Goal: Task Accomplishment & Management: Complete application form

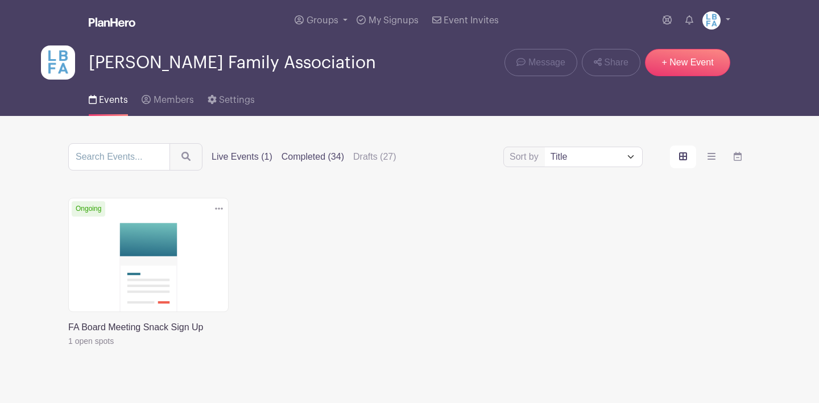
click at [328, 161] on label "Completed (34)" at bounding box center [312, 157] width 63 height 14
click at [0, 0] on input "Completed (34)" at bounding box center [0, 0] width 0 height 0
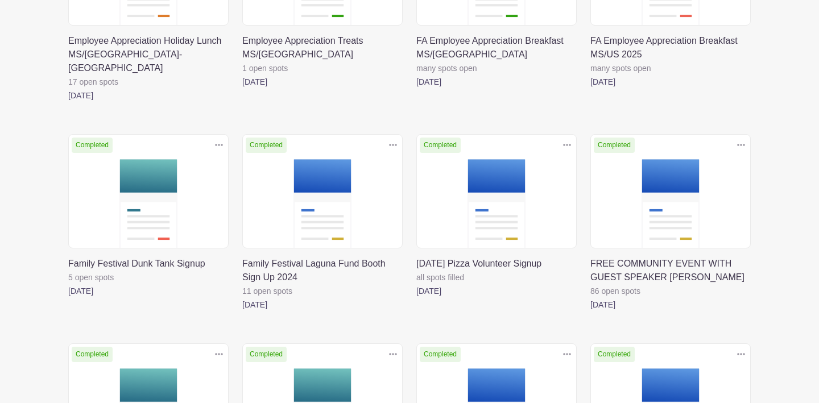
scroll to position [718, 0]
click at [242, 312] on link at bounding box center [242, 312] width 0 height 0
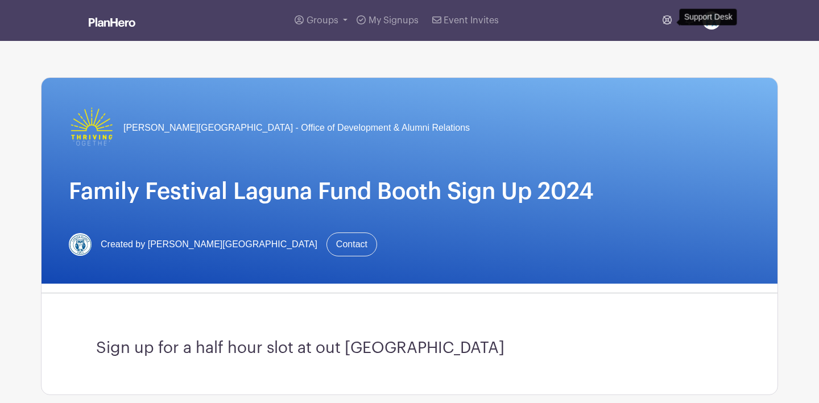
click at [667, 23] on icon at bounding box center [666, 19] width 9 height 9
click at [731, 18] on div "Groups All Groups Do not use this group [PERSON_NAME] Family Association My Sig…" at bounding box center [409, 20] width 750 height 41
click at [724, 19] on link at bounding box center [716, 20] width 28 height 18
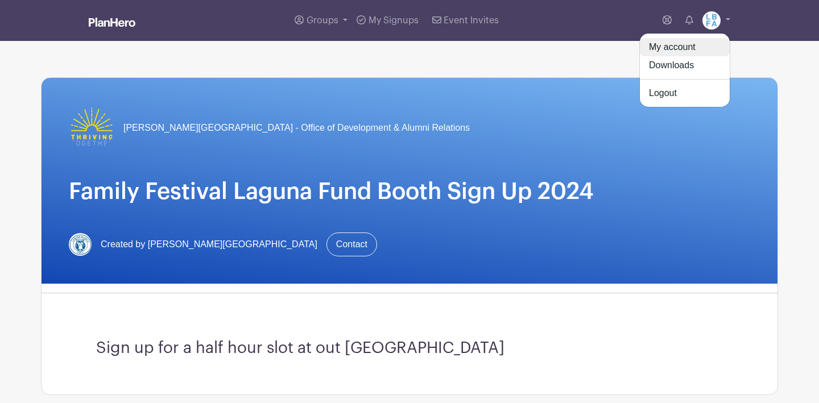
click at [689, 49] on link "My account" at bounding box center [685, 47] width 90 height 18
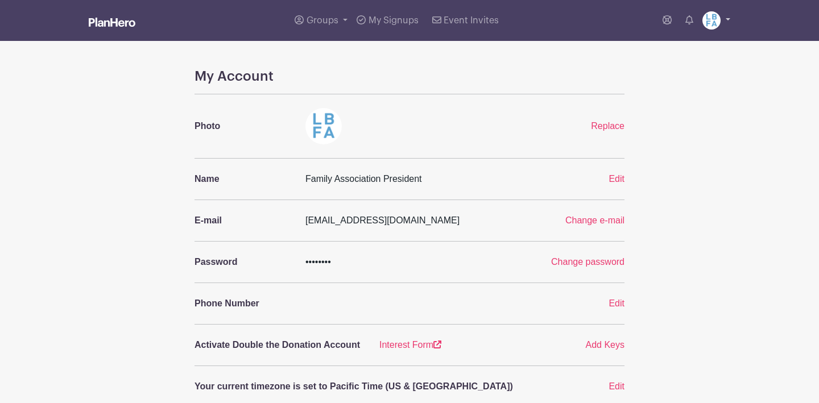
click at [728, 24] on link at bounding box center [716, 20] width 28 height 18
click at [666, 63] on link "Downloads" at bounding box center [685, 65] width 90 height 18
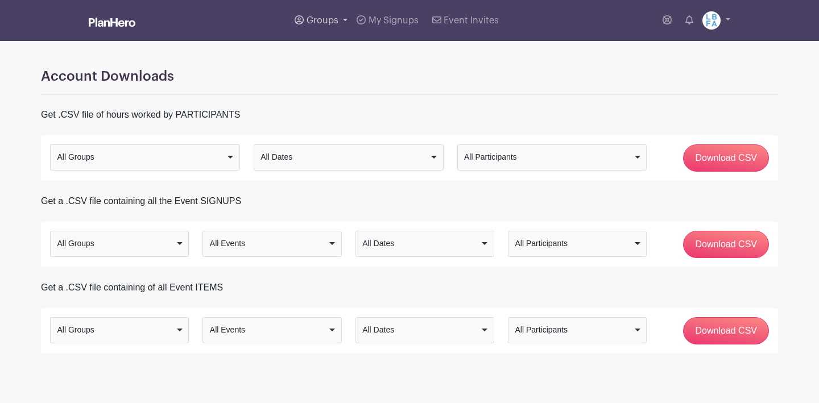
click at [315, 18] on span "Groups" at bounding box center [322, 20] width 32 height 9
click at [360, 51] on link "All Groups" at bounding box center [382, 58] width 184 height 23
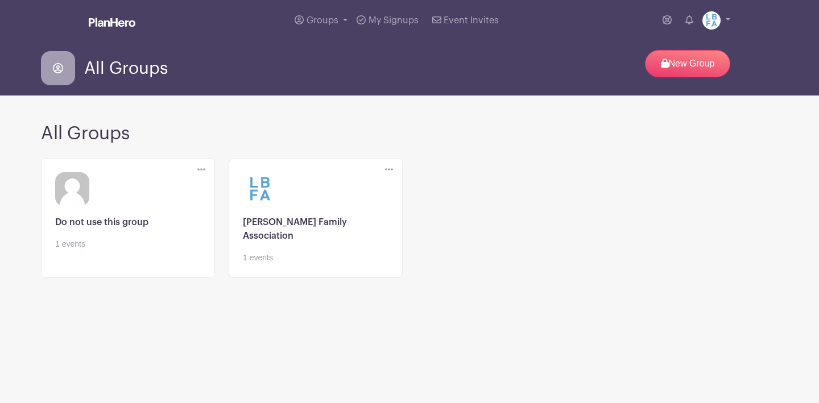
click at [202, 172] on icon at bounding box center [201, 169] width 8 height 9
click at [229, 192] on link "Edit" at bounding box center [243, 190] width 90 height 18
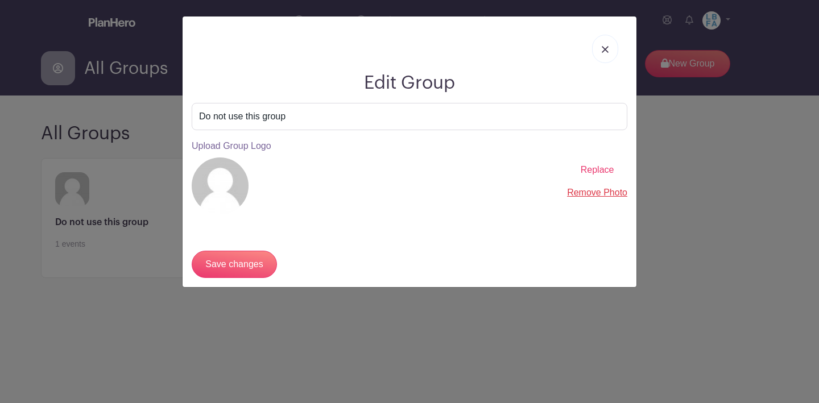
click at [607, 53] on img at bounding box center [604, 49] width 7 height 7
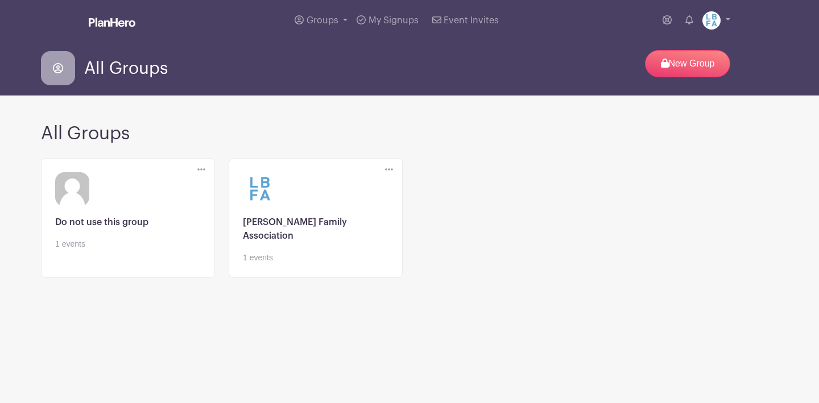
click at [391, 171] on icon at bounding box center [389, 169] width 8 height 9
click at [418, 185] on link "Edit" at bounding box center [430, 190] width 90 height 18
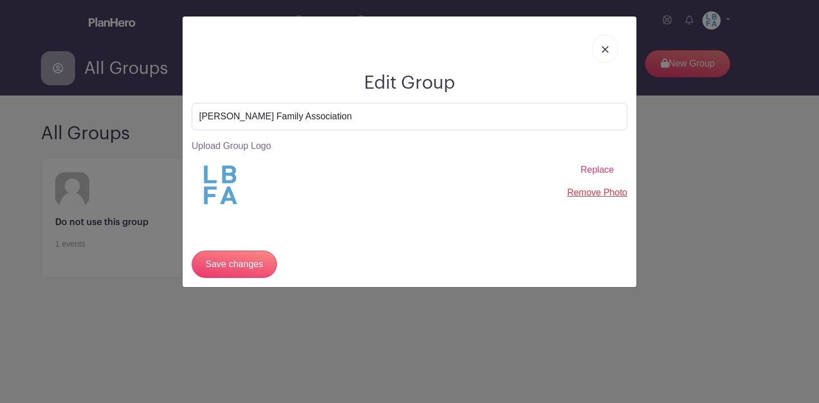
click at [605, 52] on img at bounding box center [604, 49] width 7 height 7
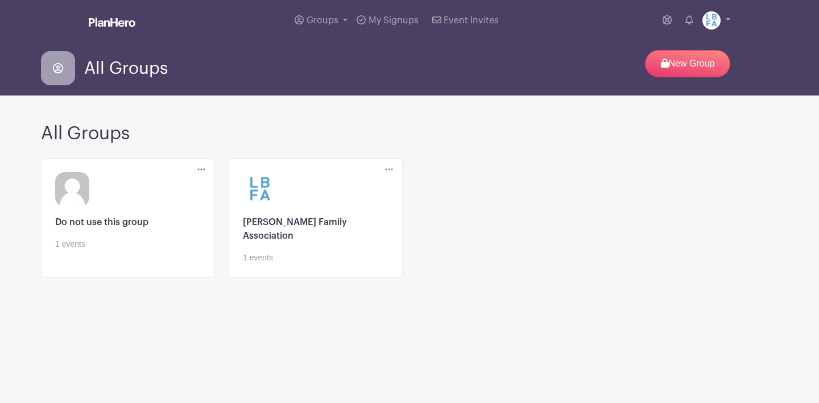
click at [300, 264] on link at bounding box center [316, 264] width 146 height 0
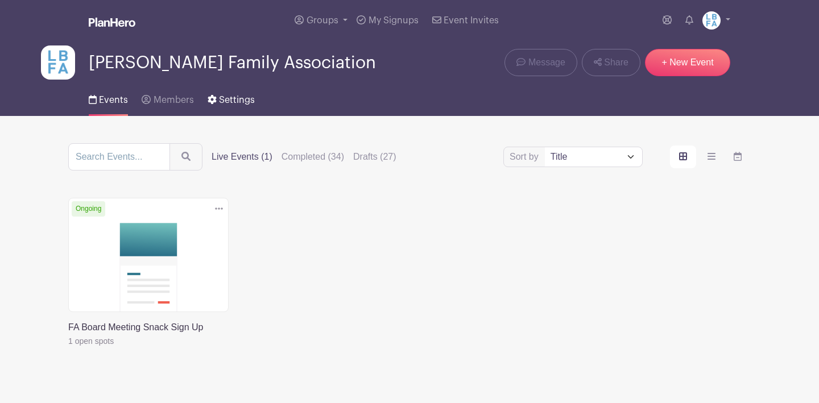
click at [242, 104] on span "Settings" at bounding box center [237, 100] width 36 height 9
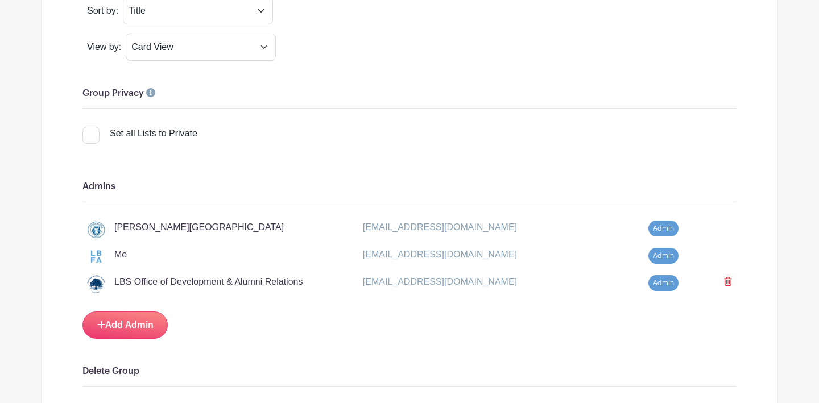
scroll to position [1008, 0]
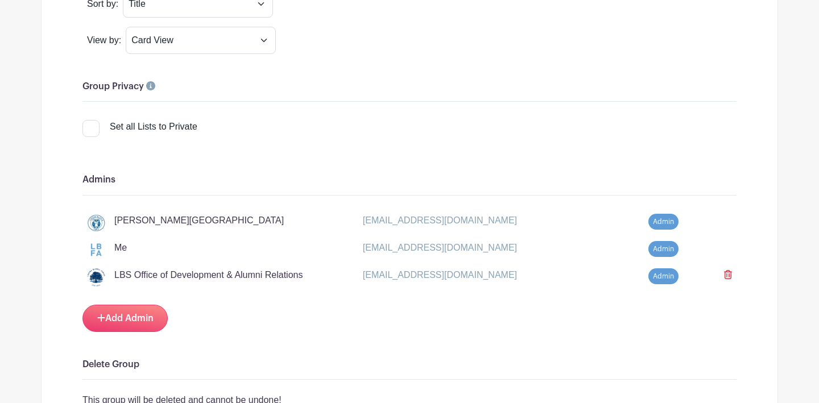
click at [668, 224] on span "Admin" at bounding box center [663, 222] width 30 height 16
click at [664, 221] on span "Admin" at bounding box center [663, 222] width 30 height 16
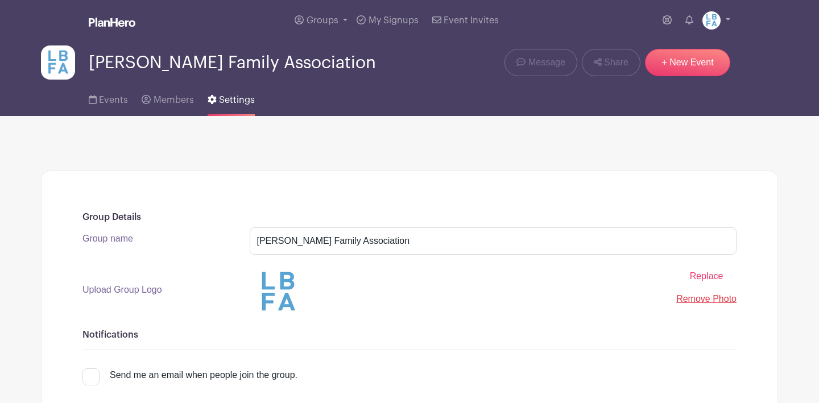
scroll to position [0, 0]
click at [342, 22] on link "Groups" at bounding box center [321, 20] width 62 height 41
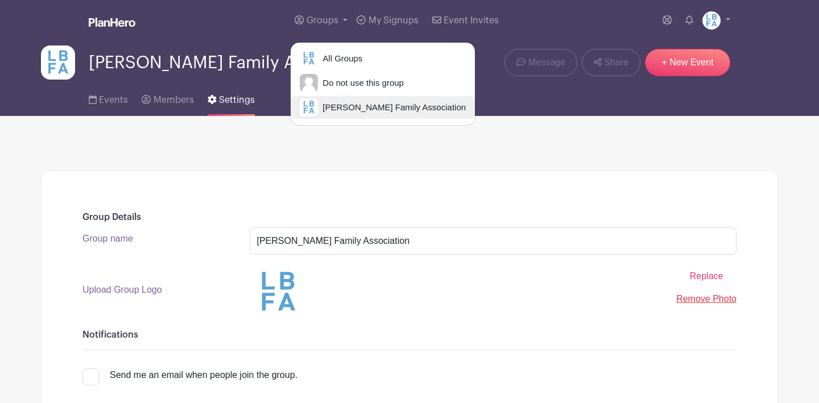
click at [346, 106] on span "[PERSON_NAME] Family Association" at bounding box center [392, 107] width 148 height 13
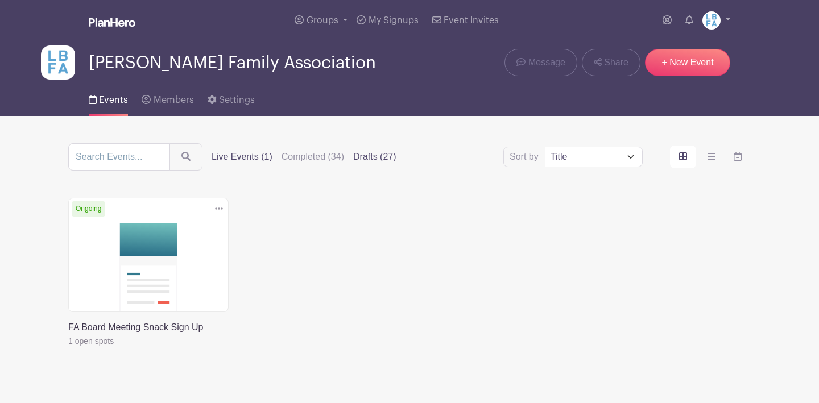
click at [387, 159] on label "Drafts (27)" at bounding box center [374, 157] width 43 height 14
click at [0, 0] on input "Drafts (27)" at bounding box center [0, 0] width 0 height 0
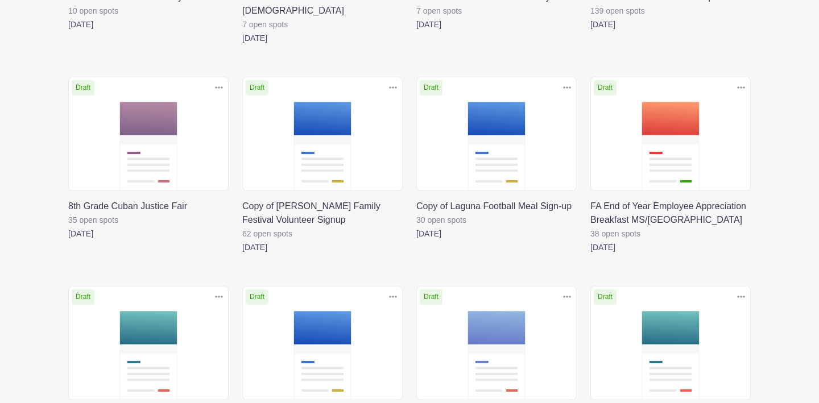
scroll to position [327, 0]
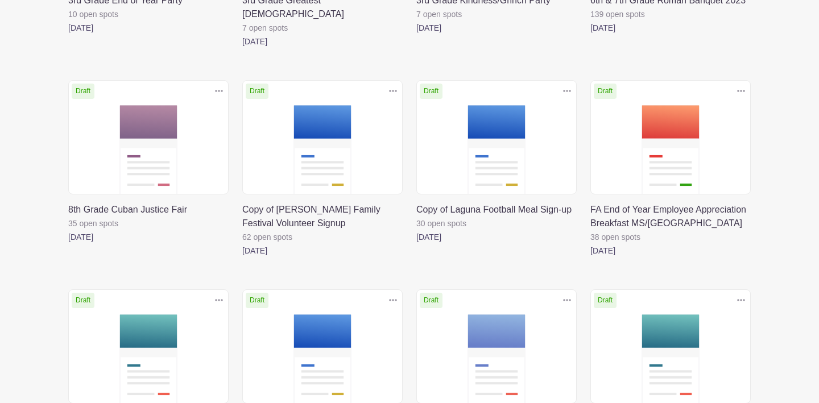
click at [395, 86] on icon at bounding box center [393, 90] width 8 height 9
click at [362, 107] on link "Duplicate" at bounding box center [356, 116] width 90 height 18
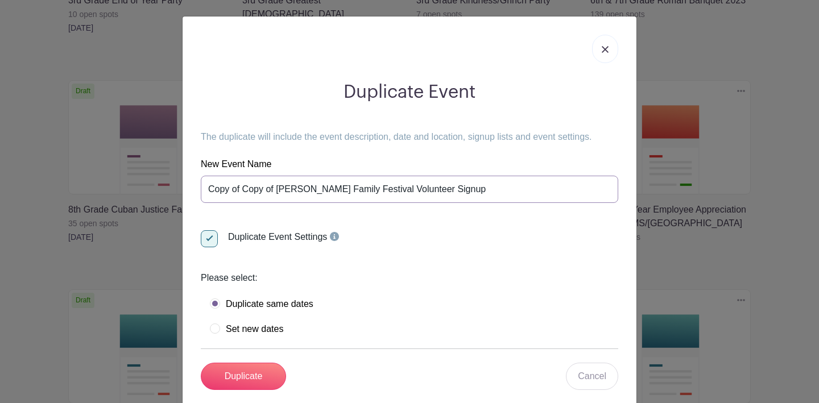
drag, startPoint x: 277, startPoint y: 190, endPoint x: 176, endPoint y: 189, distance: 101.8
click at [176, 189] on div "Duplicate Event The duplicate will include the event description, date and loca…" at bounding box center [409, 201] width 819 height 403
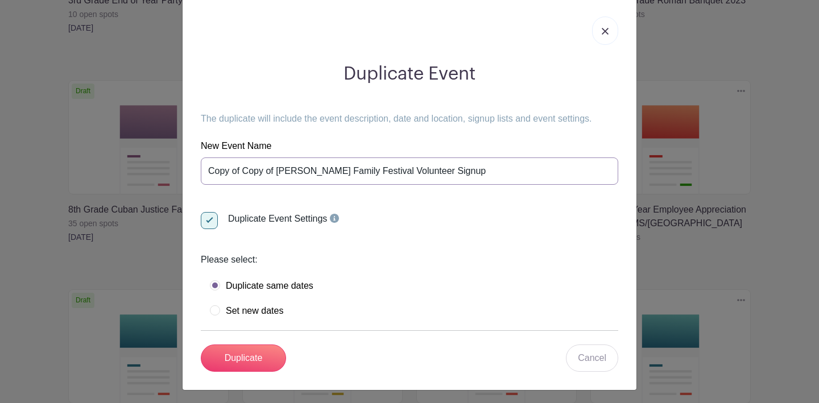
scroll to position [18, 0]
click at [419, 172] on input "[PERSON_NAME] Family Festival Volunteer Signup" at bounding box center [409, 171] width 417 height 27
type input "[PERSON_NAME] Family Festival Volunteer Signup 2025"
click at [216, 313] on label "Set new dates" at bounding box center [246, 311] width 73 height 11
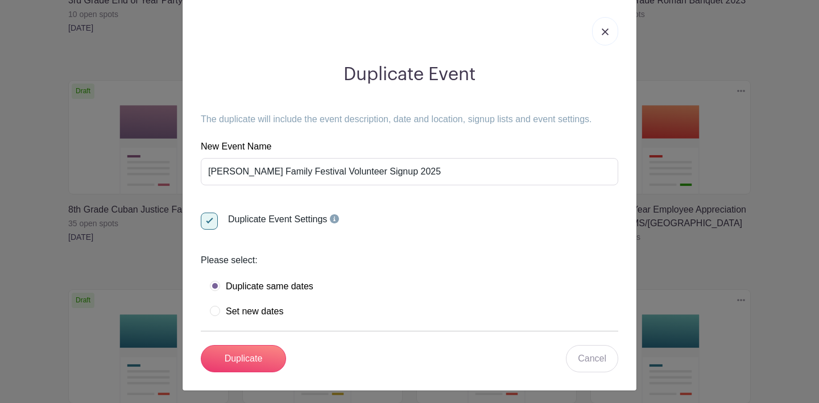
radio input "true"
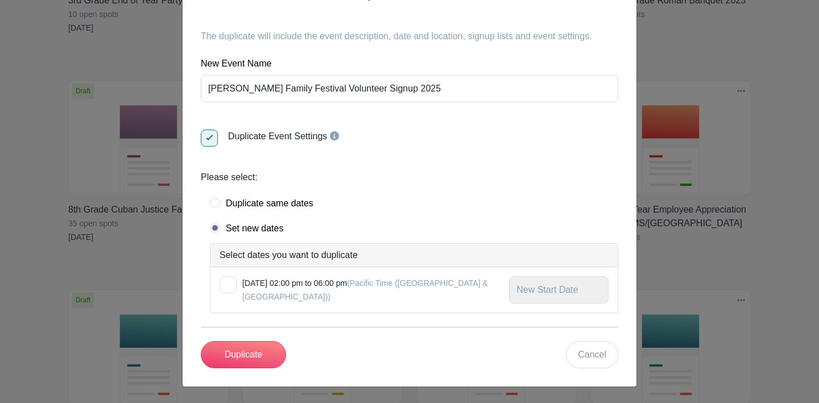
scroll to position [101, 0]
click at [216, 204] on label "Duplicate same dates" at bounding box center [261, 203] width 103 height 11
radio input "true"
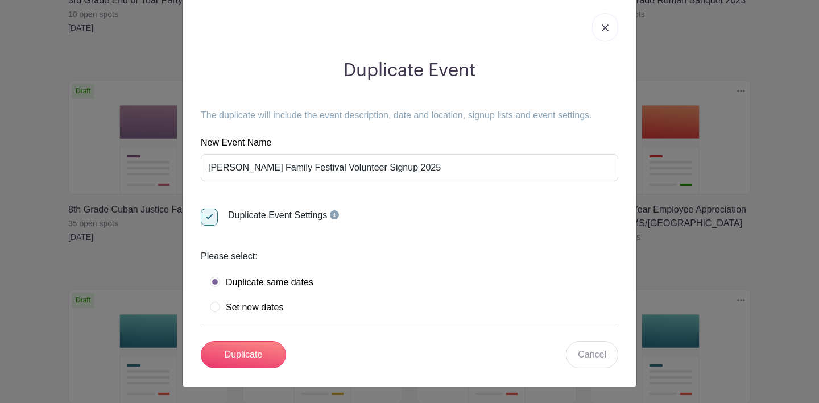
click at [605, 32] on link at bounding box center [605, 27] width 26 height 28
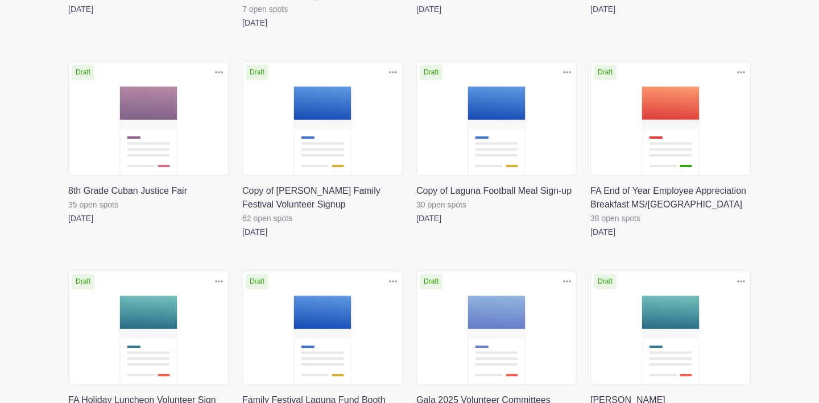
scroll to position [326, 0]
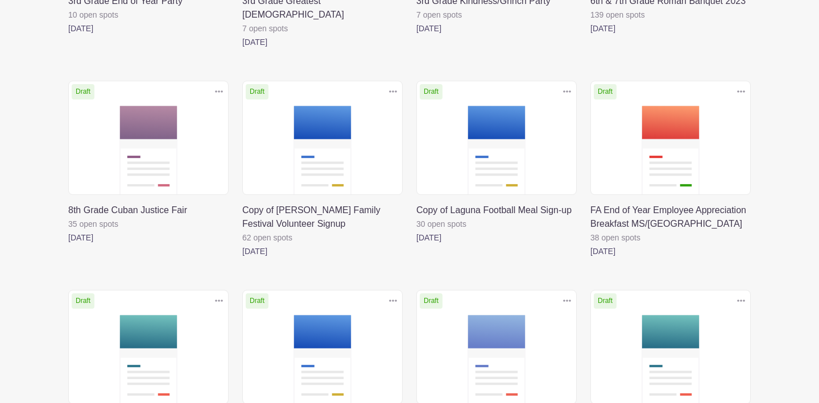
click at [242, 258] on link at bounding box center [242, 258] width 0 height 0
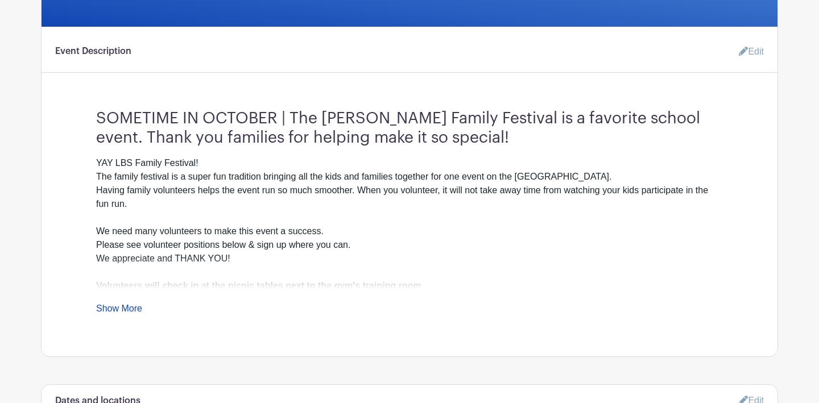
scroll to position [330, 0]
click at [120, 310] on link "Show More" at bounding box center [119, 311] width 46 height 14
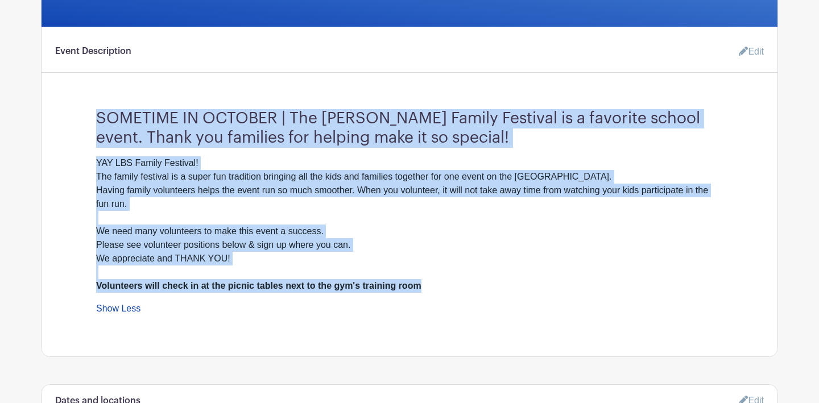
drag, startPoint x: 434, startPoint y: 287, endPoint x: 99, endPoint y: 112, distance: 378.1
click at [99, 112] on div "SOMETIME IN OCTOBER | The [PERSON_NAME] Family Festival is a favorite school ev…" at bounding box center [409, 207] width 681 height 215
copy div "SOMETIME IN OCTOBER | The [PERSON_NAME] Family Festival is a favorite school ev…"
click at [289, 130] on h3 "SOMETIME IN OCTOBER | The [PERSON_NAME] Family Festival is a favorite school ev…" at bounding box center [409, 123] width 626 height 47
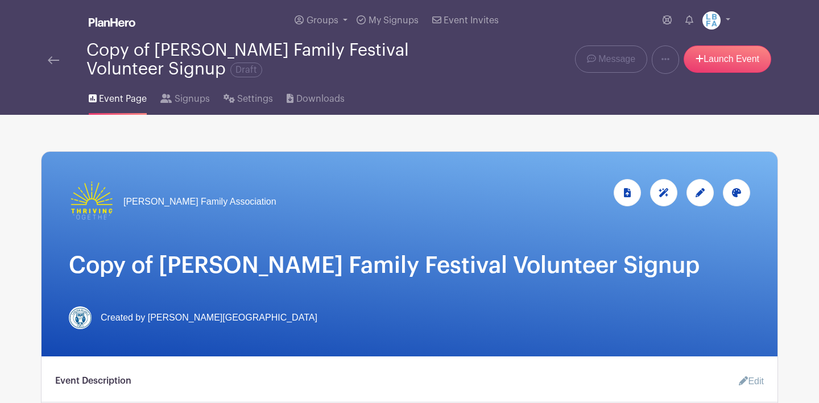
scroll to position [0, 0]
click at [55, 60] on img at bounding box center [53, 60] width 11 height 8
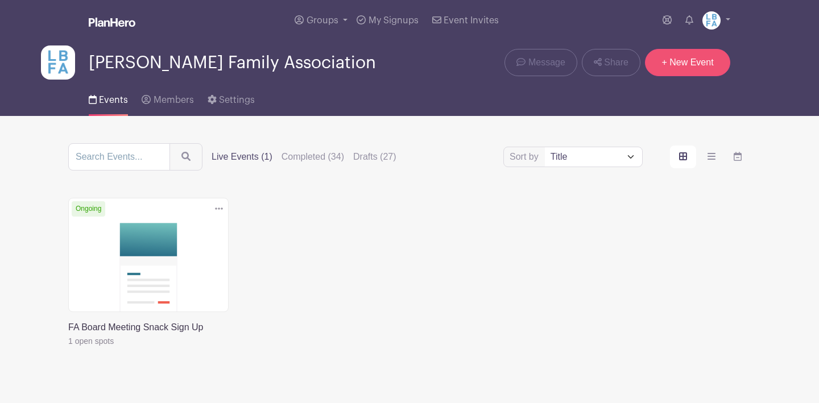
click at [697, 66] on link "+ New Event" at bounding box center [687, 62] width 85 height 27
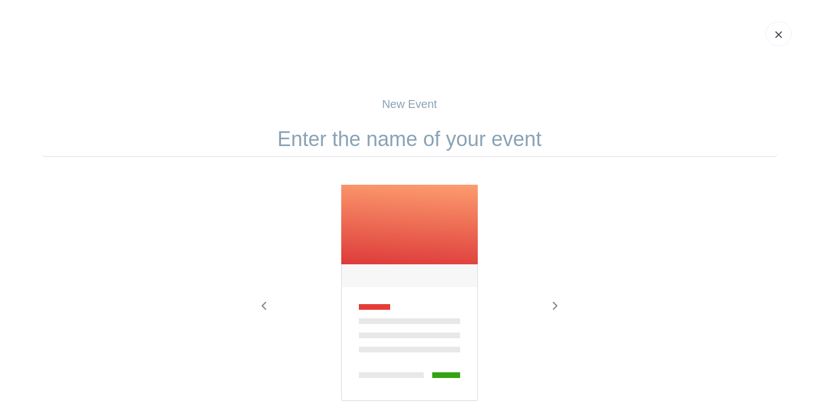
click at [384, 143] on input "text" at bounding box center [409, 139] width 737 height 35
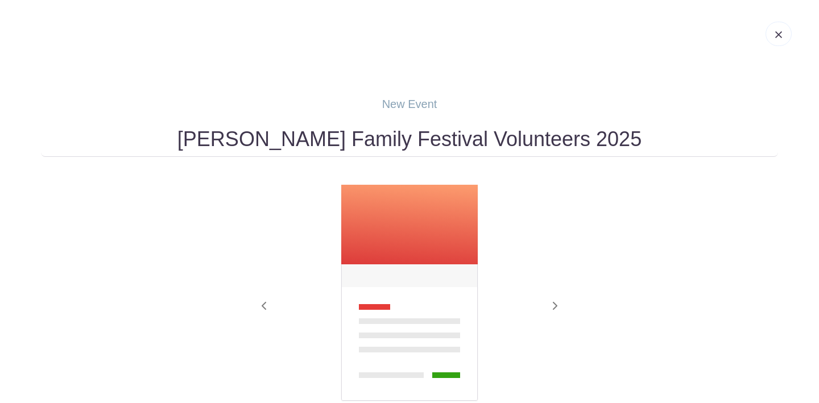
click at [199, 140] on input "[PERSON_NAME] Family Festival Volunteers 2025" at bounding box center [409, 139] width 737 height 35
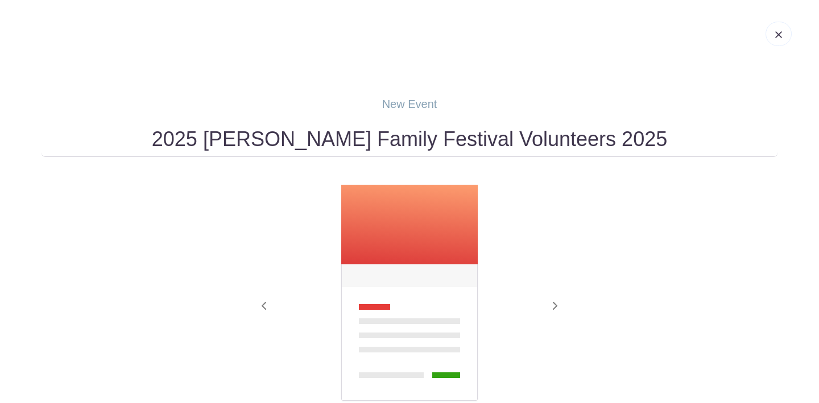
click at [622, 150] on input "2025 [PERSON_NAME] Family Festival Volunteers 2025" at bounding box center [409, 139] width 737 height 35
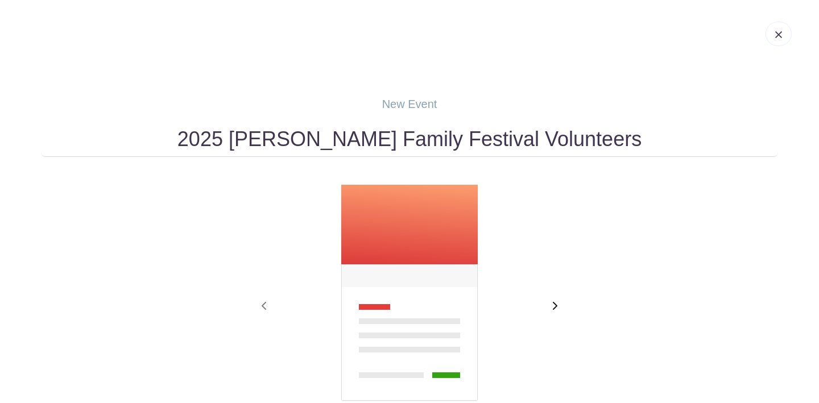
type input "2025 [PERSON_NAME] Family Festival Volunteers"
click at [553, 308] on icon "button" at bounding box center [554, 305] width 6 height 9
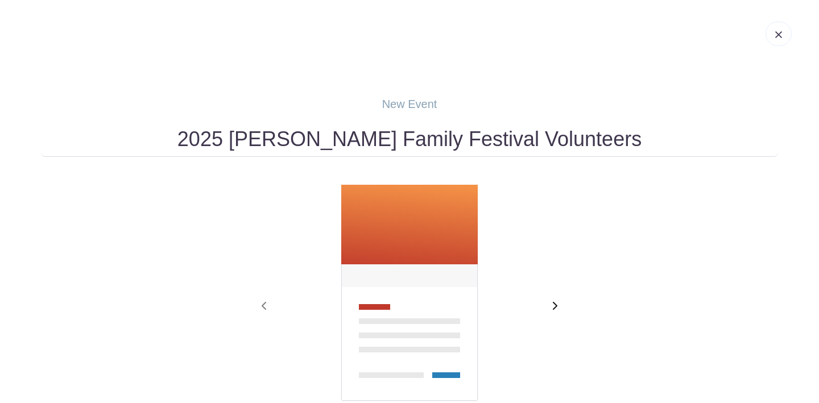
click at [557, 307] on span "button" at bounding box center [554, 307] width 18 height 14
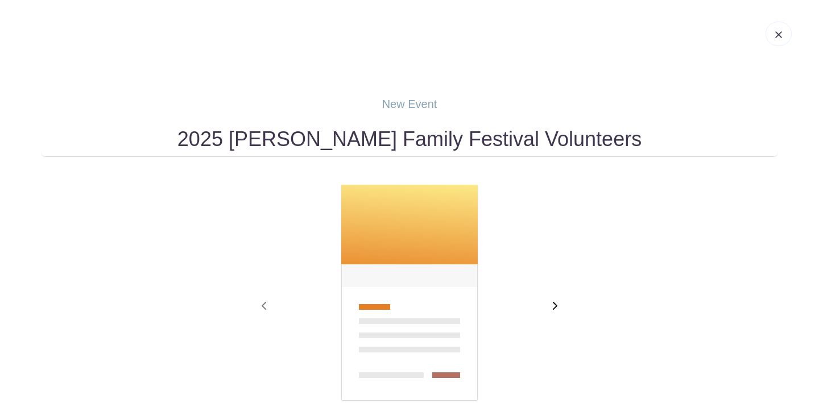
click at [557, 307] on span "button" at bounding box center [554, 307] width 18 height 14
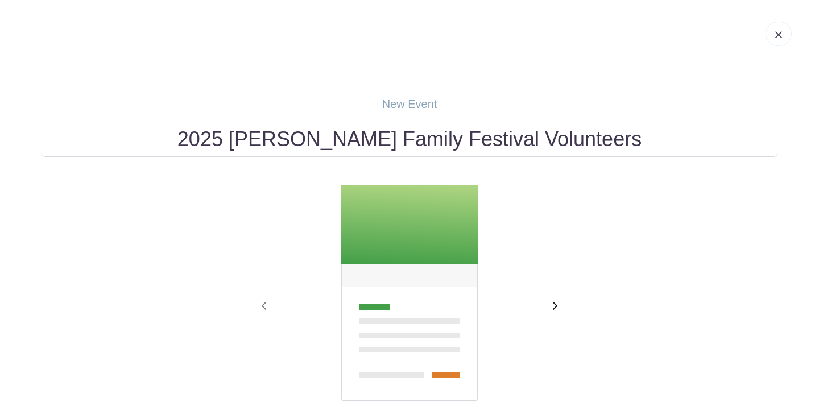
click at [557, 307] on span "button" at bounding box center [554, 307] width 18 height 14
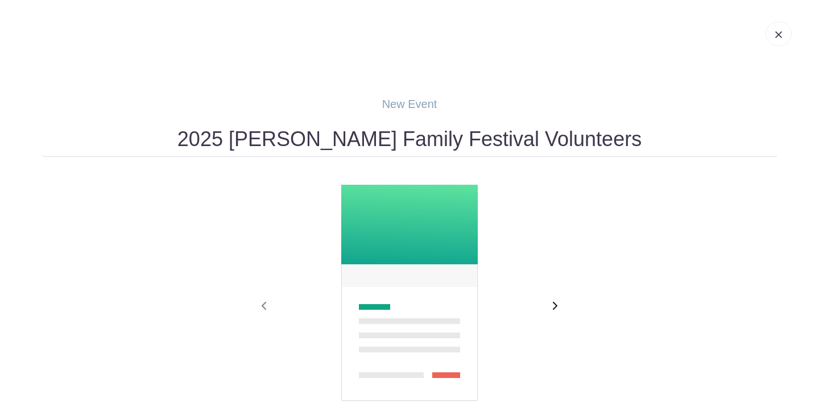
click at [557, 307] on span "button" at bounding box center [554, 307] width 18 height 14
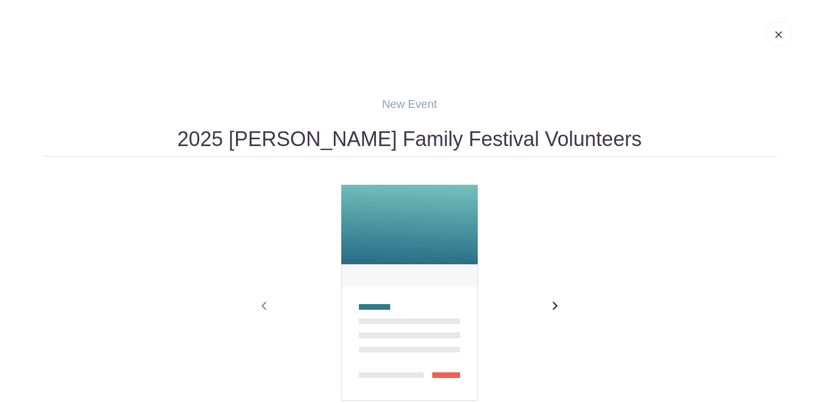
click at [557, 307] on span "button" at bounding box center [554, 307] width 18 height 14
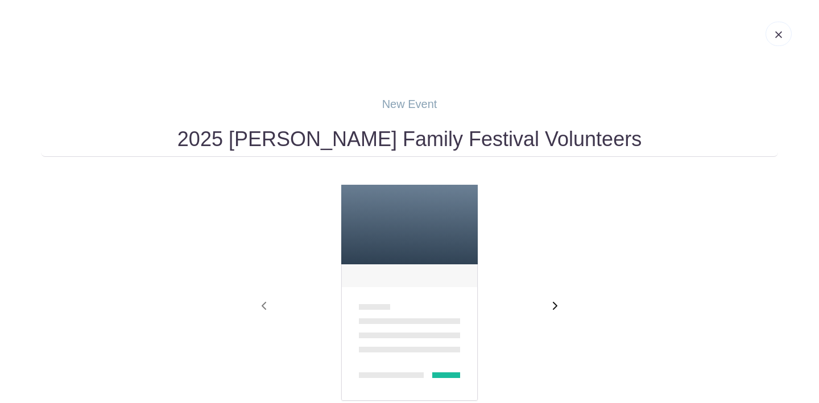
click at [557, 307] on span "button" at bounding box center [554, 307] width 18 height 14
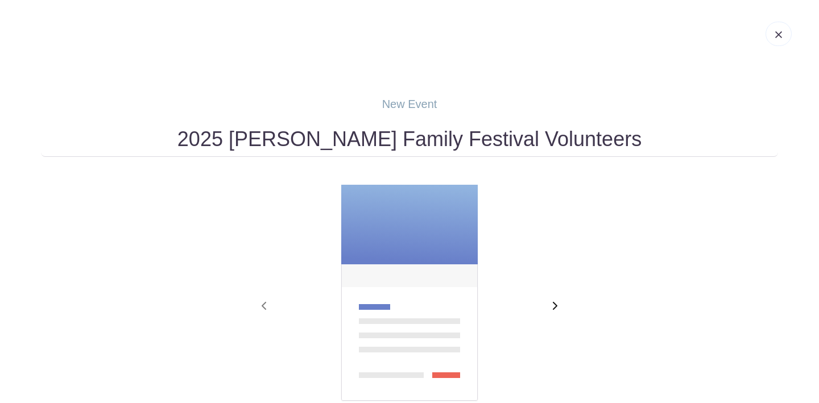
click at [557, 307] on span "button" at bounding box center [554, 307] width 18 height 14
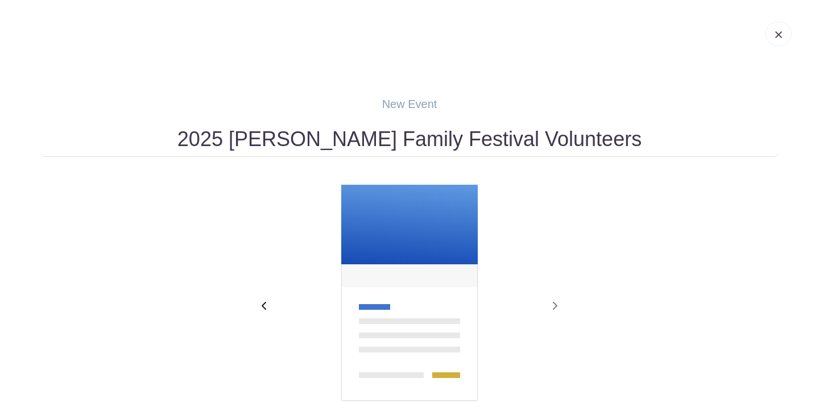
click at [260, 303] on span "button" at bounding box center [264, 307] width 18 height 14
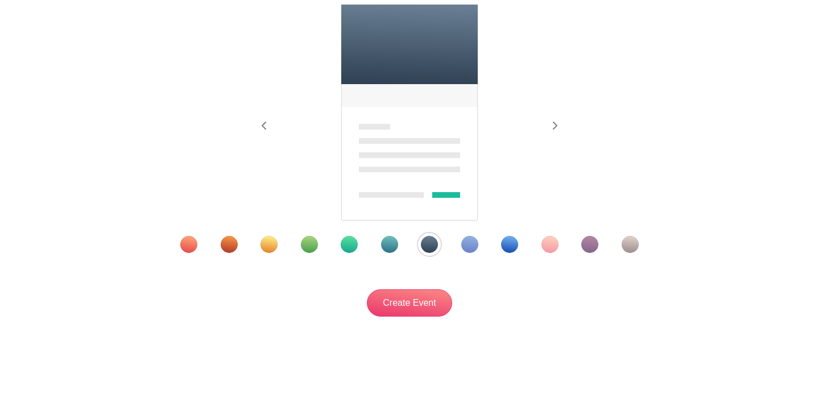
scroll to position [182, 0]
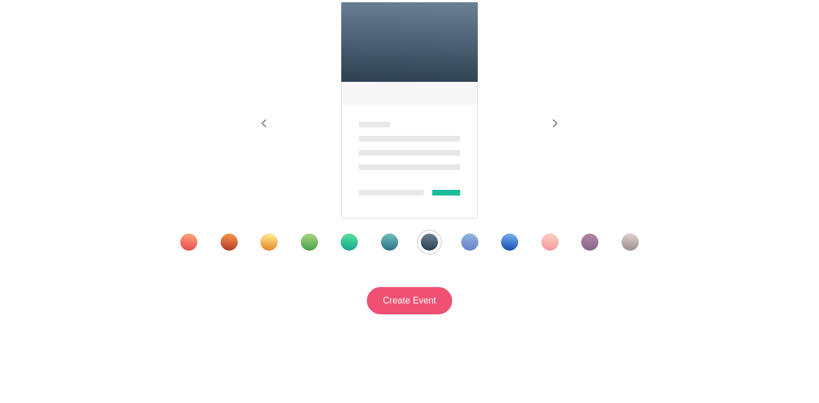
click at [404, 299] on input "Create Event" at bounding box center [409, 300] width 85 height 27
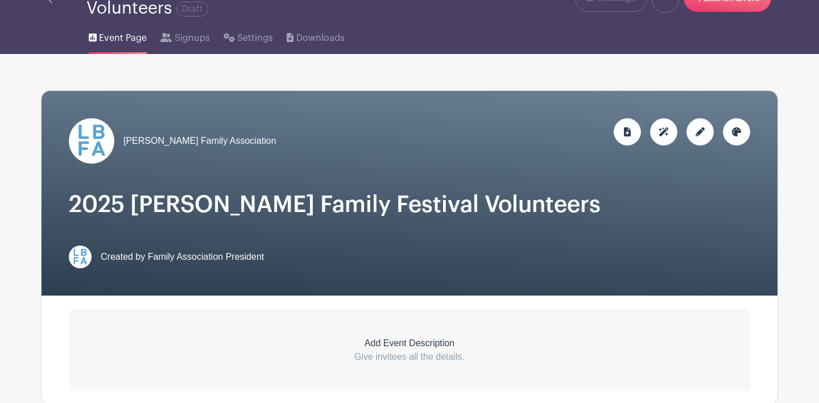
scroll to position [88, 0]
click at [732, 136] on icon at bounding box center [736, 131] width 9 height 9
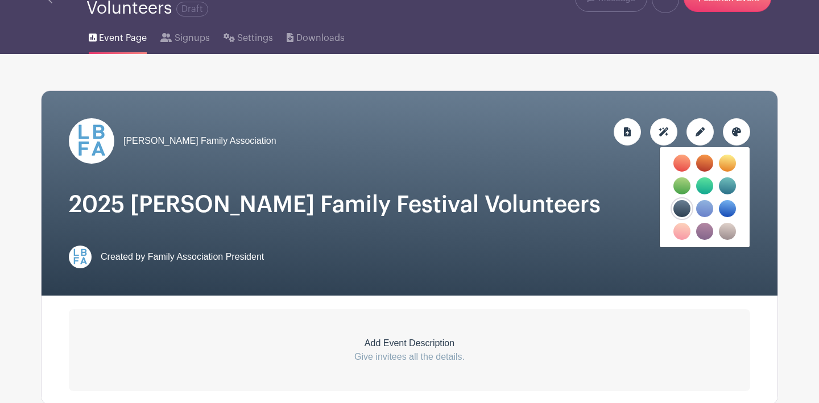
click at [725, 166] on label "filters" at bounding box center [727, 163] width 17 height 17
click at [0, 0] on input "filters" at bounding box center [0, 0] width 0 height 0
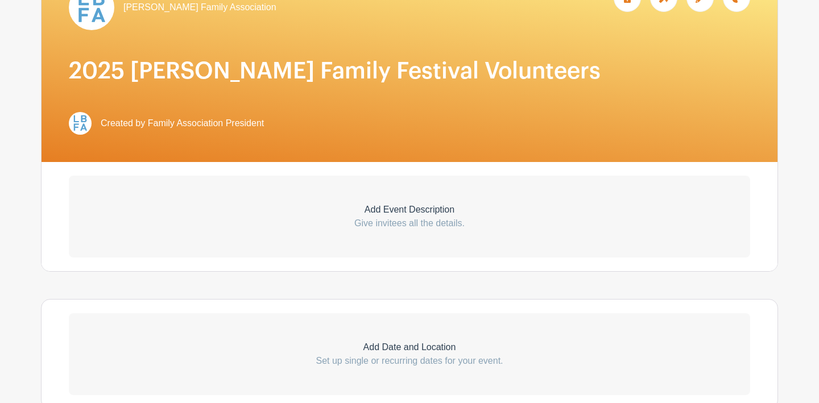
scroll to position [227, 0]
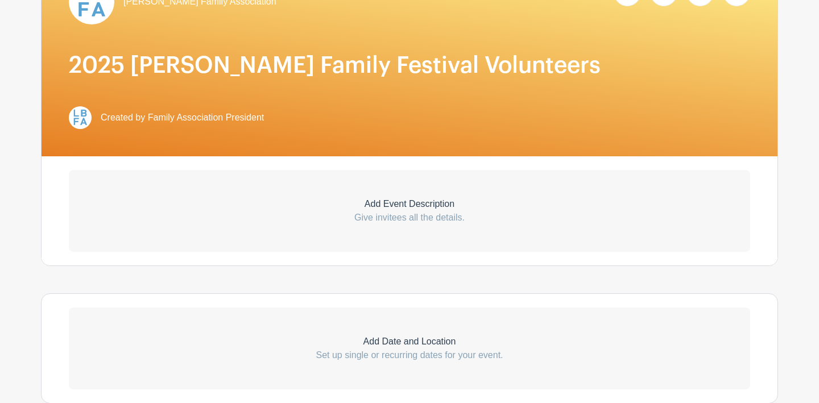
click at [420, 211] on p "Add Event Description" at bounding box center [409, 204] width 681 height 14
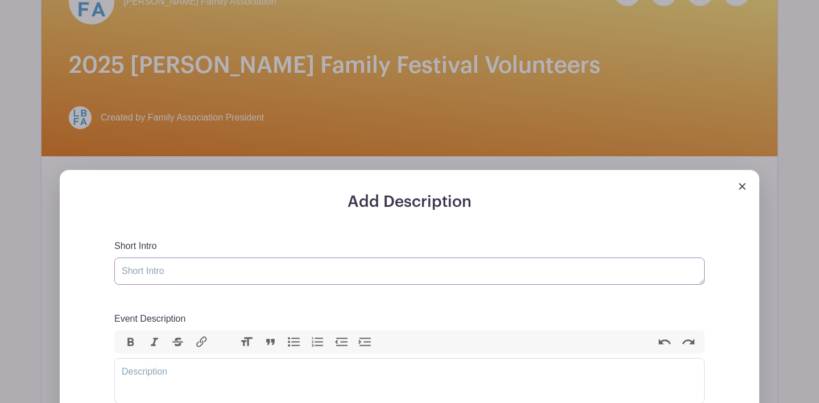
click at [216, 272] on textarea "Short Intro" at bounding box center [409, 271] width 590 height 27
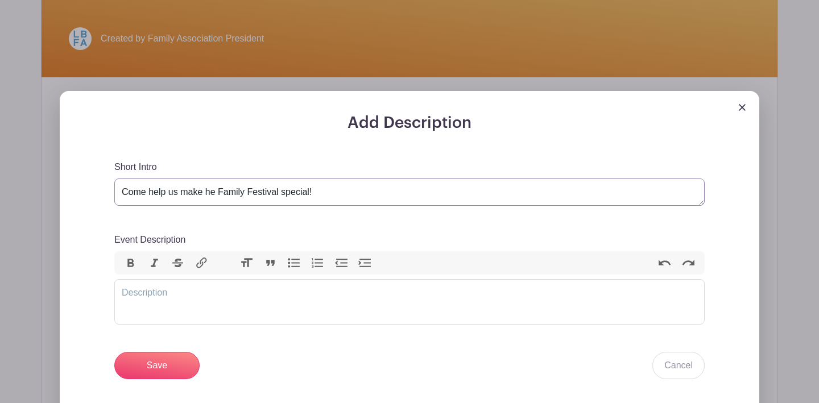
scroll to position [307, 0]
type textarea "Come help us make he Family Festival special!"
click at [169, 292] on trix-editor "Event Description" at bounding box center [409, 301] width 590 height 45
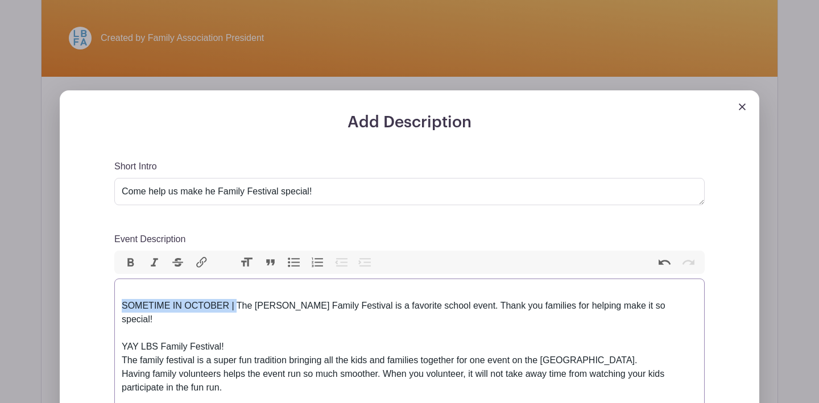
drag, startPoint x: 235, startPoint y: 305, endPoint x: 106, endPoint y: 305, distance: 128.5
click at [106, 305] on div "Add Description Short Intro Come help us make he Family Festival special! Event…" at bounding box center [409, 390] width 645 height 555
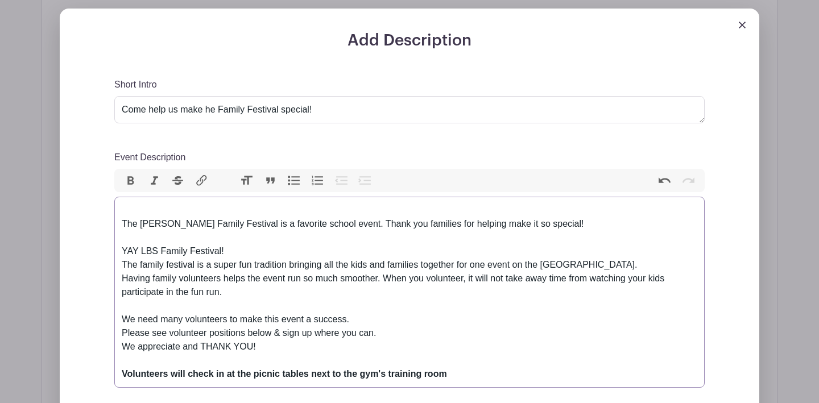
scroll to position [391, 0]
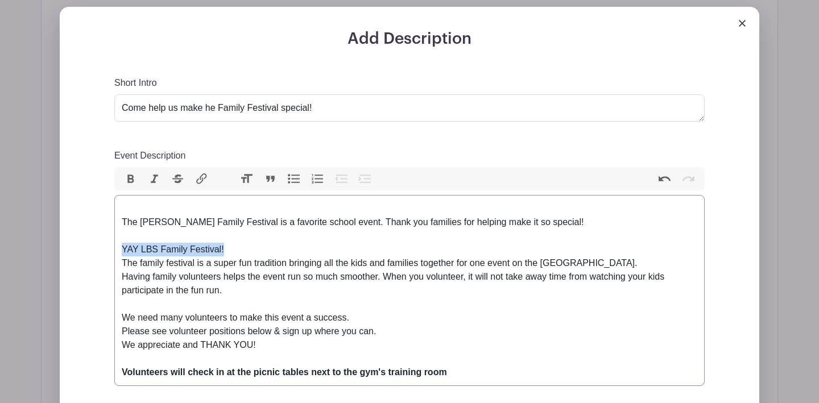
drag, startPoint x: 231, startPoint y: 250, endPoint x: 113, endPoint y: 247, distance: 118.3
click at [113, 247] on div "Add Description Short Intro Come help us make he Family Festival special! Event…" at bounding box center [409, 300] width 645 height 541
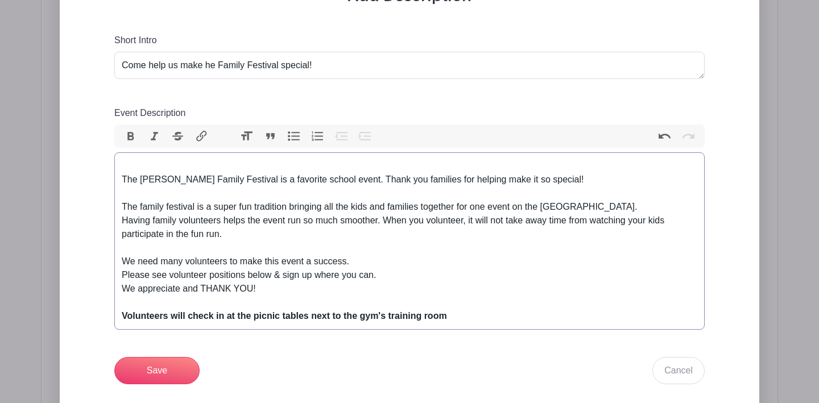
scroll to position [435, 0]
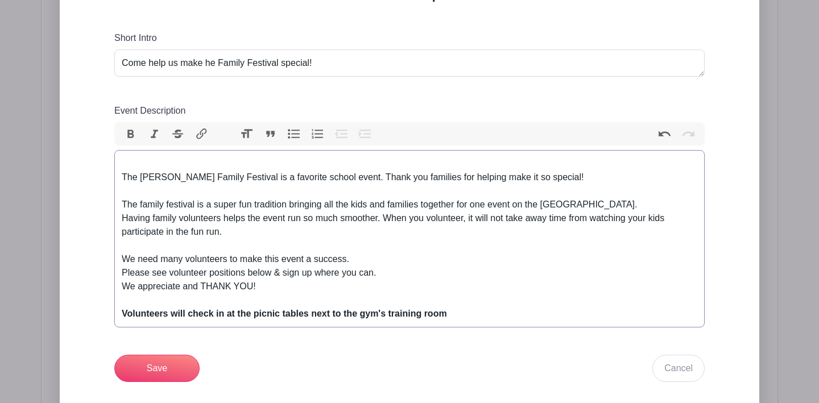
drag, startPoint x: 392, startPoint y: 275, endPoint x: 120, endPoint y: 258, distance: 272.2
click at [120, 258] on trix-editor "The [PERSON_NAME] Family Festival is a favorite school event. Thank you familie…" at bounding box center [409, 238] width 590 height 177
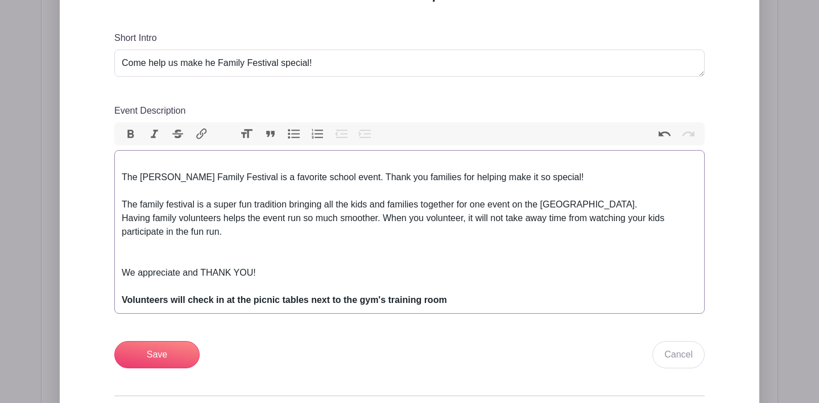
type trix-editor "<div><br>The [PERSON_NAME] Family Festival is a favorite school event. Thank yo…"
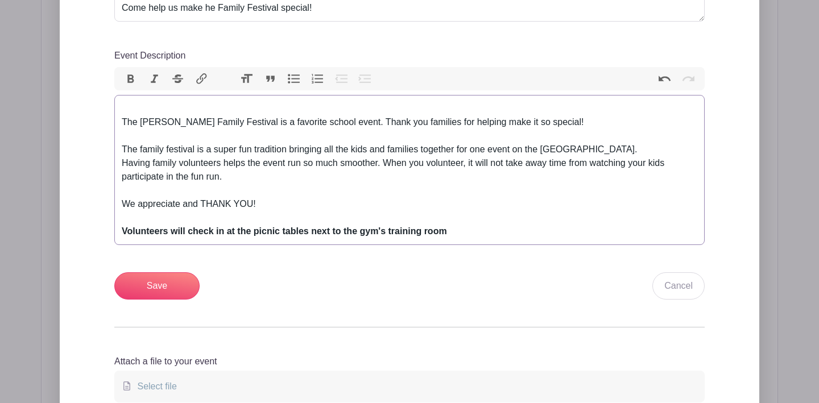
scroll to position [507, 0]
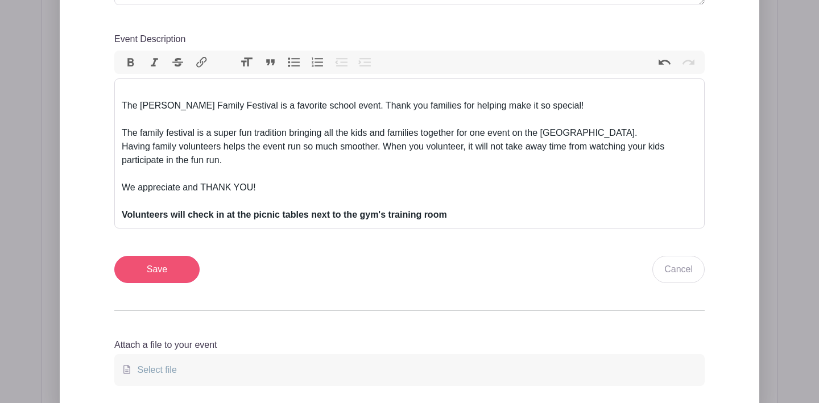
click at [169, 272] on input "Save" at bounding box center [156, 269] width 85 height 27
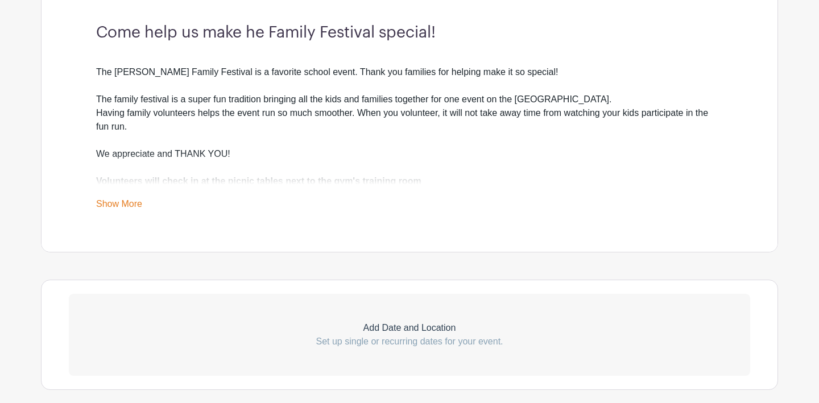
scroll to position [537, 0]
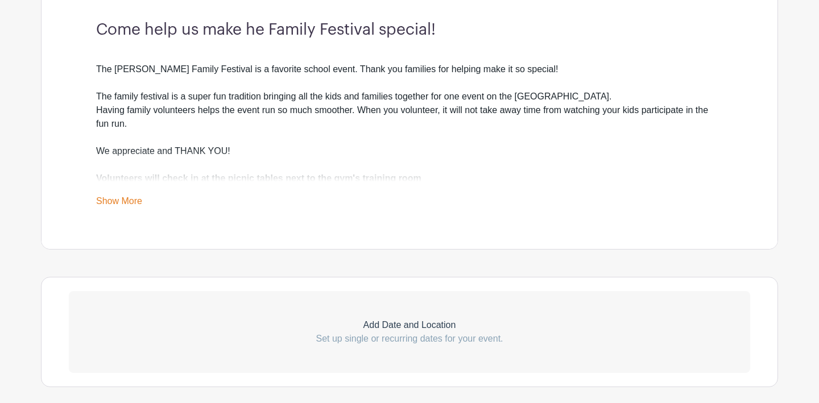
click at [113, 204] on link "Show More" at bounding box center [119, 203] width 46 height 14
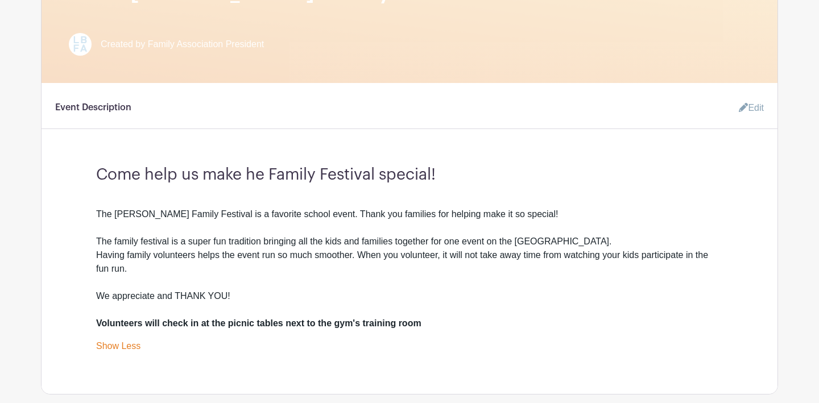
scroll to position [387, 0]
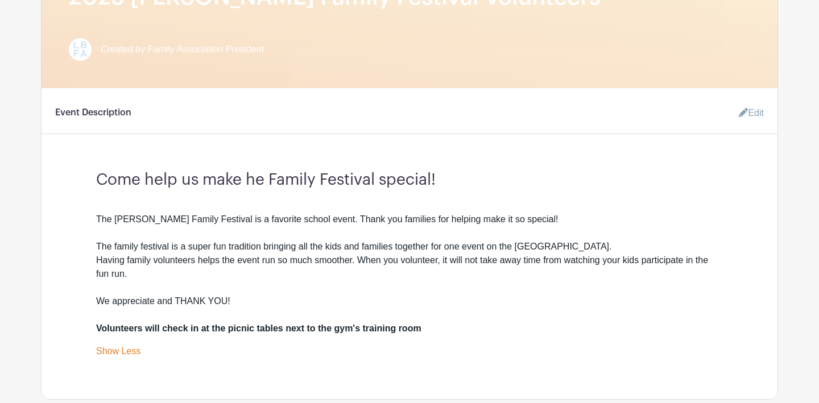
click at [753, 113] on link "Edit" at bounding box center [746, 113] width 34 height 23
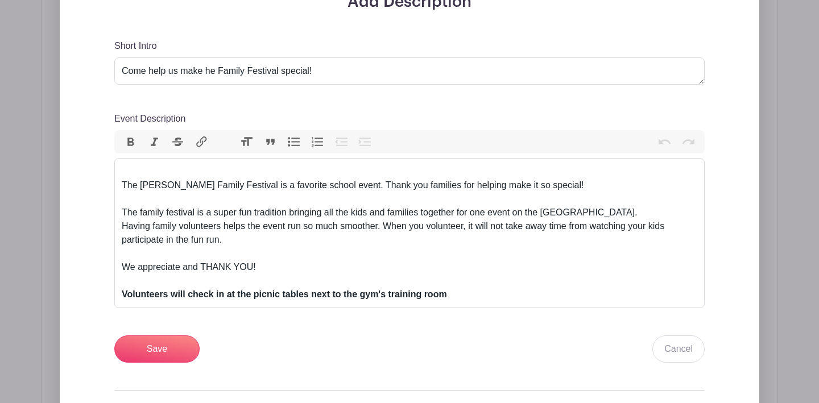
scroll to position [528, 0]
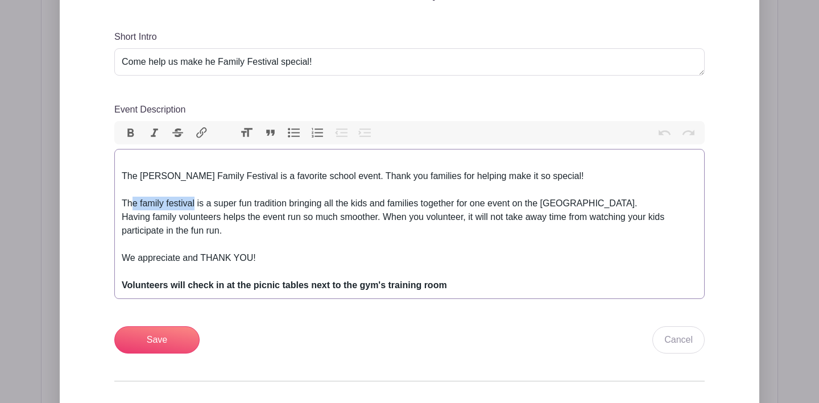
drag, startPoint x: 195, startPoint y: 204, endPoint x: 132, endPoint y: 203, distance: 63.1
click at [132, 203] on div "The family festival is a super fun tradition bringing all the kids and families…" at bounding box center [409, 245] width 575 height 96
click at [234, 203] on div "This is a super fun tradition bringing all the kids and families together for o…" at bounding box center [409, 245] width 575 height 96
drag, startPoint x: 282, startPoint y: 204, endPoint x: 314, endPoint y: 206, distance: 32.0
click at [314, 206] on div "This is a super fun tradition bringing all the kids and families together for o…" at bounding box center [409, 245] width 575 height 96
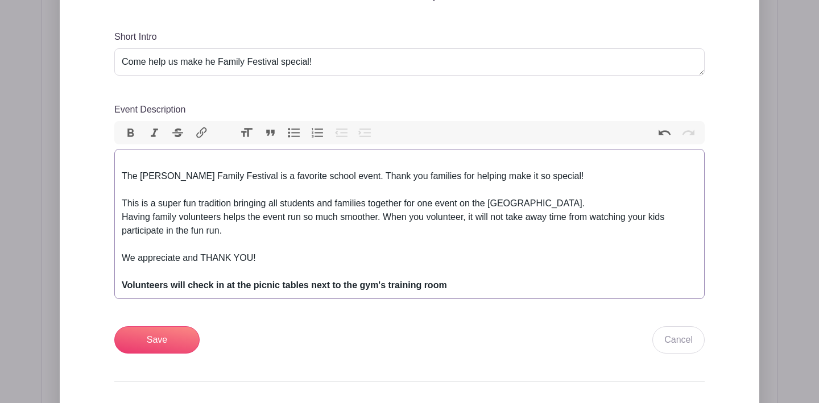
click at [122, 219] on div "This is a super fun tradition bringing all students and families together for o…" at bounding box center [409, 245] width 575 height 96
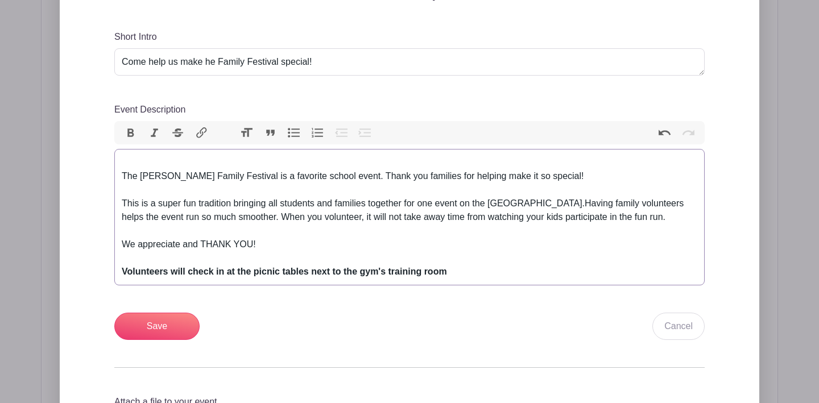
type trix-editor "<div><br>The [PERSON_NAME] Family Festival is a favorite school event. Thank yo…"
click at [160, 326] on input "Save" at bounding box center [156, 326] width 85 height 27
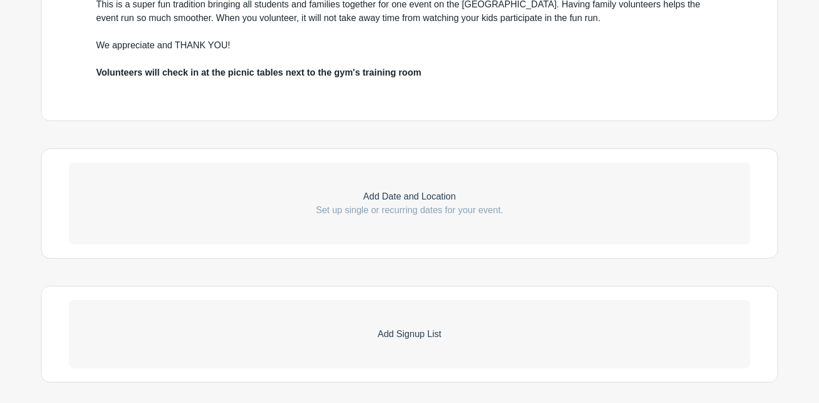
scroll to position [646, 0]
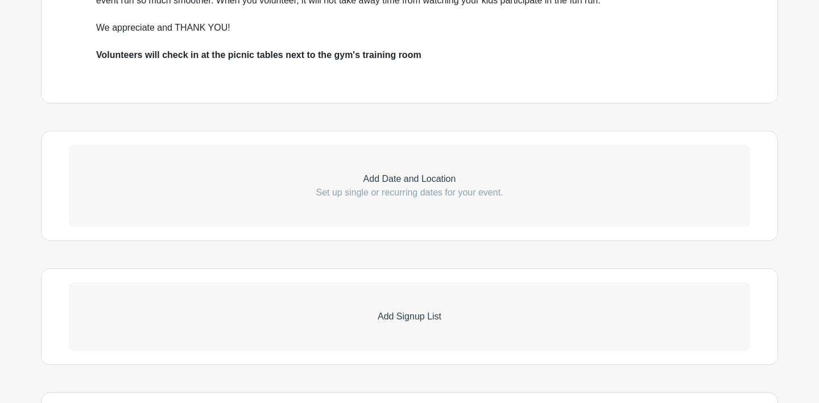
click at [406, 185] on p "Add Date and Location" at bounding box center [409, 179] width 681 height 14
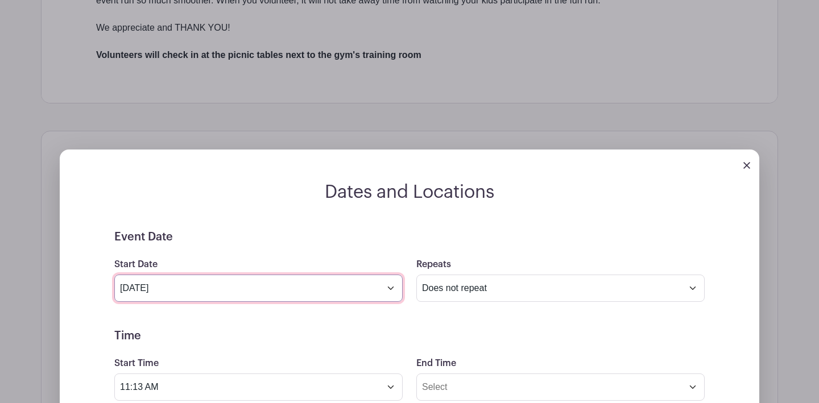
click at [327, 284] on input "[DATE]" at bounding box center [258, 288] width 288 height 27
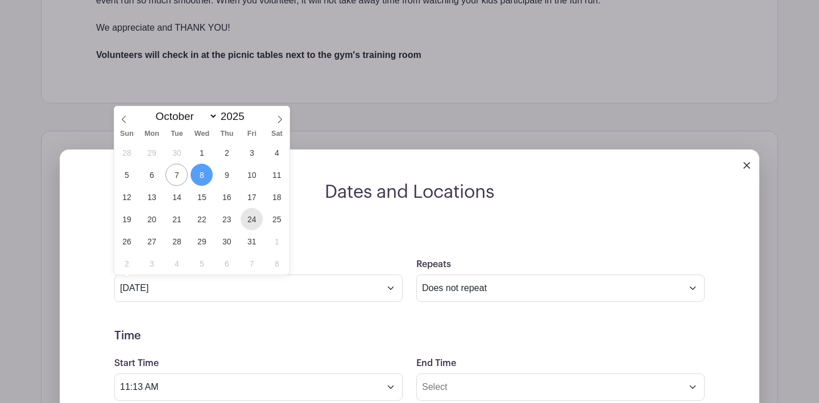
click at [251, 225] on span "24" at bounding box center [251, 219] width 22 height 22
type input "[DATE]"
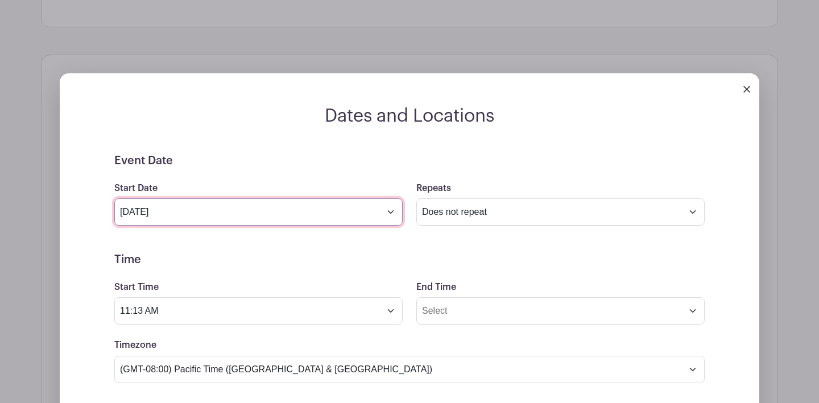
scroll to position [828, 0]
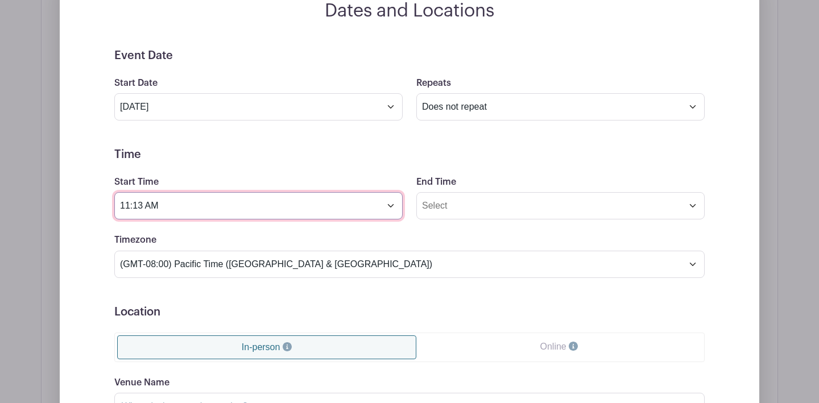
click at [341, 213] on input "11:13 AM" at bounding box center [258, 205] width 288 height 27
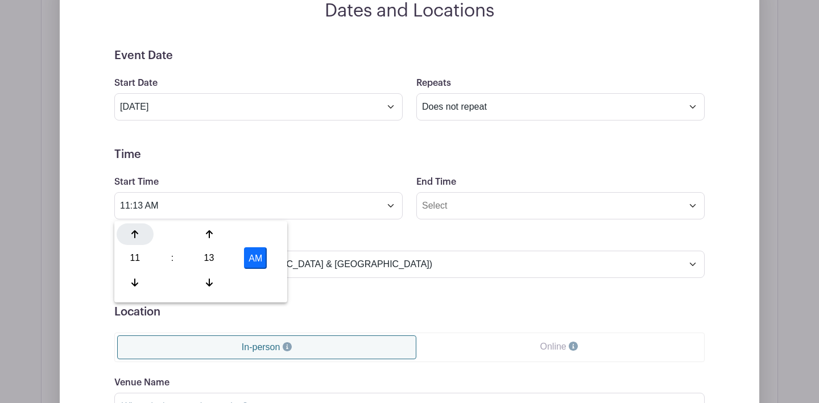
click at [131, 239] on icon at bounding box center [134, 234] width 7 height 9
click at [204, 235] on div at bounding box center [208, 234] width 37 height 22
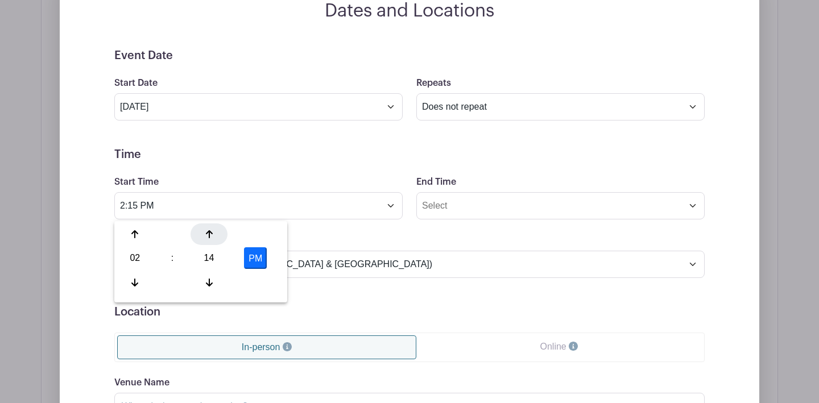
click at [204, 235] on div at bounding box center [208, 234] width 37 height 22
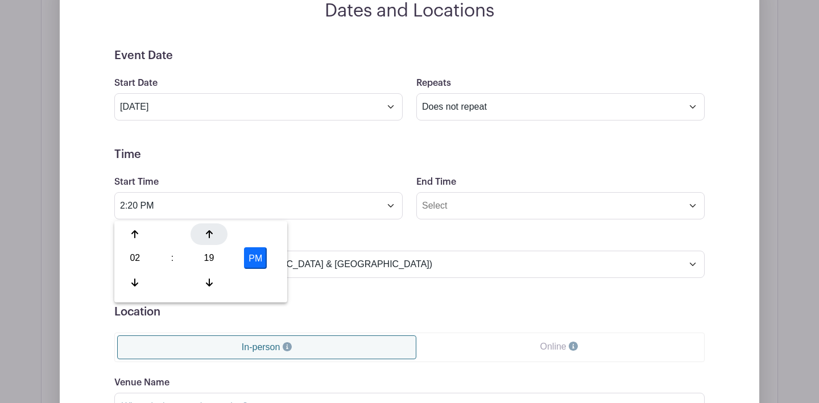
click at [204, 235] on div at bounding box center [208, 234] width 37 height 22
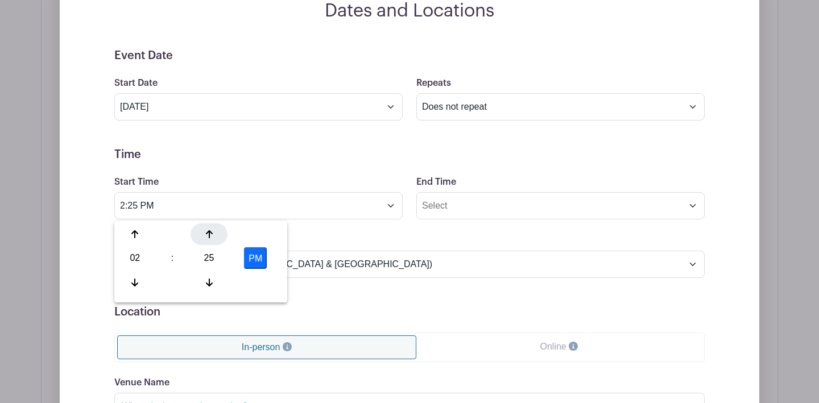
click at [204, 235] on div at bounding box center [208, 234] width 37 height 22
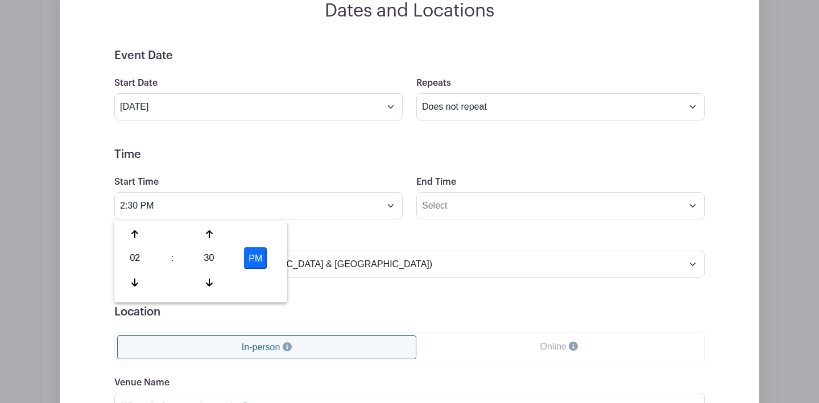
click at [259, 258] on button "PM" at bounding box center [255, 258] width 23 height 22
click at [259, 258] on button "AM" at bounding box center [255, 258] width 23 height 22
type input "2:30 PM"
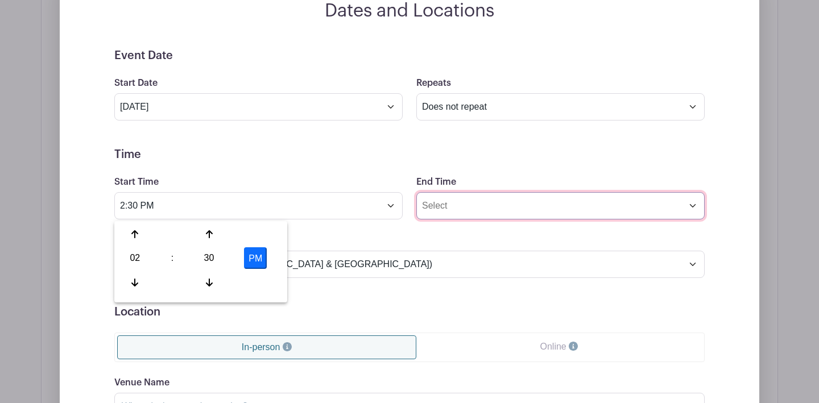
click at [464, 201] on input "End Time" at bounding box center [560, 205] width 288 height 27
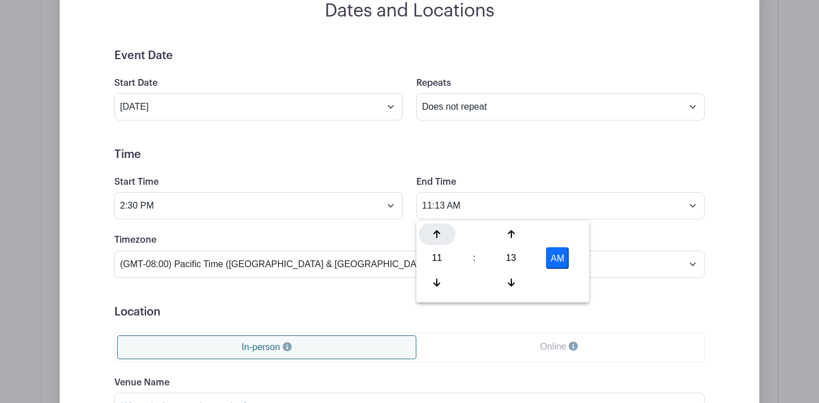
click at [434, 233] on icon at bounding box center [436, 234] width 7 height 8
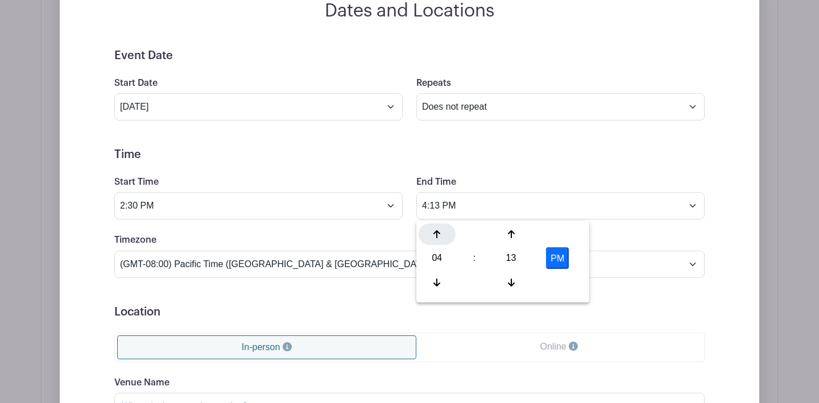
click at [434, 233] on icon at bounding box center [436, 234] width 7 height 8
click at [512, 278] on icon at bounding box center [511, 282] width 7 height 9
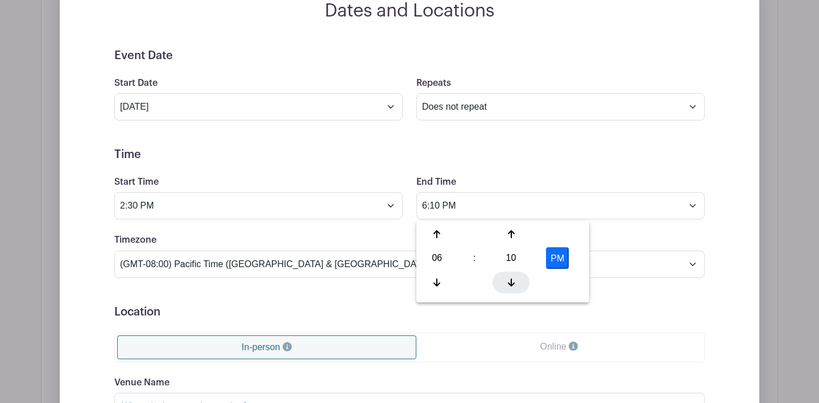
click at [512, 278] on icon at bounding box center [511, 282] width 7 height 9
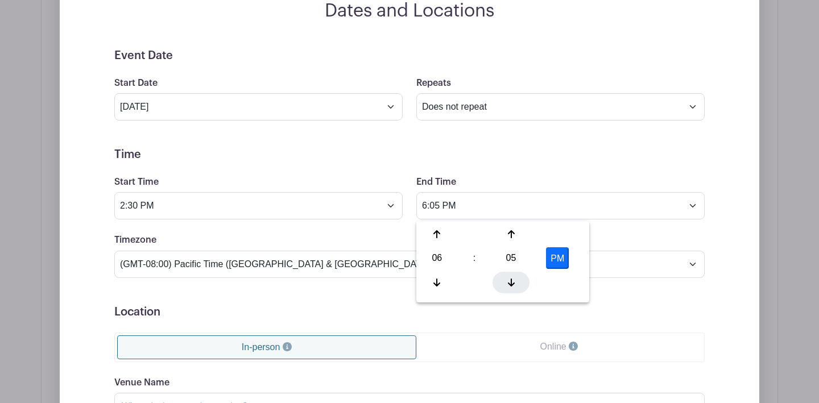
click at [512, 278] on icon at bounding box center [511, 282] width 7 height 9
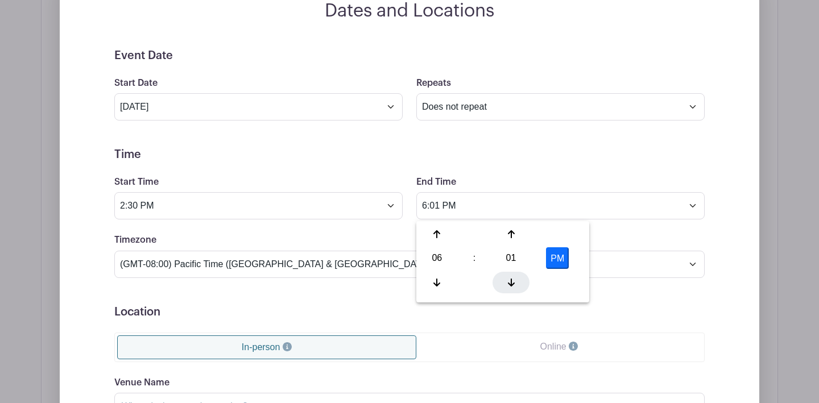
type input "6:00 PM"
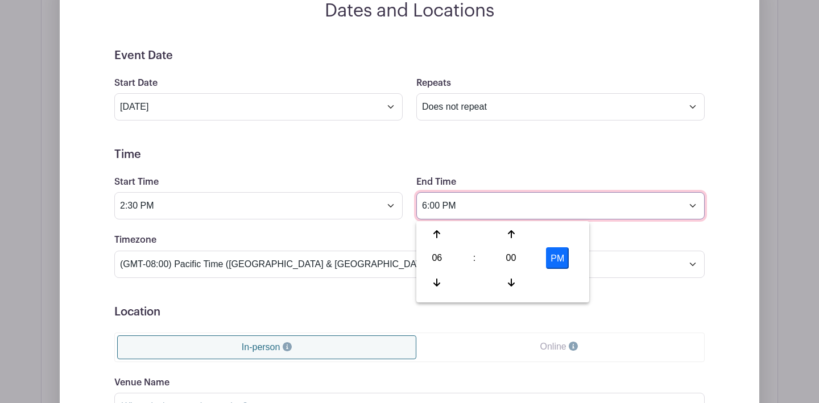
click at [608, 217] on input "6:00 PM" at bounding box center [560, 205] width 288 height 27
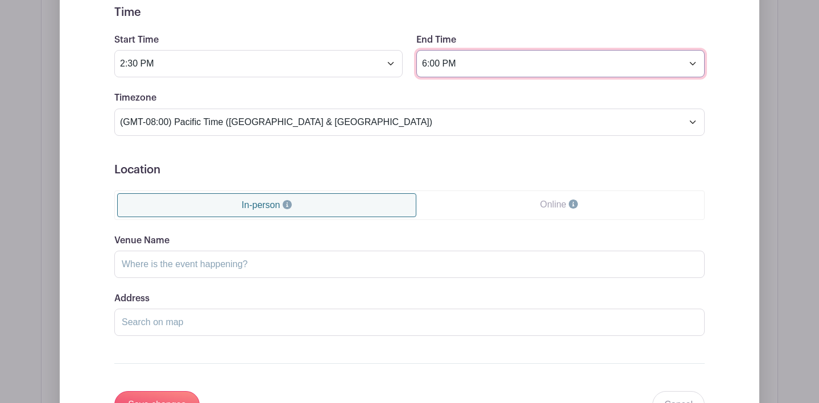
scroll to position [974, 0]
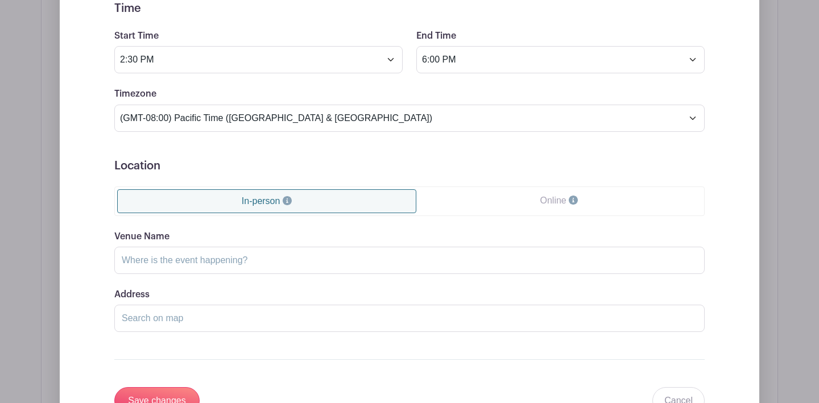
click at [324, 201] on link "In-person" at bounding box center [266, 201] width 299 height 24
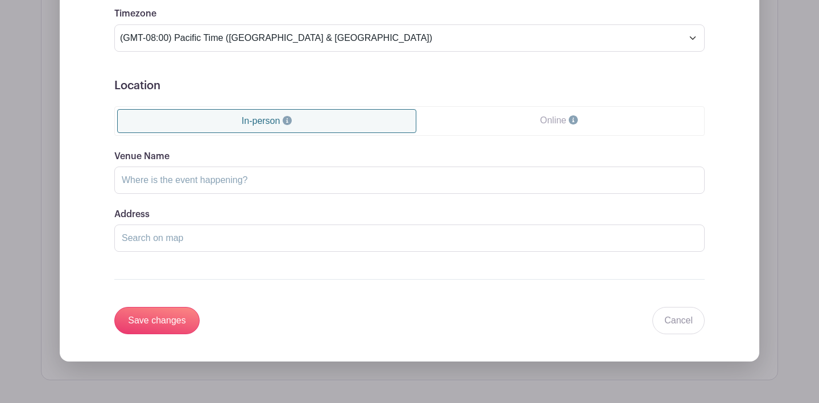
scroll to position [1068, 0]
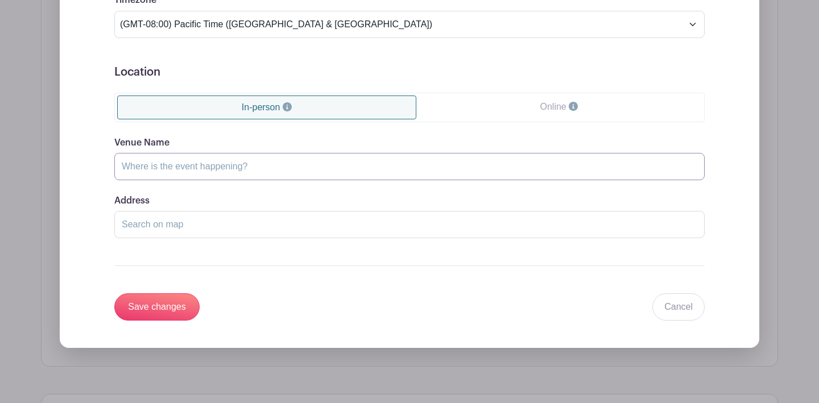
click at [256, 172] on input "Venue Name" at bounding box center [409, 166] width 590 height 27
type input "[GEOGRAPHIC_DATA]"
click at [229, 224] on input "Address" at bounding box center [409, 224] width 590 height 27
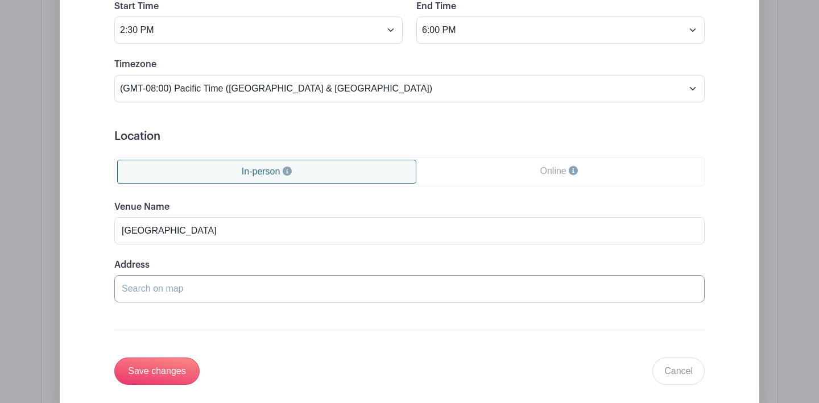
scroll to position [1007, 0]
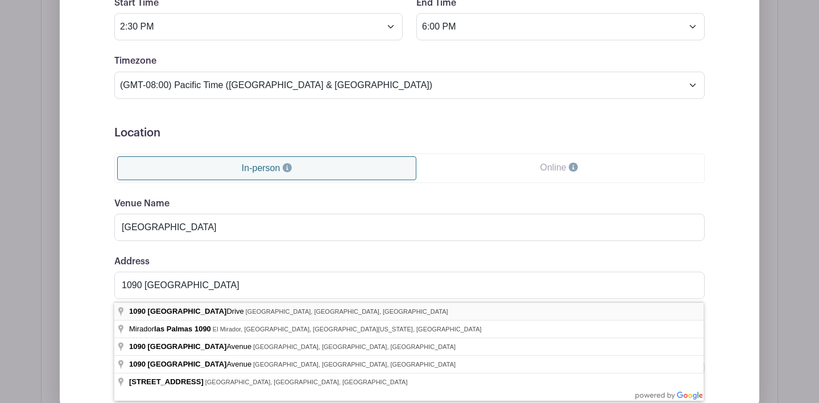
type input "[STREET_ADDRESS]"
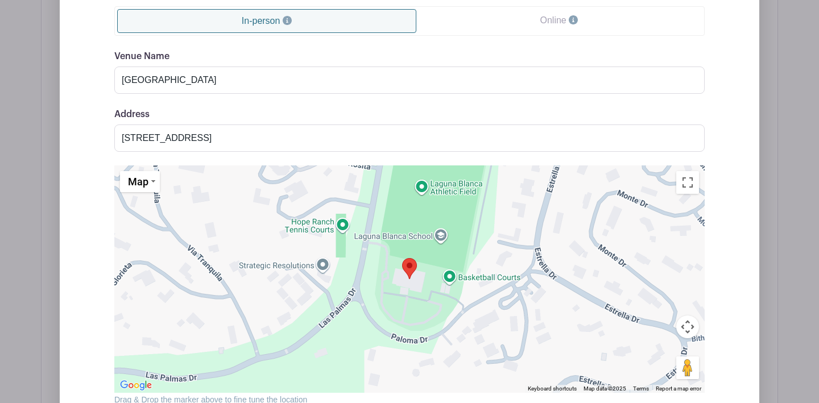
scroll to position [1168, 1]
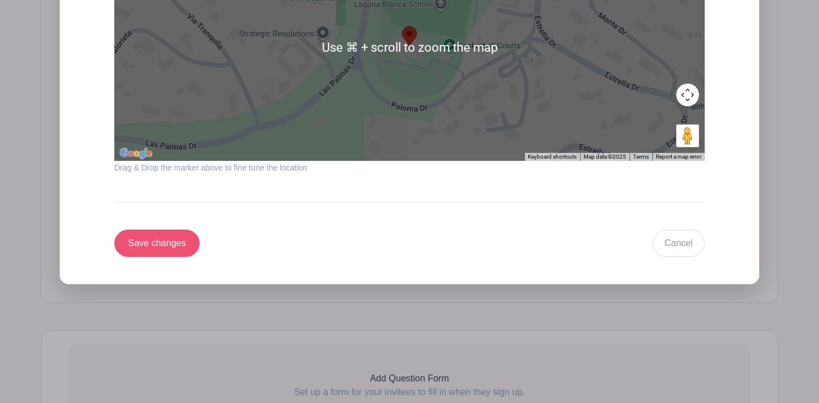
click at [155, 254] on input "Save changes" at bounding box center [156, 243] width 85 height 27
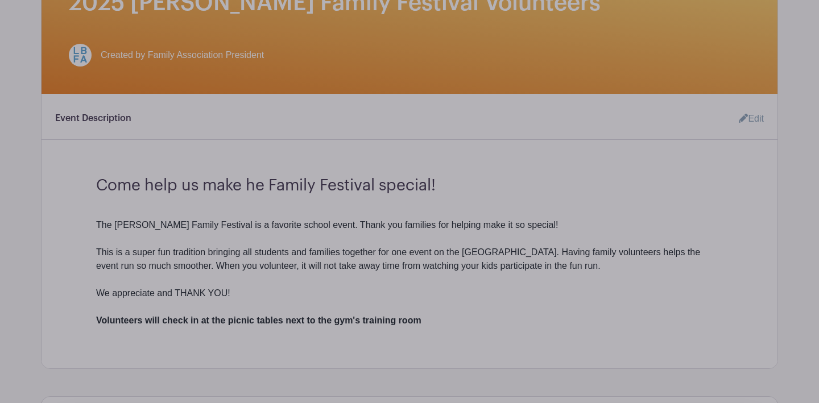
scroll to position [348, 0]
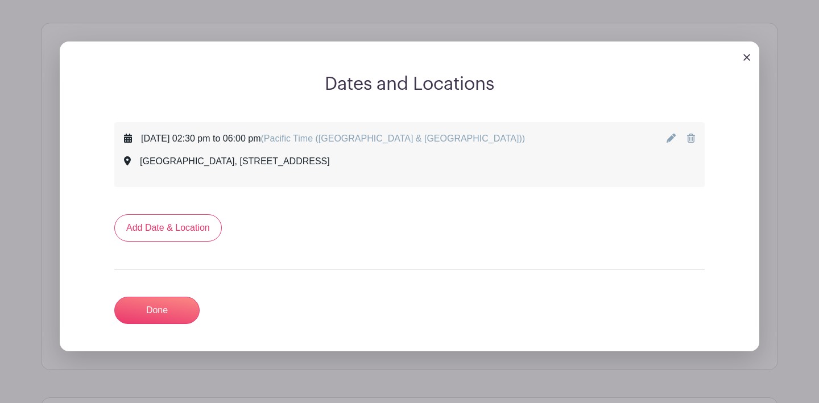
scroll to position [730, 0]
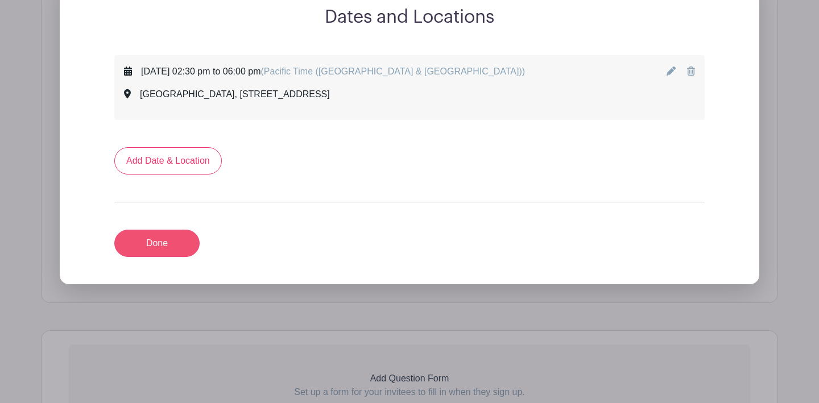
click at [177, 244] on link "Done" at bounding box center [156, 243] width 85 height 27
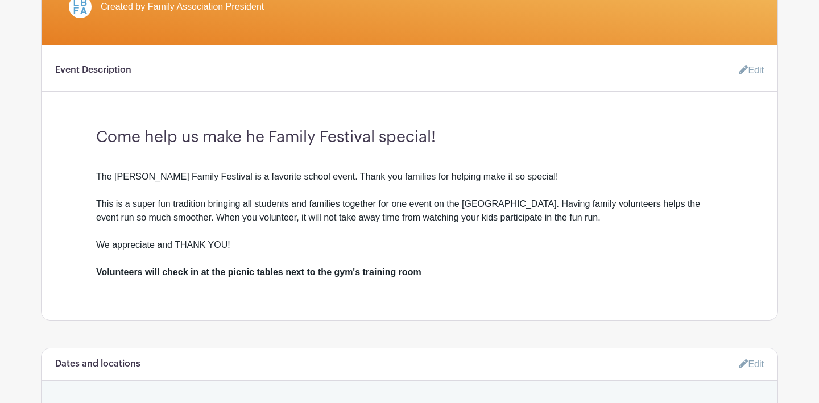
scroll to position [327, 0]
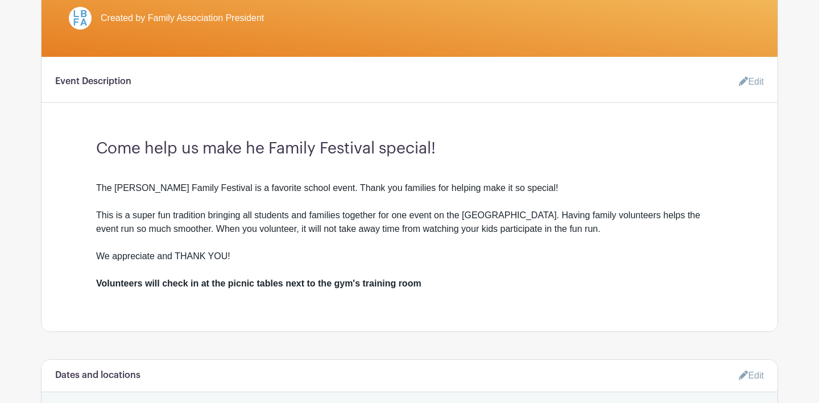
click at [754, 85] on link "Edit" at bounding box center [746, 81] width 34 height 23
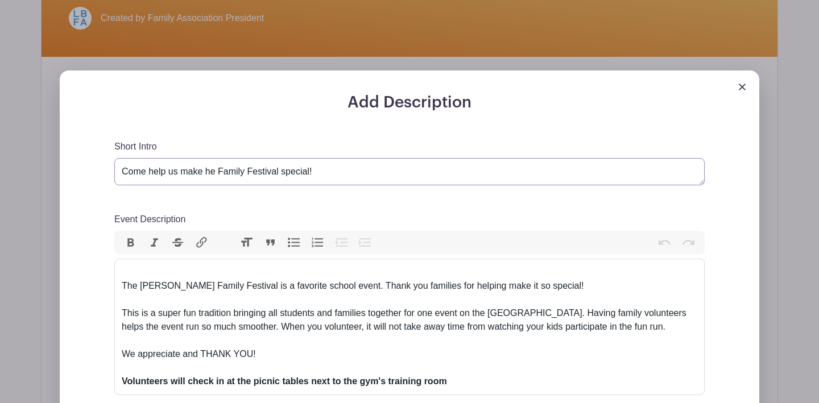
click at [207, 173] on textarea "Come help us make he Family Festival special!" at bounding box center [409, 171] width 590 height 27
click at [122, 173] on textarea "Come help us make he Family Festival special!" at bounding box center [409, 171] width 590 height 27
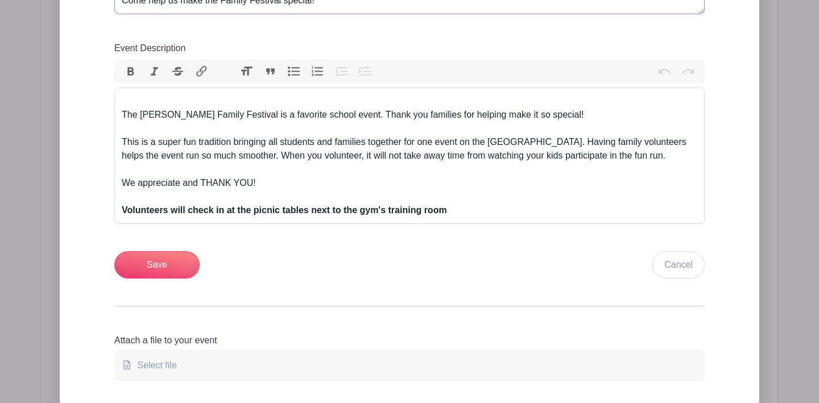
scroll to position [518, 0]
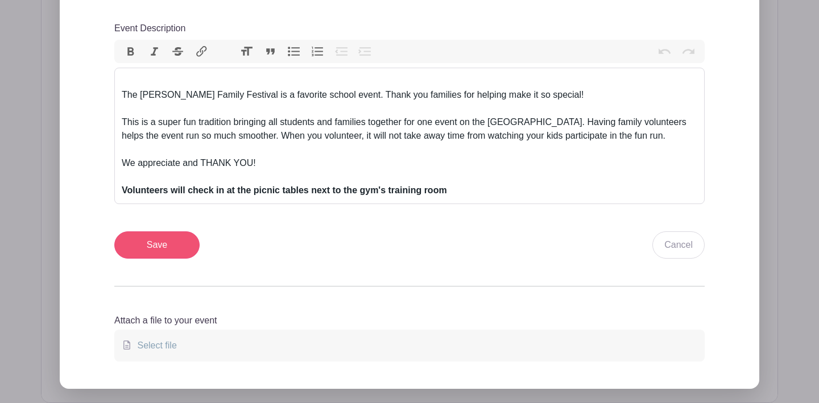
type textarea "Come help us make the Family Festival special!"
click at [167, 249] on input "Save" at bounding box center [156, 244] width 85 height 27
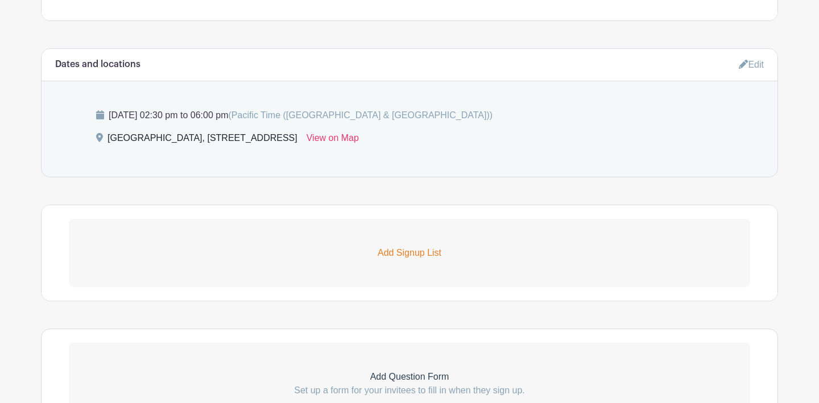
scroll to position [731, 0]
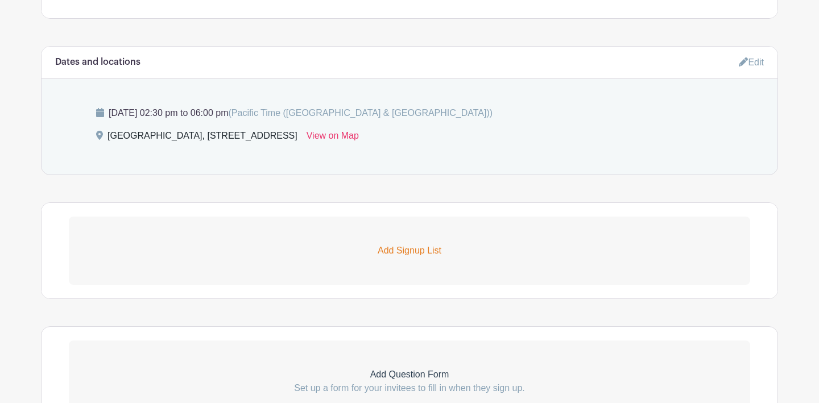
click at [400, 246] on p "Add Signup List" at bounding box center [409, 251] width 681 height 14
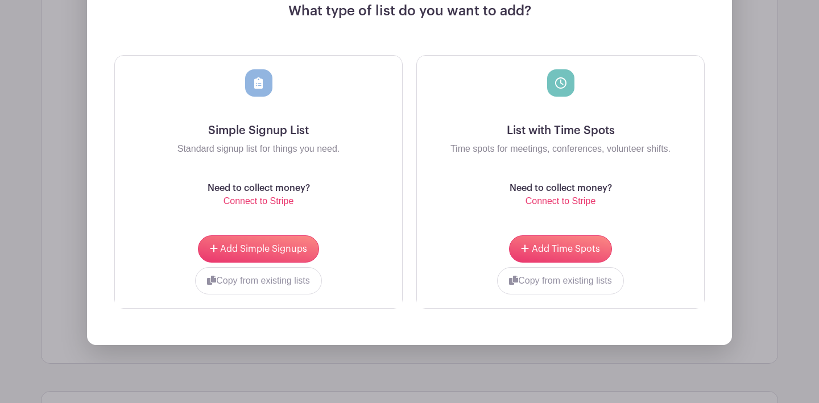
scroll to position [1027, 0]
click at [567, 249] on span "Add Time Spots" at bounding box center [566, 248] width 68 height 9
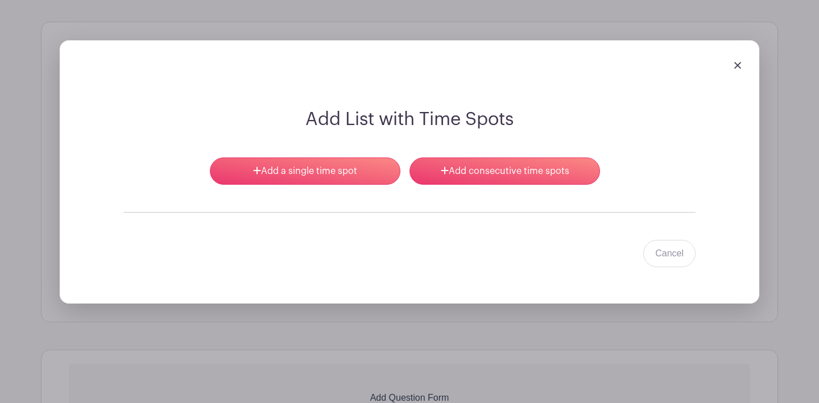
scroll to position [871, 0]
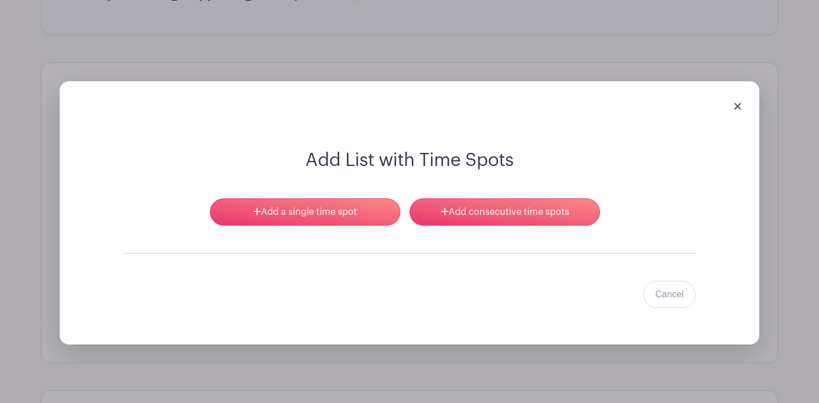
click at [398, 162] on h2 "Add List with Time Spots" at bounding box center [409, 161] width 572 height 22
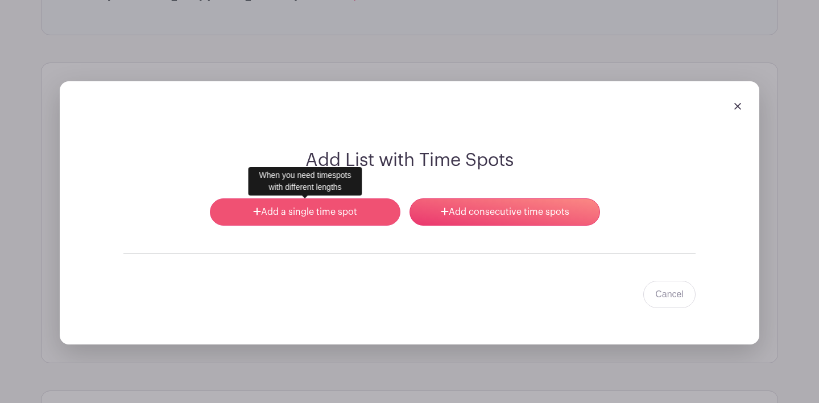
click at [351, 217] on link "Add a single time spot" at bounding box center [305, 211] width 190 height 27
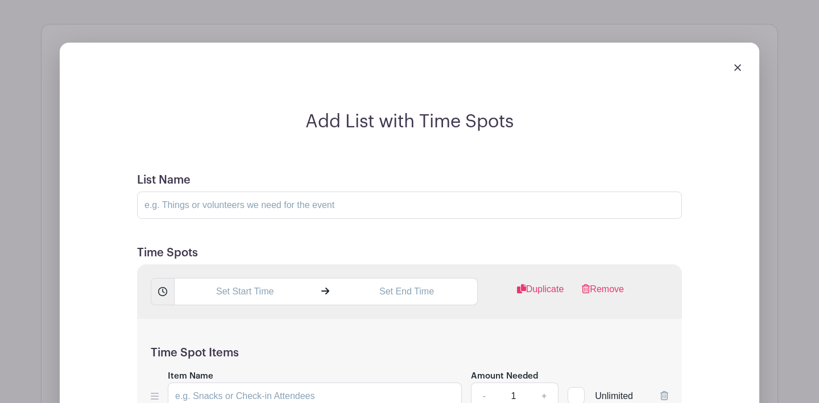
scroll to position [912, 0]
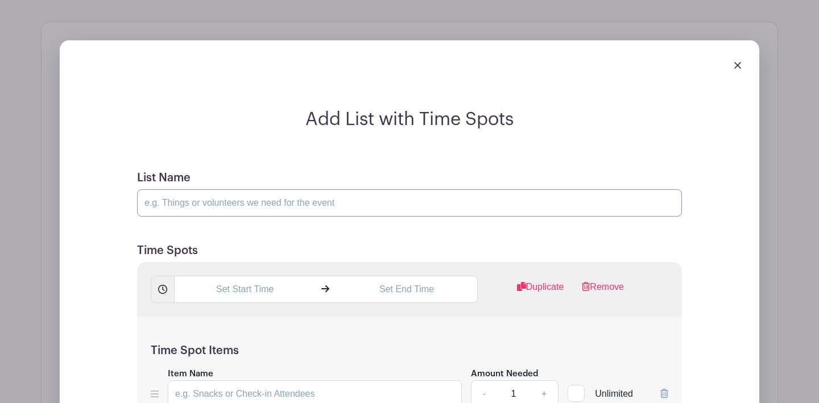
click at [269, 200] on input "List Name" at bounding box center [409, 202] width 545 height 27
type input "Volunteer Coordinators"
click at [236, 298] on input "text" at bounding box center [244, 289] width 141 height 27
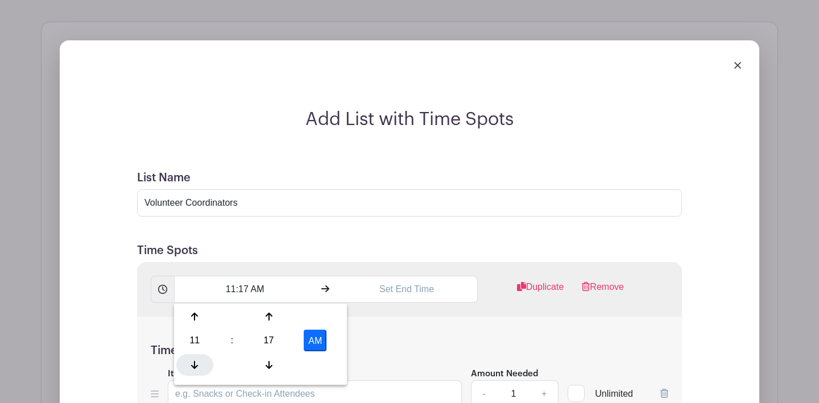
click at [193, 367] on icon at bounding box center [194, 365] width 7 height 8
click at [275, 363] on div at bounding box center [268, 365] width 37 height 22
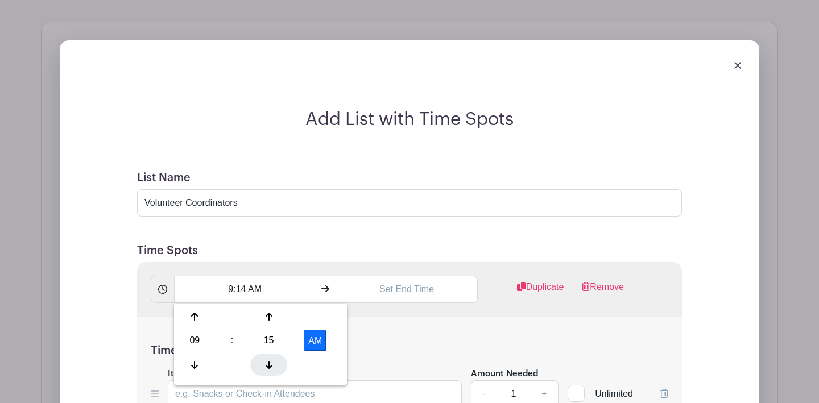
click at [275, 363] on div at bounding box center [268, 365] width 37 height 22
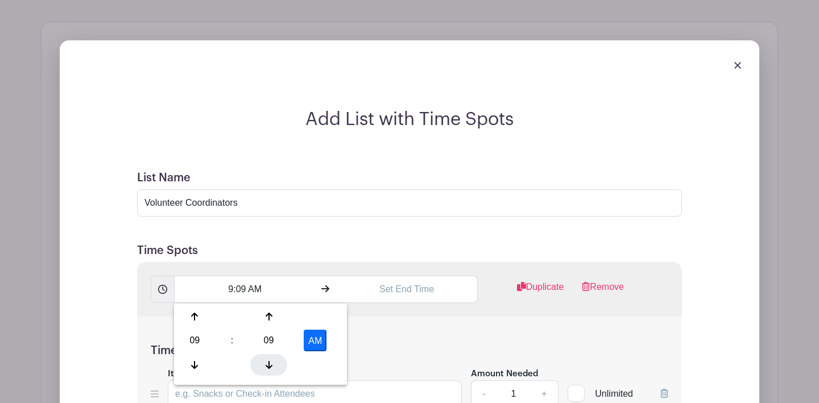
click at [275, 363] on div at bounding box center [268, 365] width 37 height 22
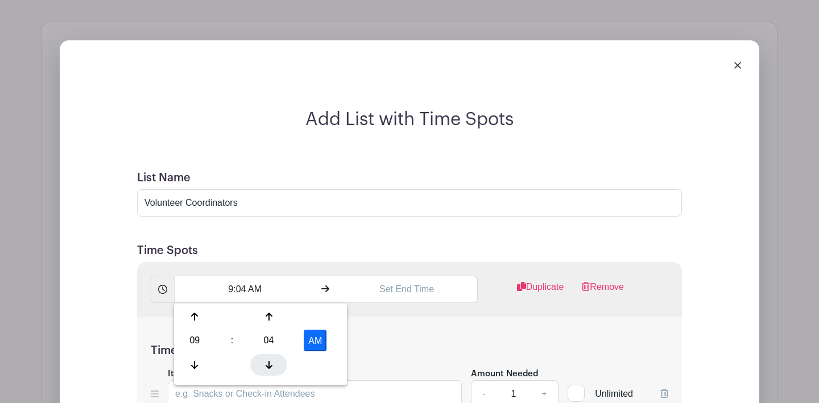
click at [275, 363] on div at bounding box center [268, 365] width 37 height 22
click at [320, 345] on button "AM" at bounding box center [315, 341] width 23 height 22
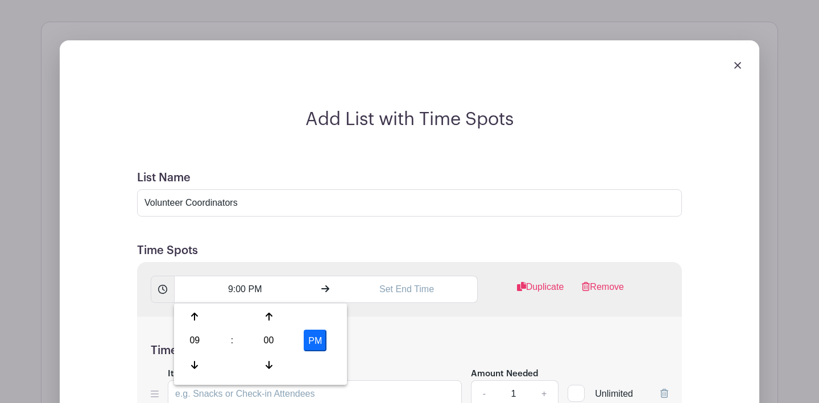
click at [323, 340] on button "PM" at bounding box center [315, 341] width 23 height 22
type input "9:00 AM"
click at [402, 287] on input "text" at bounding box center [406, 289] width 141 height 27
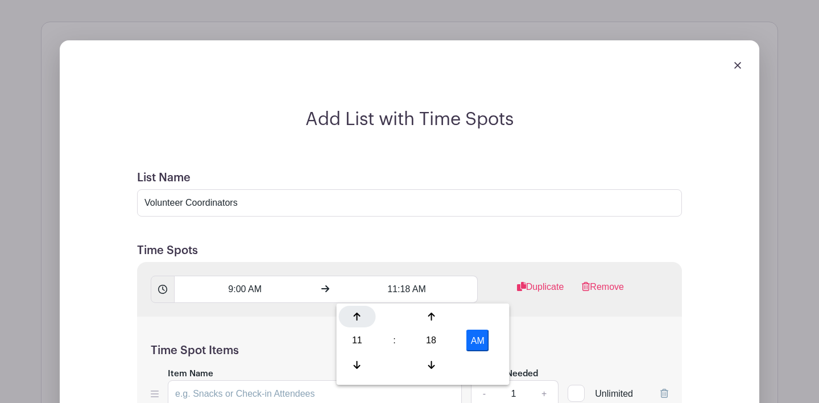
click at [355, 315] on icon at bounding box center [357, 317] width 7 height 8
click at [433, 362] on icon at bounding box center [430, 364] width 7 height 9
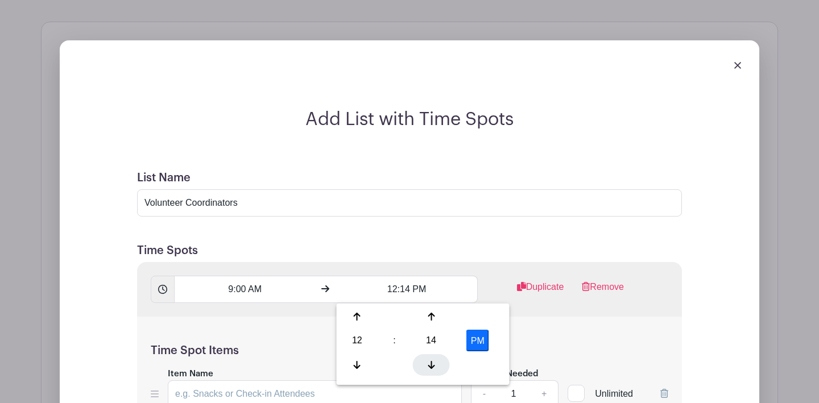
click at [433, 362] on icon at bounding box center [430, 364] width 7 height 9
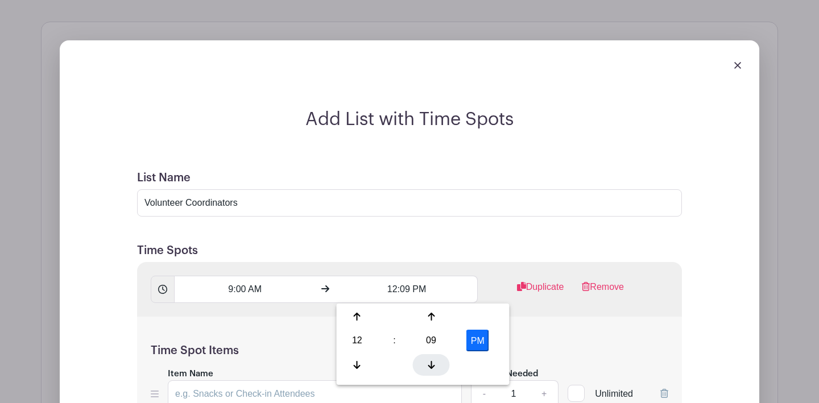
click at [433, 362] on icon at bounding box center [430, 364] width 7 height 9
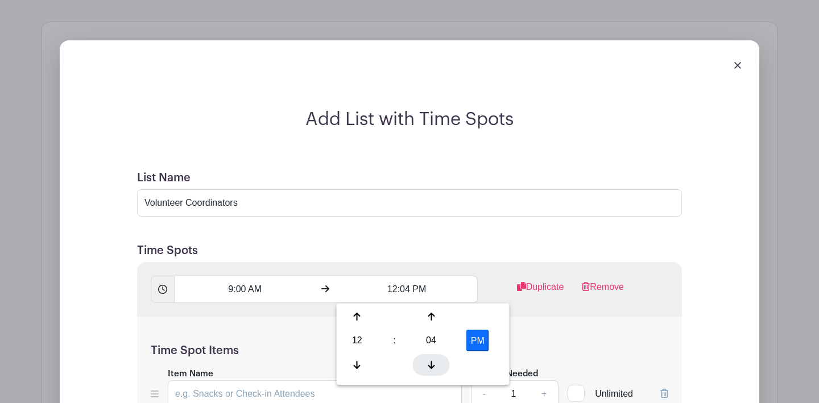
click at [433, 362] on icon at bounding box center [430, 364] width 7 height 9
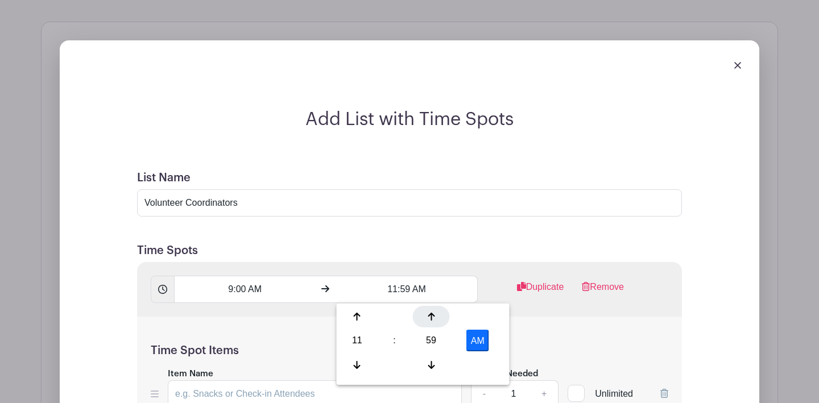
click at [429, 322] on div at bounding box center [431, 317] width 37 height 22
type input "12:00 PM"
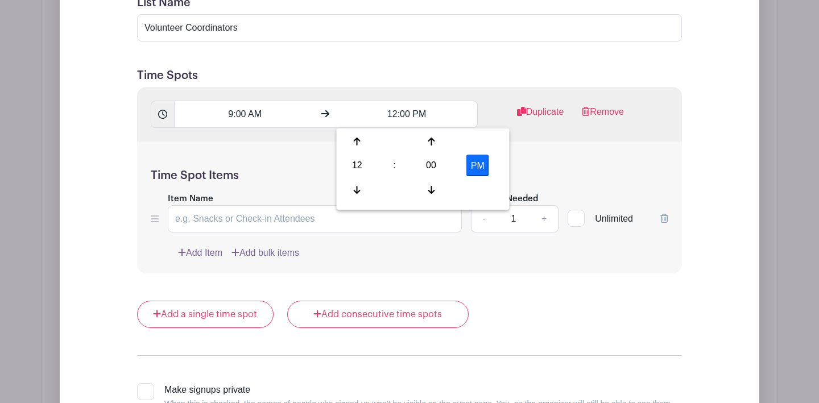
scroll to position [1077, 0]
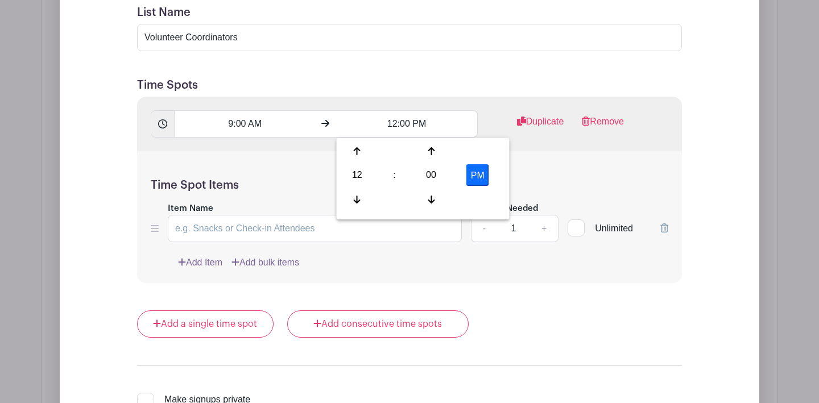
click at [558, 159] on div "Time Spot Items Item Name Amount Needed - 1 + Unlimited Add Item Add bulk items" at bounding box center [409, 217] width 545 height 132
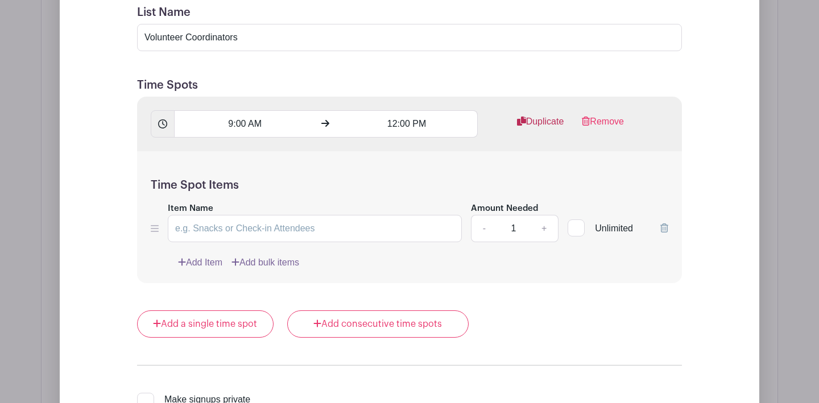
click at [547, 125] on link "Duplicate" at bounding box center [540, 126] width 47 height 23
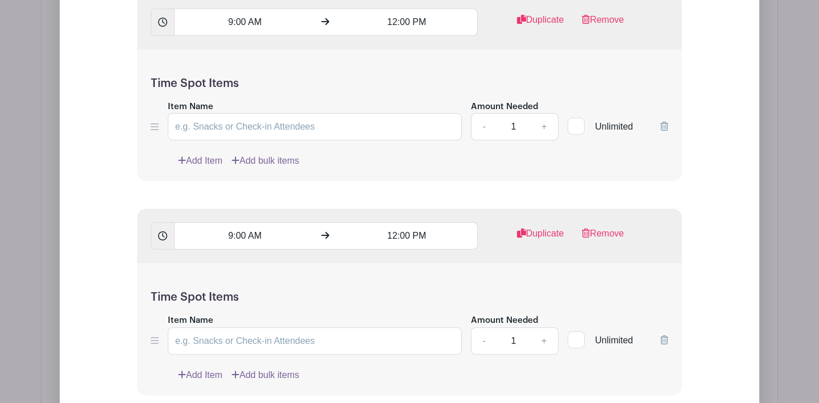
scroll to position [1179, 0]
click at [254, 239] on input "9:00 AM" at bounding box center [244, 235] width 141 height 27
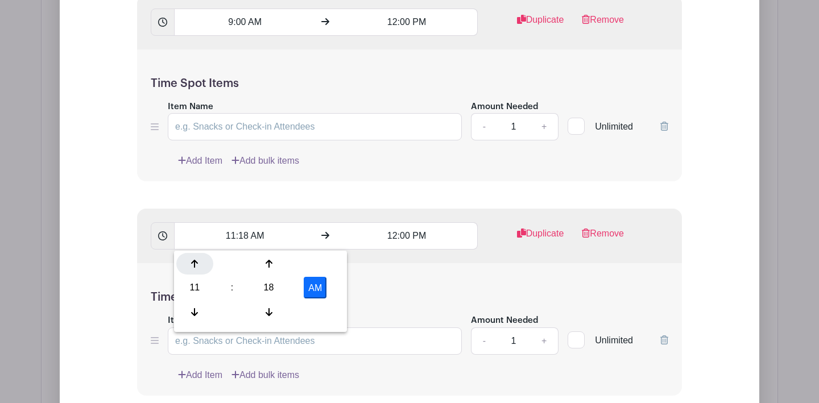
click at [196, 267] on icon at bounding box center [194, 263] width 7 height 9
click at [265, 321] on div at bounding box center [268, 312] width 37 height 22
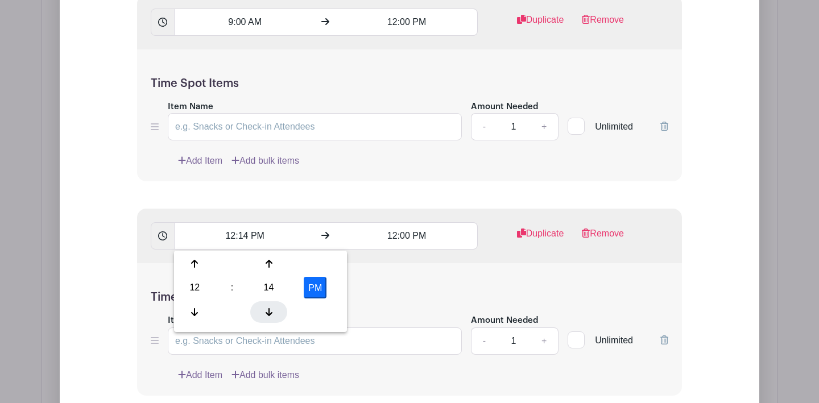
click at [265, 321] on div at bounding box center [268, 312] width 37 height 22
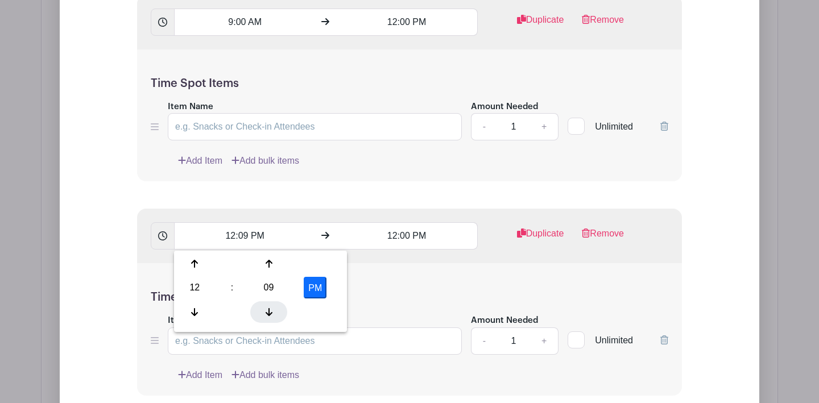
click at [265, 321] on div at bounding box center [268, 312] width 37 height 22
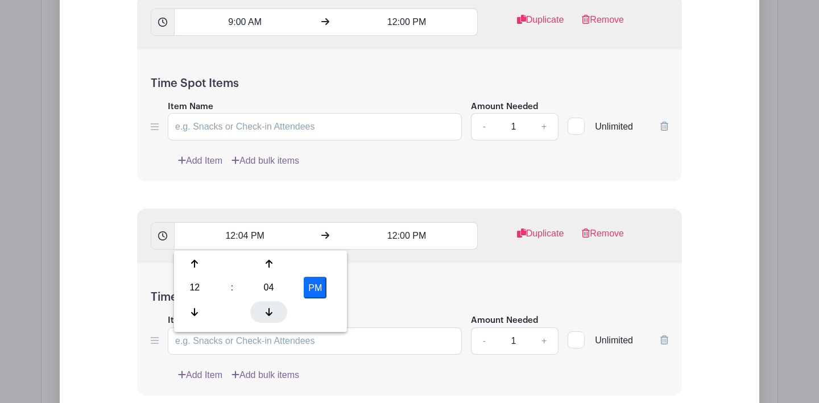
click at [265, 321] on div at bounding box center [268, 312] width 37 height 22
type input "12:00 PM"
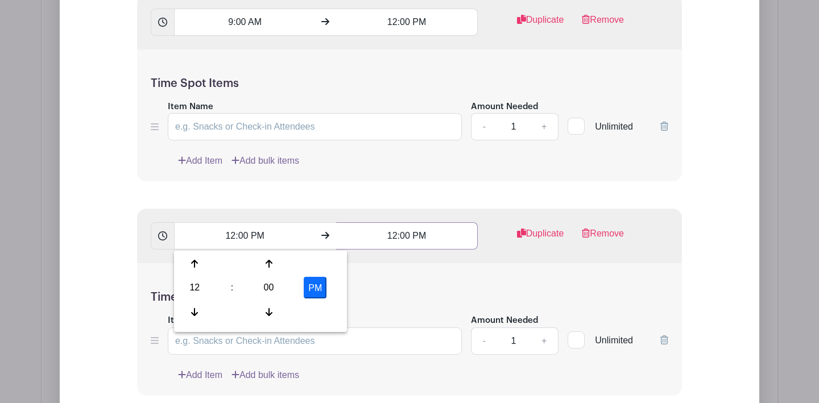
click at [414, 238] on input "12:00 PM" at bounding box center [406, 235] width 141 height 27
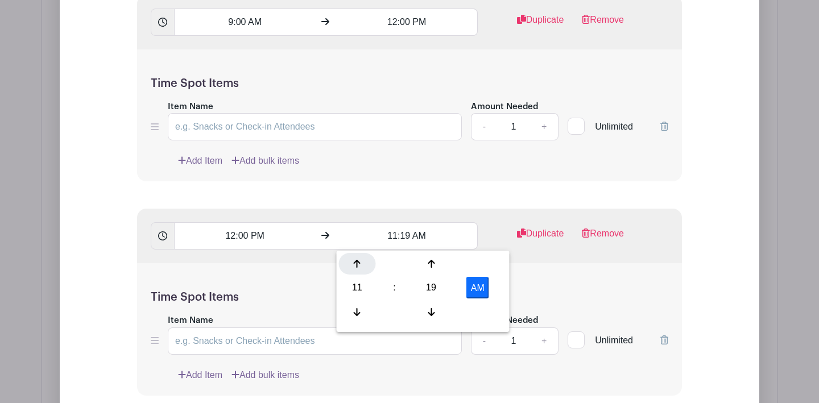
click at [356, 264] on icon at bounding box center [357, 264] width 7 height 8
click at [430, 312] on icon at bounding box center [430, 312] width 7 height 9
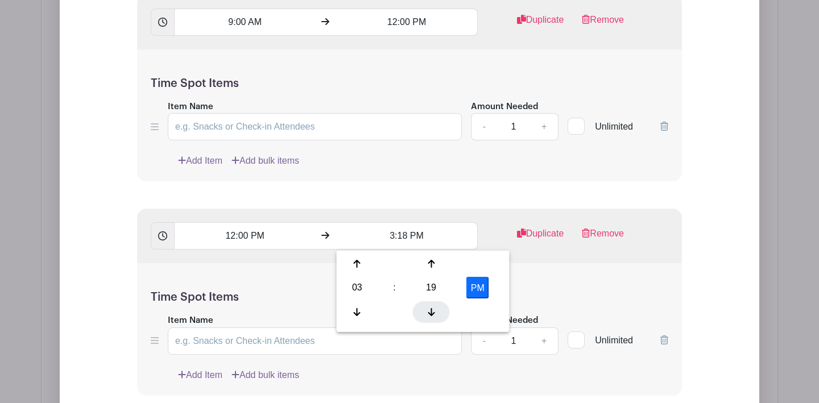
click at [430, 312] on icon at bounding box center [430, 312] width 7 height 9
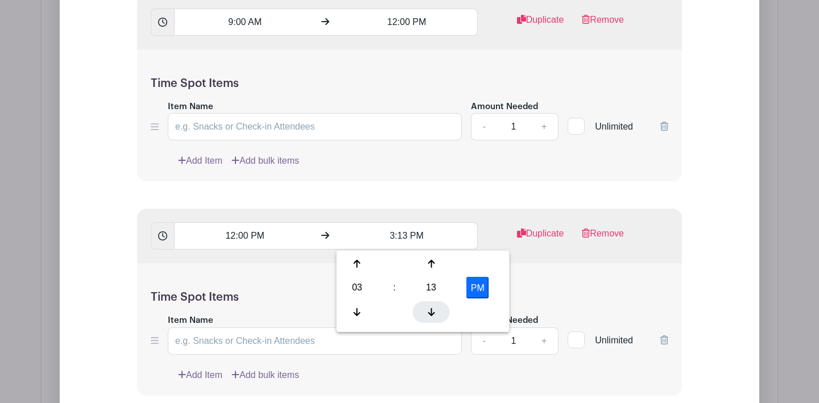
click at [430, 312] on icon at bounding box center [430, 312] width 7 height 9
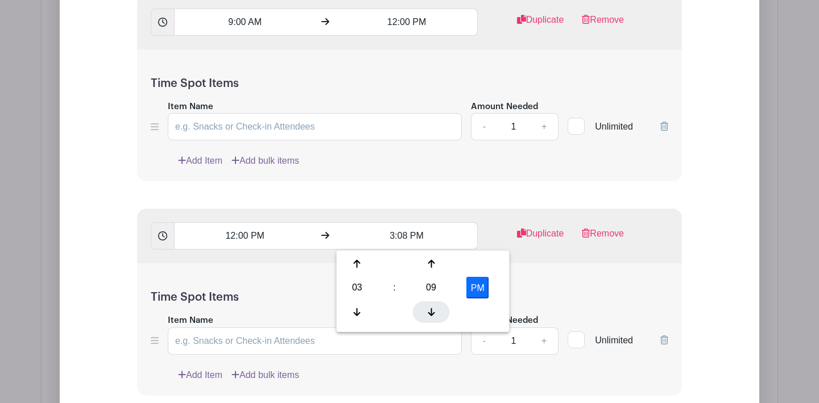
click at [430, 312] on icon at bounding box center [430, 312] width 7 height 9
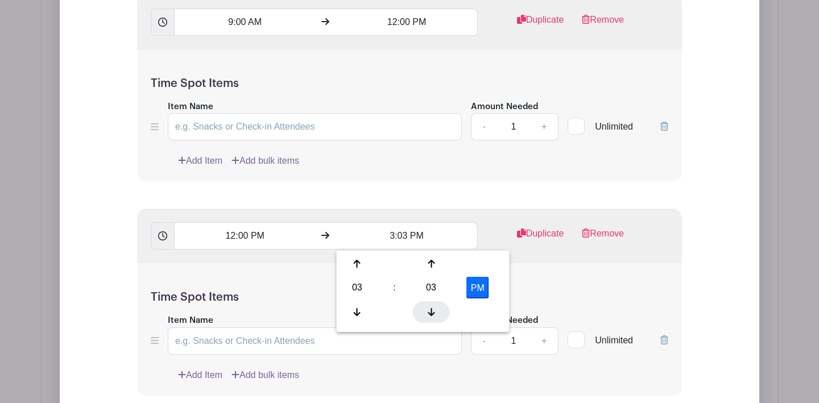
click at [430, 312] on icon at bounding box center [430, 312] width 7 height 9
type input "3:00 PM"
click at [526, 289] on div "Time Spot Items Item Name Amount Needed - 1 + Unlimited Add Item Add bulk items" at bounding box center [409, 329] width 545 height 132
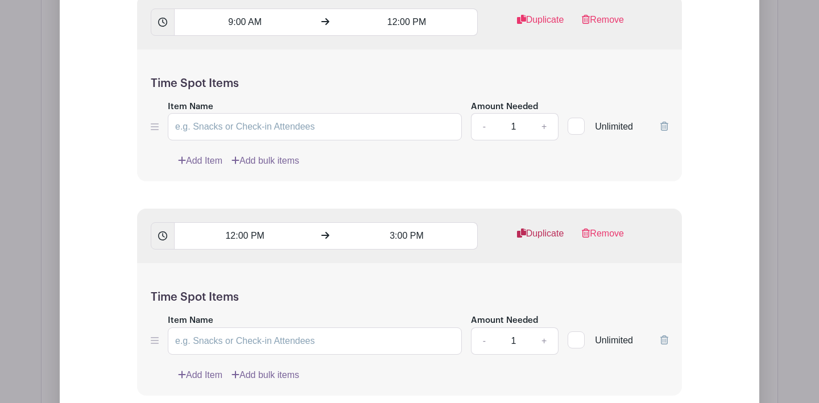
click at [530, 242] on link "Duplicate" at bounding box center [540, 238] width 47 height 23
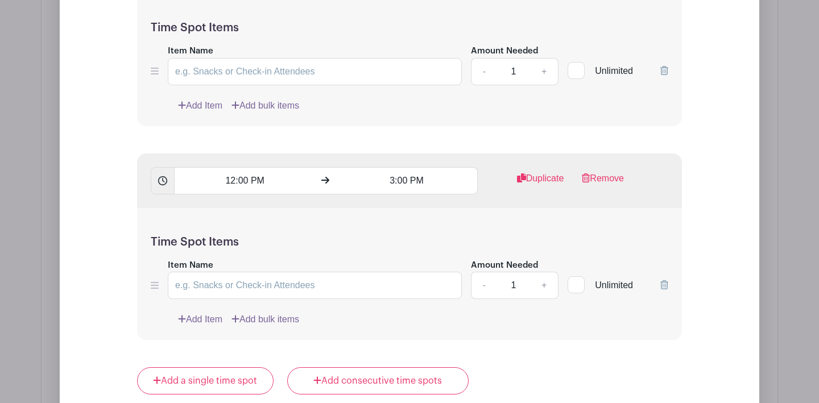
scroll to position [1460, 0]
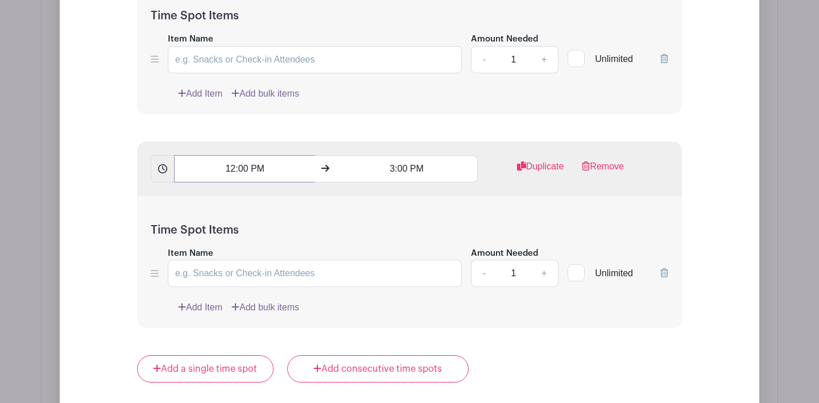
click at [269, 173] on input "12:00 PM" at bounding box center [244, 168] width 141 height 27
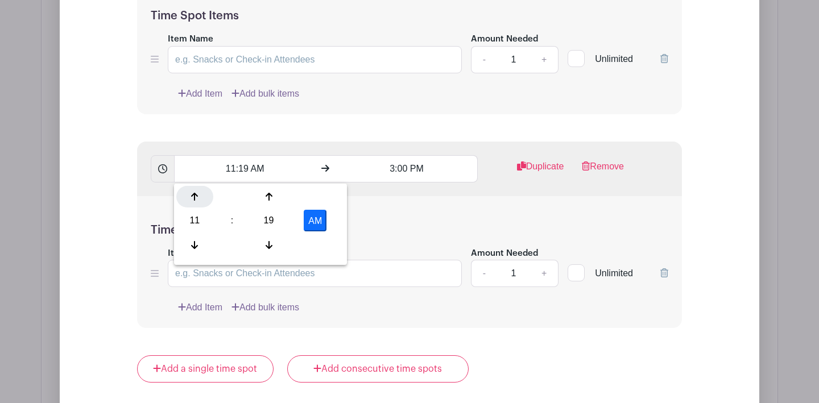
click at [197, 201] on icon at bounding box center [194, 196] width 7 height 9
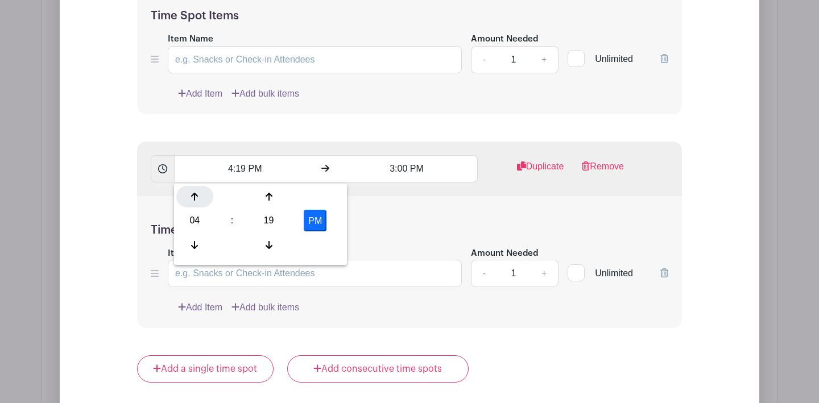
click at [197, 201] on icon at bounding box center [194, 196] width 7 height 9
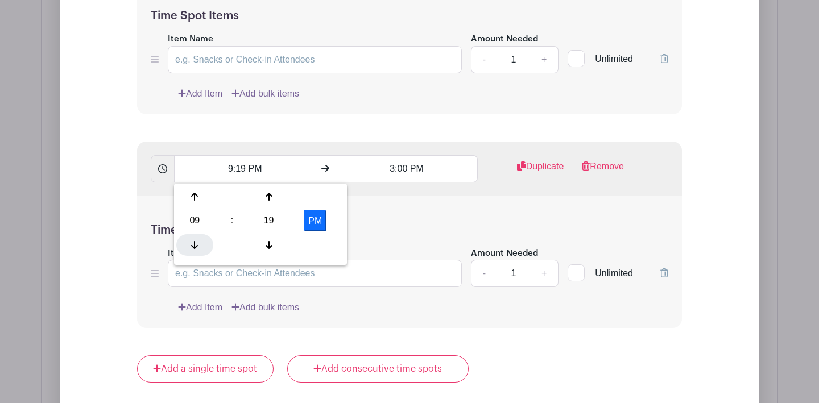
click at [197, 238] on div at bounding box center [194, 245] width 37 height 22
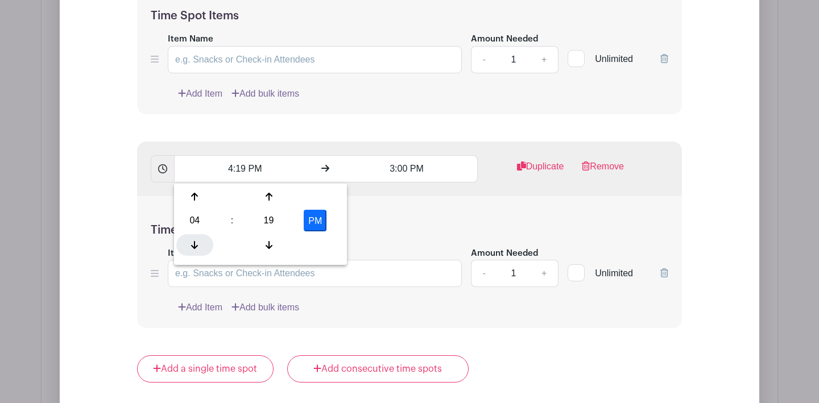
click at [197, 238] on div at bounding box center [194, 245] width 37 height 22
click at [265, 241] on icon at bounding box center [268, 244] width 7 height 9
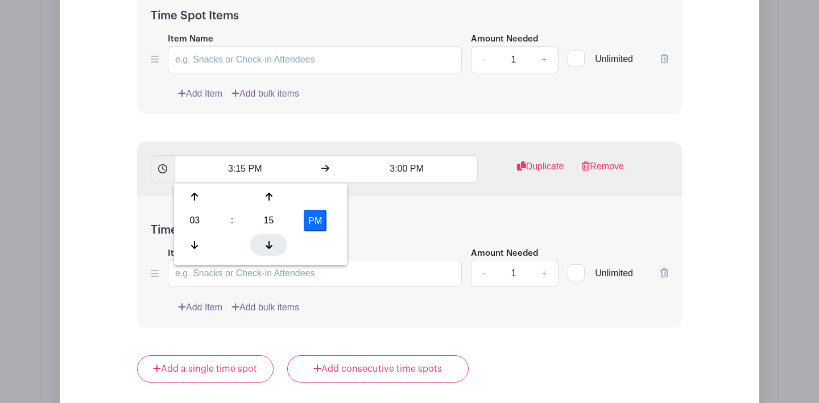
click at [265, 241] on icon at bounding box center [268, 244] width 7 height 9
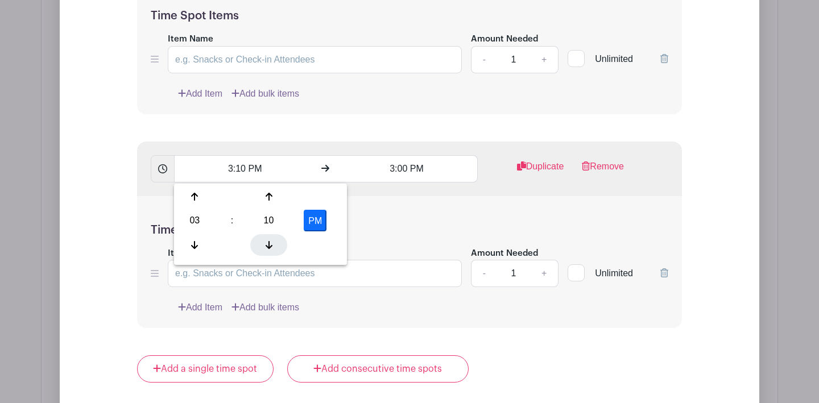
click at [265, 241] on icon at bounding box center [268, 244] width 7 height 9
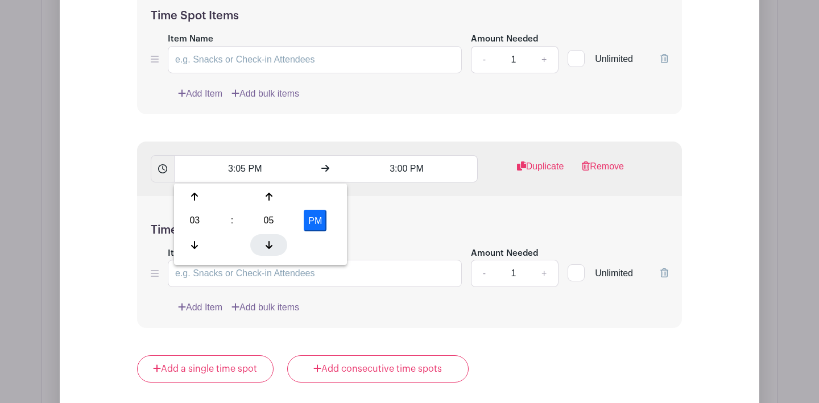
click at [265, 241] on icon at bounding box center [268, 244] width 7 height 9
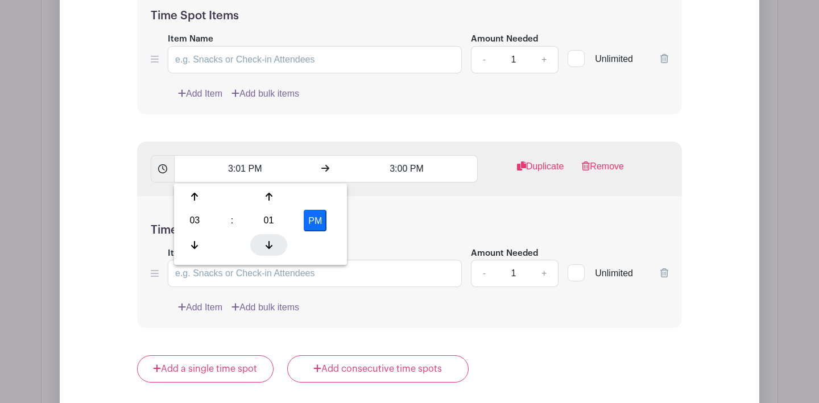
type input "3:00 PM"
click at [392, 175] on input "3:00 PM" at bounding box center [406, 168] width 141 height 27
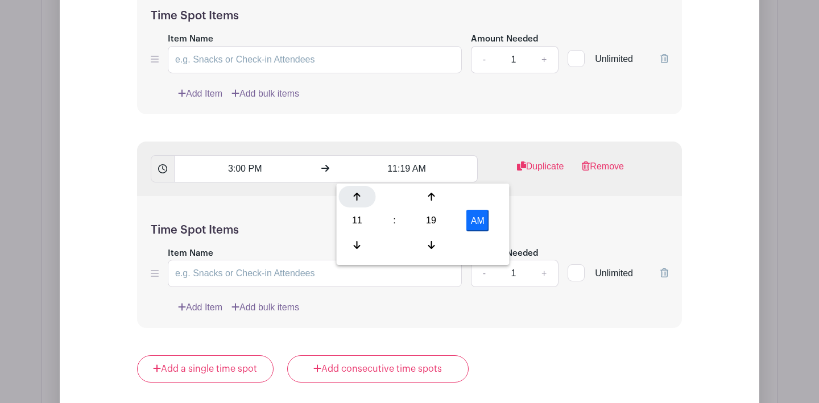
click at [357, 197] on icon at bounding box center [357, 197] width 7 height 8
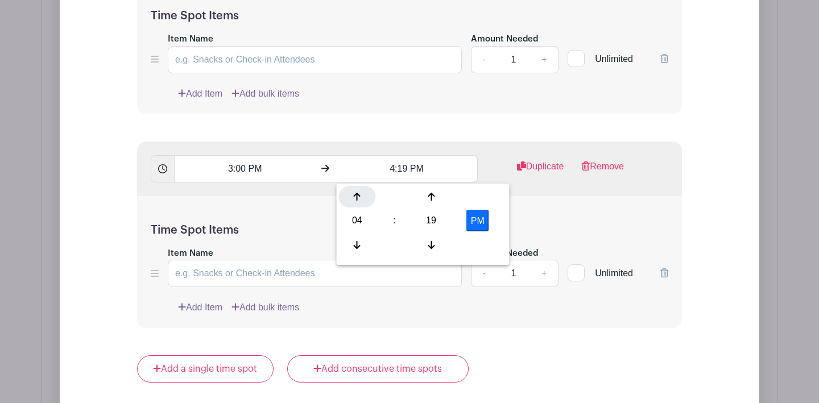
click at [357, 197] on icon at bounding box center [357, 197] width 7 height 8
click at [429, 246] on icon at bounding box center [430, 245] width 7 height 8
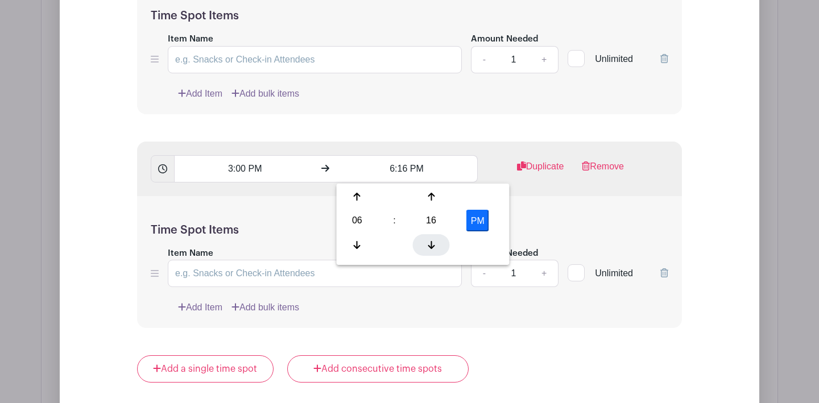
click at [429, 246] on icon at bounding box center [430, 245] width 7 height 8
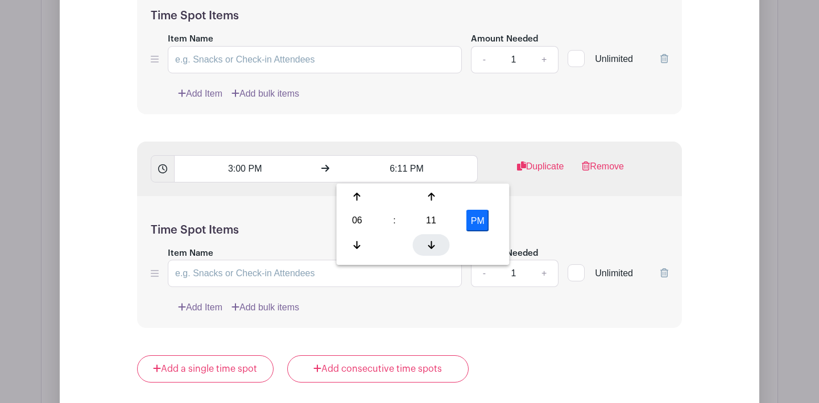
click at [429, 246] on icon at bounding box center [430, 245] width 7 height 8
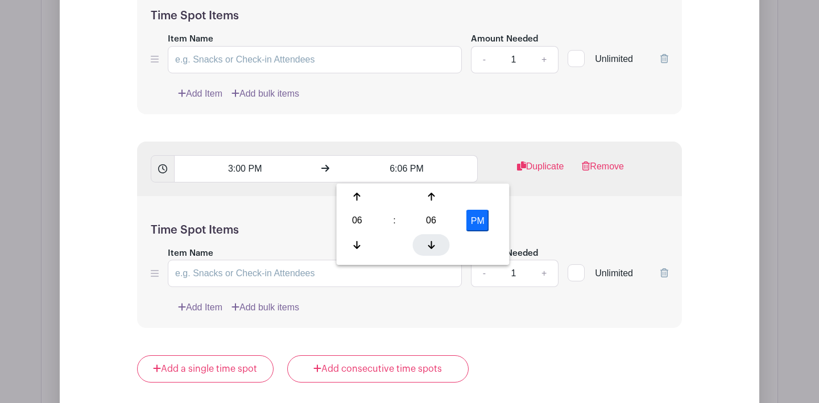
click at [429, 246] on icon at bounding box center [430, 245] width 7 height 8
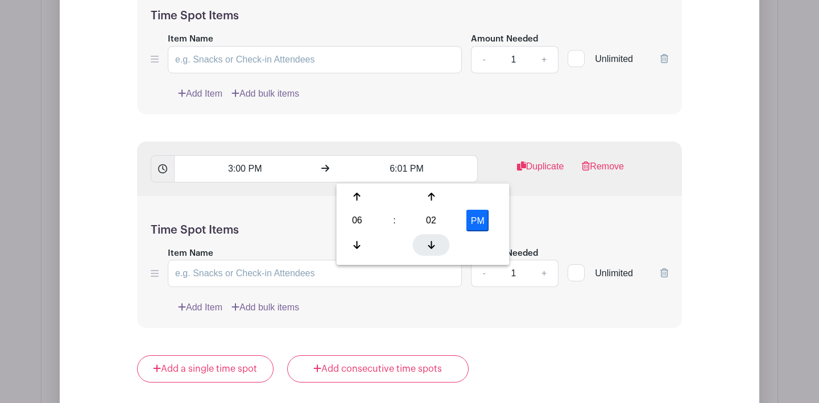
click at [429, 246] on icon at bounding box center [430, 245] width 7 height 8
type input "6:00 PM"
click at [531, 215] on div "Time Spot Items Item Name Amount Needed - 1 + Unlimited Add Item Add bulk items" at bounding box center [409, 262] width 545 height 132
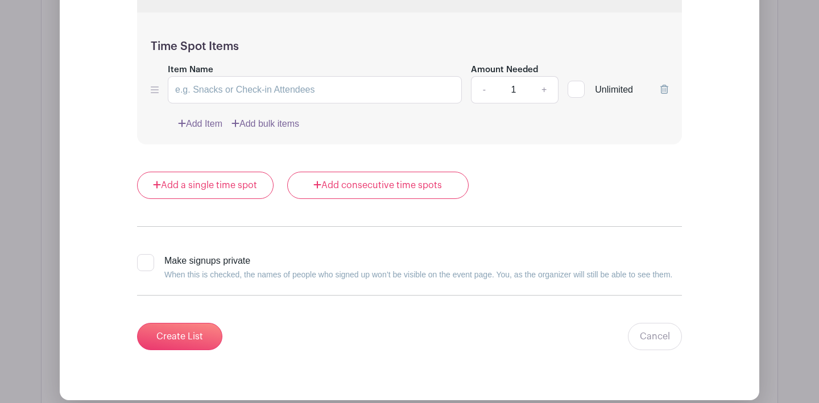
scroll to position [1679, 1]
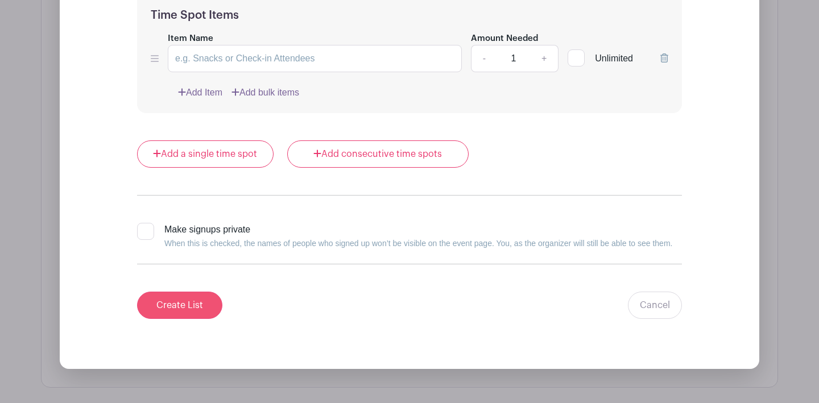
click at [179, 312] on input "Create List" at bounding box center [179, 305] width 85 height 27
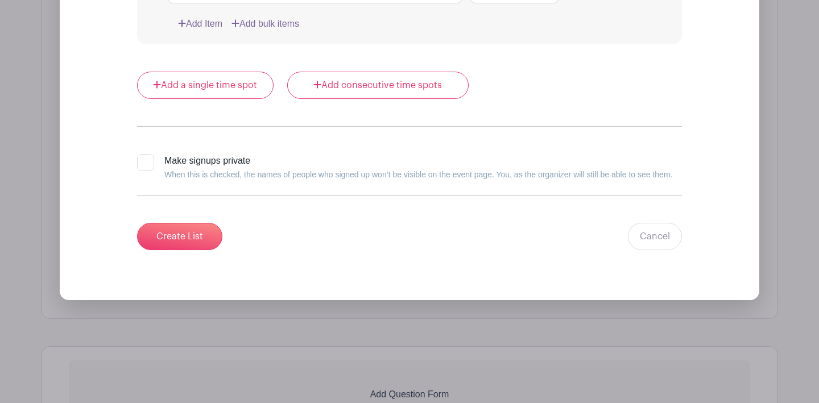
scroll to position [1743, 0]
click at [664, 243] on link "Cancel" at bounding box center [655, 236] width 54 height 27
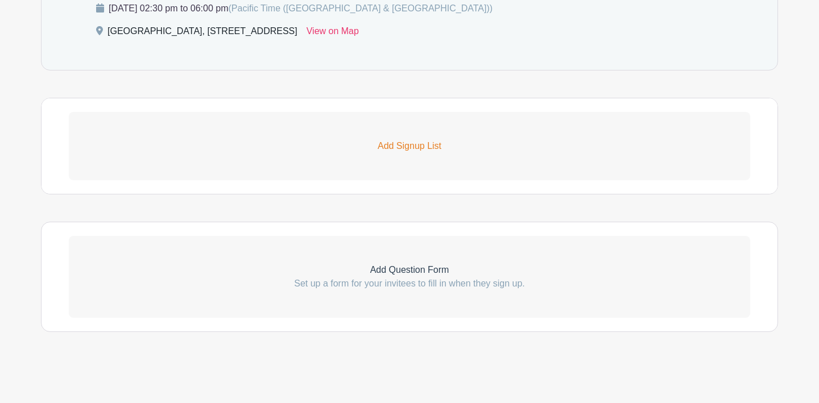
click at [413, 144] on p "Add Signup List" at bounding box center [409, 146] width 681 height 14
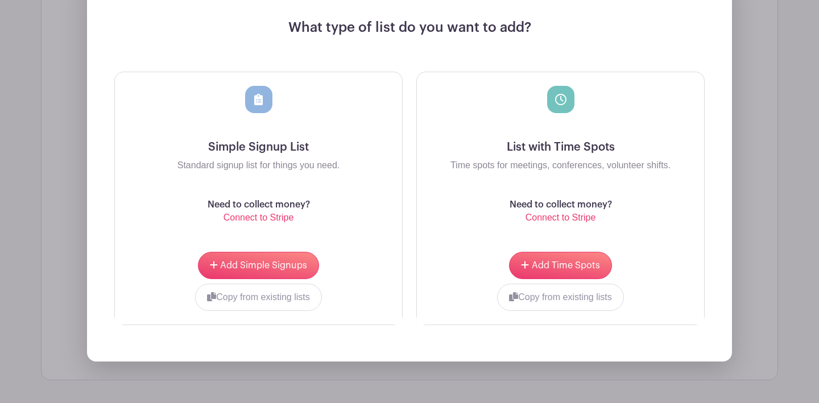
scroll to position [1064, 0]
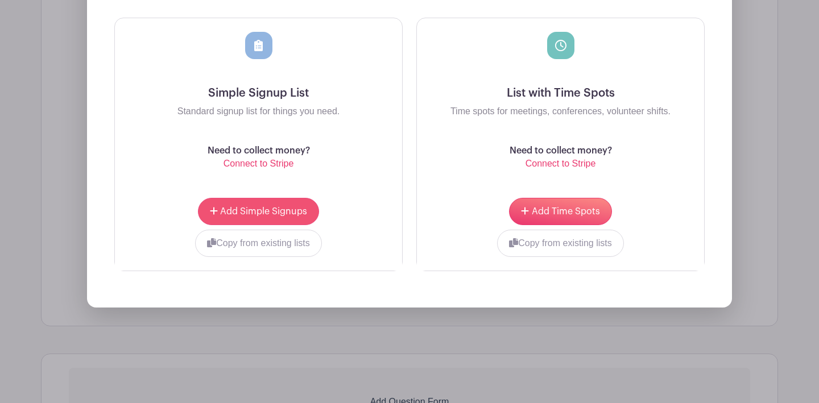
click at [278, 215] on span "Add Simple Signups" at bounding box center [263, 211] width 87 height 9
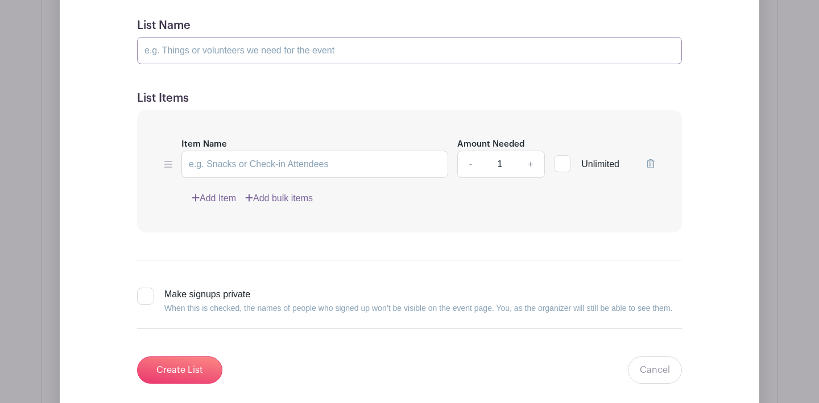
click at [239, 55] on input "List Name" at bounding box center [409, 50] width 545 height 27
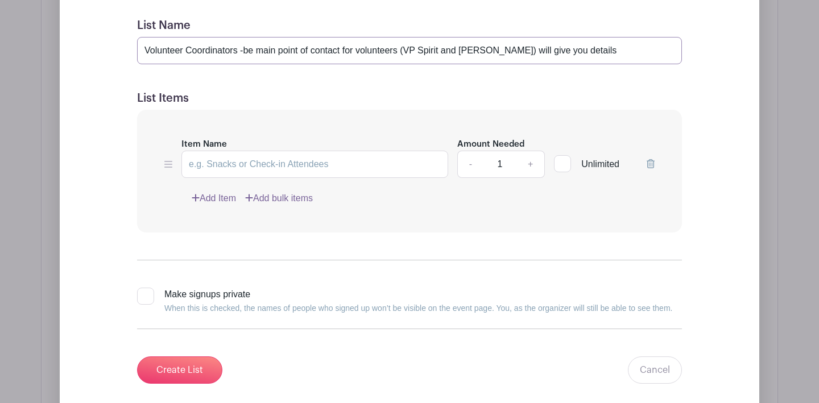
type input "Volunteer Coordinators -be main point of contact for volunteers (VP Spirit and …"
click at [528, 166] on link "+" at bounding box center [530, 164] width 28 height 27
type input "2"
click at [610, 53] on input "Volunteer Coordinators -be main point of contact for volunteers (VP Spirit and …" at bounding box center [409, 50] width 545 height 27
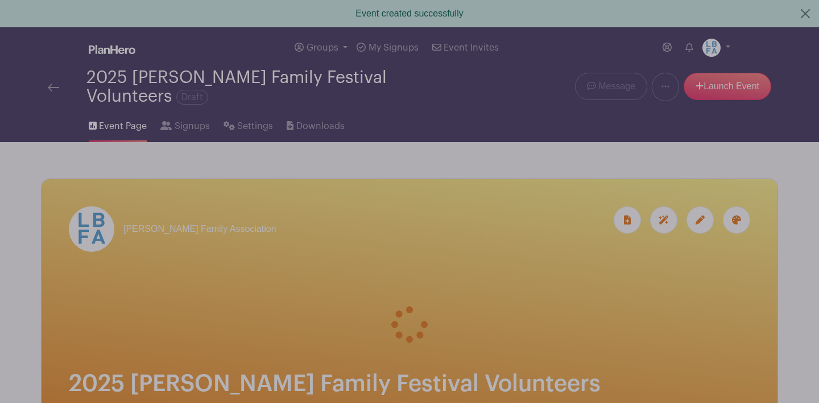
scroll to position [0, 0]
type input "Volunteer Coordinators -be main point of contact for volunteers (VP Spirit and …"
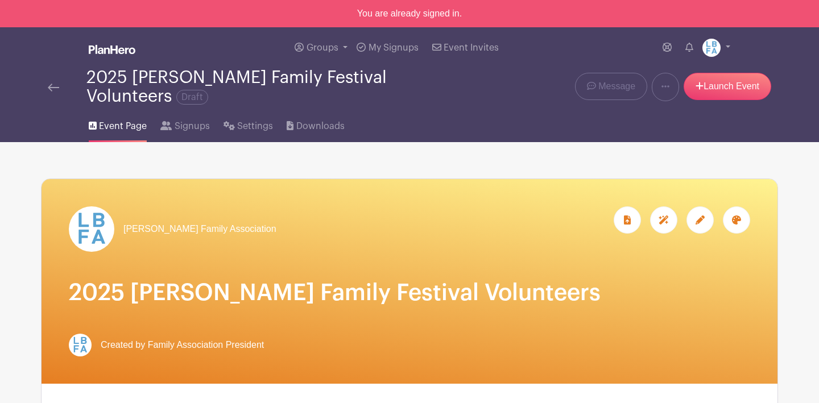
click at [53, 93] on link at bounding box center [53, 87] width 11 height 14
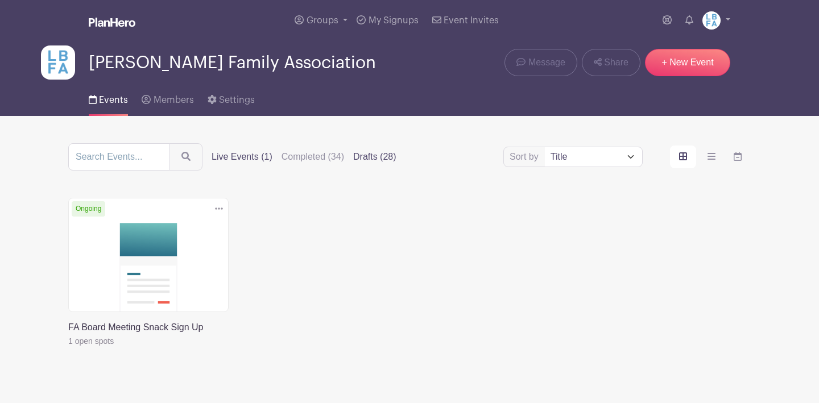
click at [389, 160] on label "Drafts (28)" at bounding box center [374, 157] width 43 height 14
click at [0, 0] on input "Drafts (28)" at bounding box center [0, 0] width 0 height 0
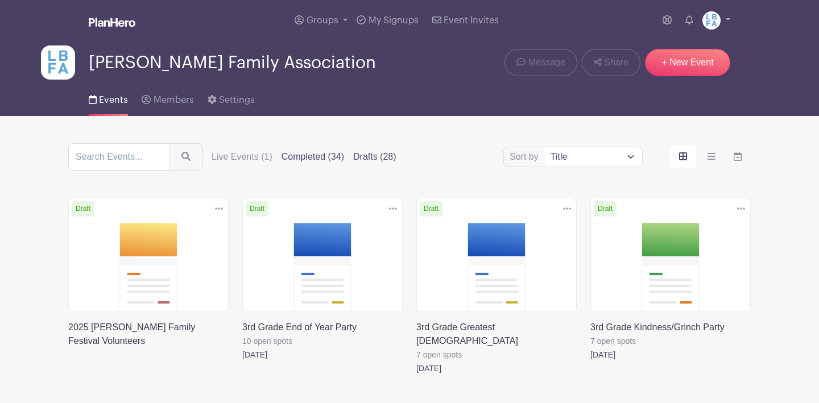
click at [322, 159] on label "Completed (34)" at bounding box center [312, 157] width 63 height 14
click at [0, 0] on input "Completed (34)" at bounding box center [0, 0] width 0 height 0
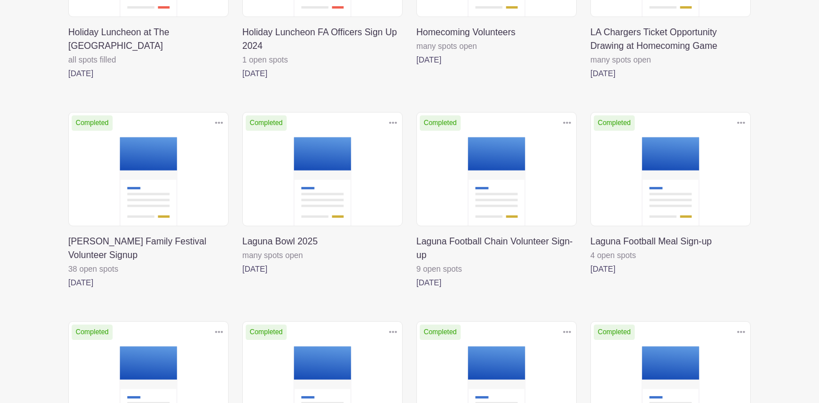
scroll to position [1162, 0]
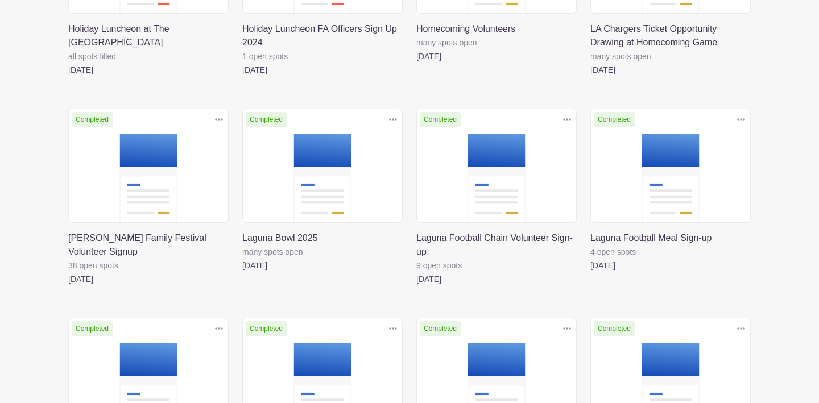
click at [68, 286] on link at bounding box center [68, 286] width 0 height 0
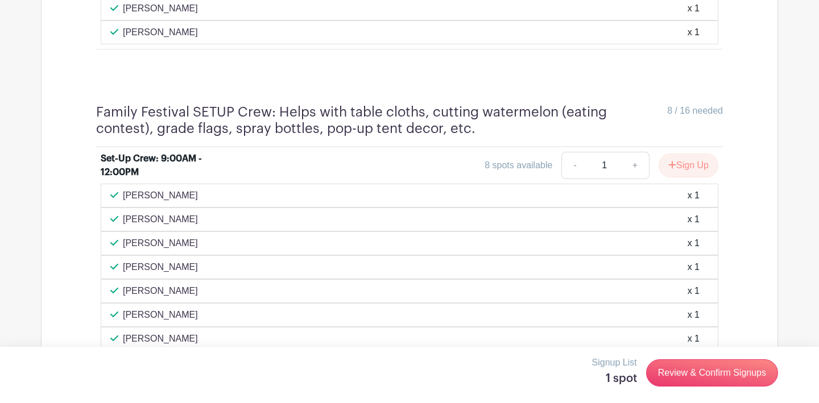
scroll to position [877, 0]
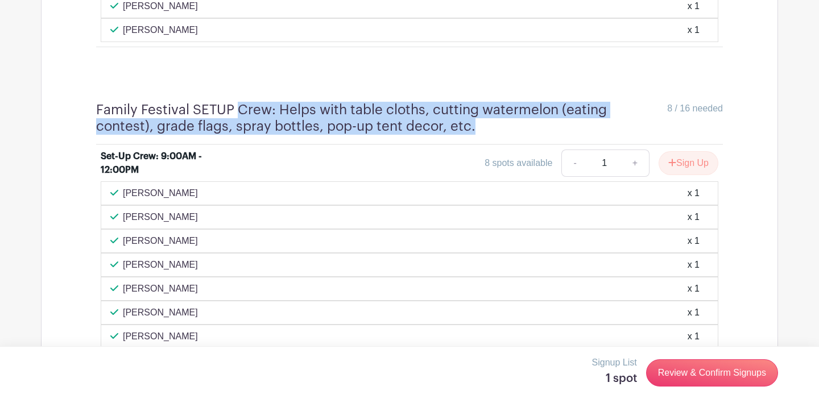
drag, startPoint x: 412, startPoint y: 128, endPoint x: 239, endPoint y: 104, distance: 174.5
click at [239, 104] on h4 "Family Festival SETUP Crew: Helps with table cloths, cutting watermelon (eating…" at bounding box center [381, 118] width 571 height 33
copy h4 "Crew: Helps with table cloths, cutting watermelon (eating contest), grade flags…"
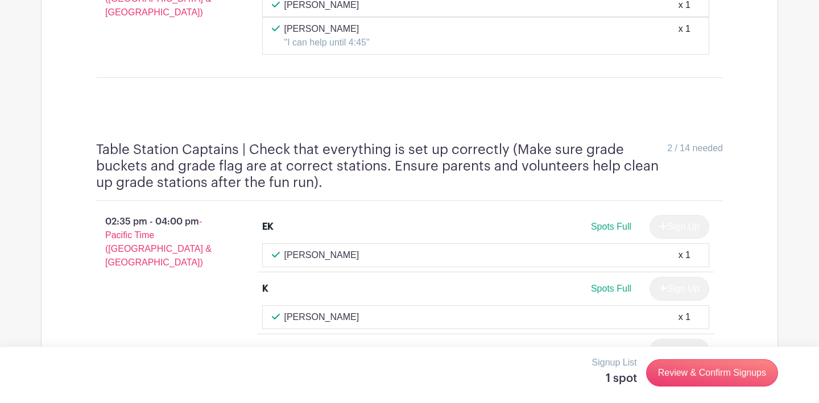
scroll to position [1396, 0]
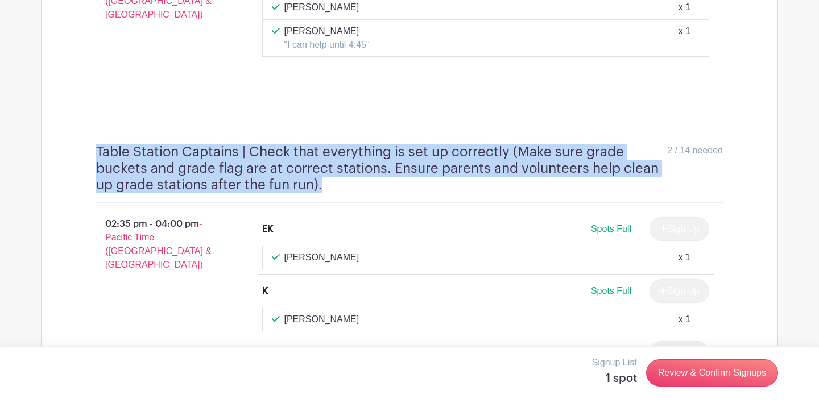
drag, startPoint x: 96, startPoint y: 147, endPoint x: 401, endPoint y: 179, distance: 306.9
click at [401, 179] on h4 "Table Station Captains | Check that everything is set up correctly (Make sure g…" at bounding box center [381, 168] width 571 height 49
copy h4 "Table Station Captains | Check that everything is set up correctly (Make sure g…"
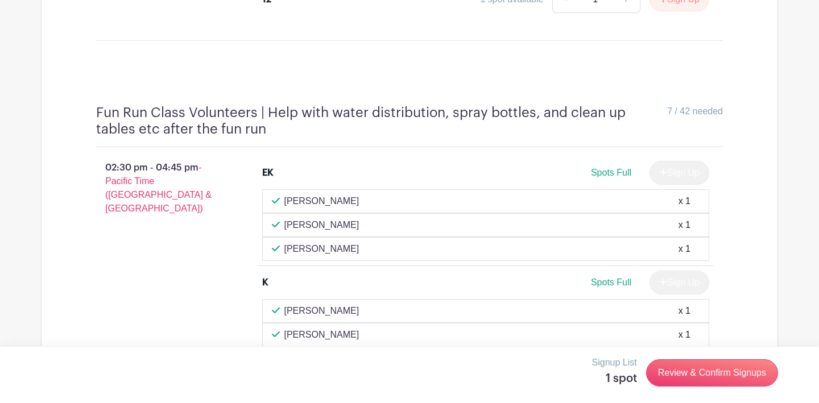
scroll to position [2428, 0]
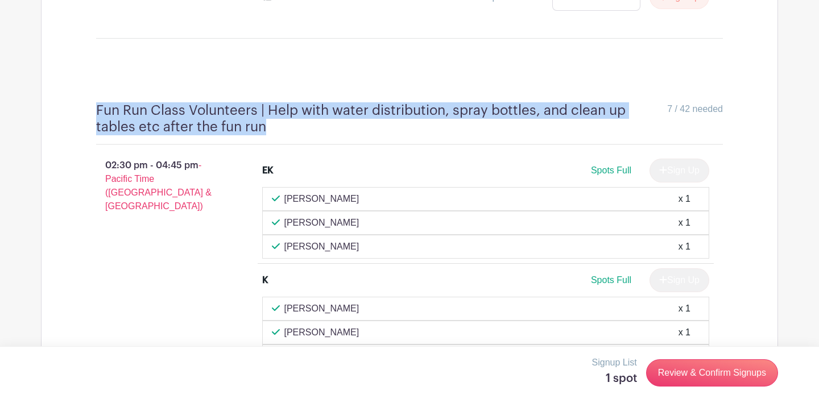
drag, startPoint x: 288, startPoint y: 122, endPoint x: 84, endPoint y: 104, distance: 204.9
copy h4 "Fun Run Class Volunteers | Help with water distribution, spray bottles, and cle…"
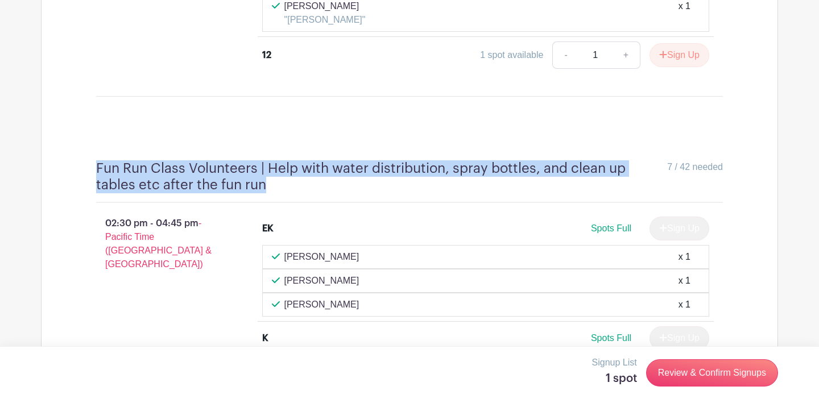
scroll to position [2403, 0]
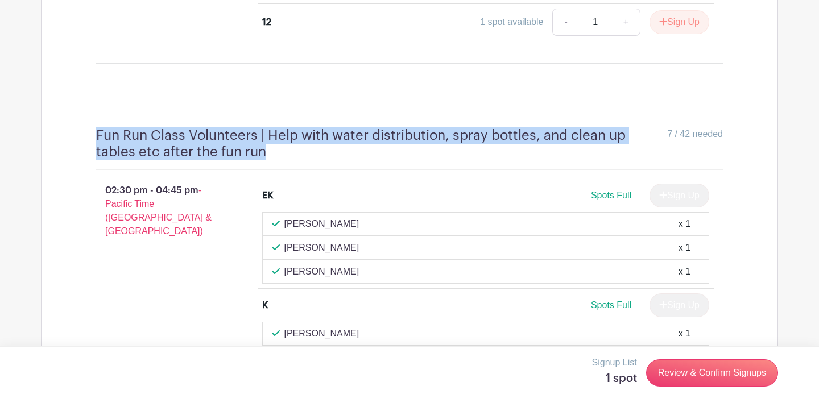
copy h4 "Fun Run Class Volunteers | Help with water distribution, spray bottles, and cle…"
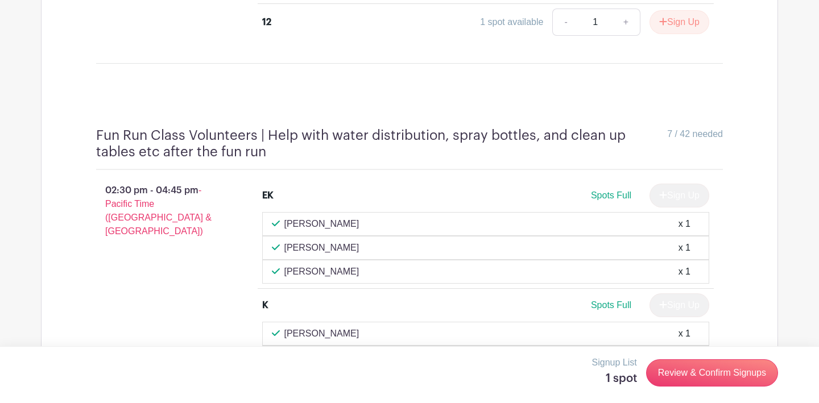
click at [299, 4] on li "12 1 spot available - 1 + Sign Up" at bounding box center [486, 24] width 456 height 41
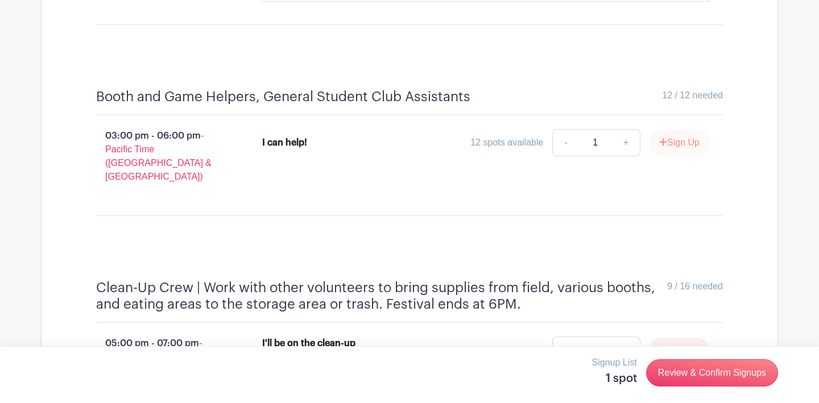
scroll to position [4005, 0]
drag, startPoint x: 98, startPoint y: 92, endPoint x: 472, endPoint y: 96, distance: 374.1
click at [472, 96] on div "Booth and Game Helpers, General Student Club Assistants 12 / 12 needed" at bounding box center [409, 102] width 626 height 27
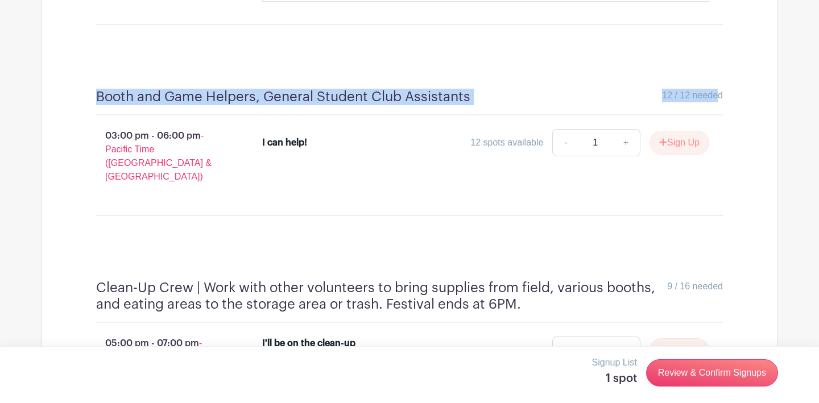
copy div "Booth and Game Helpers, General Student Club Assistants"
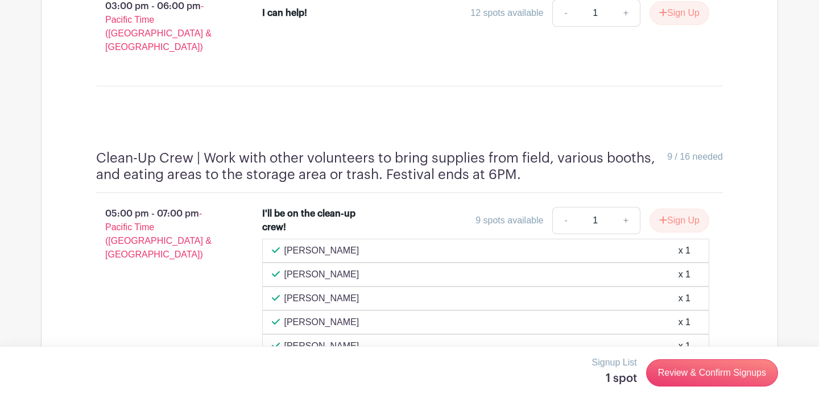
scroll to position [4127, 0]
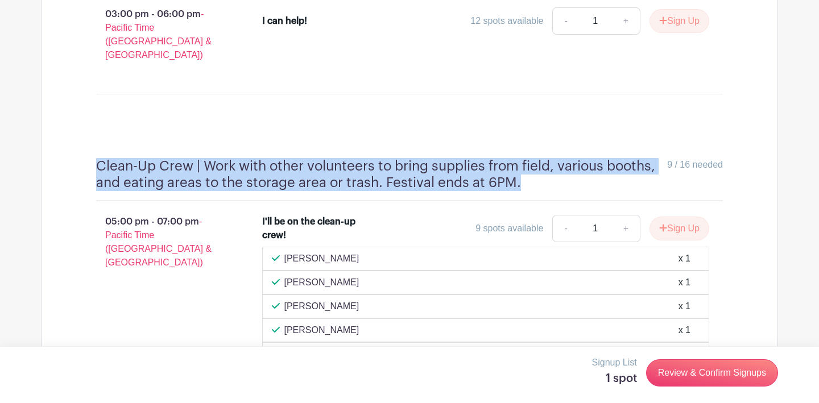
drag, startPoint x: 528, startPoint y: 164, endPoint x: 101, endPoint y: 138, distance: 427.2
click at [101, 138] on div "Clean-Up Crew | Work with other volunteers to bring supplies from field, variou…" at bounding box center [409, 297] width 681 height 333
copy h4 "Clean-Up Crew | Work with other volunteers to bring supplies from field, variou…"
click at [414, 160] on h4 "Clean-Up Crew | Work with other volunteers to bring supplies from field, variou…" at bounding box center [381, 174] width 571 height 33
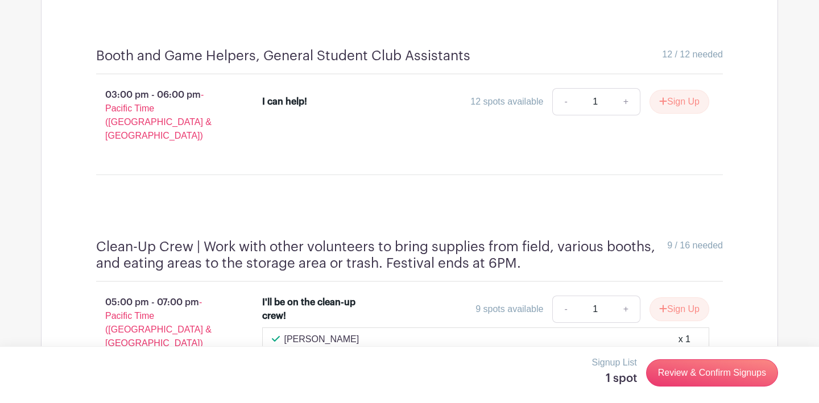
scroll to position [4005, 0]
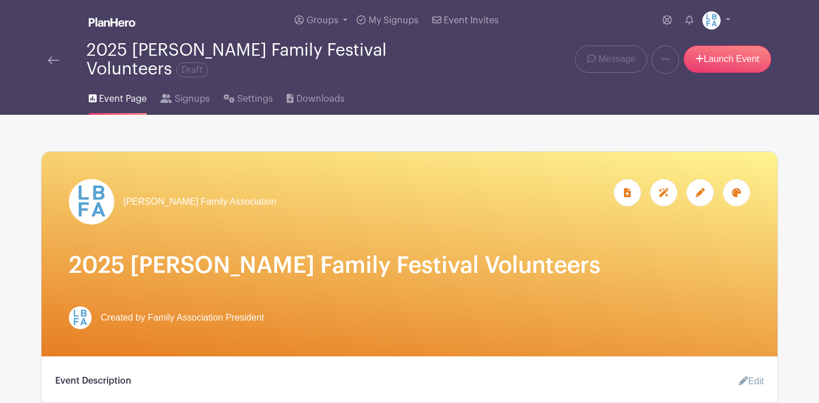
click at [55, 63] on img at bounding box center [53, 60] width 11 height 8
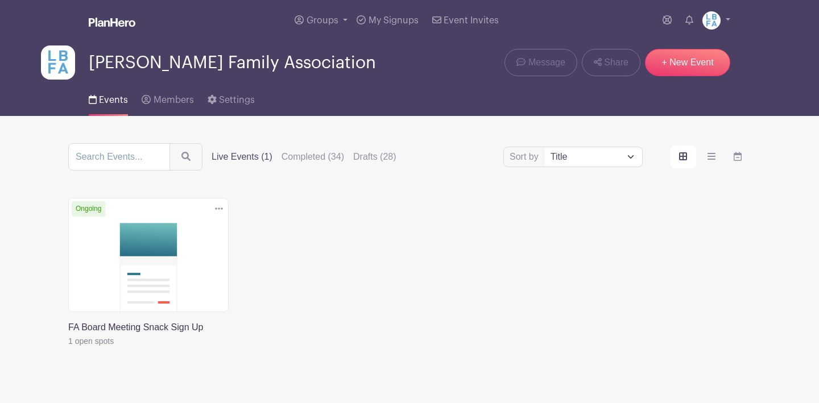
click at [250, 157] on label "Live Events (1)" at bounding box center [241, 157] width 61 height 14
click at [0, 0] on input "Live Events (1)" at bounding box center [0, 0] width 0 height 0
click at [381, 163] on label "Drafts (28)" at bounding box center [374, 157] width 43 height 14
click at [0, 0] on input "Drafts (28)" at bounding box center [0, 0] width 0 height 0
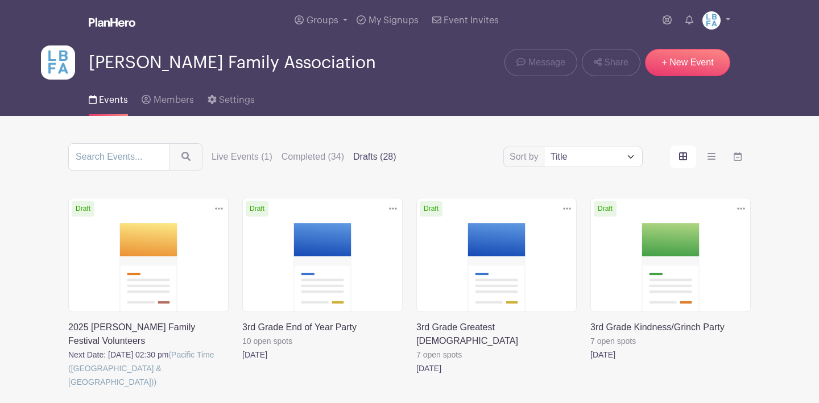
click at [216, 210] on icon at bounding box center [219, 208] width 8 height 2
click at [175, 260] on link "Delete" at bounding box center [182, 252] width 90 height 18
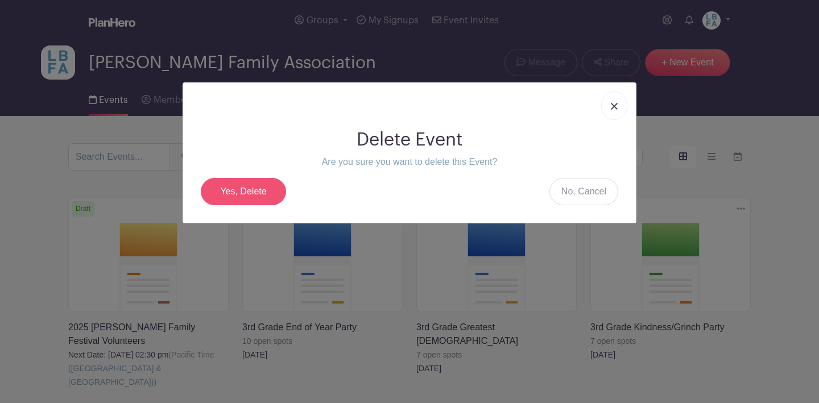
click at [251, 189] on link "Yes, Delete" at bounding box center [243, 191] width 85 height 27
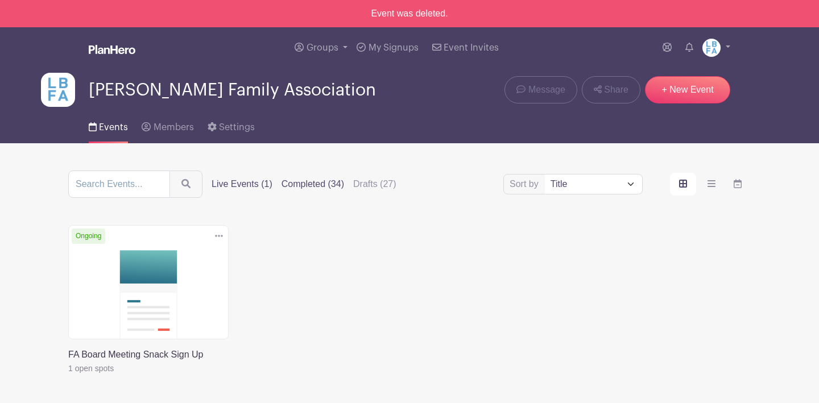
click at [327, 188] on label "Completed (34)" at bounding box center [312, 184] width 63 height 14
click at [0, 0] on input "Completed (34)" at bounding box center [0, 0] width 0 height 0
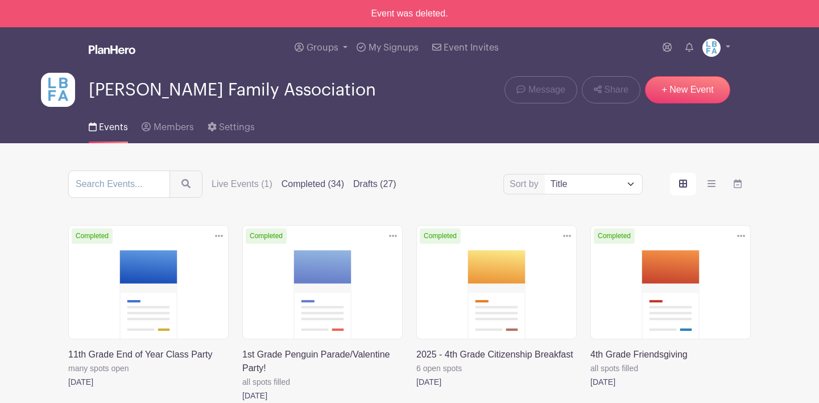
click at [390, 186] on label "Drafts (27)" at bounding box center [374, 184] width 43 height 14
click at [0, 0] on input "Drafts (27)" at bounding box center [0, 0] width 0 height 0
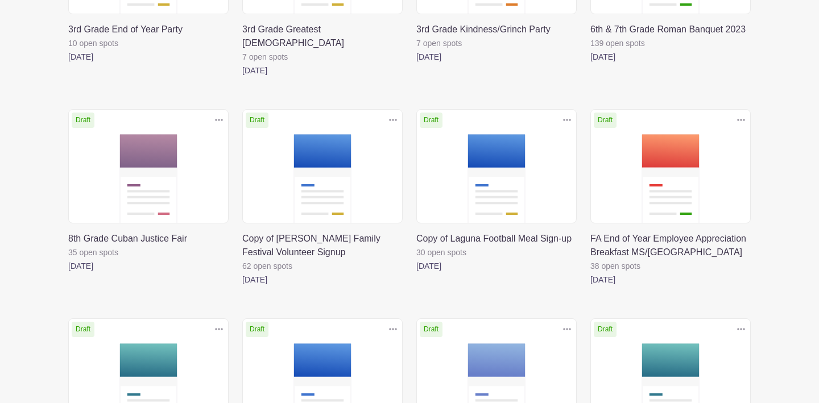
scroll to position [325, 0]
click at [391, 116] on icon at bounding box center [393, 120] width 8 height 9
click at [242, 287] on link at bounding box center [242, 287] width 0 height 0
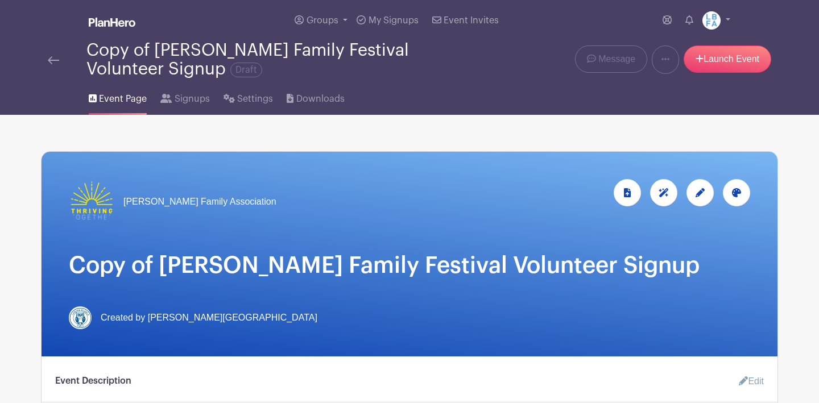
click at [52, 59] on img at bounding box center [53, 60] width 11 height 8
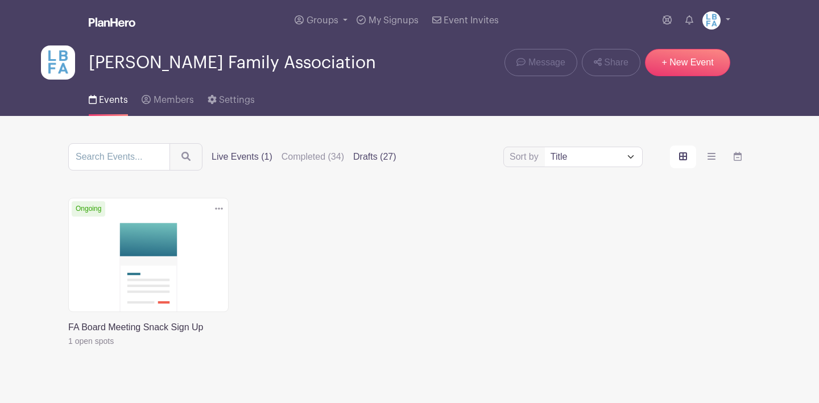
click at [379, 160] on label "Drafts (27)" at bounding box center [374, 157] width 43 height 14
click at [0, 0] on input "Drafts (27)" at bounding box center [0, 0] width 0 height 0
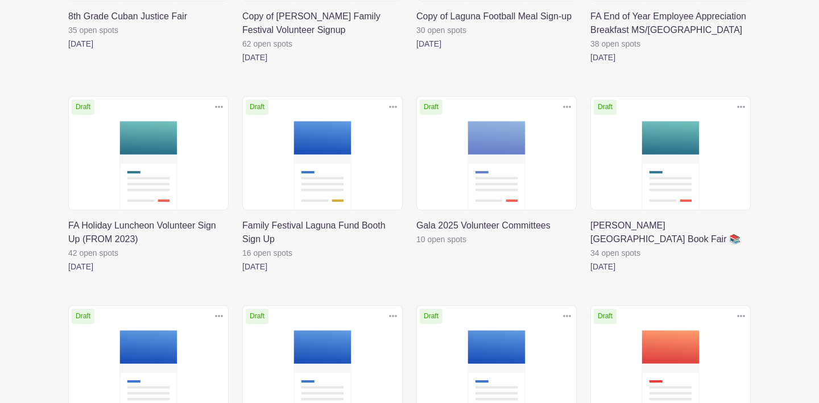
scroll to position [550, 0]
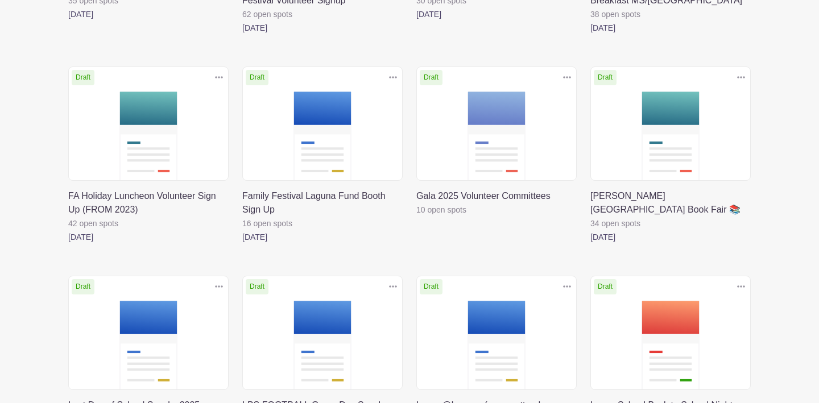
click at [242, 244] on link at bounding box center [242, 244] width 0 height 0
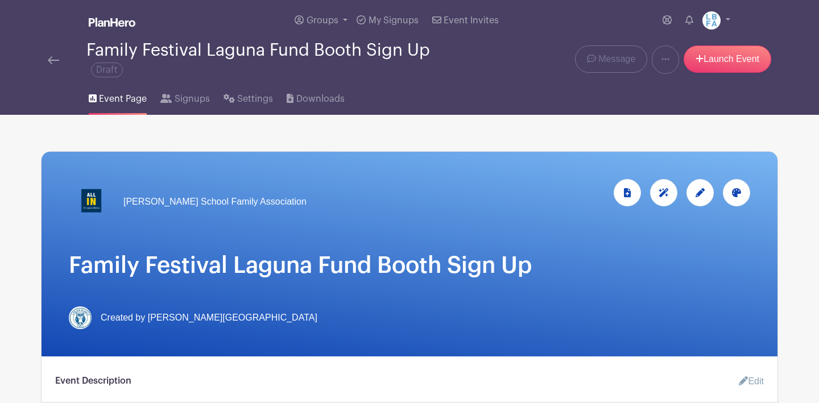
click at [57, 64] on img at bounding box center [53, 60] width 11 height 8
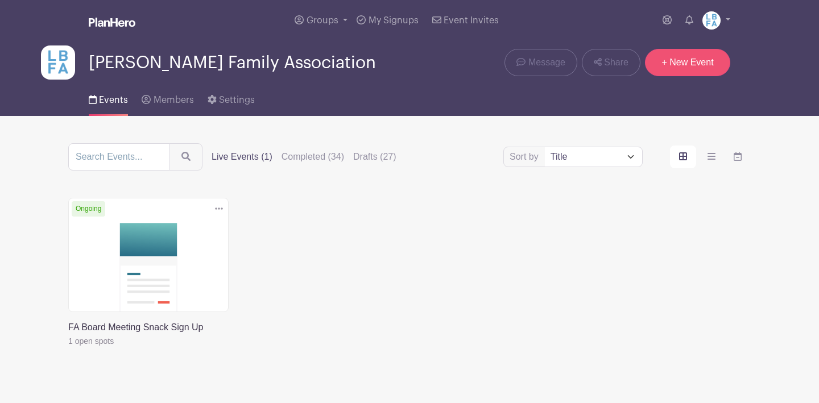
click at [683, 67] on link "+ New Event" at bounding box center [687, 62] width 85 height 27
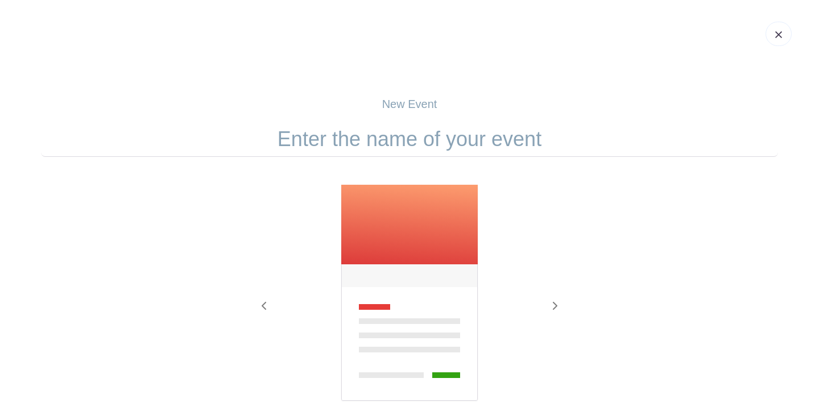
click at [437, 142] on input "text" at bounding box center [409, 139] width 737 height 35
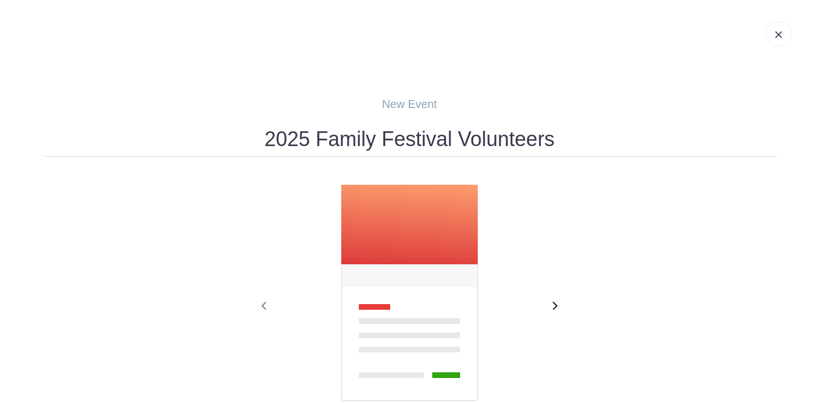
type input "2025 Family Festival Volunteers"
click at [556, 302] on span "button" at bounding box center [554, 307] width 18 height 14
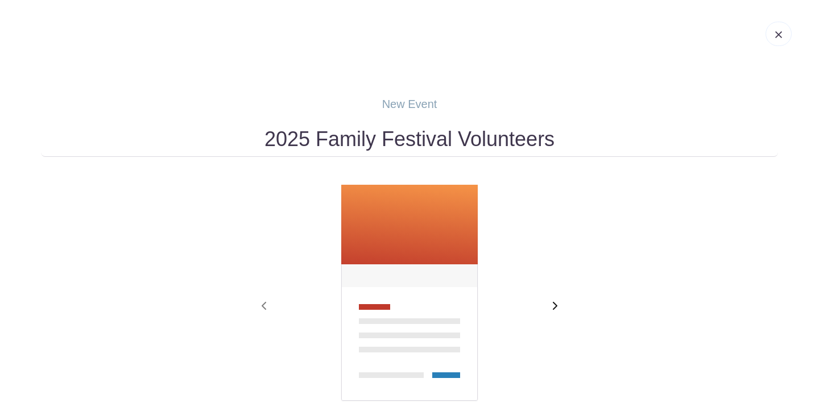
click at [556, 302] on span "button" at bounding box center [554, 307] width 18 height 14
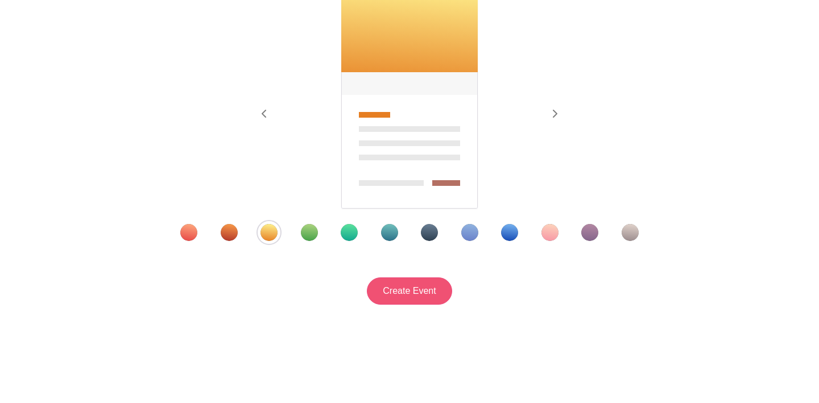
scroll to position [194, 0]
click at [414, 298] on input "Create Event" at bounding box center [409, 290] width 85 height 27
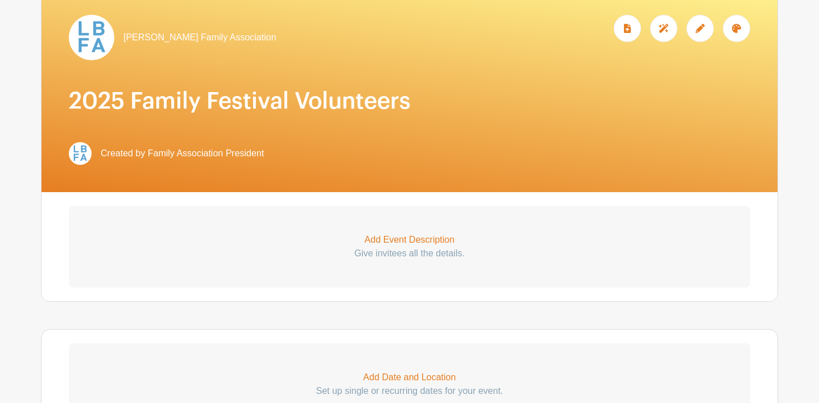
scroll to position [183, 0]
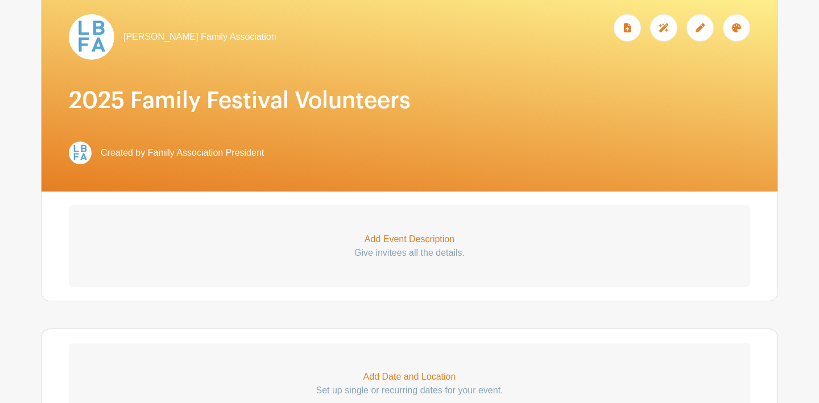
click at [411, 244] on p "Add Event Description" at bounding box center [409, 239] width 681 height 14
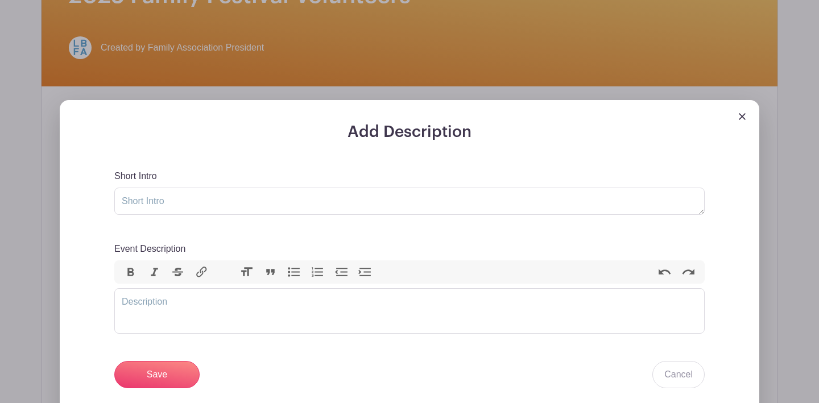
scroll to position [302, 0]
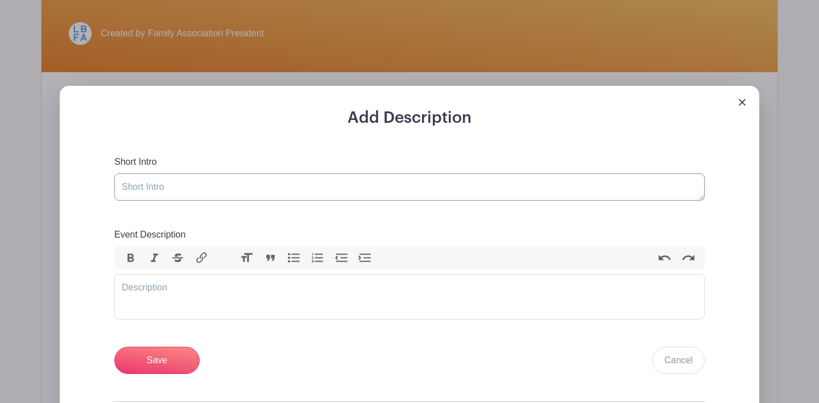
click at [209, 188] on textarea "Short Intro" at bounding box center [409, 186] width 590 height 27
type textarea "Come help make the Family Festival special!"
click at [156, 292] on trix-editor "Event Description" at bounding box center [409, 296] width 590 height 45
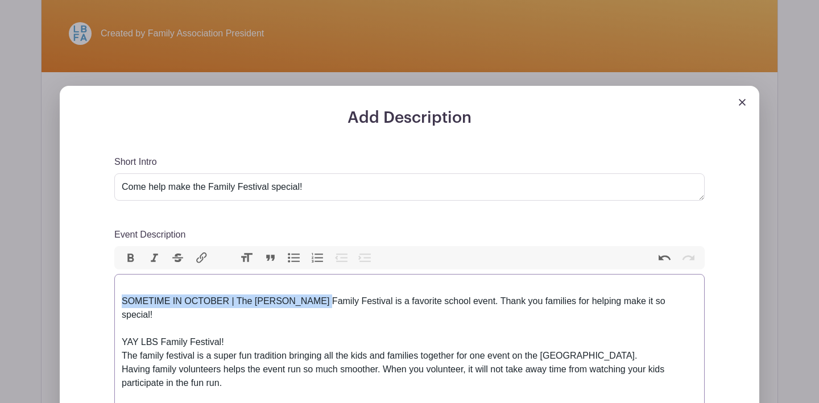
drag, startPoint x: 314, startPoint y: 304, endPoint x: 108, endPoint y: 302, distance: 206.4
click at [108, 302] on div "Add Description Short Intro Come help make the Family Festival special! Event D…" at bounding box center [409, 386] width 645 height 555
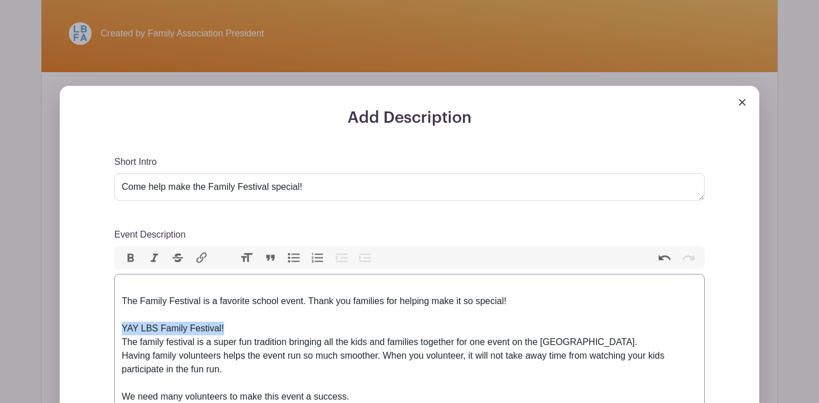
drag, startPoint x: 250, startPoint y: 329, endPoint x: 106, endPoint y: 326, distance: 143.8
click at [106, 326] on div "Add Description Short Intro Come help make the Family Festival special! Event D…" at bounding box center [409, 379] width 645 height 541
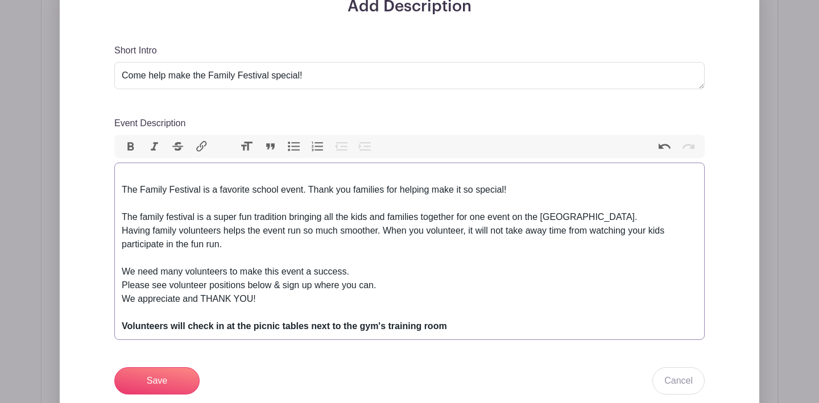
scroll to position [416, 0]
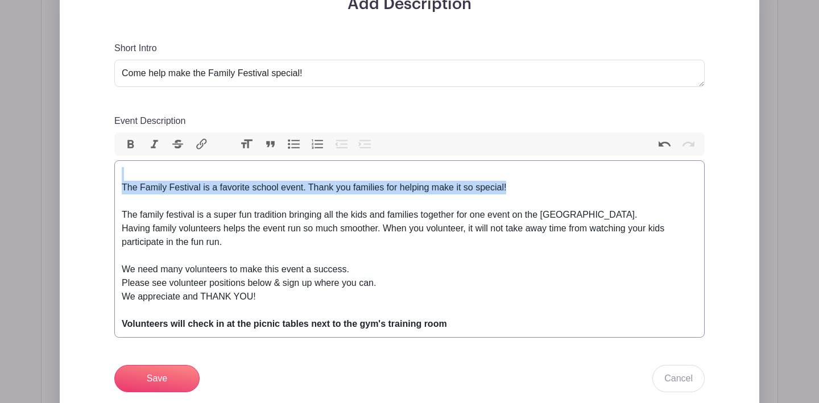
drag, startPoint x: 518, startPoint y: 185, endPoint x: 84, endPoint y: 171, distance: 434.5
click at [84, 171] on div "Add Description Short Intro Come help make the Family Festival special! Event D…" at bounding box center [409, 247] width 699 height 550
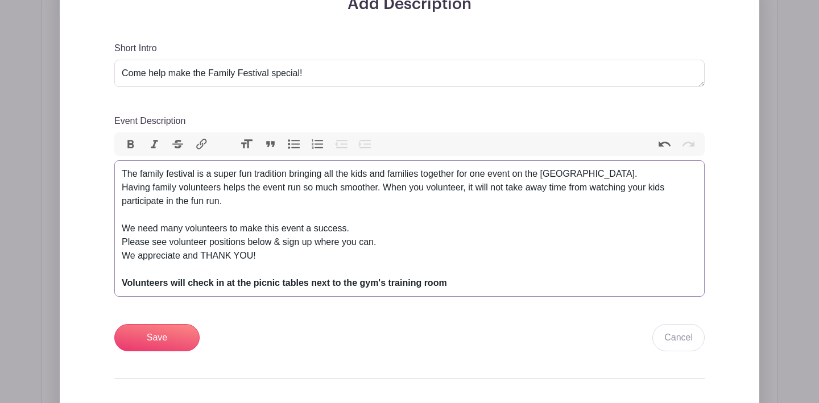
drag, startPoint x: 389, startPoint y: 245, endPoint x: 93, endPoint y: 227, distance: 296.2
click at [93, 227] on div "Add Description Short Intro Come help make the Family Festival special! Event D…" at bounding box center [409, 238] width 645 height 487
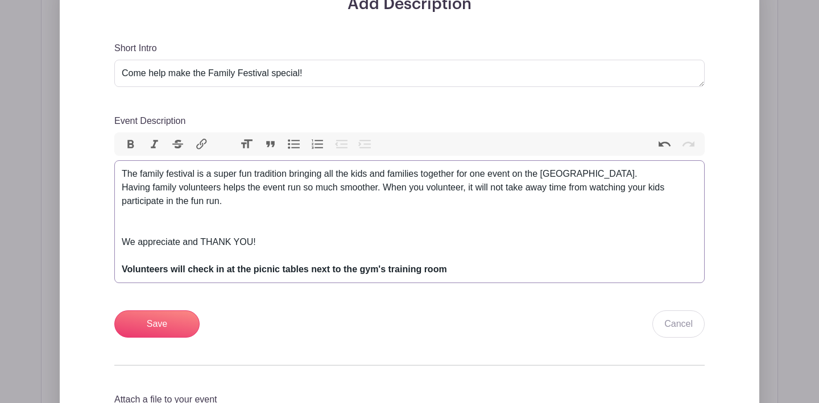
type trix-editor "<div>The family festival is a super fun tradition bringing all the kids and fam…"
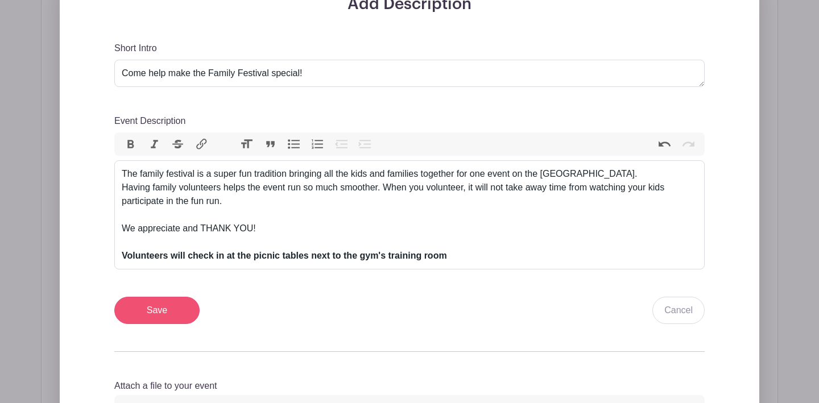
click at [163, 310] on input "Save" at bounding box center [156, 310] width 85 height 27
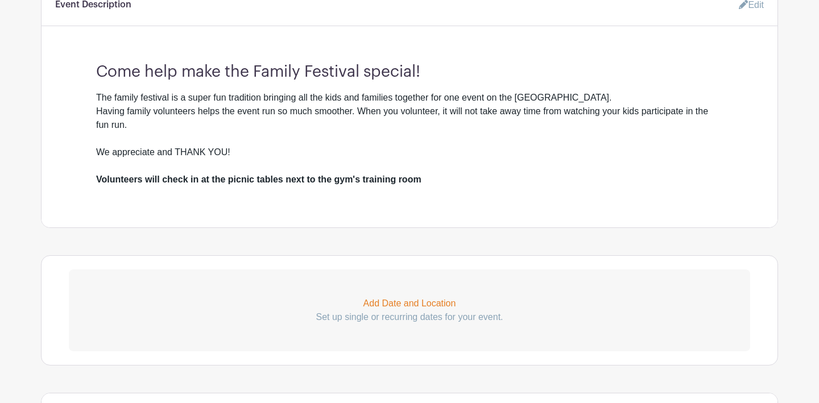
scroll to position [487, 0]
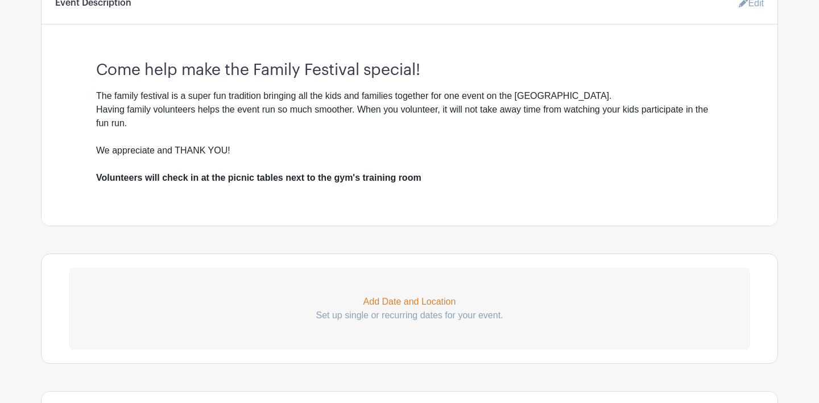
click at [420, 301] on p "Add Date and Location" at bounding box center [409, 302] width 681 height 14
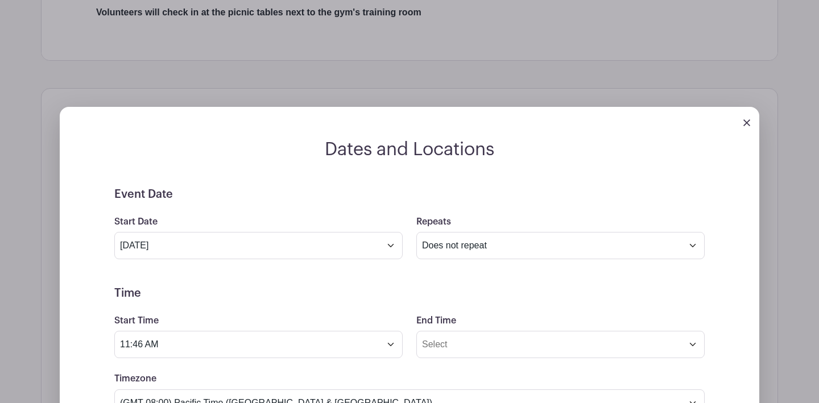
scroll to position [663, 0]
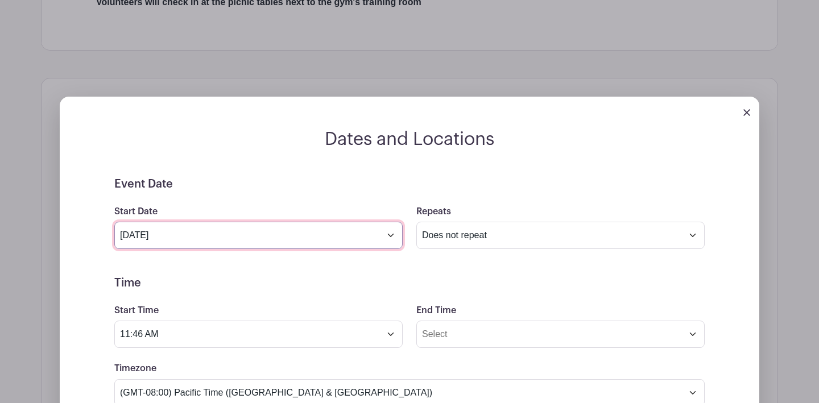
click at [315, 241] on input "[DATE]" at bounding box center [258, 235] width 288 height 27
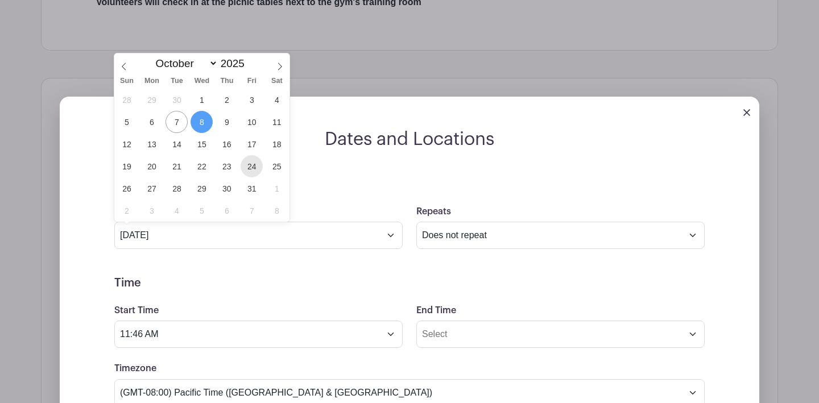
click at [255, 167] on span "24" at bounding box center [251, 166] width 22 height 22
type input "[DATE]"
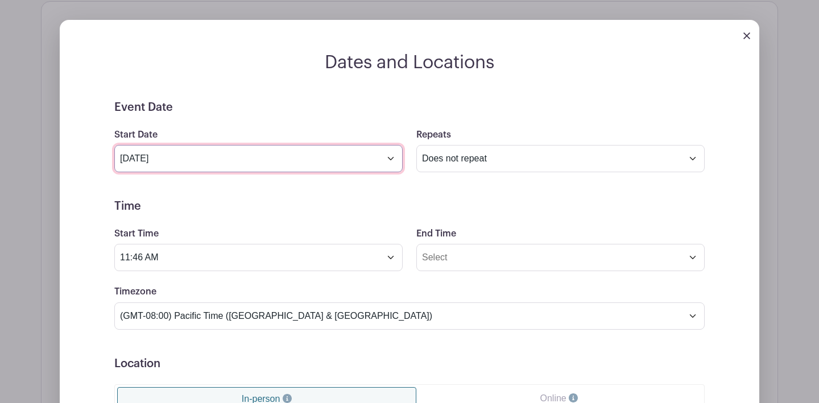
scroll to position [828, 0]
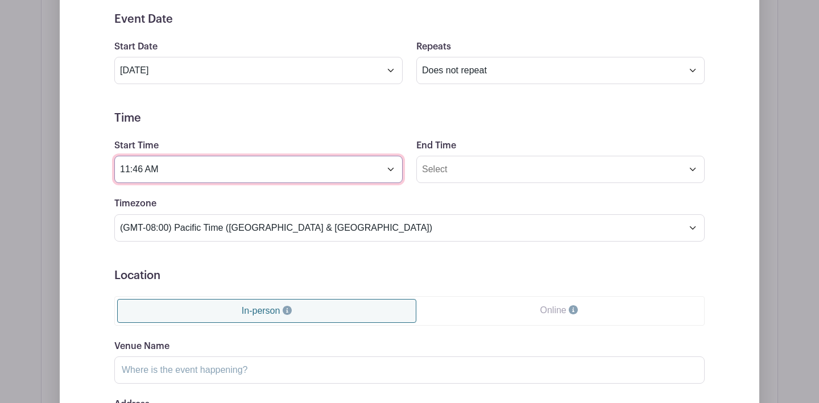
click at [281, 171] on input "11:46 AM" at bounding box center [258, 169] width 288 height 27
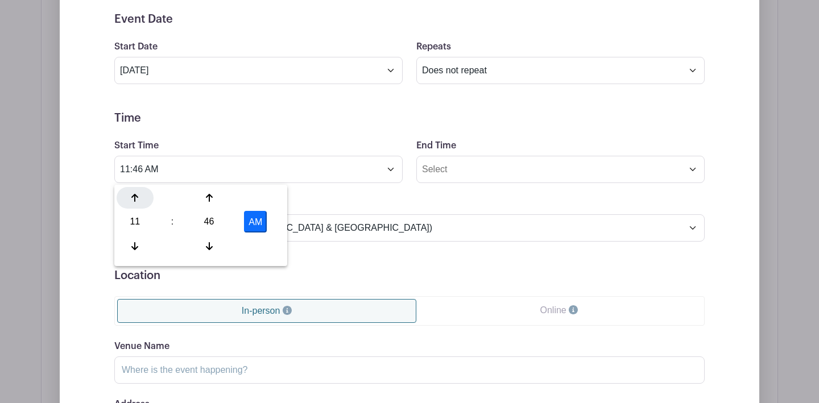
click at [138, 200] on icon at bounding box center [134, 197] width 7 height 9
click at [137, 202] on icon at bounding box center [134, 197] width 7 height 9
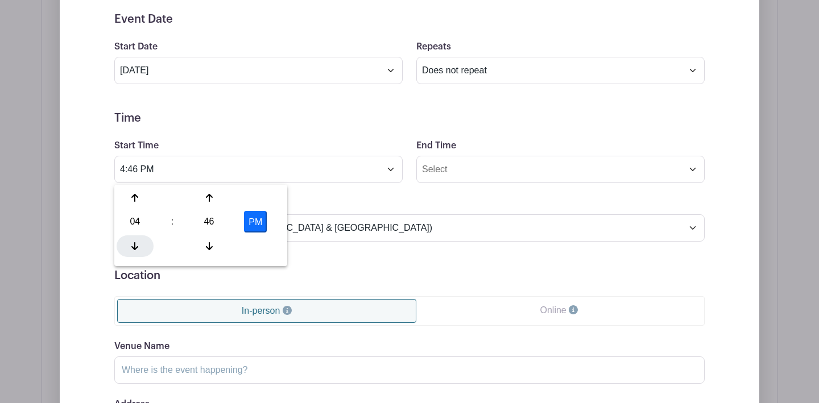
click at [128, 248] on div at bounding box center [135, 246] width 37 height 22
click at [210, 243] on icon at bounding box center [209, 246] width 7 height 9
click at [208, 191] on div at bounding box center [208, 198] width 37 height 22
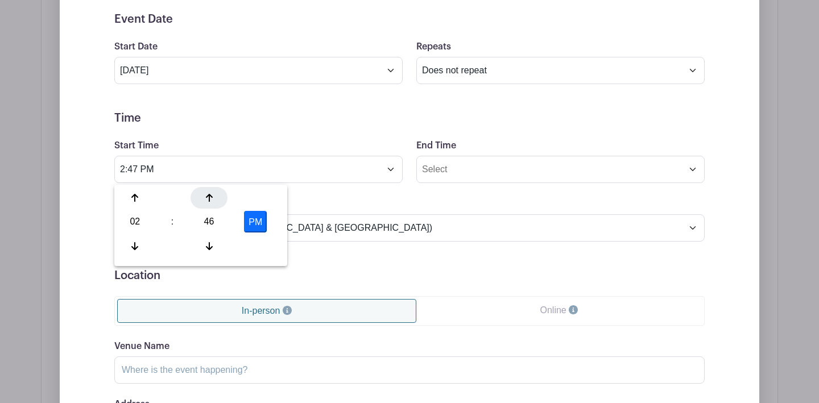
click at [208, 191] on div at bounding box center [208, 198] width 37 height 22
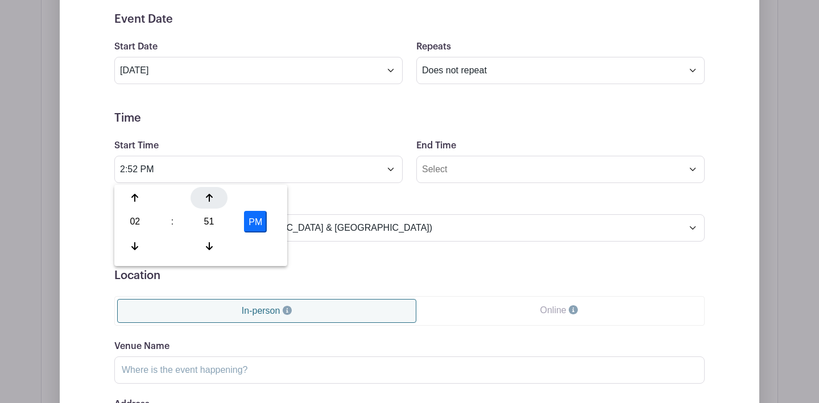
click at [208, 191] on div at bounding box center [208, 198] width 37 height 22
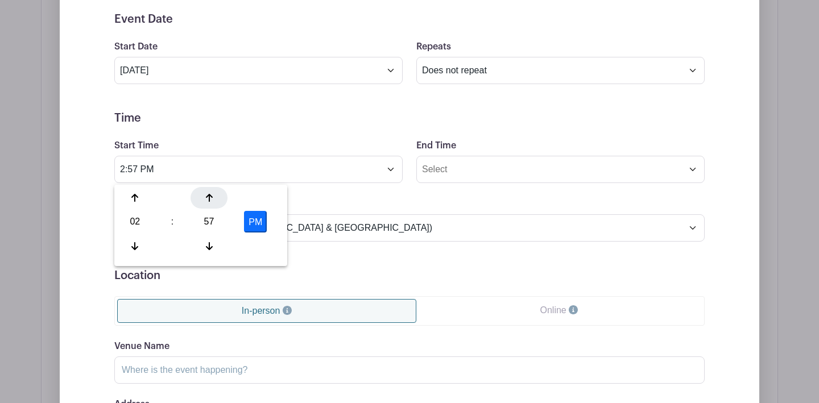
click at [208, 191] on div at bounding box center [208, 198] width 37 height 22
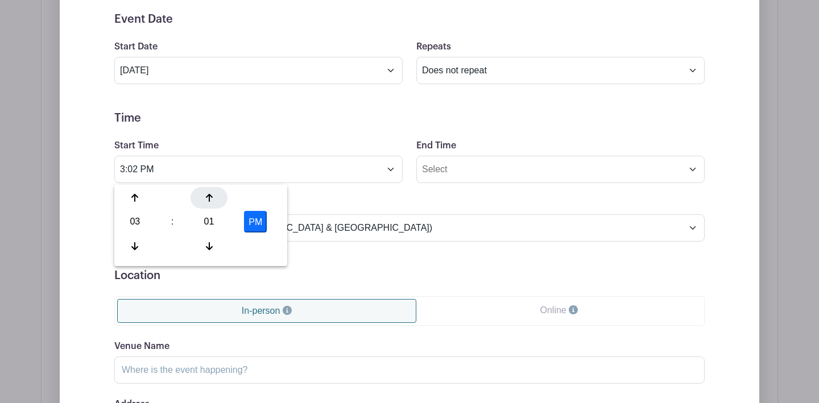
click at [208, 191] on div at bounding box center [208, 198] width 37 height 22
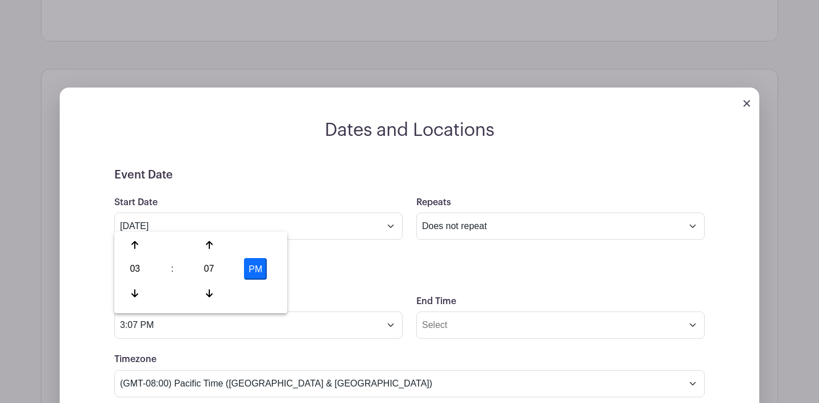
scroll to position [675, 0]
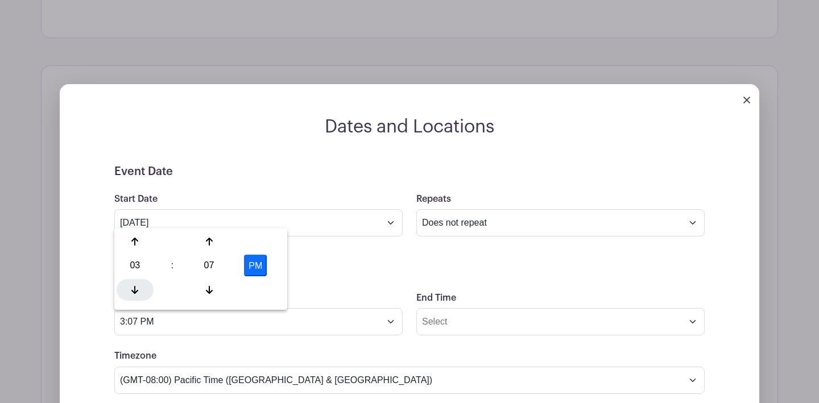
click at [135, 293] on icon at bounding box center [134, 290] width 7 height 8
click at [206, 243] on icon at bounding box center [209, 241] width 7 height 9
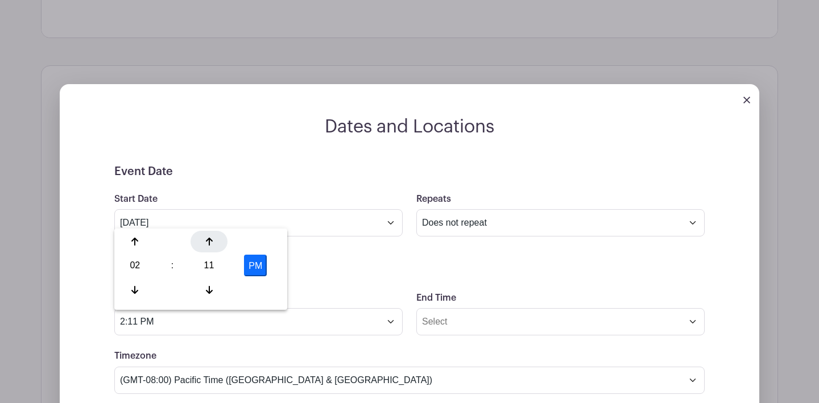
click at [206, 243] on icon at bounding box center [209, 241] width 7 height 9
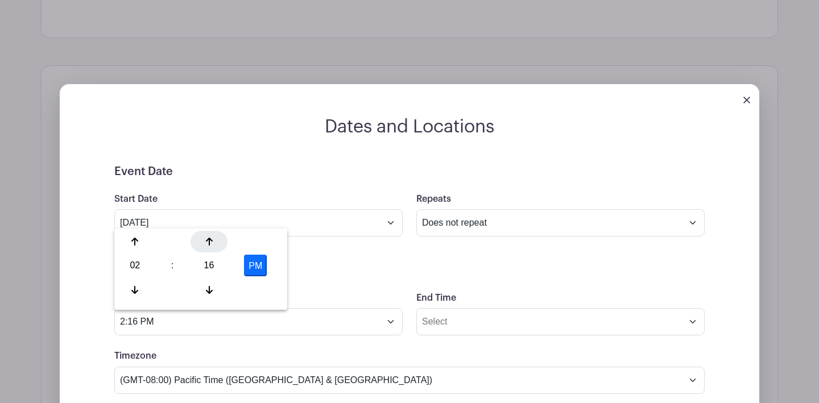
click at [206, 243] on icon at bounding box center [209, 241] width 7 height 9
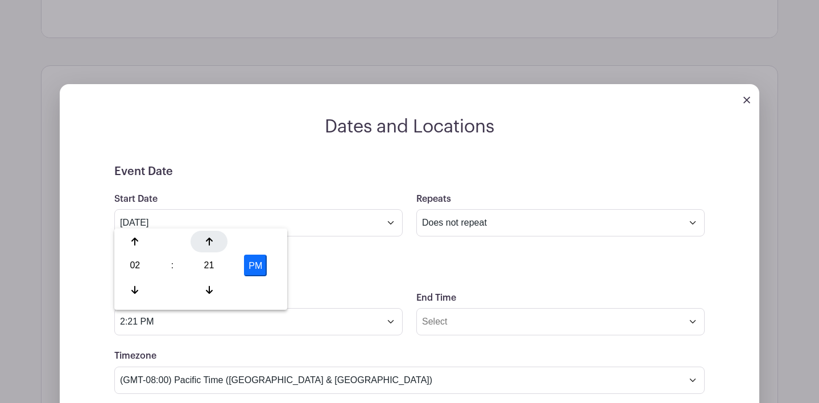
click at [206, 243] on icon at bounding box center [209, 241] width 7 height 9
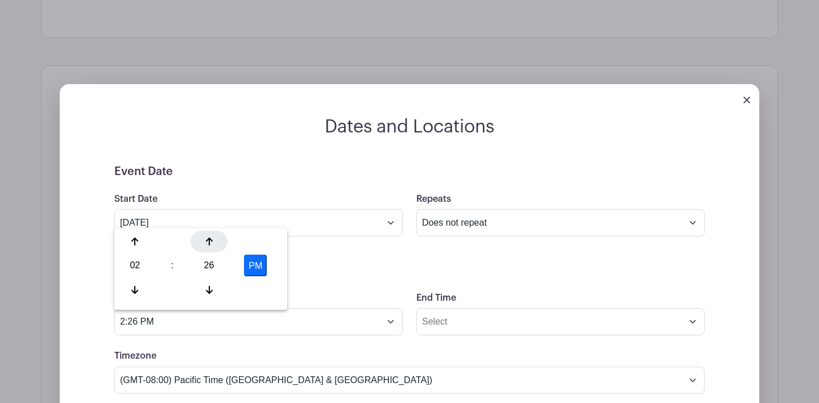
click at [206, 243] on icon at bounding box center [209, 241] width 7 height 9
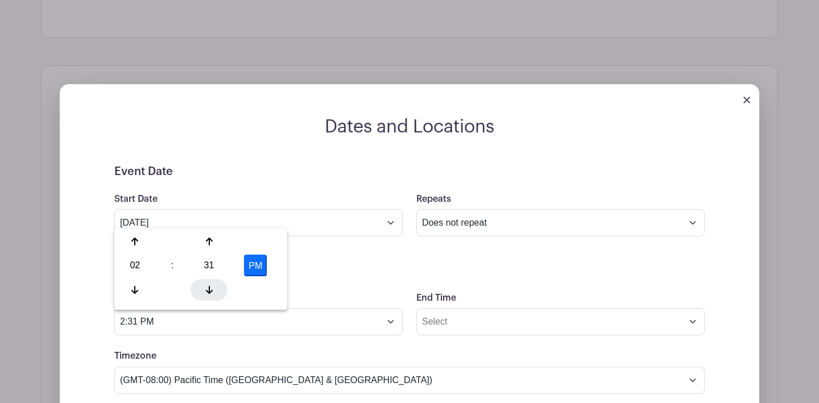
click at [211, 290] on icon at bounding box center [209, 290] width 7 height 8
type input "2:30 PM"
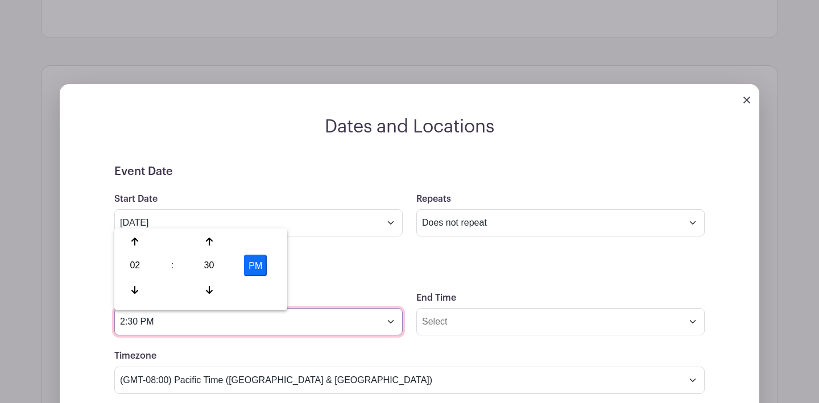
click at [355, 312] on input "2:30 PM" at bounding box center [258, 321] width 288 height 27
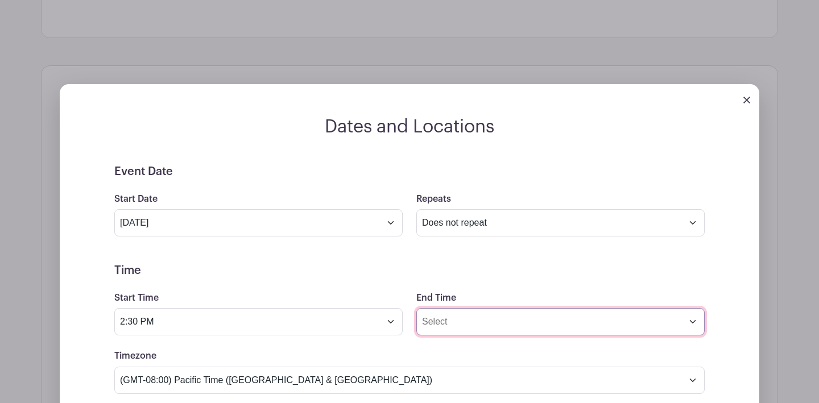
click at [487, 314] on input "End Time" at bounding box center [560, 321] width 288 height 27
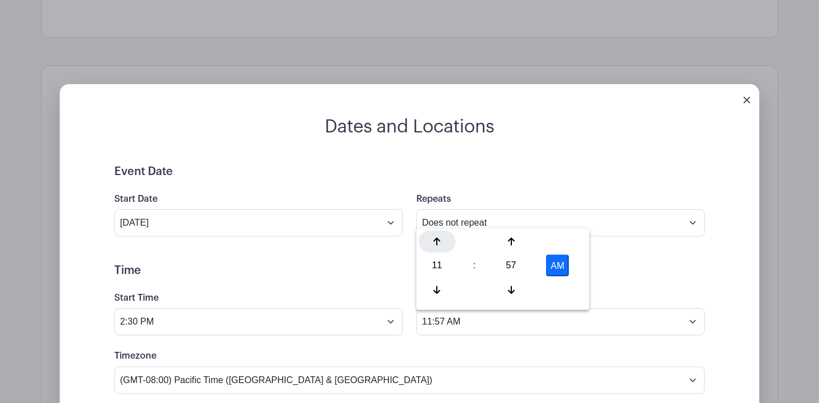
click at [440, 248] on div at bounding box center [436, 242] width 37 height 22
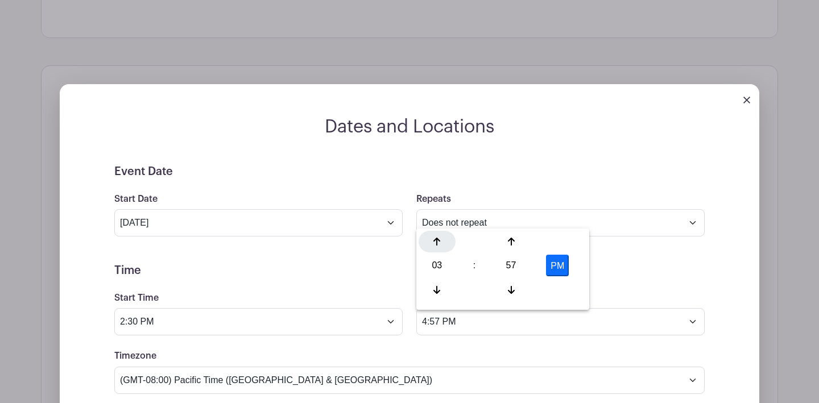
click at [440, 248] on div at bounding box center [436, 242] width 37 height 22
click at [512, 247] on div at bounding box center [510, 242] width 37 height 22
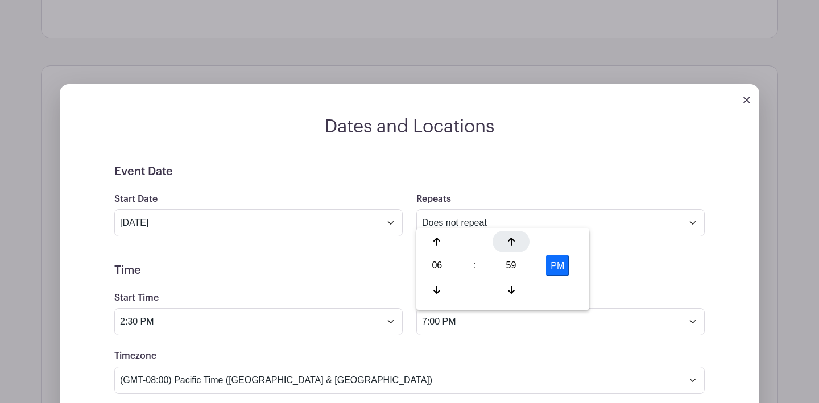
click at [512, 247] on div at bounding box center [510, 242] width 37 height 22
click at [504, 286] on div at bounding box center [510, 290] width 37 height 22
click at [433, 293] on icon at bounding box center [436, 289] width 7 height 9
type input "6:00 PM"
click at [584, 324] on input "6:00 PM" at bounding box center [560, 321] width 288 height 27
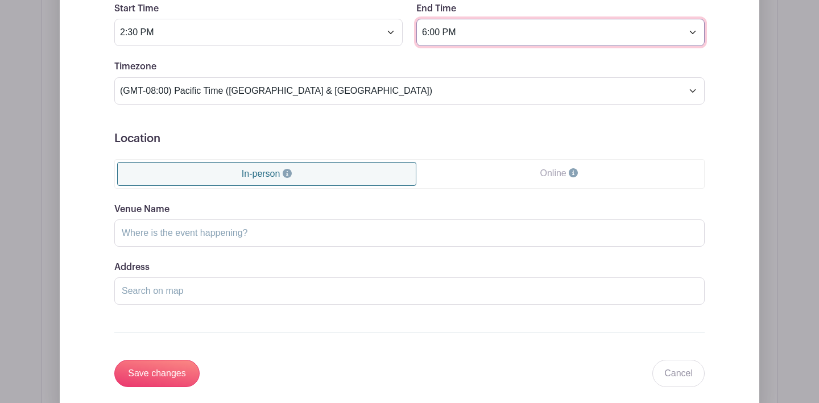
scroll to position [969, 0]
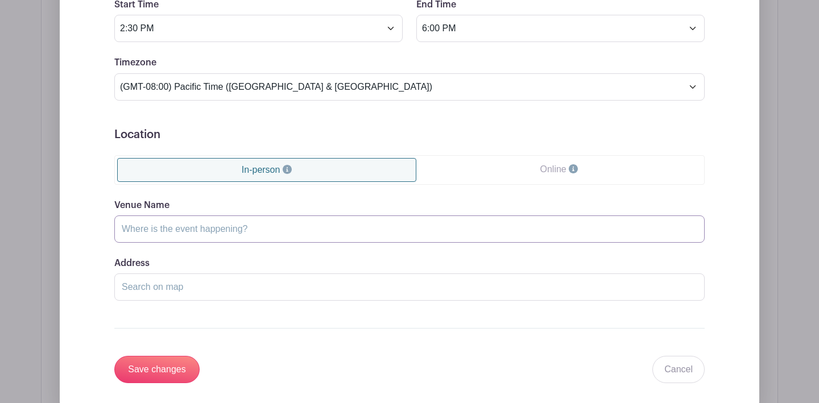
click at [209, 234] on input "Venue Name" at bounding box center [409, 228] width 590 height 27
type input "[GEOGRAPHIC_DATA]"
click at [159, 285] on input "Address" at bounding box center [409, 286] width 590 height 27
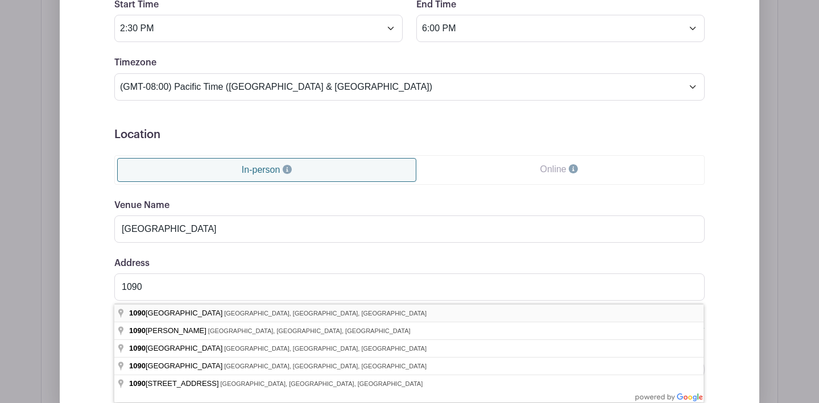
type input "[STREET_ADDRESS]"
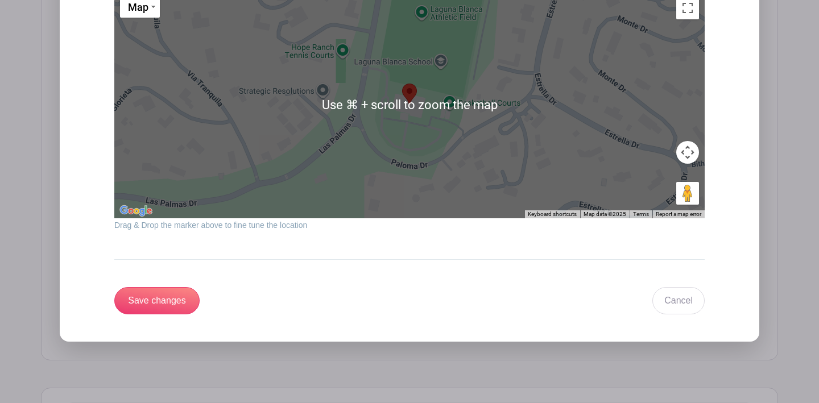
scroll to position [1293, 0]
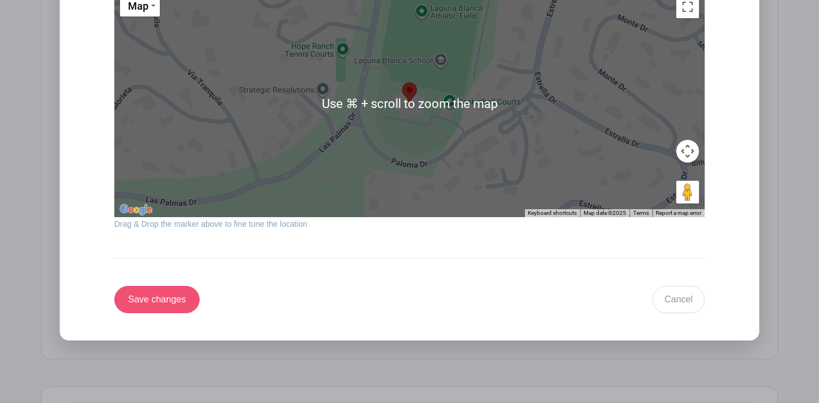
click at [166, 304] on input "Save changes" at bounding box center [156, 299] width 85 height 27
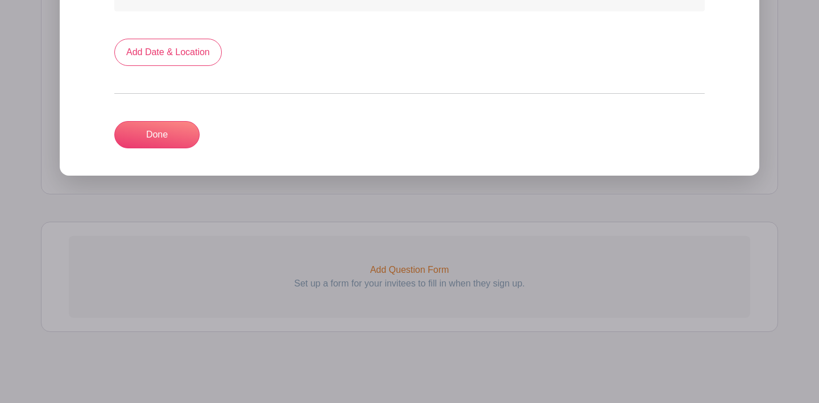
scroll to position [803, 0]
click at [162, 136] on link "Done" at bounding box center [156, 134] width 85 height 27
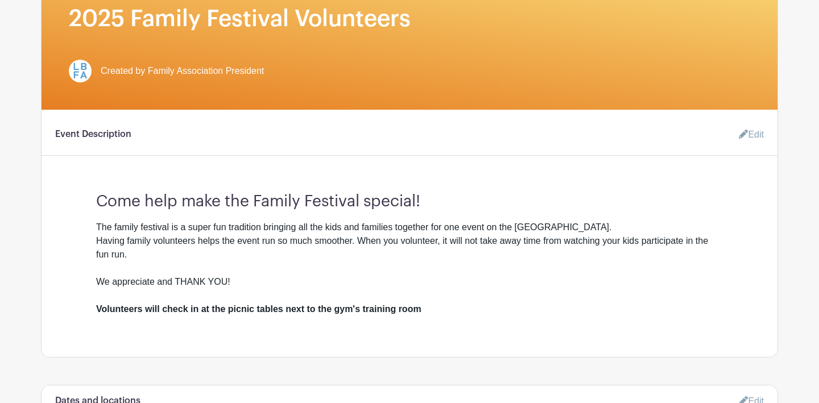
scroll to position [268, 0]
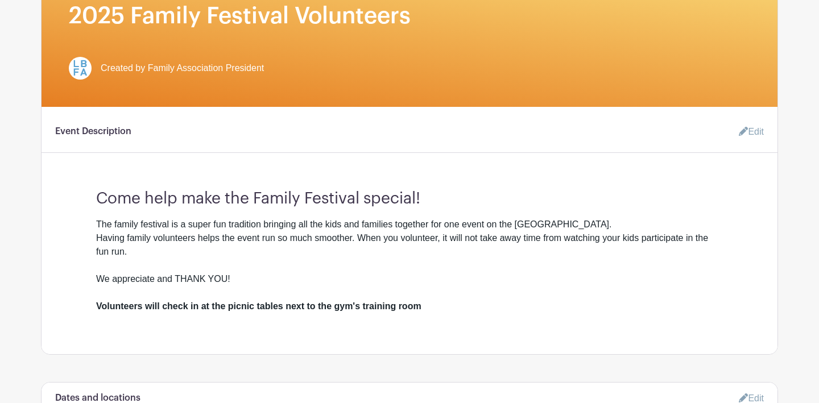
click at [763, 130] on link "Edit" at bounding box center [746, 132] width 34 height 23
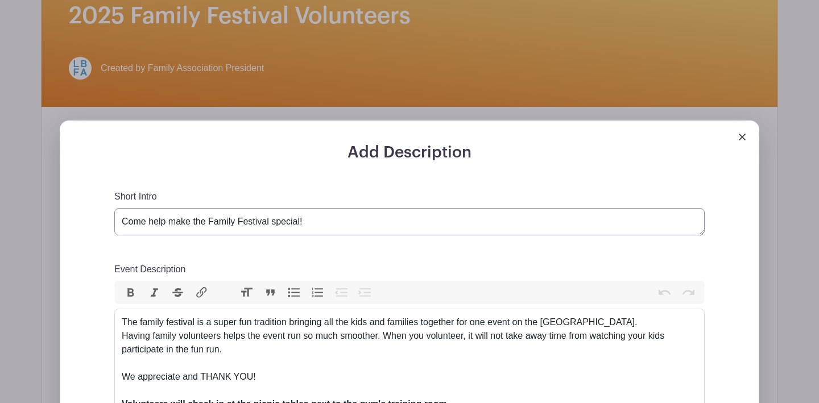
click at [124, 223] on textarea "Come help make the Family Festival special!" at bounding box center [409, 221] width 590 height 27
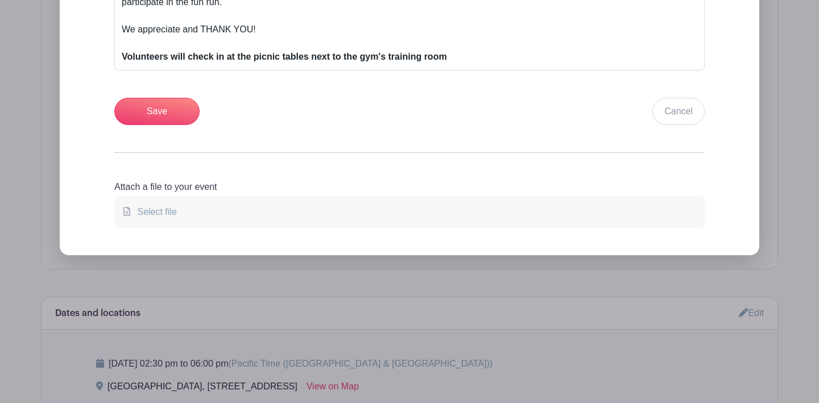
scroll to position [617, 0]
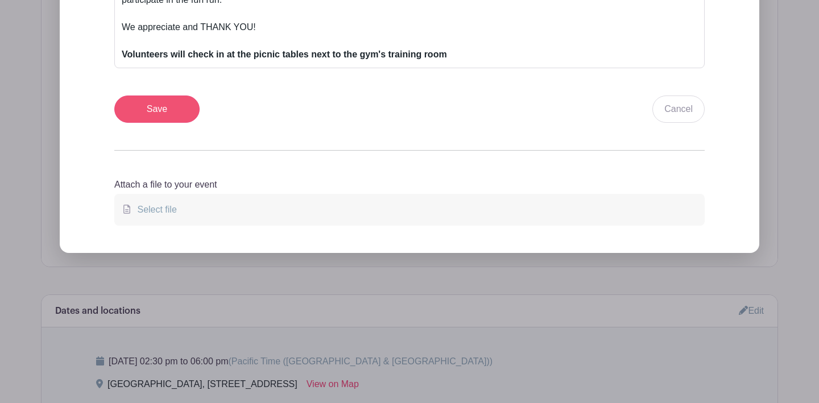
type textarea "Friday, October 14. Come help make the Family Festival special!"
click at [172, 110] on input "Save" at bounding box center [156, 109] width 85 height 27
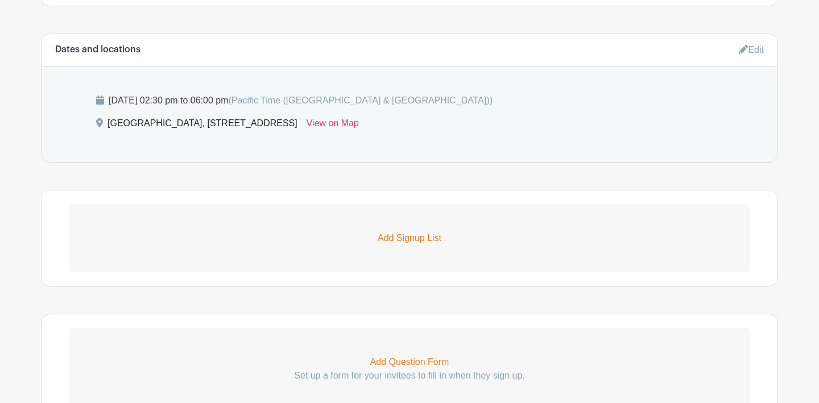
scroll to position [714, 0]
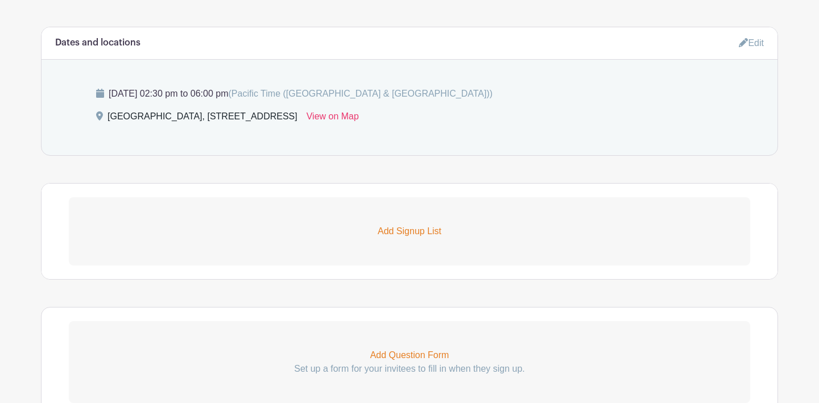
click at [431, 234] on p "Add Signup List" at bounding box center [409, 232] width 681 height 14
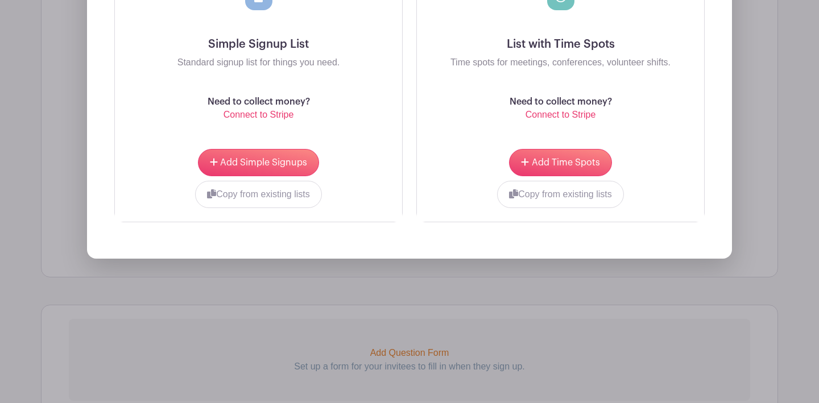
scroll to position [1078, 0]
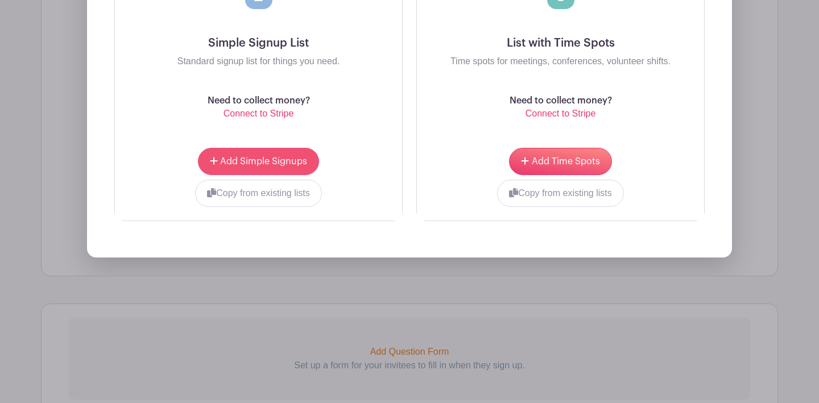
click at [289, 162] on span "Add Simple Signups" at bounding box center [263, 161] width 87 height 9
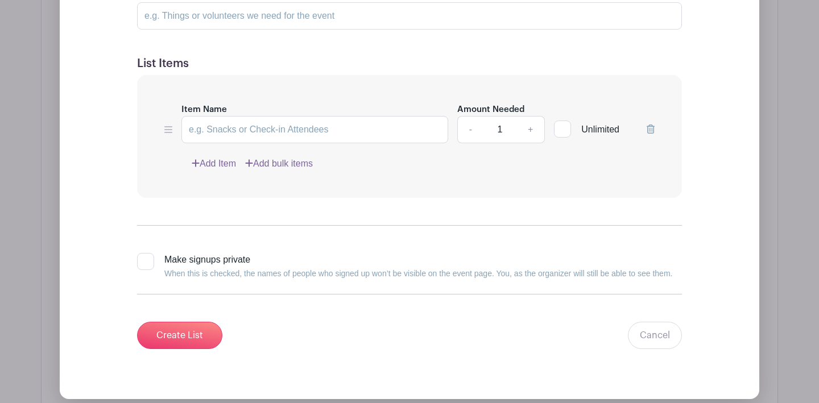
scroll to position [1054, 0]
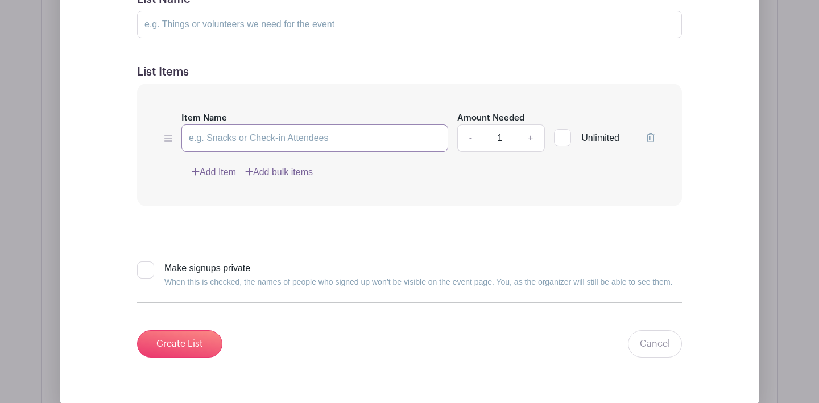
click at [209, 143] on input "Item Name" at bounding box center [314, 137] width 267 height 27
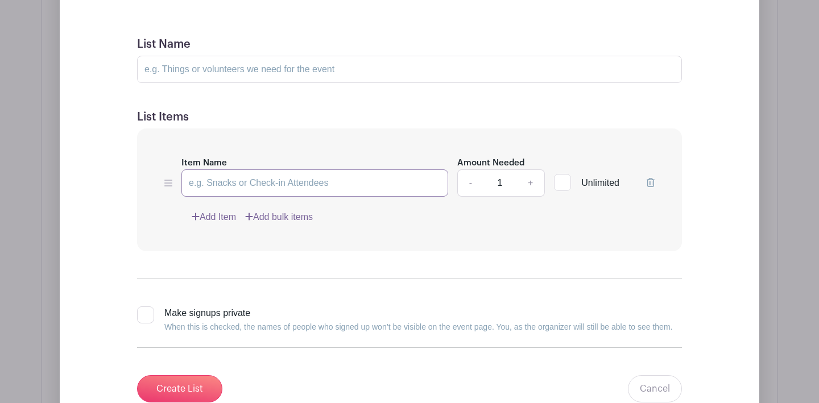
scroll to position [1003, 0]
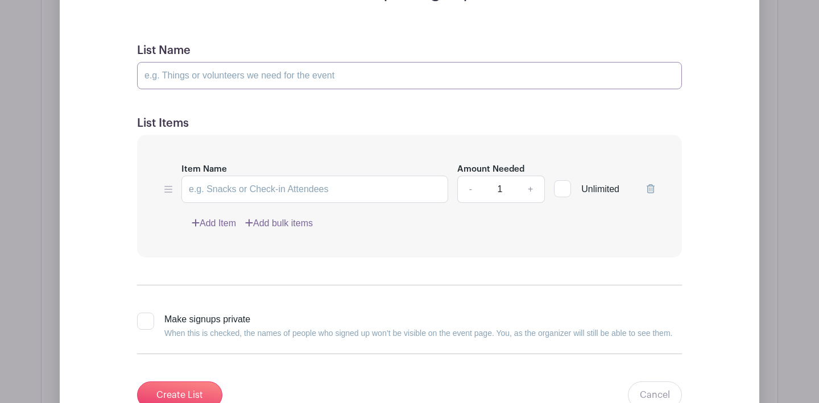
click at [242, 79] on input "List Name" at bounding box center [409, 75] width 545 height 27
drag, startPoint x: 375, startPoint y: 76, endPoint x: 442, endPoint y: 77, distance: 67.6
click at [442, 77] on input "Volunteer Coordinators (help VP Spirit and Development direct volunteers)" at bounding box center [409, 75] width 545 height 27
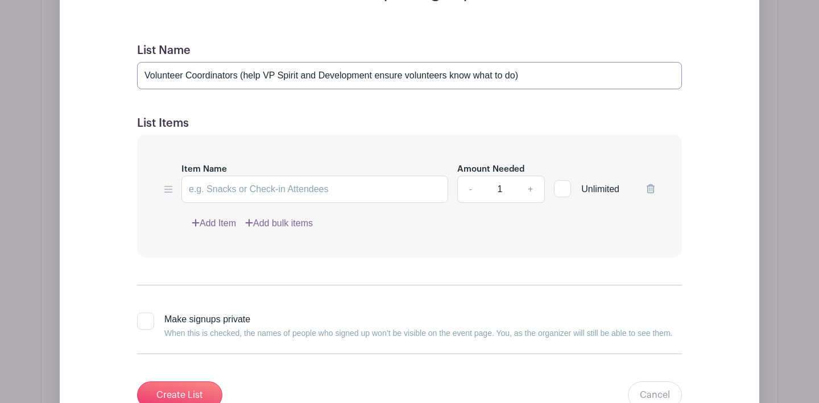
drag, startPoint x: 544, startPoint y: 78, endPoint x: 85, endPoint y: 62, distance: 459.0
click at [85, 62] on div "Add Simple Signup List List Name Volunteer Coordinators (help VP Spirit and Dev…" at bounding box center [409, 186] width 699 height 546
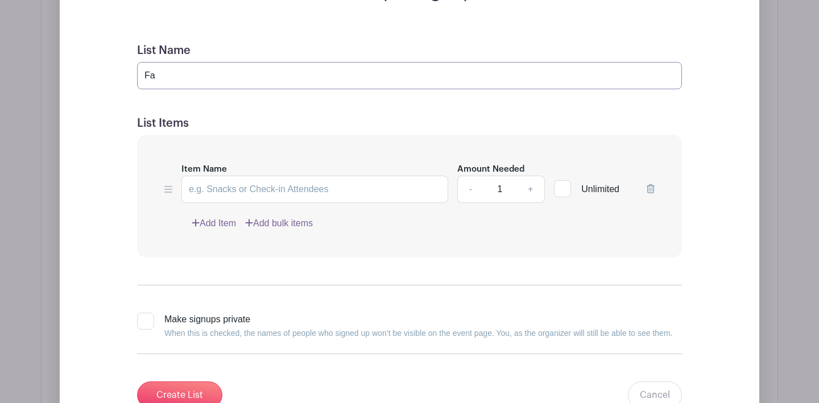
type input "F"
paste input "Crew: Helps with table cloths, cutting watermelon (eating contest), grade flags…"
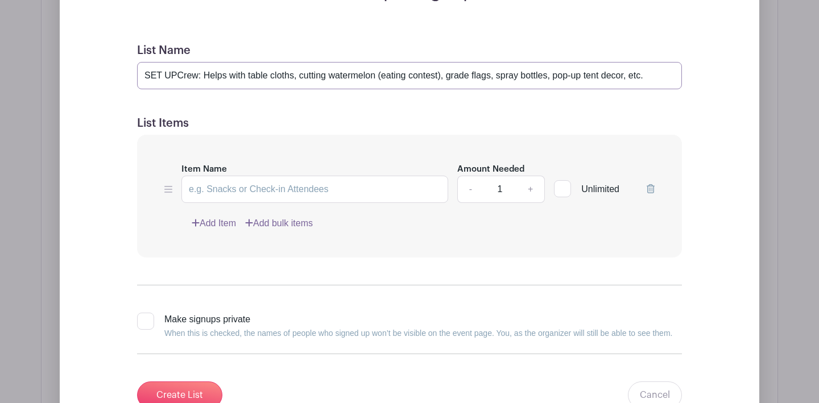
click at [176, 76] on input "SET UPCrew: Helps with table cloths, cutting watermelon (eating contest), grade…" at bounding box center [409, 75] width 545 height 27
type input "SET UP Crew: Helps with table cloths, cutting watermelon (eating contest), grad…"
click at [249, 191] on input "Item Name" at bounding box center [314, 189] width 267 height 27
type input "Set-up 9AM-12PM"
click at [532, 188] on link "+" at bounding box center [530, 189] width 28 height 27
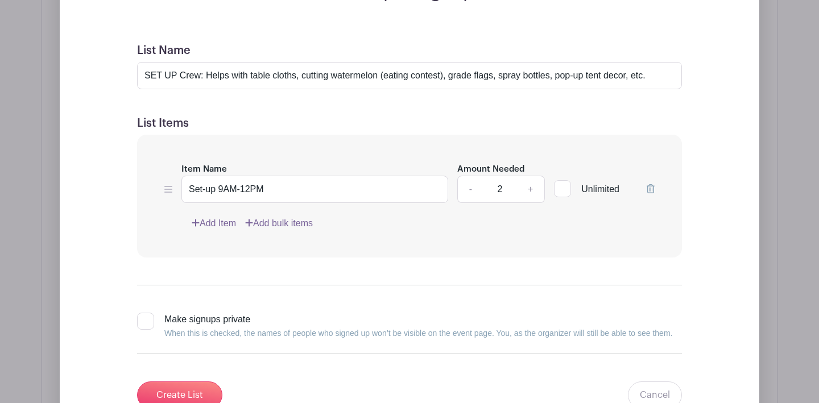
click at [532, 188] on link "+" at bounding box center [530, 189] width 28 height 27
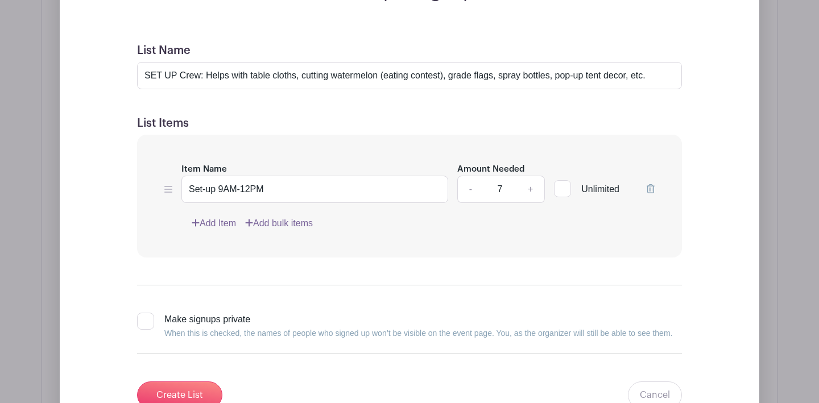
click at [532, 188] on link "+" at bounding box center [530, 189] width 28 height 27
type input "8"
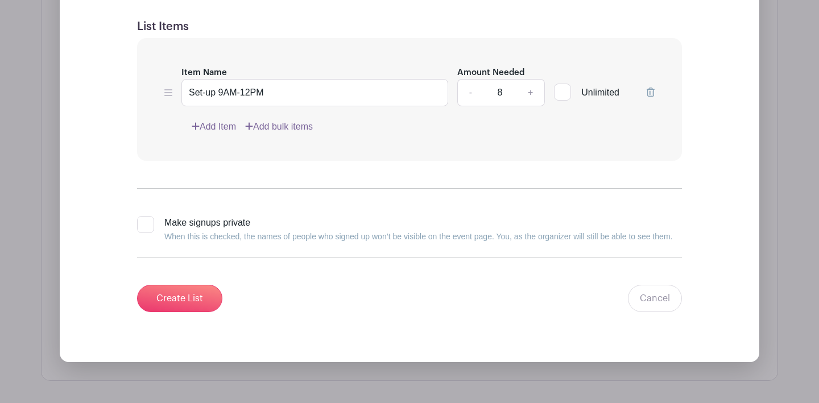
scroll to position [1099, 0]
click at [180, 301] on input "Create List" at bounding box center [179, 298] width 85 height 27
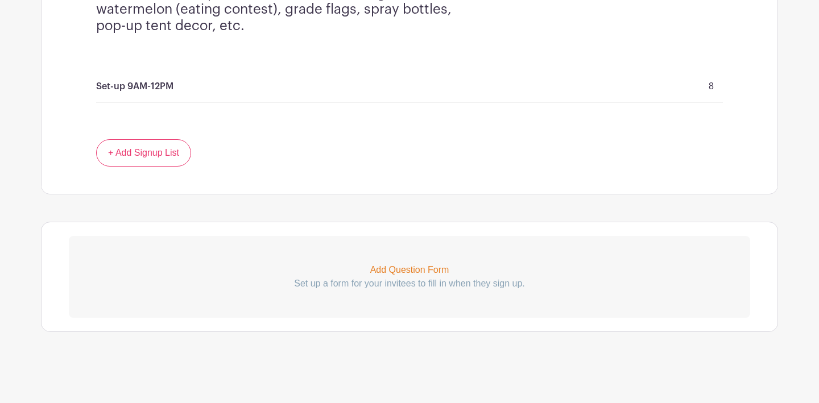
scroll to position [844, 0]
click at [154, 155] on link "+ Add Signup List" at bounding box center [143, 153] width 95 height 27
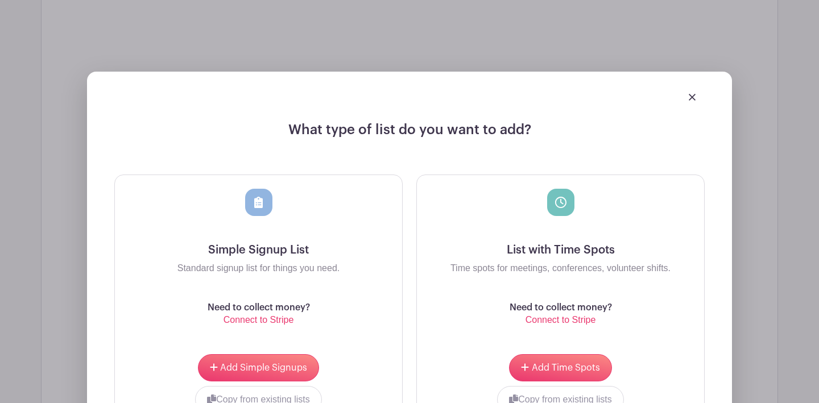
scroll to position [1031, 0]
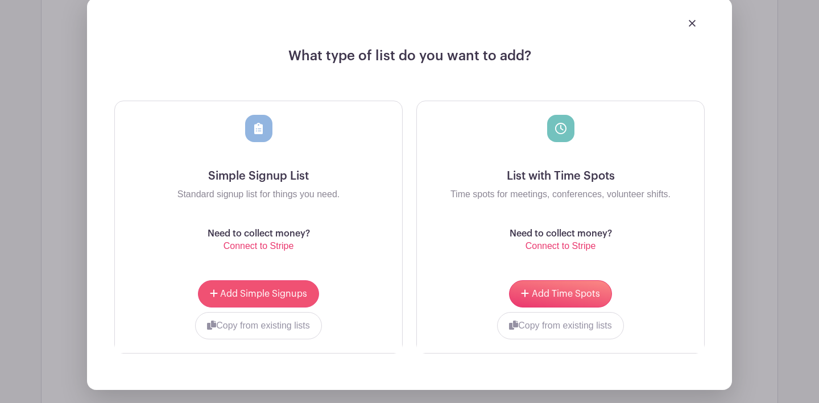
click at [258, 292] on span "Add Simple Signups" at bounding box center [263, 293] width 87 height 9
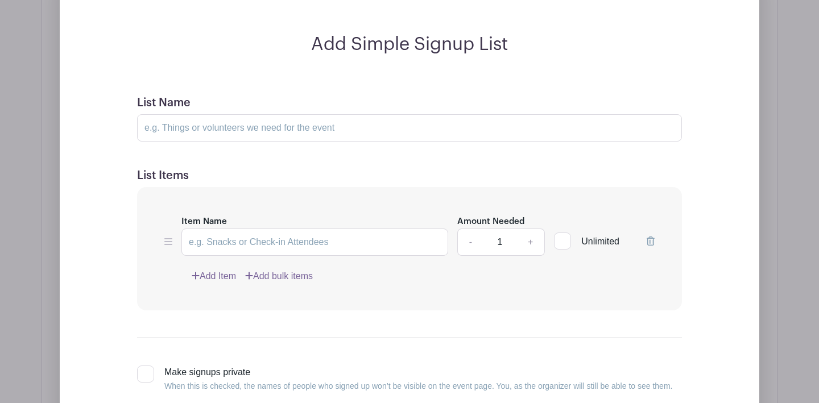
scroll to position [1130, 0]
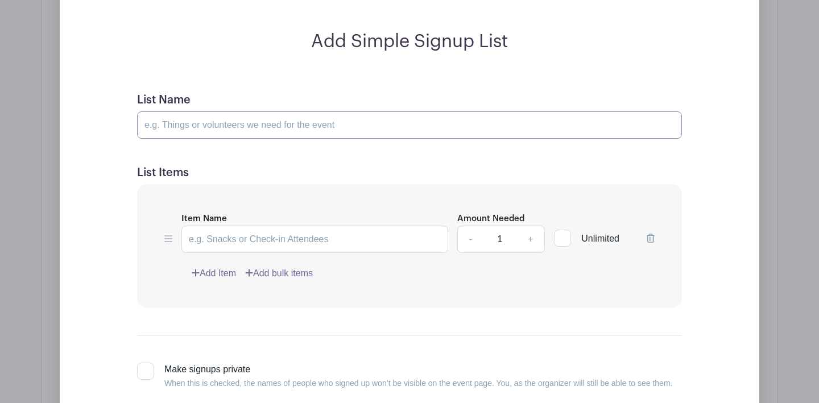
click at [206, 122] on input "List Name" at bounding box center [409, 124] width 545 height 27
type input "S"
type input "Help sell Laguna Wear"
click at [200, 240] on input "Item Name" at bounding box center [314, 239] width 267 height 27
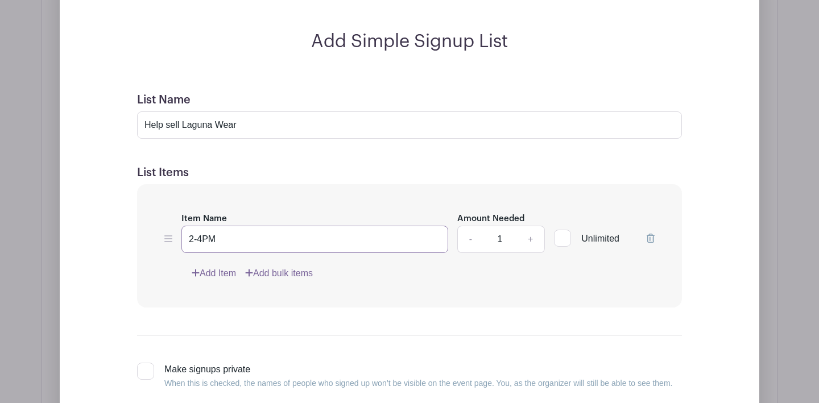
type input "2-4PM"
click at [225, 275] on link "Add Item" at bounding box center [214, 274] width 44 height 14
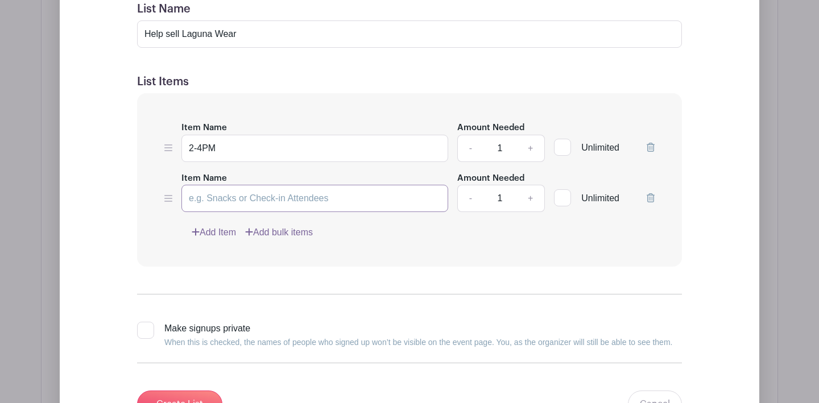
click at [213, 201] on input "Item Name" at bounding box center [314, 198] width 267 height 27
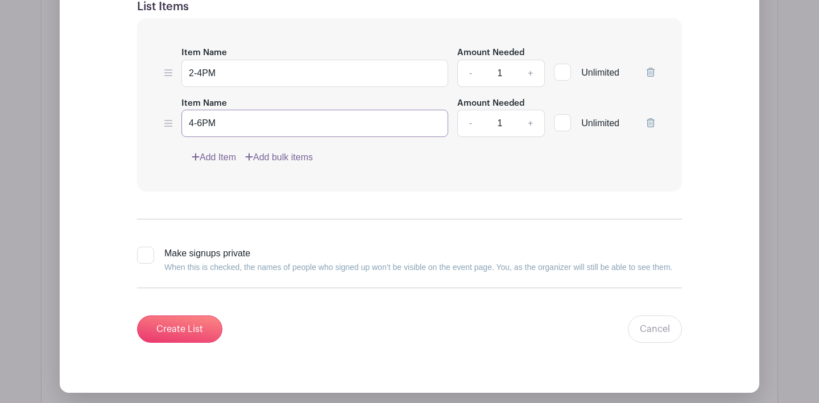
scroll to position [1209, 0]
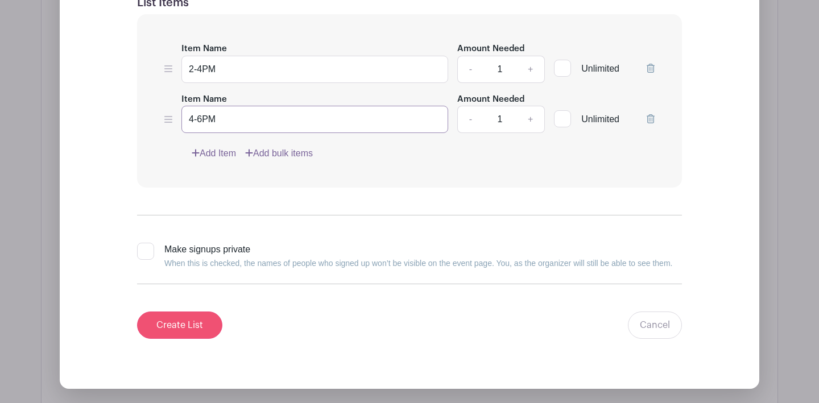
type input "4-6PM"
click at [180, 327] on input "Create List" at bounding box center [179, 325] width 85 height 27
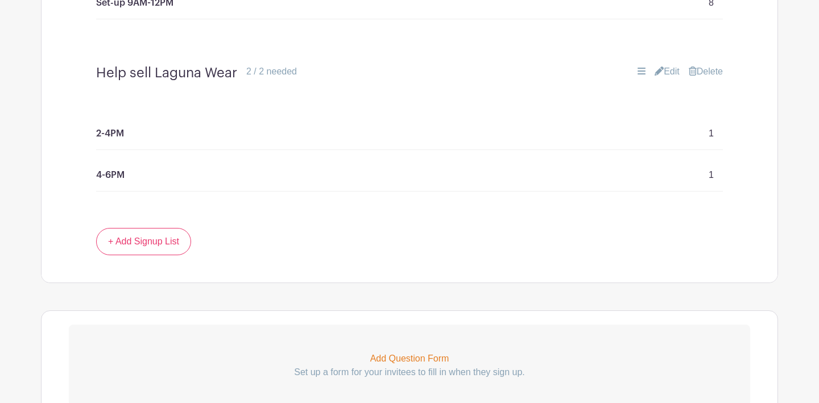
scroll to position [980, 0]
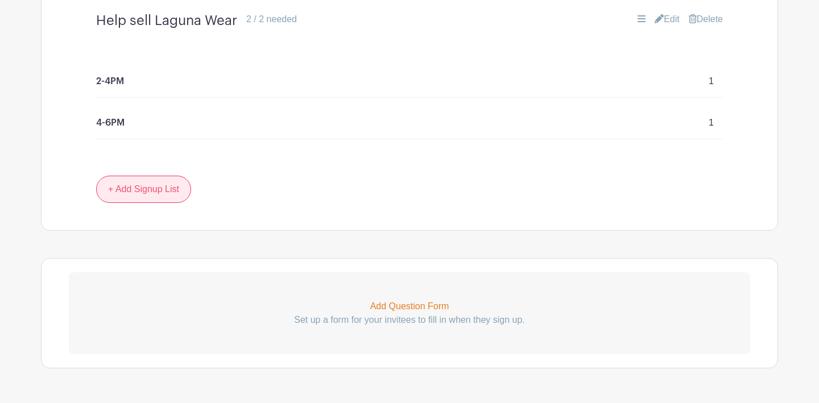
click at [140, 186] on link "+ Add Signup List" at bounding box center [143, 189] width 95 height 27
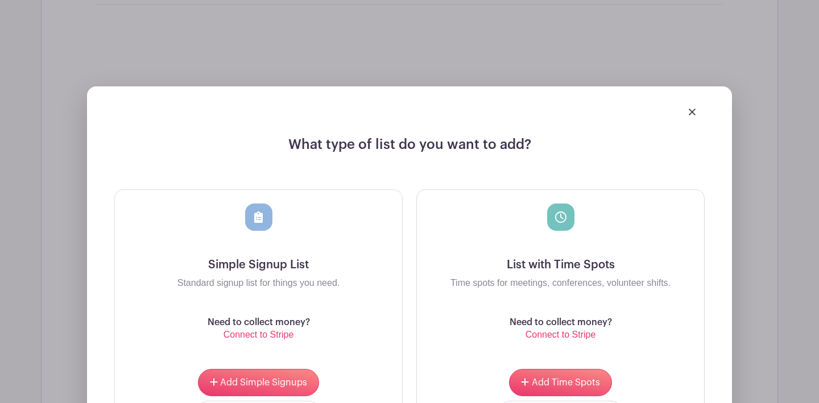
scroll to position [1252, 0]
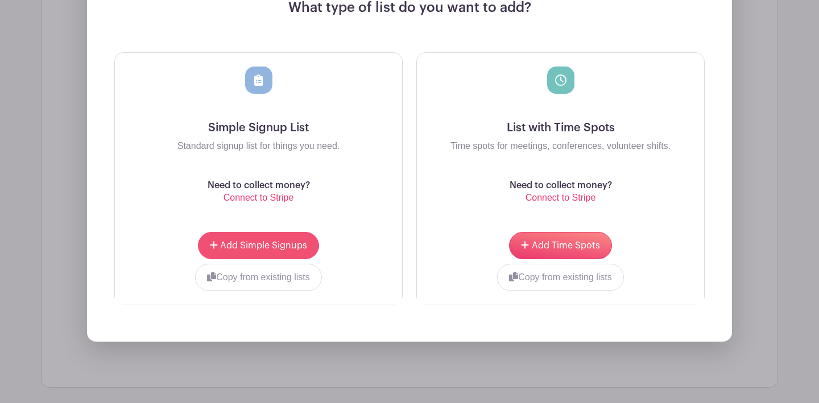
click at [269, 250] on button "Add Simple Signups" at bounding box center [258, 245] width 121 height 27
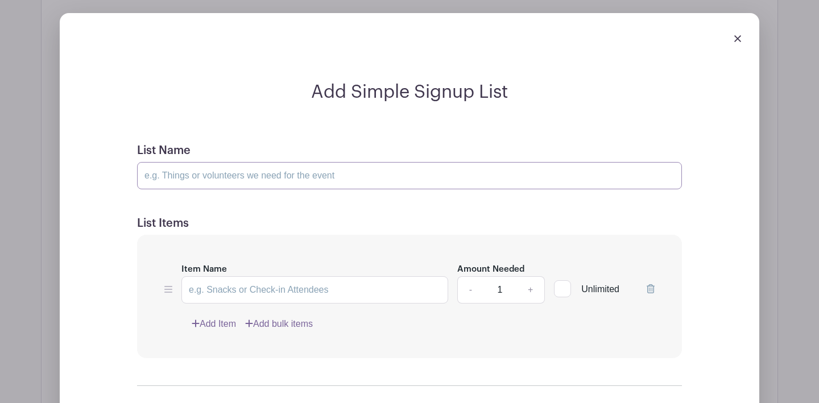
click at [205, 180] on input "List Name" at bounding box center [409, 175] width 545 height 27
paste input "Table Station Captains | Check that everything is set up correctly (Make sure g…"
type input "Table Station Captains | Check that everything is set up correctly (Make sure g…"
click at [214, 290] on input "Item Name" at bounding box center [314, 289] width 267 height 27
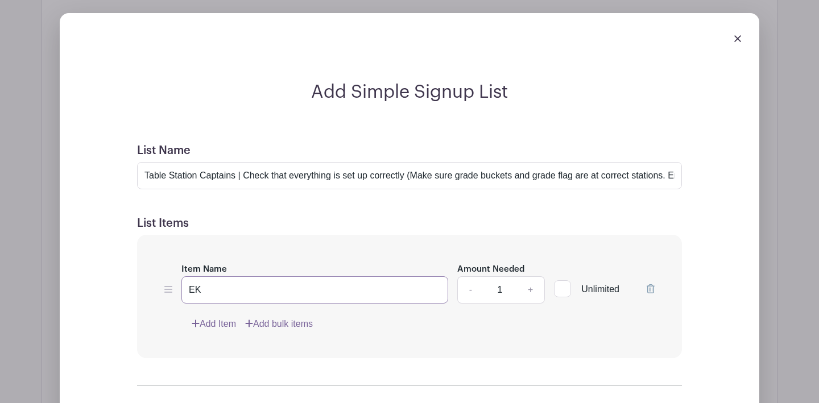
type input "EK"
click at [218, 323] on link "Add Item" at bounding box center [214, 324] width 44 height 14
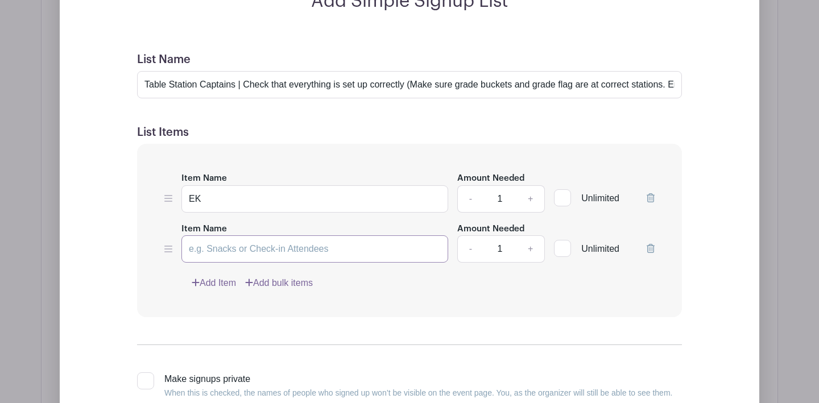
click at [207, 249] on input "Item Name" at bounding box center [314, 248] width 267 height 27
type input "K"
click at [216, 279] on link "Add Item" at bounding box center [214, 283] width 44 height 14
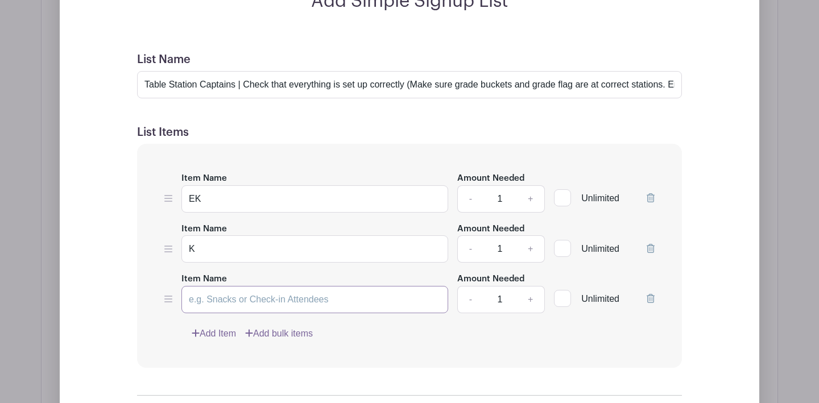
click at [204, 298] on input "Item Name" at bounding box center [314, 299] width 267 height 27
type input "1"
click at [214, 335] on link "Add Item" at bounding box center [214, 334] width 44 height 14
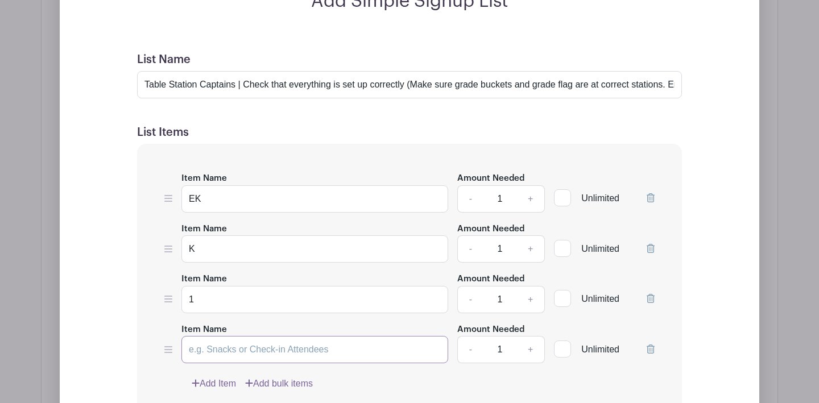
click at [206, 345] on input "Item Name" at bounding box center [314, 349] width 267 height 27
type input "2"
click at [215, 381] on link "Add Item" at bounding box center [214, 384] width 44 height 14
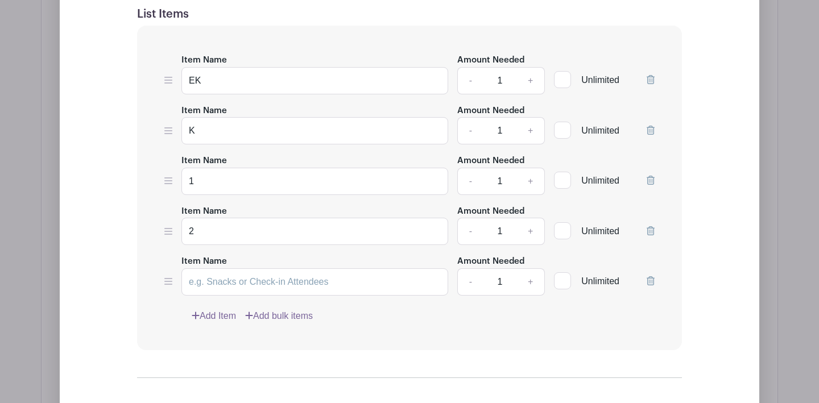
scroll to position [1382, 0]
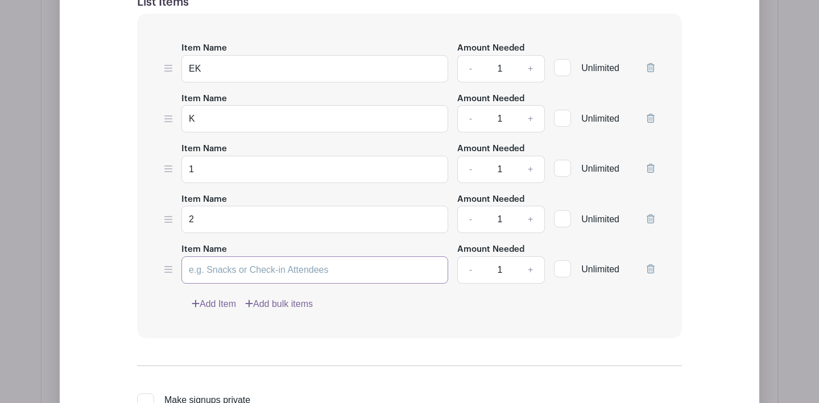
click at [214, 268] on input "Item Name" at bounding box center [314, 269] width 267 height 27
type input "3"
click at [220, 302] on link "Add Item" at bounding box center [214, 304] width 44 height 14
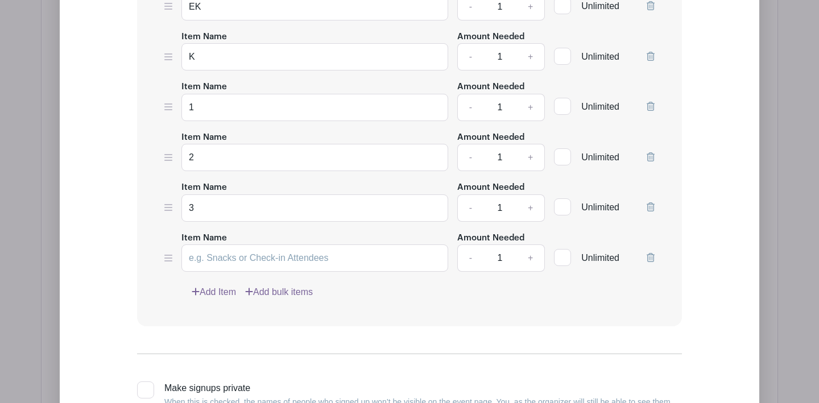
scroll to position [1448, 0]
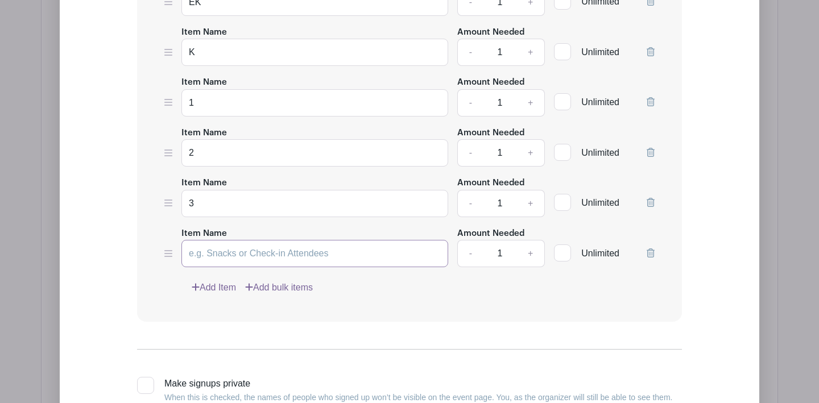
click at [215, 255] on input "Item Name" at bounding box center [314, 253] width 267 height 27
type input "4"
click at [217, 290] on link "Add Item" at bounding box center [214, 288] width 44 height 14
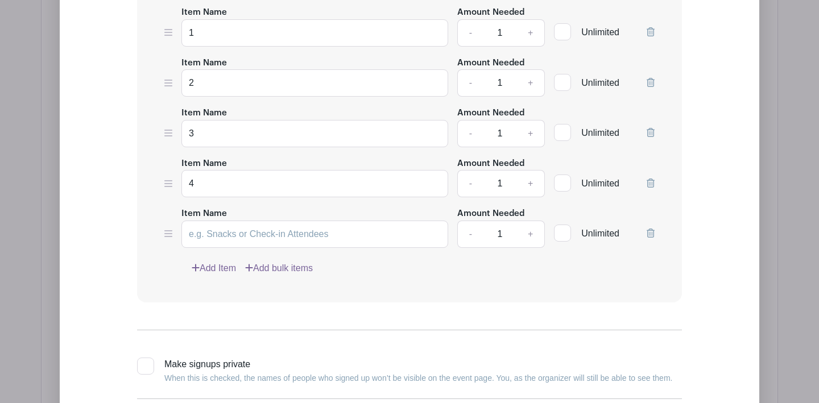
scroll to position [1519, 0]
click at [225, 239] on input "Item Name" at bounding box center [314, 232] width 267 height 27
type input "5"
click at [226, 270] on link "Add Item" at bounding box center [214, 267] width 44 height 14
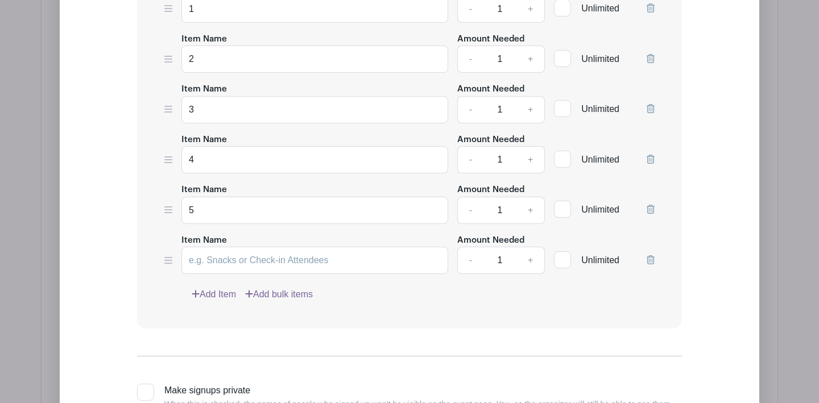
scroll to position [1549, 0]
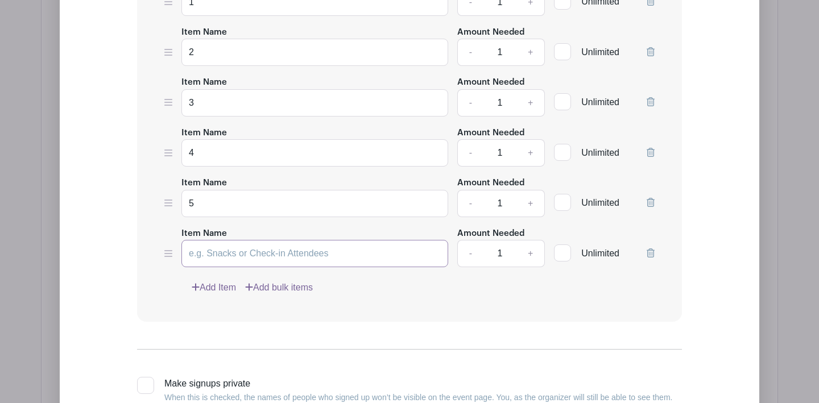
click at [227, 252] on input "Item Name" at bounding box center [314, 253] width 267 height 27
type input "6"
click at [218, 289] on link "Add Item" at bounding box center [214, 288] width 44 height 14
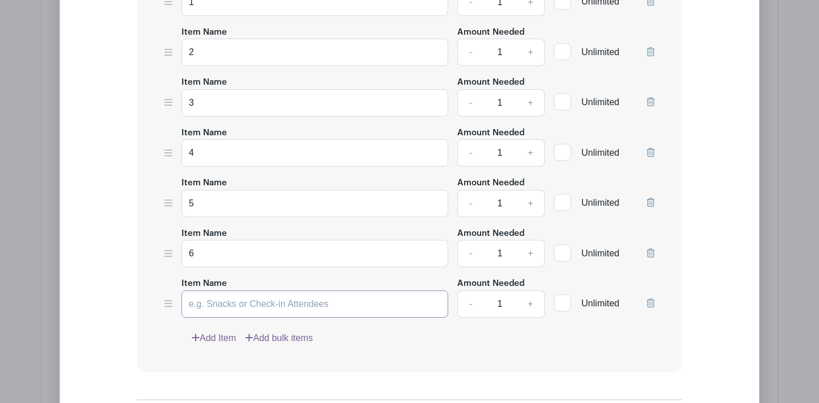
click at [215, 305] on input "Item Name" at bounding box center [314, 303] width 267 height 27
type input "7"
click at [215, 344] on link "Add Item" at bounding box center [214, 338] width 44 height 14
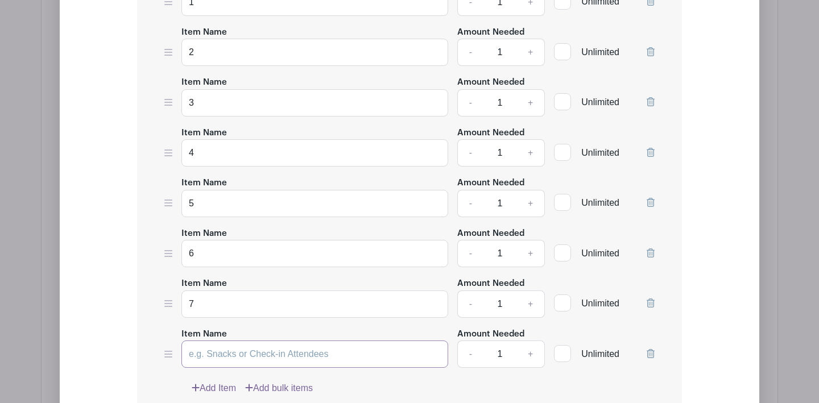
click at [207, 358] on input "Item Name" at bounding box center [314, 354] width 267 height 27
type input "8"
click at [209, 386] on link "Add Item" at bounding box center [214, 388] width 44 height 14
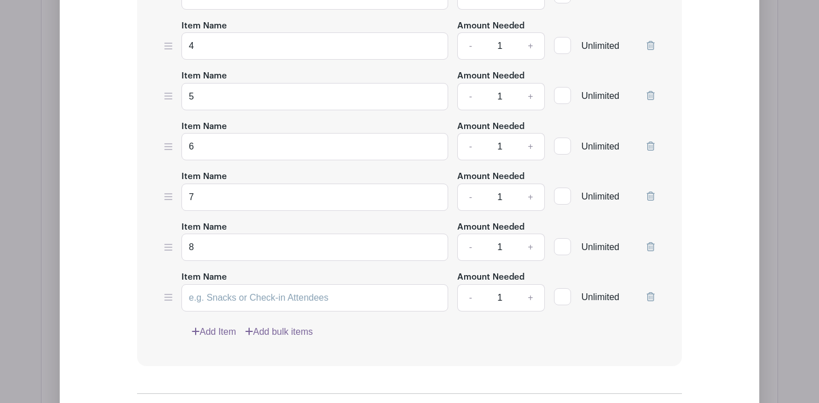
scroll to position [1659, 0]
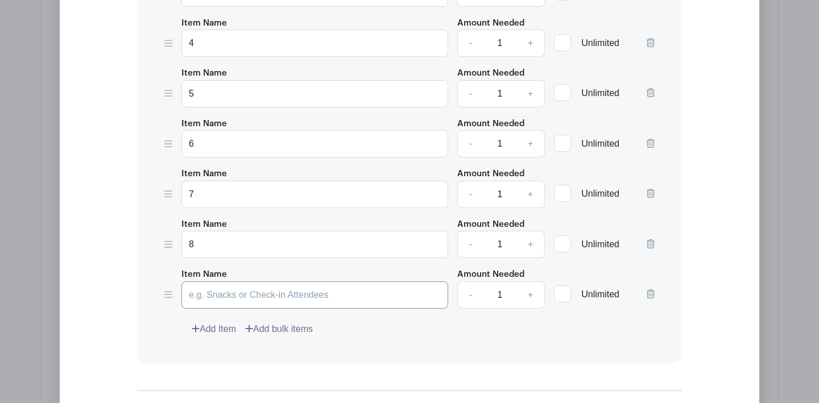
click at [210, 295] on input "Item Name" at bounding box center [314, 294] width 267 height 27
type input "9"
click at [209, 329] on link "Add Item" at bounding box center [214, 329] width 44 height 14
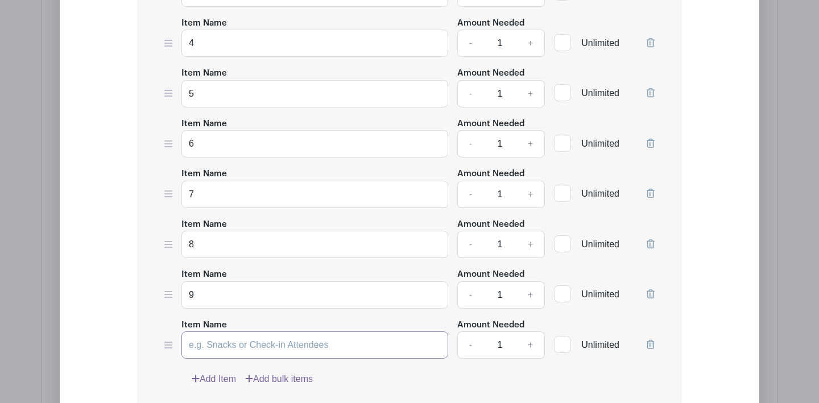
click at [203, 345] on input "Item Name" at bounding box center [314, 344] width 267 height 27
type input "10"
click at [213, 379] on link "Add Item" at bounding box center [214, 379] width 44 height 14
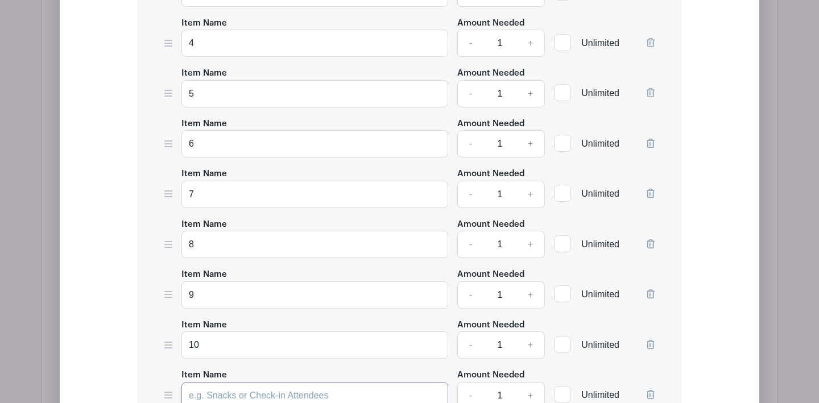
click at [210, 396] on input "Item Name" at bounding box center [314, 395] width 267 height 27
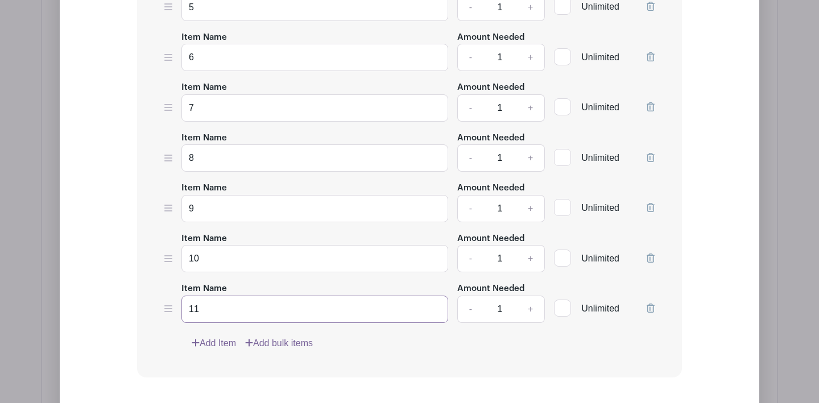
scroll to position [1748, 0]
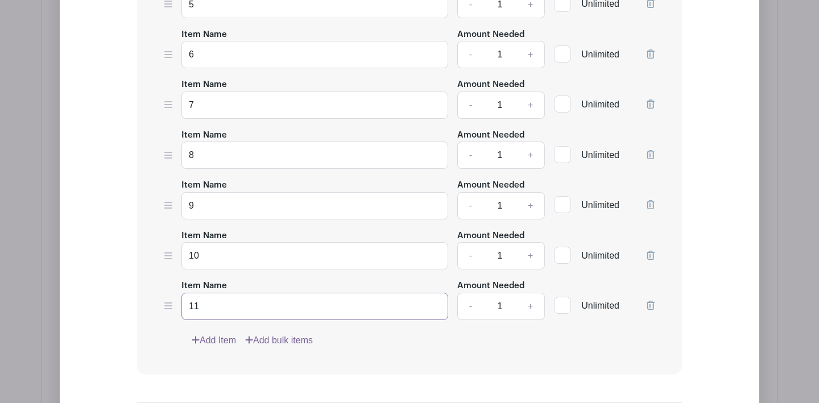
type input "11"
click at [214, 341] on link "Add Item" at bounding box center [214, 341] width 44 height 14
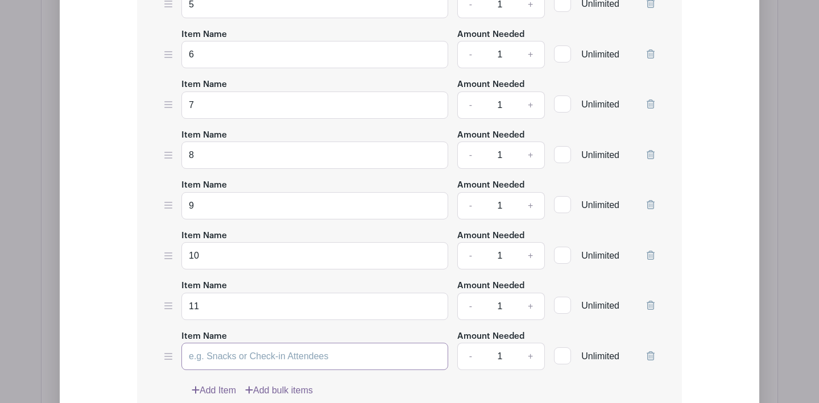
click at [215, 361] on input "Item Name" at bounding box center [314, 356] width 267 height 27
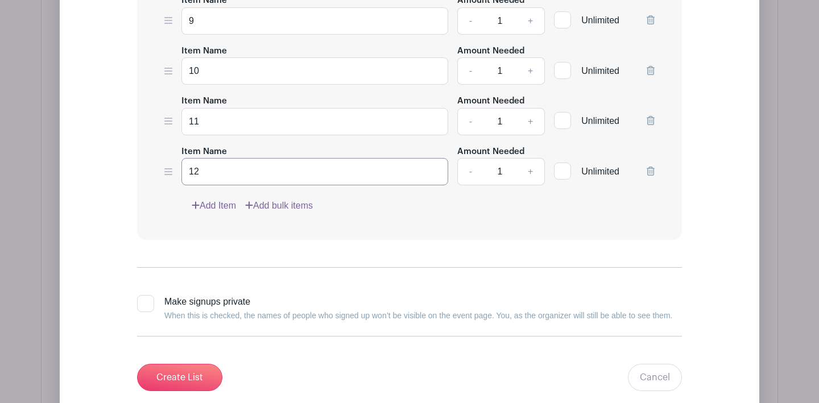
scroll to position [1933, 0]
type input "12"
click at [189, 379] on input "Create List" at bounding box center [179, 376] width 85 height 27
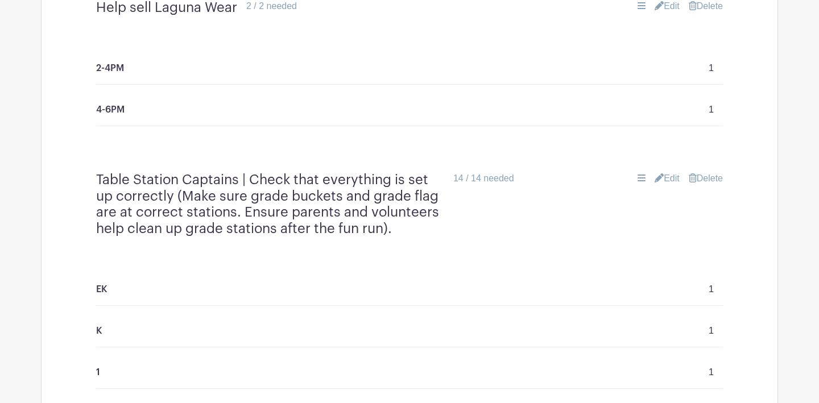
scroll to position [994, 0]
click at [670, 175] on link "Edit" at bounding box center [666, 178] width 25 height 14
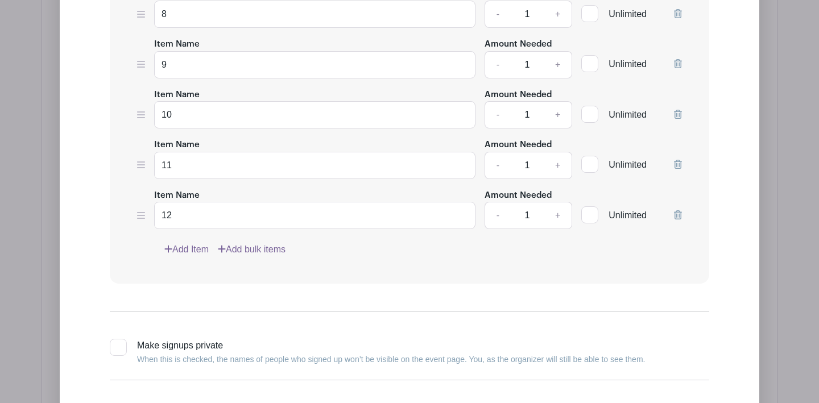
scroll to position [1887, 0]
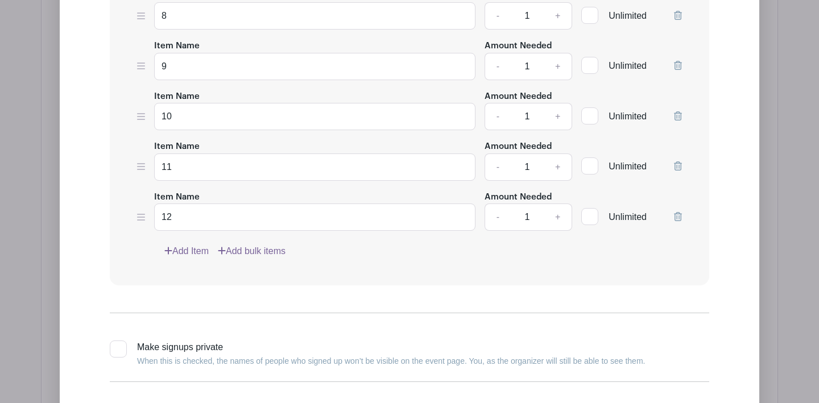
click at [676, 219] on icon at bounding box center [678, 216] width 8 height 9
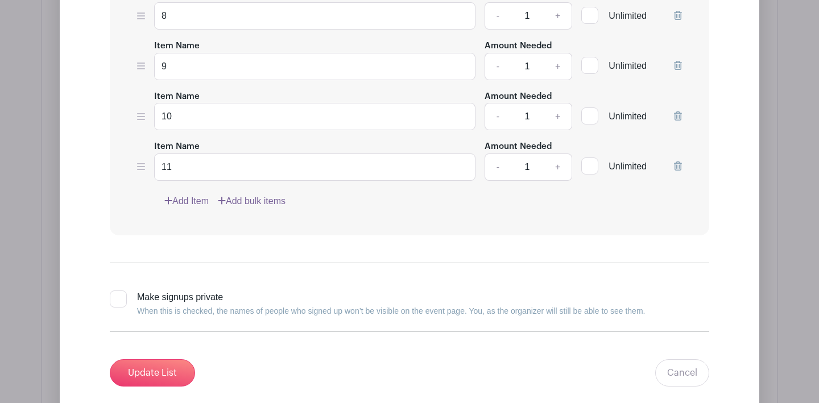
click at [678, 168] on icon at bounding box center [678, 165] width 8 height 9
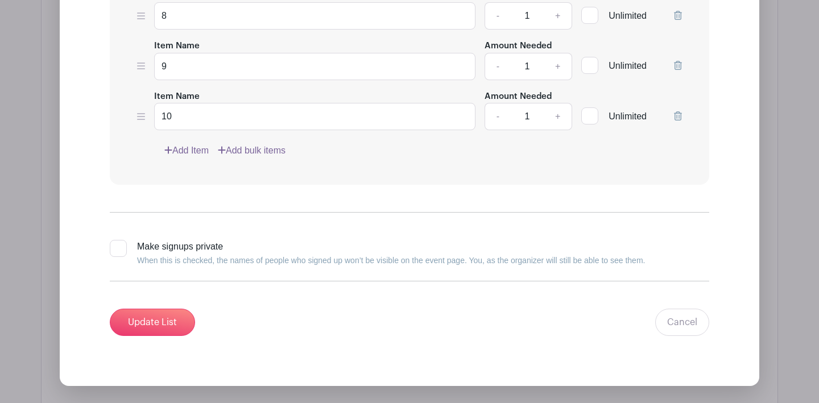
click at [680, 116] on icon at bounding box center [678, 115] width 8 height 9
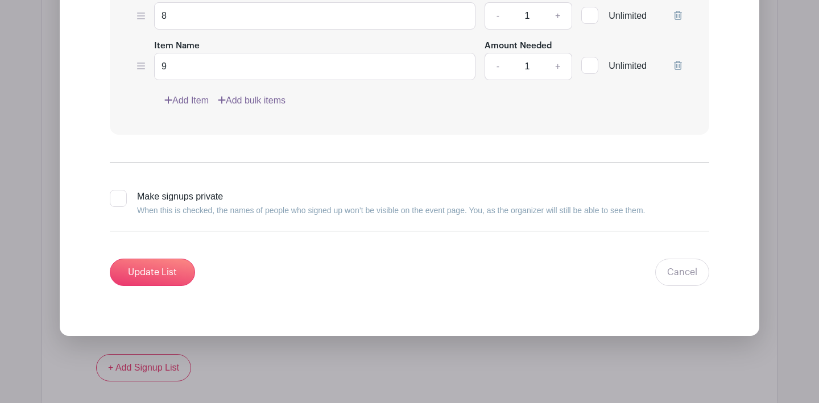
click at [679, 69] on icon at bounding box center [678, 65] width 8 height 9
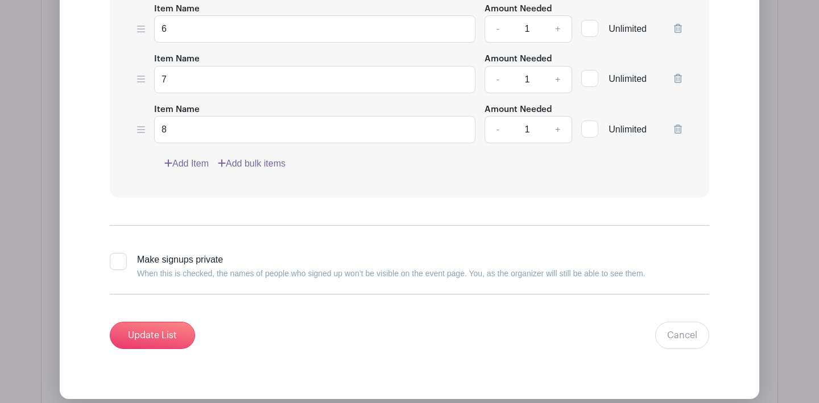
scroll to position [1759, 0]
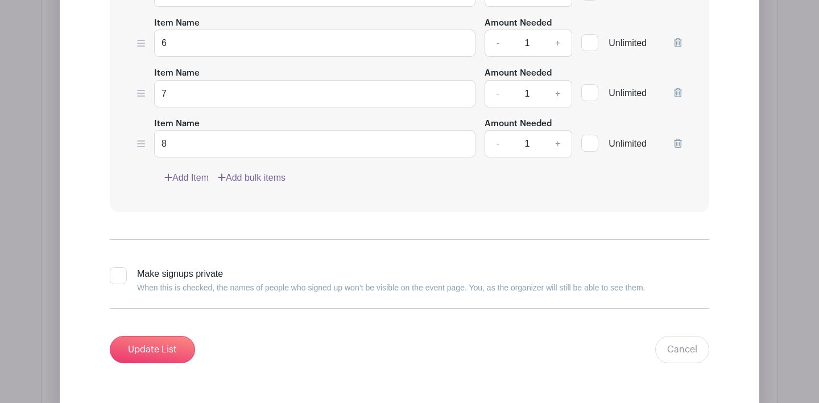
click at [677, 141] on icon at bounding box center [678, 143] width 8 height 9
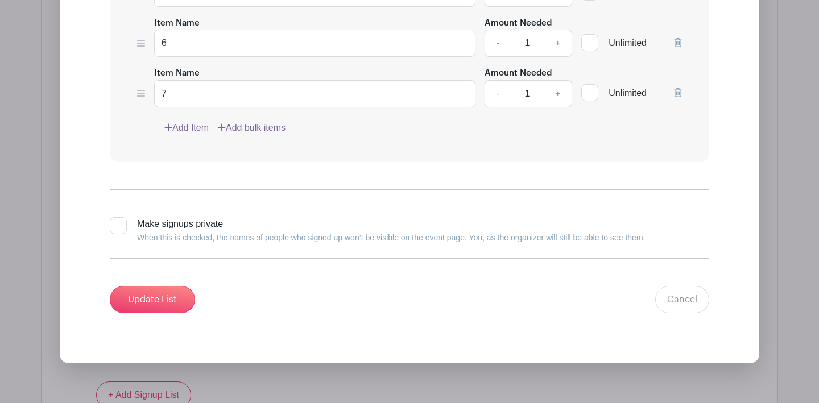
click at [672, 93] on div "Unlimited" at bounding box center [631, 86] width 101 height 41
click at [678, 99] on div at bounding box center [678, 88] width 8 height 37
click at [676, 95] on icon at bounding box center [678, 92] width 8 height 9
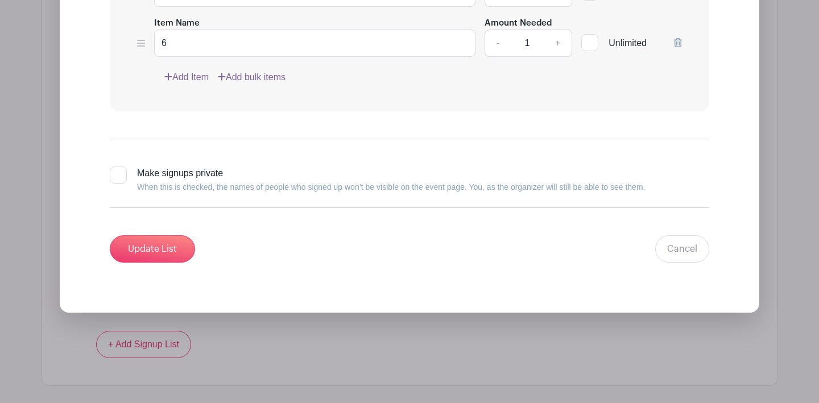
click at [679, 41] on icon at bounding box center [678, 42] width 8 height 9
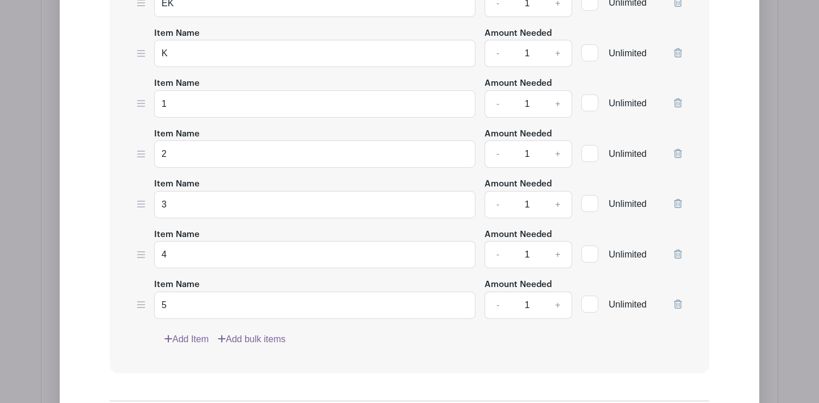
scroll to position [1438, 0]
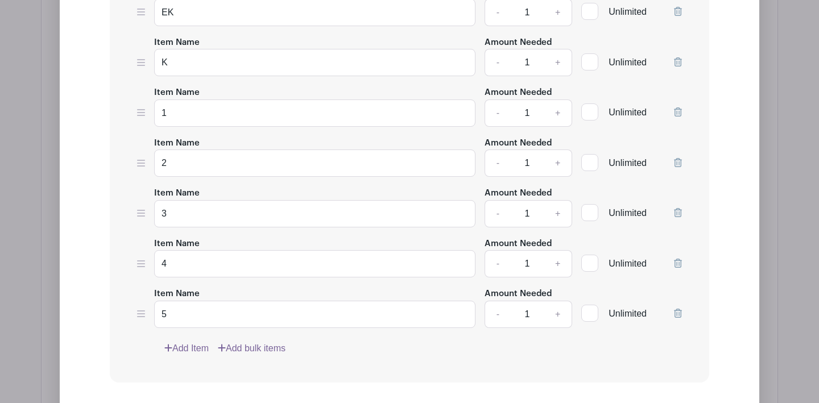
click at [677, 314] on icon at bounding box center [678, 313] width 8 height 9
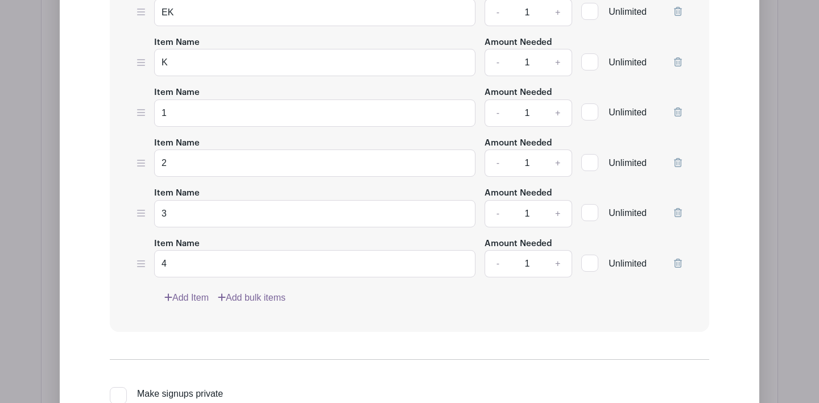
click at [679, 262] on icon at bounding box center [678, 263] width 8 height 9
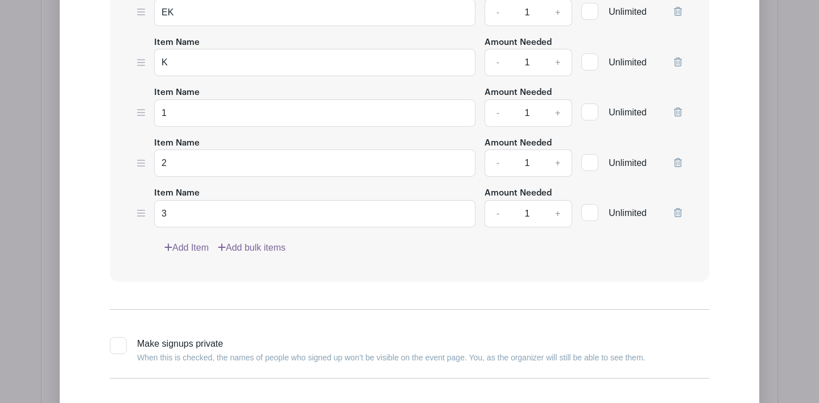
click at [676, 213] on icon at bounding box center [678, 212] width 8 height 9
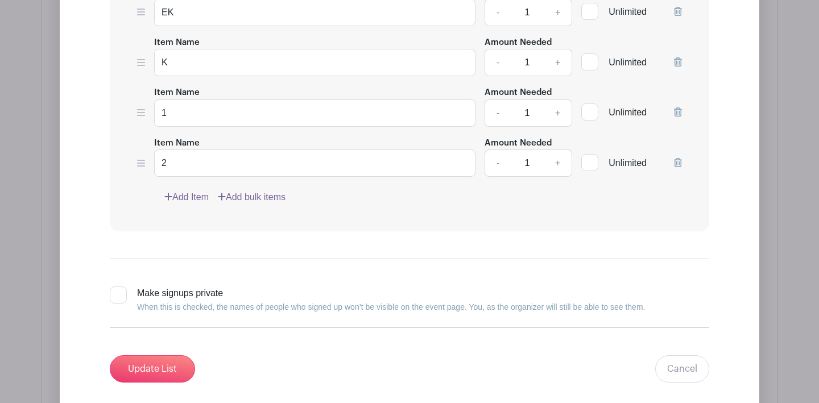
click at [678, 162] on icon at bounding box center [678, 162] width 8 height 9
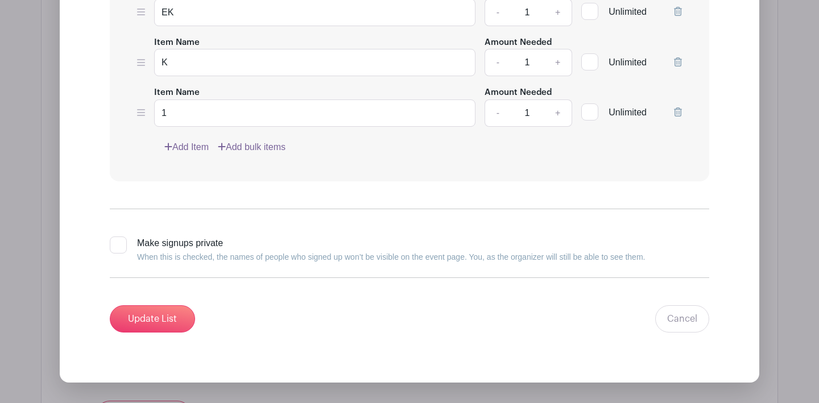
click at [677, 111] on icon at bounding box center [678, 111] width 8 height 9
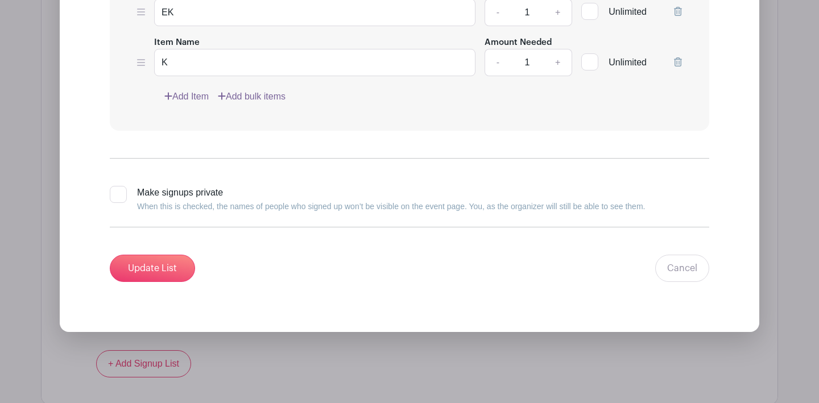
click at [679, 60] on icon at bounding box center [678, 61] width 8 height 9
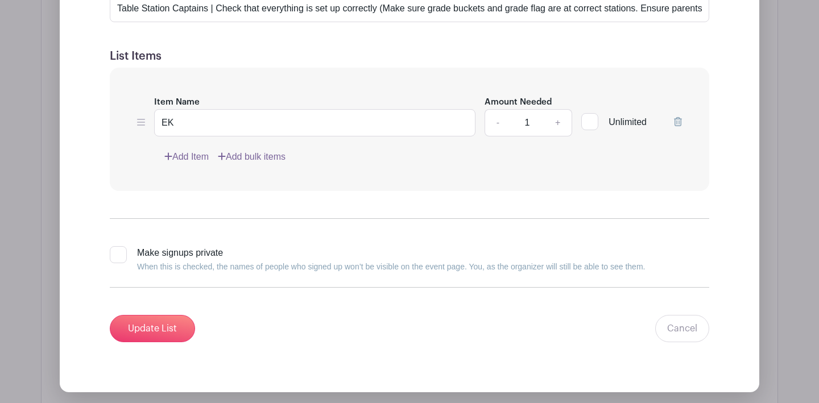
scroll to position [1326, 0]
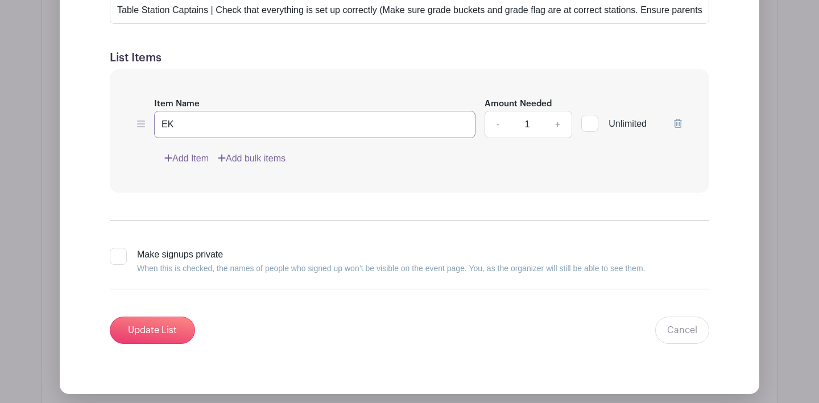
drag, startPoint x: 213, startPoint y: 127, endPoint x: 145, endPoint y: 126, distance: 68.2
click at [145, 126] on div "Item Name EK Amount Needed - 1 + Unlimited" at bounding box center [409, 117] width 545 height 41
type input "2:30-4PM"
click at [268, 157] on link "Add bulk items" at bounding box center [252, 159] width 68 height 14
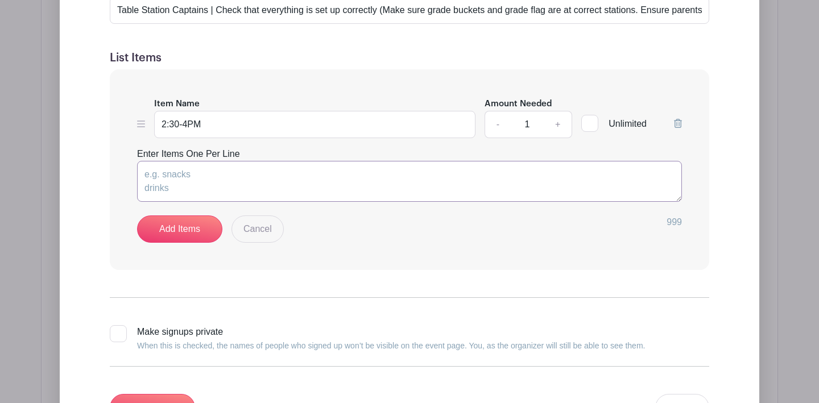
click at [239, 176] on textarea "Enter Items One Per Line" at bounding box center [409, 181] width 545 height 41
click at [258, 229] on link "Cancel" at bounding box center [257, 228] width 52 height 27
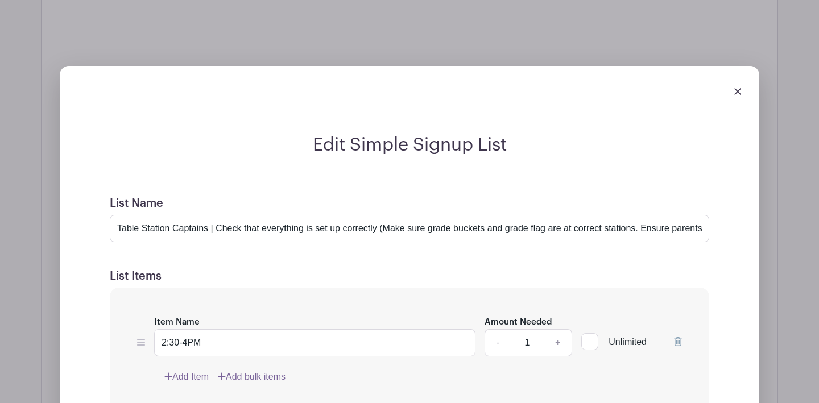
scroll to position [1108, 0]
click at [363, 227] on input "Table Station Captains | Check that everything is set up correctly (Make sure g…" at bounding box center [409, 227] width 599 height 27
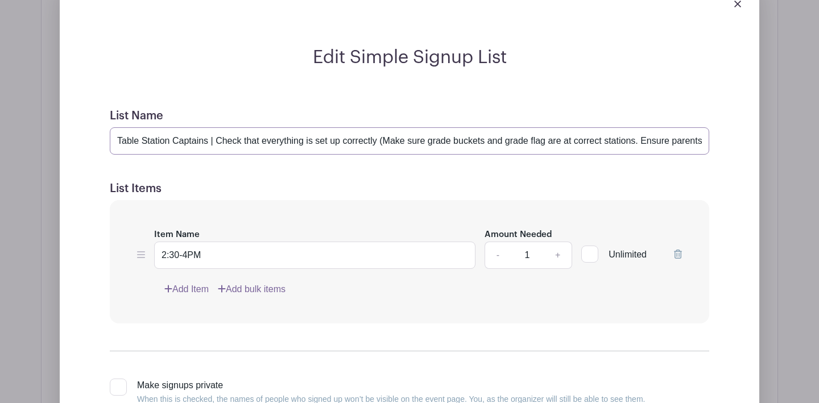
scroll to position [1208, 0]
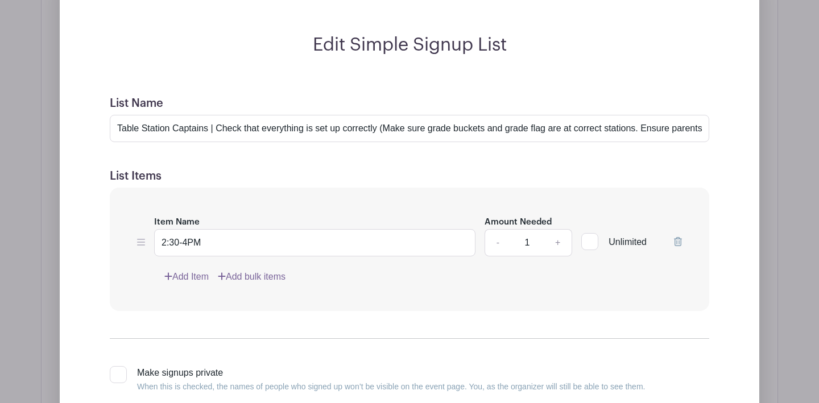
click at [138, 240] on icon at bounding box center [141, 242] width 8 height 9
click at [142, 243] on icon at bounding box center [141, 242] width 8 height 9
click at [142, 241] on icon at bounding box center [141, 242] width 8 height 7
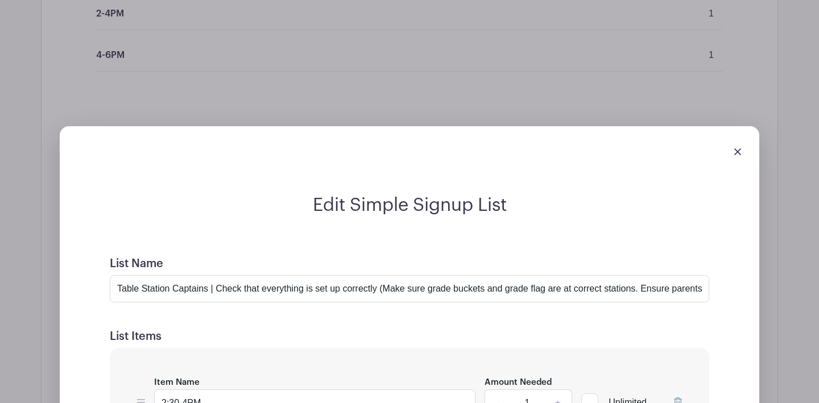
scroll to position [1144, 0]
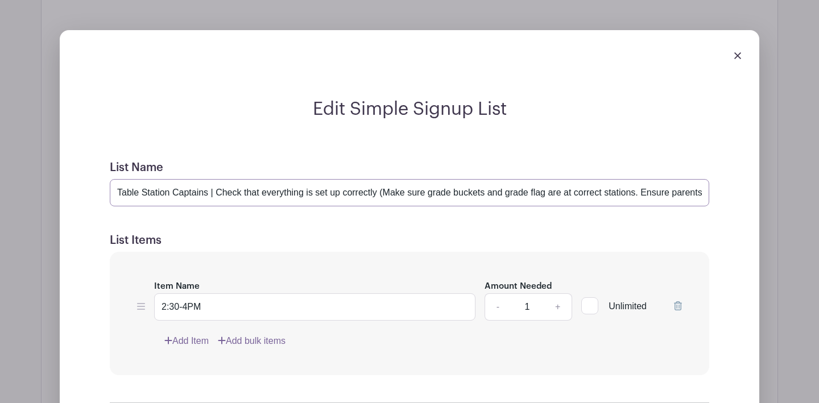
click at [354, 193] on input "Table Station Captains | Check that everything is set up correctly (Make sure g…" at bounding box center [409, 192] width 599 height 27
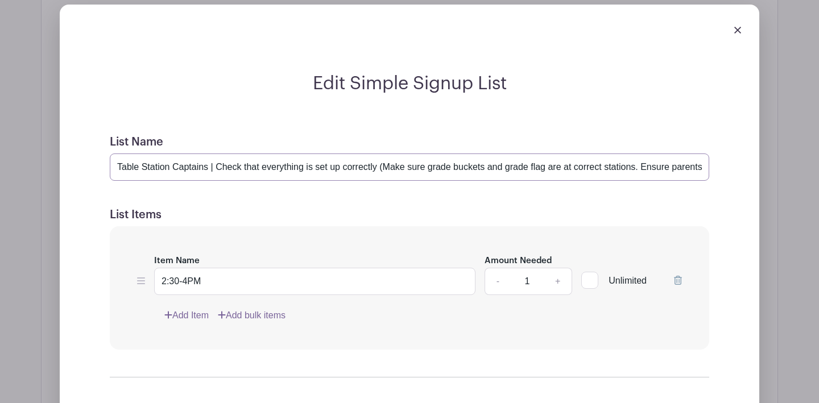
scroll to position [1170, 0]
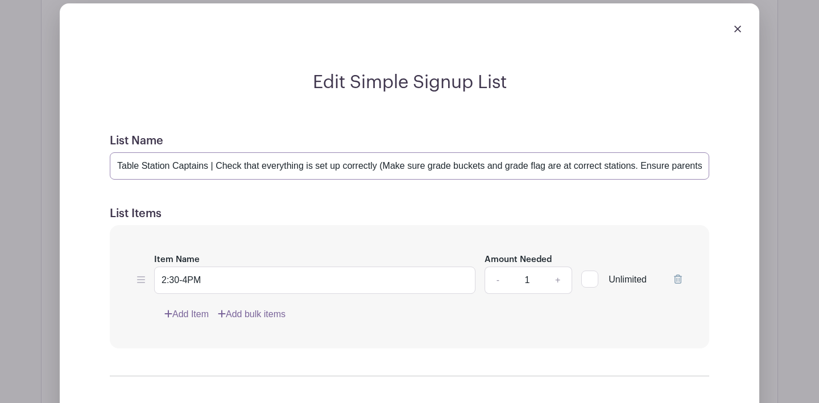
click at [117, 164] on input "Table Station Captains | Check that everything is set up correctly (Make sure g…" at bounding box center [409, 165] width 599 height 27
type input "2:30-4PM: Table Station Captains | Check that everything is set up correctly (M…"
drag, startPoint x: 220, startPoint y: 283, endPoint x: 142, endPoint y: 282, distance: 77.9
click at [142, 282] on div "Item Name 2:30-4PM Amount Needed - 1 + Unlimited" at bounding box center [409, 272] width 545 height 41
type input "EK"
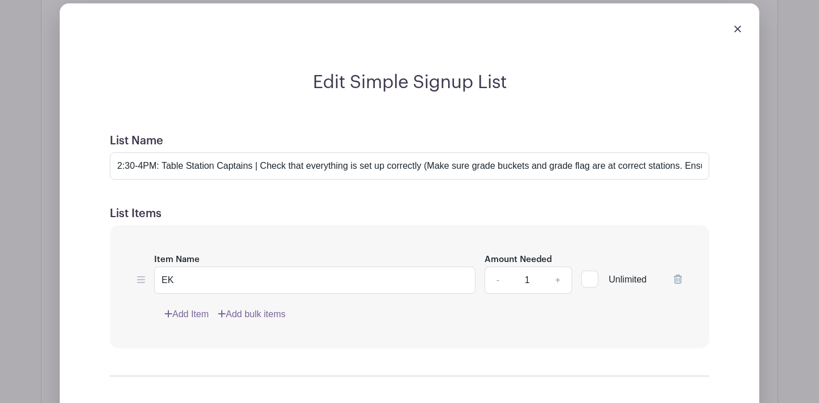
click at [186, 310] on link "Add Item" at bounding box center [186, 315] width 44 height 14
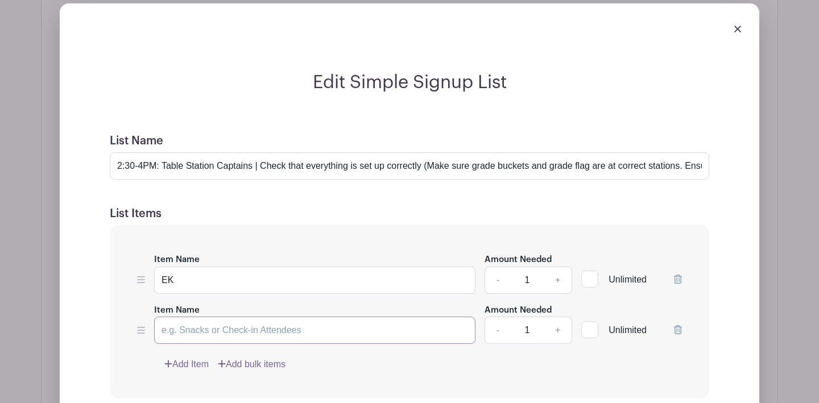
click at [173, 329] on input "Item Name" at bounding box center [314, 330] width 321 height 27
type input "K"
click at [193, 363] on link "Add Item" at bounding box center [186, 365] width 44 height 14
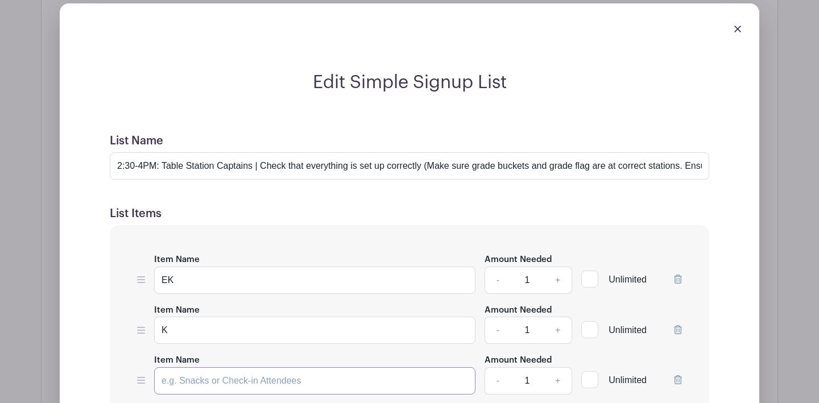
click at [182, 384] on input "Item Name" at bounding box center [314, 380] width 321 height 27
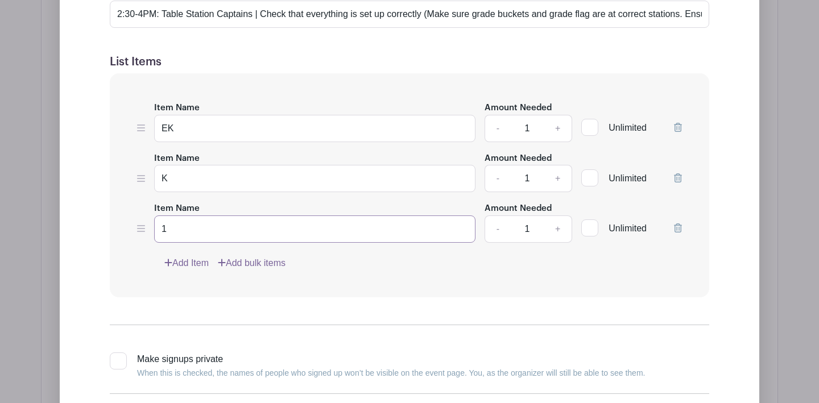
scroll to position [1327, 0]
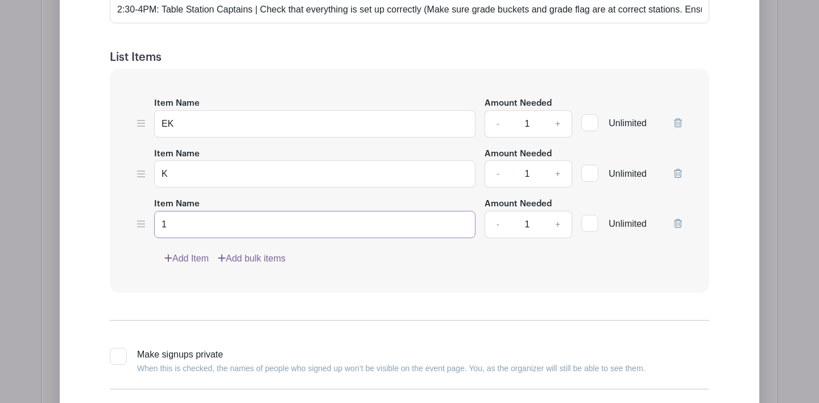
type input "1"
click at [198, 258] on link "Add Item" at bounding box center [186, 259] width 44 height 14
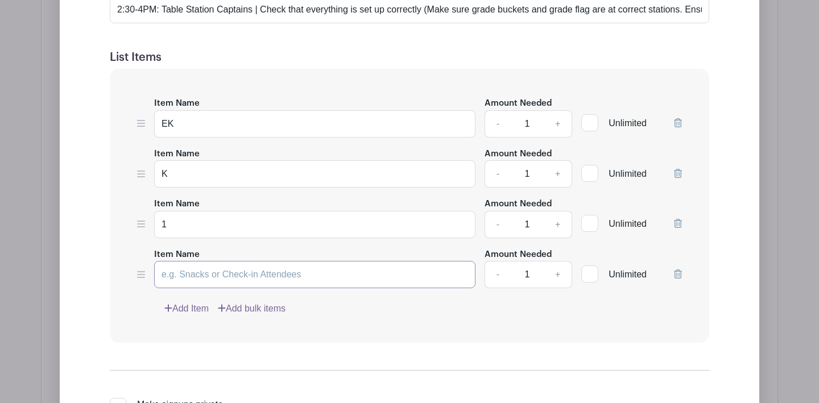
click at [193, 275] on input "Item Name" at bounding box center [314, 274] width 321 height 27
type input "2"
click at [189, 308] on link "Add Item" at bounding box center [186, 309] width 44 height 14
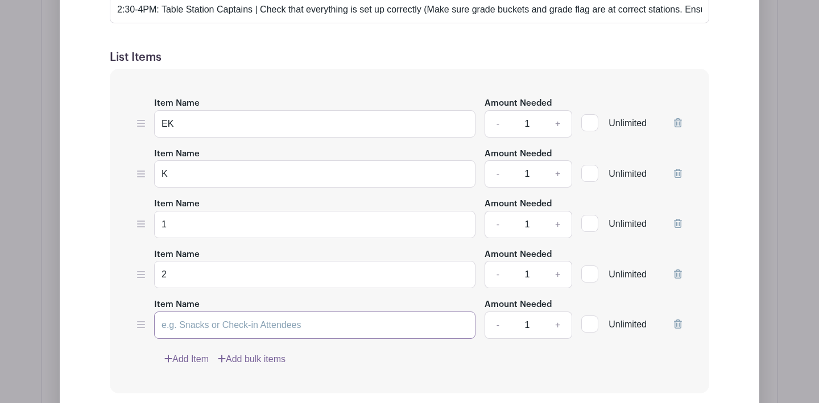
click at [185, 326] on input "Item Name" at bounding box center [314, 325] width 321 height 27
type input "3"
click at [188, 360] on link "Add Item" at bounding box center [186, 359] width 44 height 14
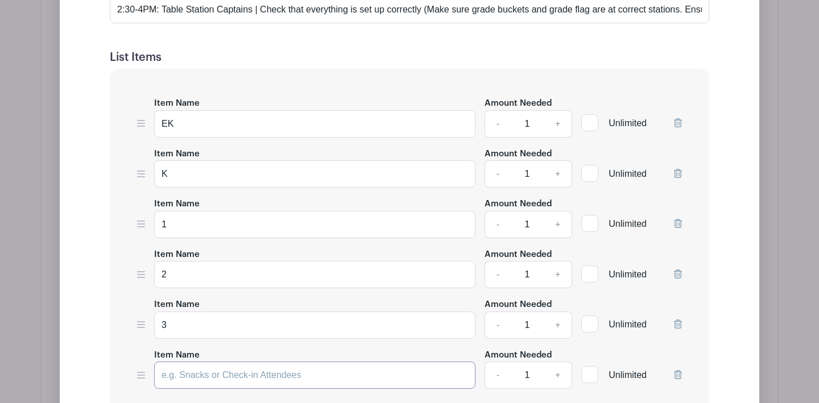
click at [184, 371] on input "Item Name" at bounding box center [314, 375] width 321 height 27
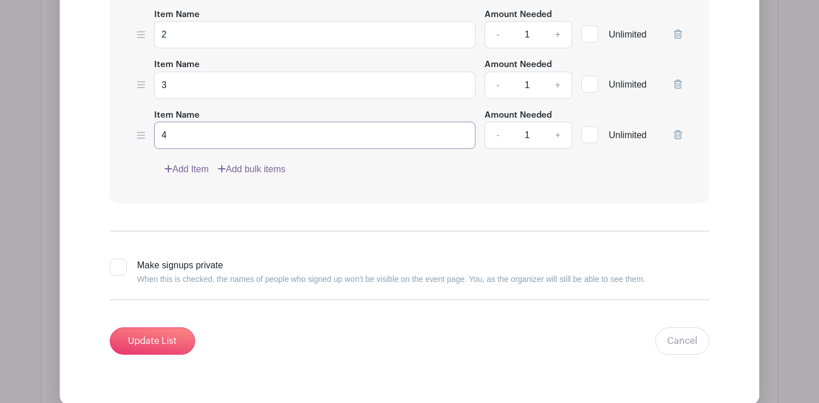
scroll to position [1591, 0]
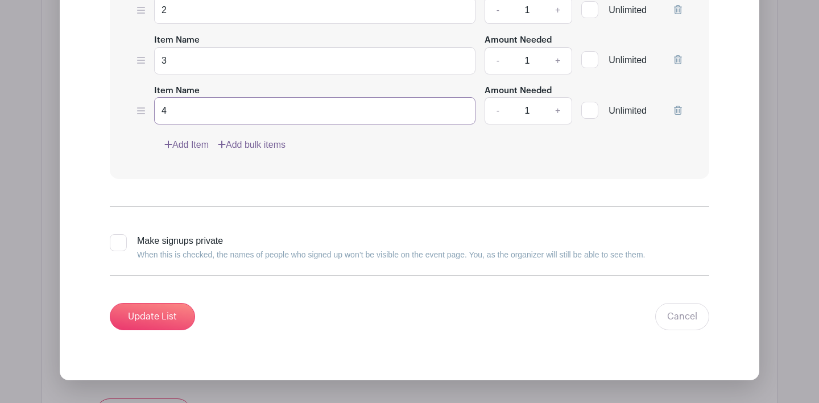
type input "4"
click at [205, 144] on link "Add Item" at bounding box center [186, 145] width 44 height 14
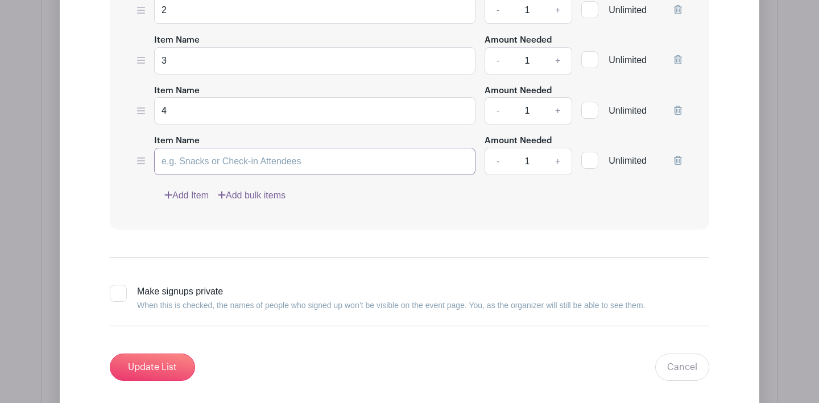
click at [189, 160] on input "Item Name" at bounding box center [314, 161] width 321 height 27
type input "5"
click at [192, 198] on link "Add Item" at bounding box center [186, 196] width 44 height 14
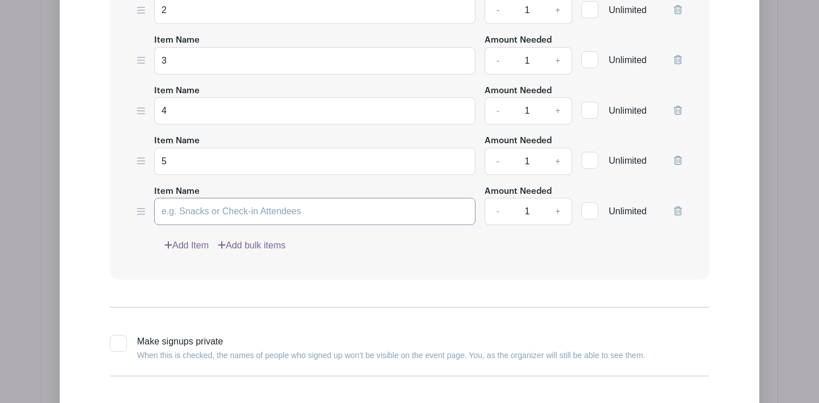
click at [189, 218] on input "Item Name" at bounding box center [314, 211] width 321 height 27
type input "6"
click at [194, 242] on link "Add Item" at bounding box center [186, 246] width 44 height 14
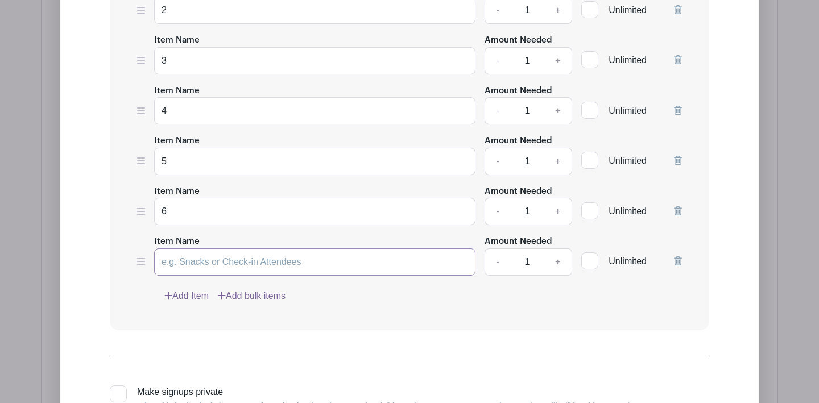
click at [193, 265] on input "Item Name" at bounding box center [314, 261] width 321 height 27
type input "7"
click at [185, 296] on link "Add Item" at bounding box center [186, 296] width 44 height 14
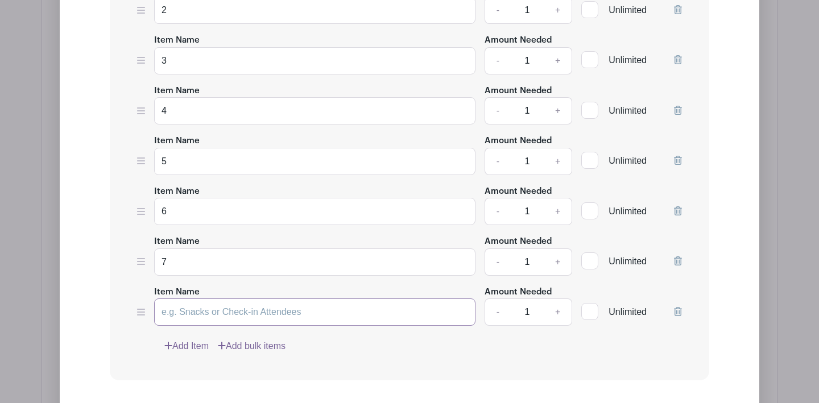
click at [184, 315] on input "Item Name" at bounding box center [314, 311] width 321 height 27
type input "8"
click at [182, 347] on link "Add Item" at bounding box center [186, 346] width 44 height 14
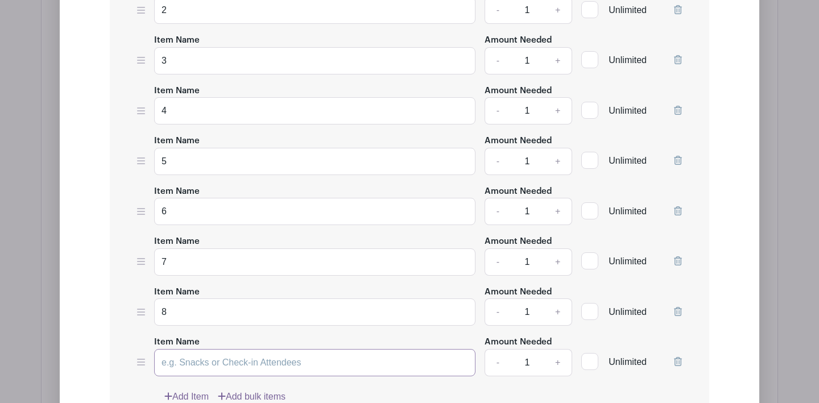
click at [180, 361] on input "Item Name" at bounding box center [314, 362] width 321 height 27
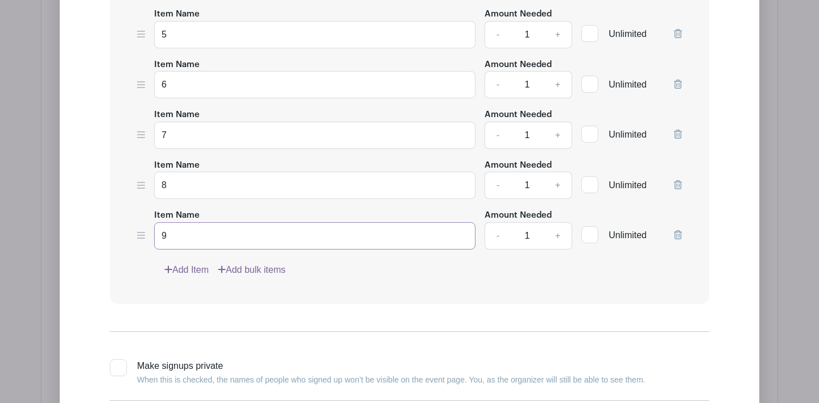
scroll to position [1724, 0]
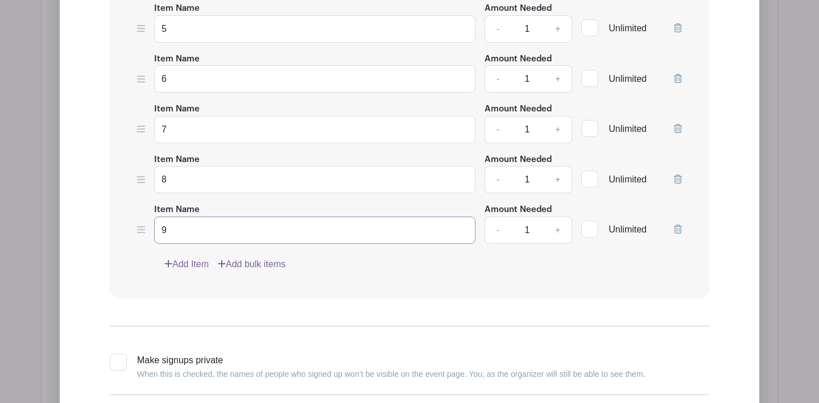
type input "9"
click at [195, 266] on link "Add Item" at bounding box center [186, 265] width 44 height 14
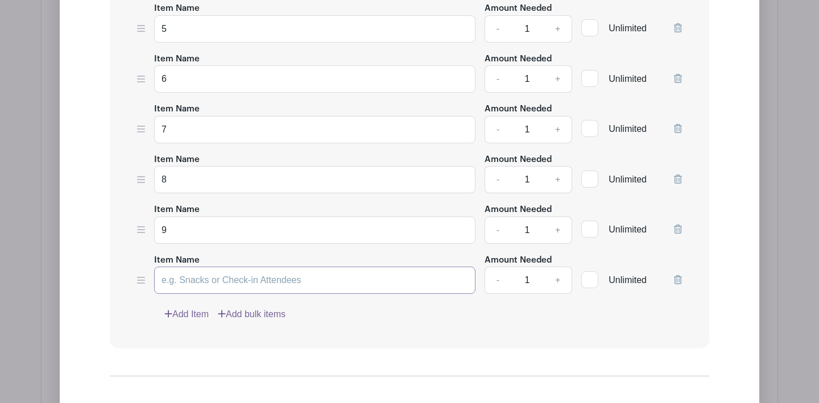
click at [184, 281] on input "Item Name" at bounding box center [314, 280] width 321 height 27
type input "10"
click at [184, 318] on link "Add Item" at bounding box center [186, 315] width 44 height 14
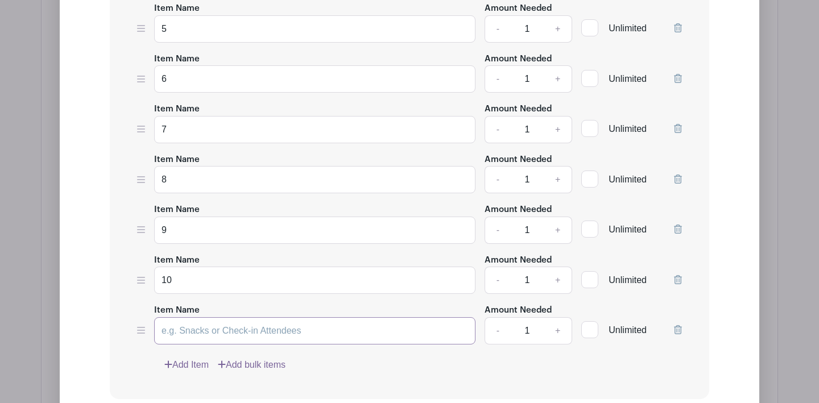
click at [179, 333] on input "Item Name" at bounding box center [314, 330] width 321 height 27
type input "11"
click at [187, 364] on link "Add Item" at bounding box center [186, 365] width 44 height 14
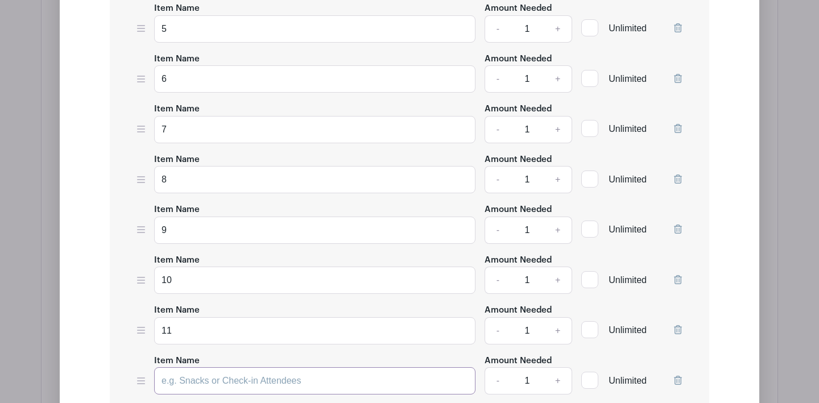
click at [181, 379] on input "Item Name" at bounding box center [314, 380] width 321 height 27
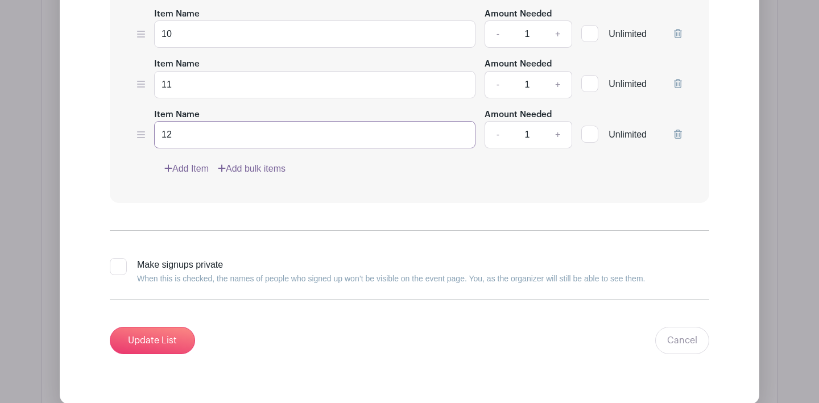
scroll to position [2024, 0]
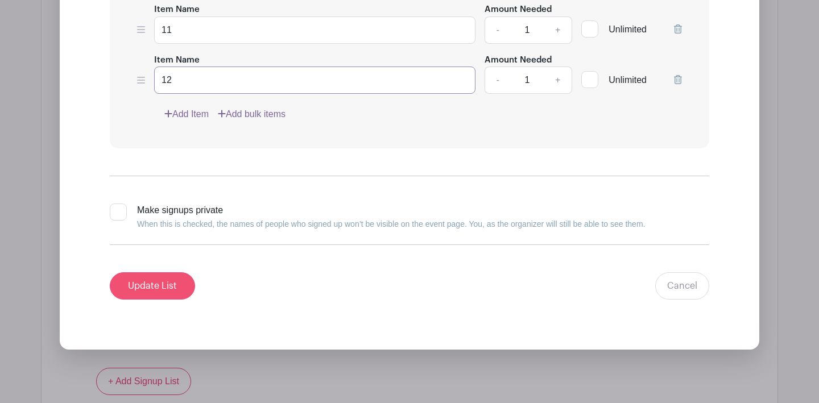
type input "12"
click at [169, 288] on input "Update List" at bounding box center [152, 285] width 85 height 27
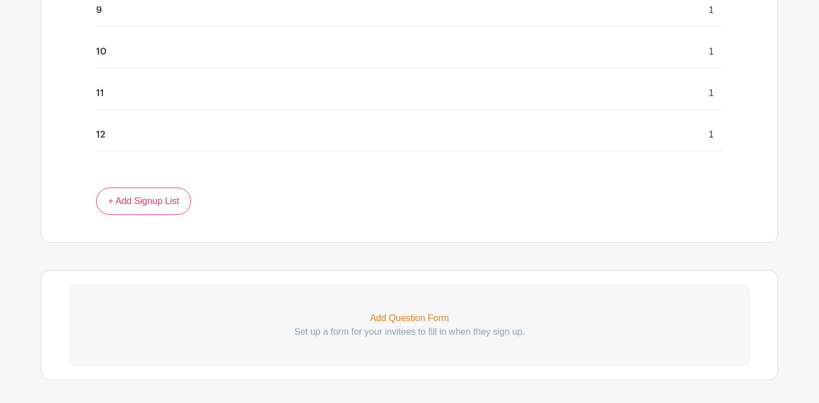
scroll to position [1740, 0]
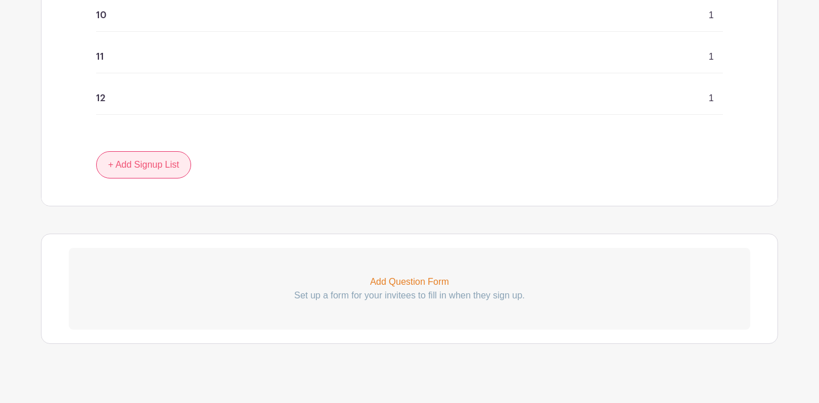
click at [157, 164] on link "+ Add Signup List" at bounding box center [143, 164] width 95 height 27
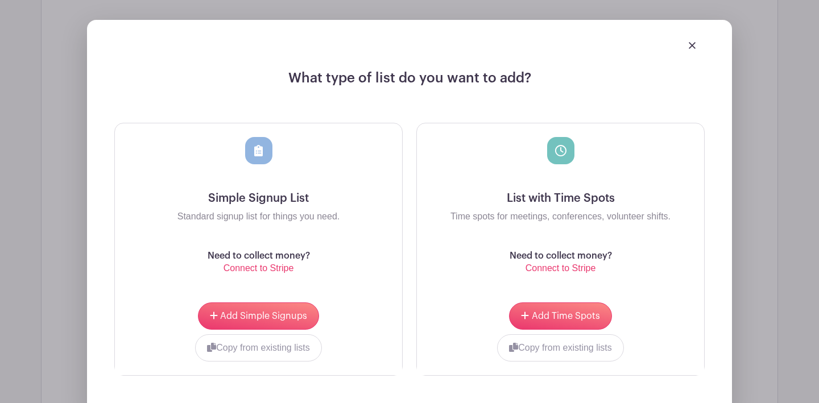
scroll to position [1985, 0]
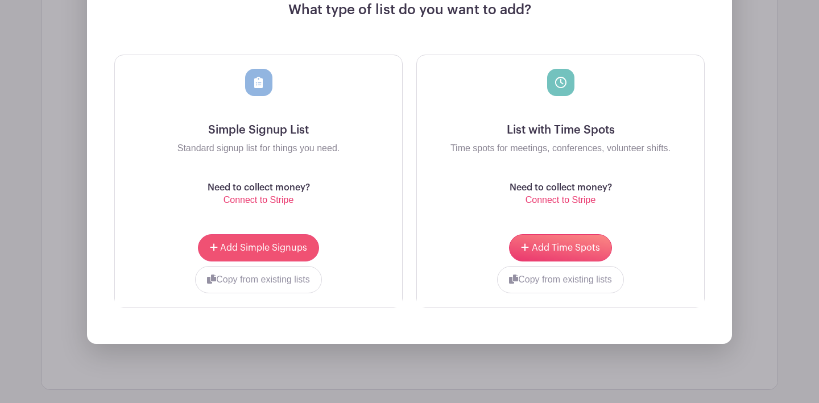
click at [262, 243] on span "Add Simple Signups" at bounding box center [263, 247] width 87 height 9
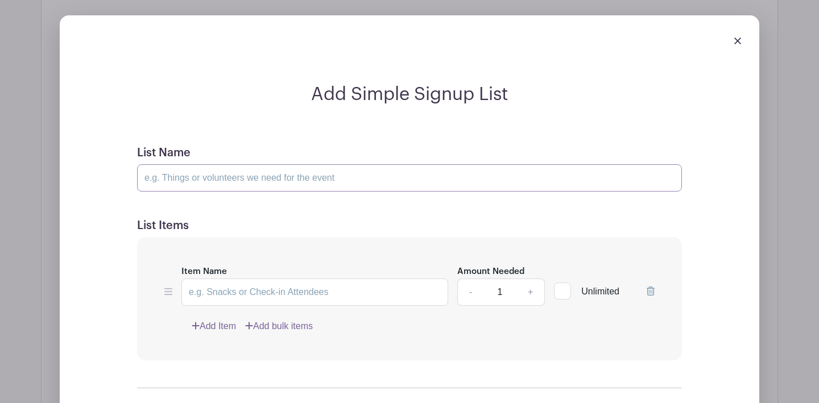
click at [163, 176] on input "List Name" at bounding box center [409, 177] width 545 height 27
paste input "Fun Run Class Volunteers | Help with water distribution, spray bottles, and cle…"
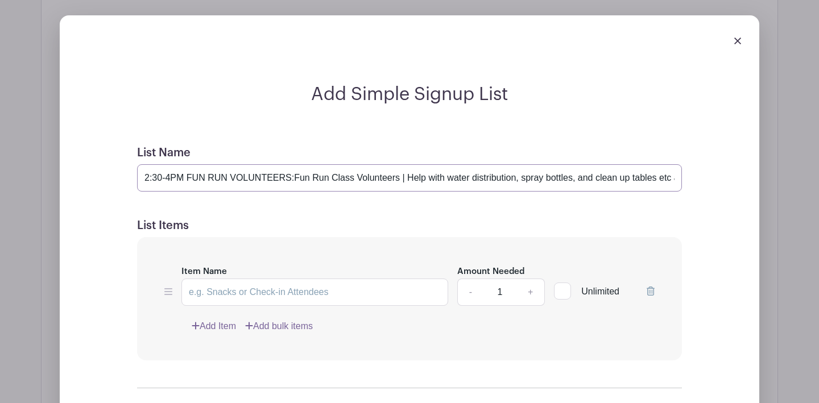
click at [226, 173] on input "2:30-4PM FUN RUN VOLUNTEERS:Fun Run Class Volunteers | Help with water distribu…" at bounding box center [409, 177] width 545 height 27
click at [164, 173] on input "2:30-4PM FUN RUN VOLUNTEERS: Fun Run Class Volunteers | Help with water distrib…" at bounding box center [409, 177] width 545 height 27
drag, startPoint x: 260, startPoint y: 173, endPoint x: 372, endPoint y: 173, distance: 112.6
click at [372, 173] on input "2:30-4PM FUN RUN CLASS VOLUNTEERS: Fun Run Class Volunteers | Help with water d…" at bounding box center [409, 177] width 545 height 27
type input "2:30-4PM FUN RUN CLASS VOLUNTEERS: Help with water distribution, spray bottles,…"
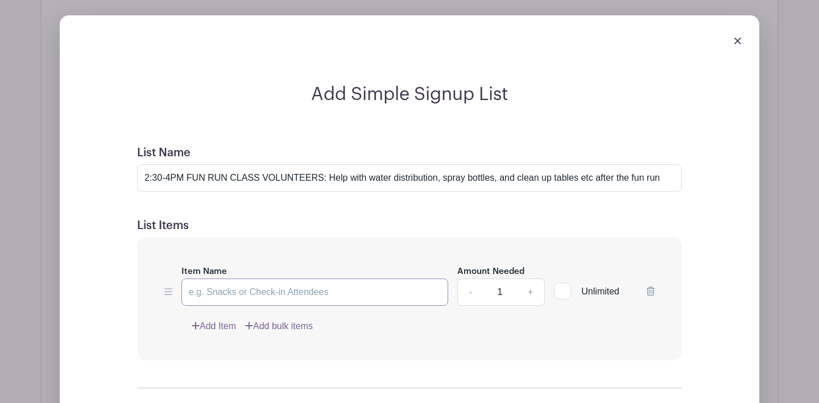
click at [268, 287] on input "Item Name" at bounding box center [314, 292] width 267 height 27
type input "EK"
click at [525, 290] on link "+" at bounding box center [530, 292] width 28 height 27
type input "3"
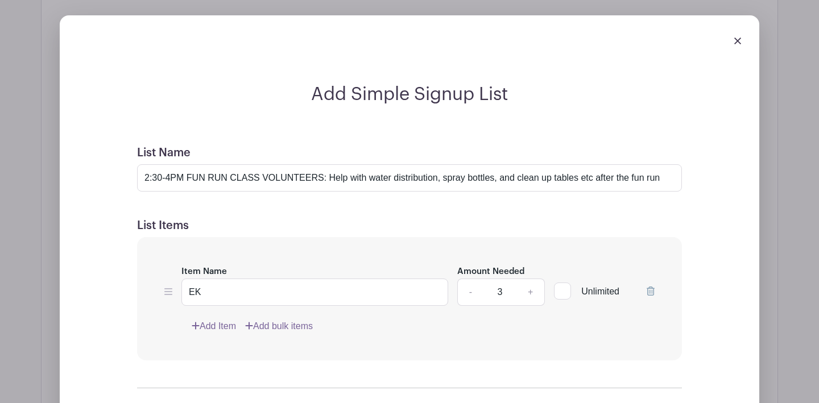
click at [214, 320] on link "Add Item" at bounding box center [214, 326] width 44 height 14
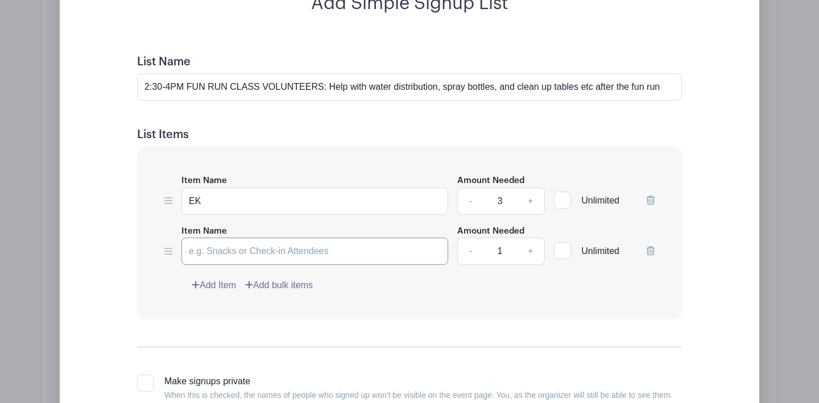
click at [206, 250] on input "Item Name" at bounding box center [314, 251] width 267 height 27
type input "K"
click at [531, 250] on link "+" at bounding box center [530, 251] width 28 height 27
type input "3"
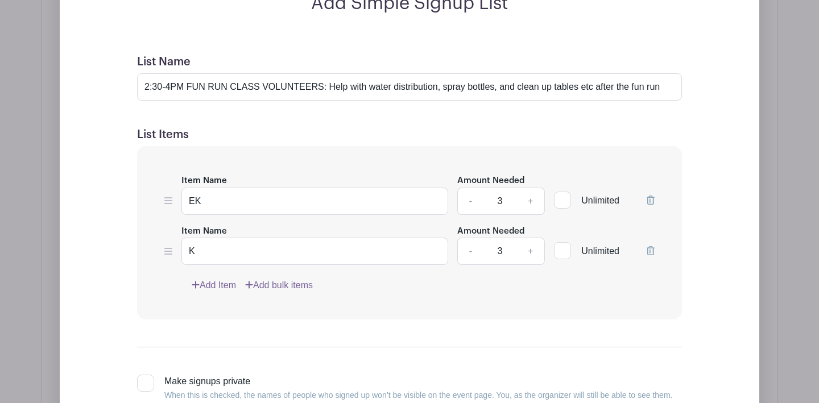
click at [210, 280] on link "Add Item" at bounding box center [214, 286] width 44 height 14
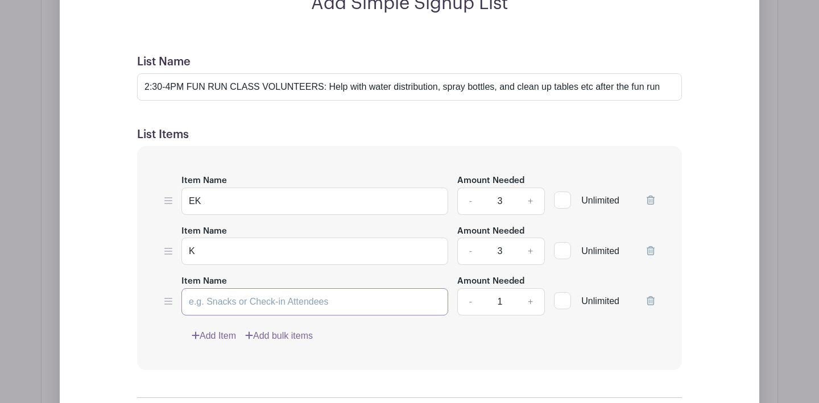
click at [205, 296] on input "Item Name" at bounding box center [314, 301] width 267 height 27
type input "1"
click at [532, 301] on link "+" at bounding box center [530, 301] width 28 height 27
type input "3"
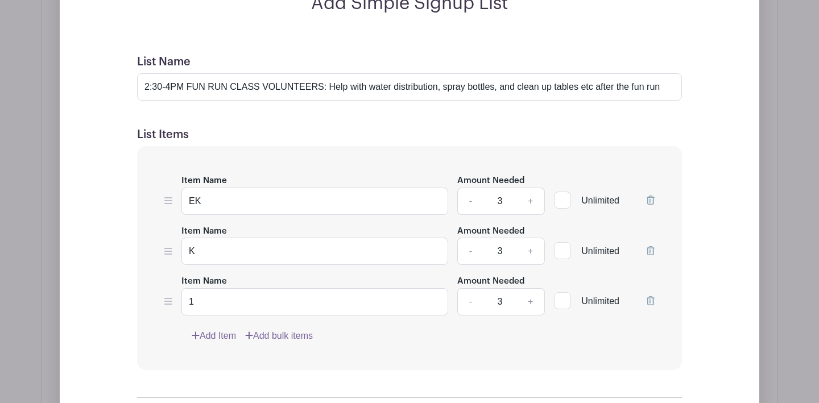
click at [221, 332] on link "Add Item" at bounding box center [214, 336] width 44 height 14
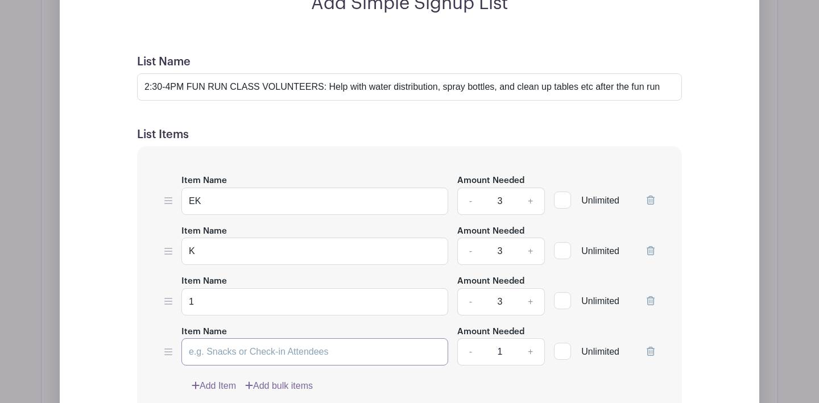
click at [211, 342] on input "Item Name" at bounding box center [314, 351] width 267 height 27
type input "2"
click at [529, 351] on link "+" at bounding box center [530, 351] width 28 height 27
type input "3"
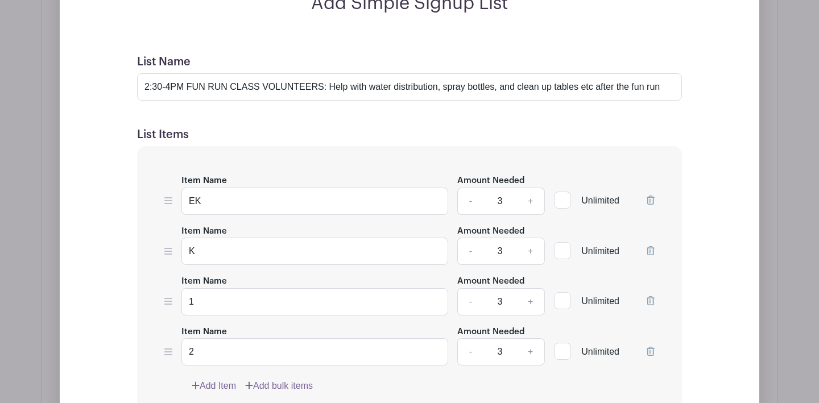
click at [226, 383] on link "Add Item" at bounding box center [214, 386] width 44 height 14
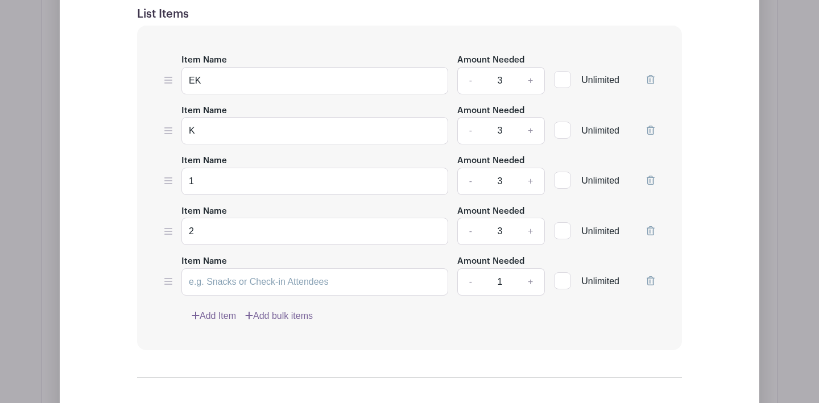
scroll to position [2121, 0]
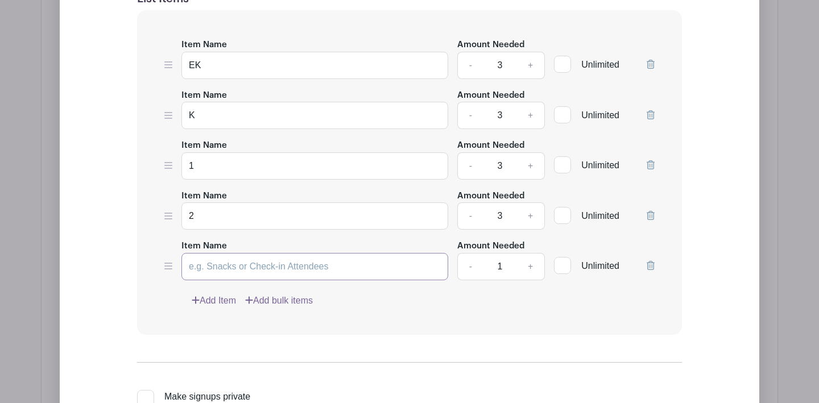
click at [226, 270] on input "Item Name" at bounding box center [314, 266] width 267 height 27
type input "3"
click at [532, 266] on link "+" at bounding box center [530, 266] width 28 height 27
type input "3"
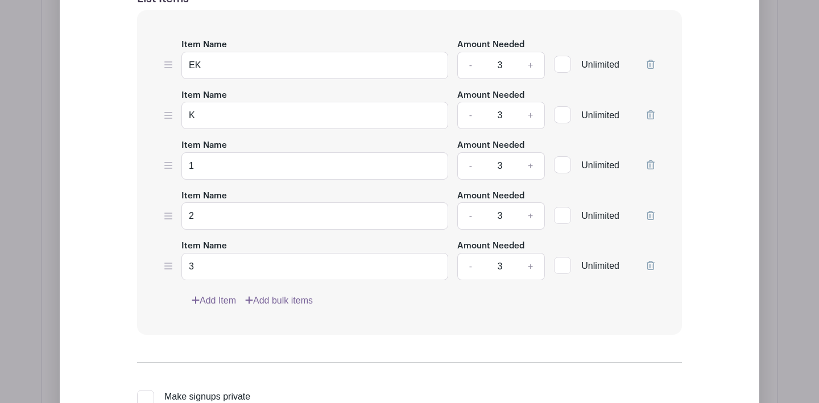
click at [213, 296] on link "Add Item" at bounding box center [214, 301] width 44 height 14
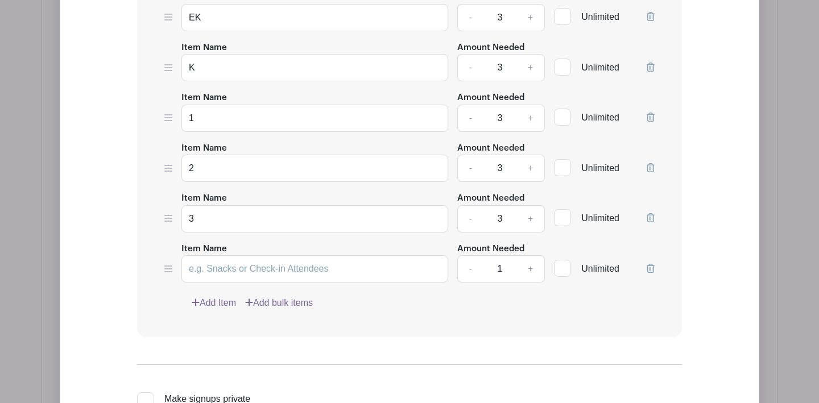
scroll to position [2170, 0]
click at [215, 268] on input "Item Name" at bounding box center [314, 267] width 267 height 27
type input "4"
click at [532, 266] on link "+" at bounding box center [530, 267] width 28 height 27
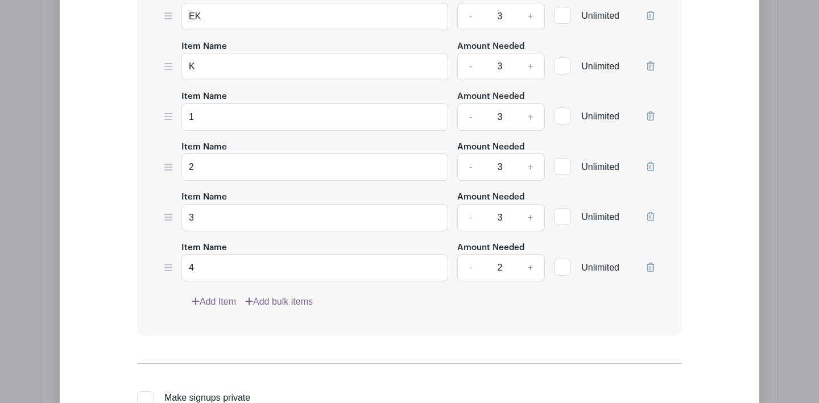
type input "3"
click at [210, 301] on link "Add Item" at bounding box center [214, 302] width 44 height 14
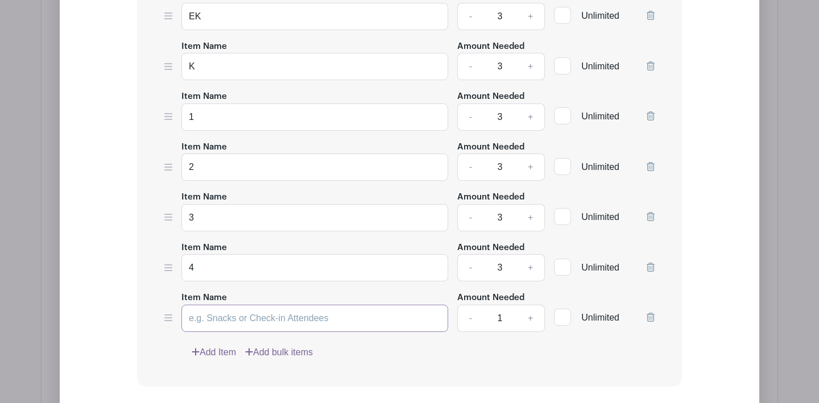
click at [200, 317] on input "Item Name" at bounding box center [314, 318] width 267 height 27
type input "5"
click at [530, 318] on link "+" at bounding box center [530, 318] width 28 height 27
type input "3"
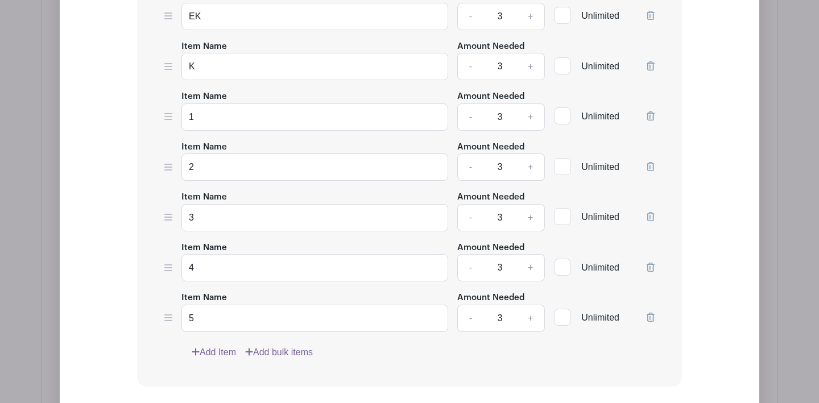
click at [219, 347] on link "Add Item" at bounding box center [214, 353] width 44 height 14
click at [204, 364] on input "Item Name" at bounding box center [314, 368] width 267 height 27
type input "6"
click at [529, 368] on link "+" at bounding box center [530, 368] width 28 height 27
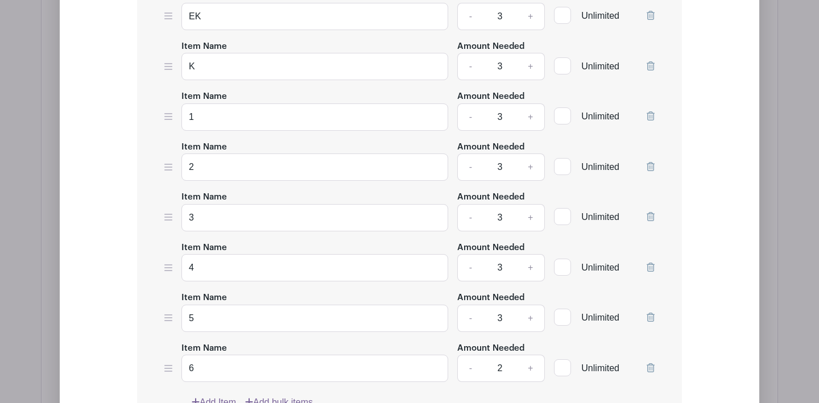
type input "3"
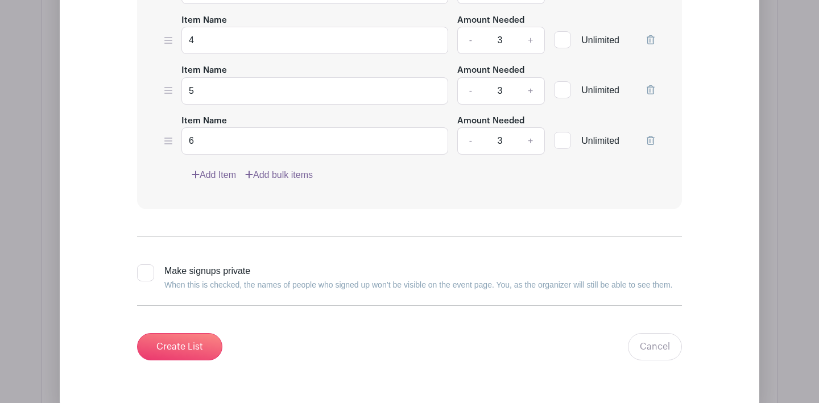
scroll to position [2405, 0]
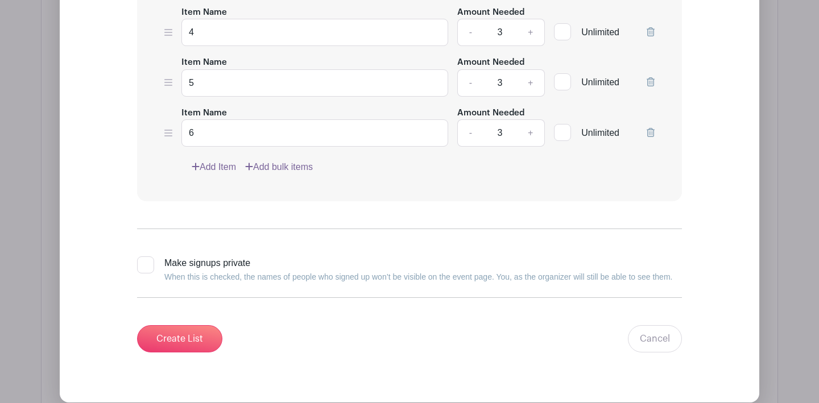
click at [213, 169] on link "Add Item" at bounding box center [214, 167] width 44 height 14
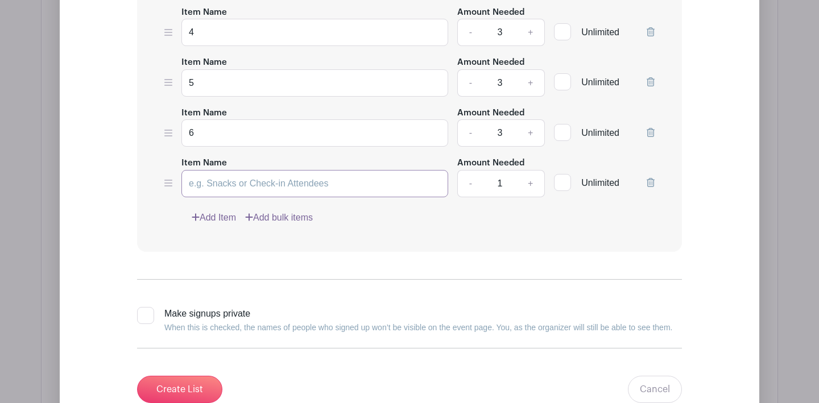
click at [205, 181] on input "Item Name" at bounding box center [314, 183] width 267 height 27
type input "7"
click at [528, 185] on link "+" at bounding box center [530, 183] width 28 height 27
type input "3"
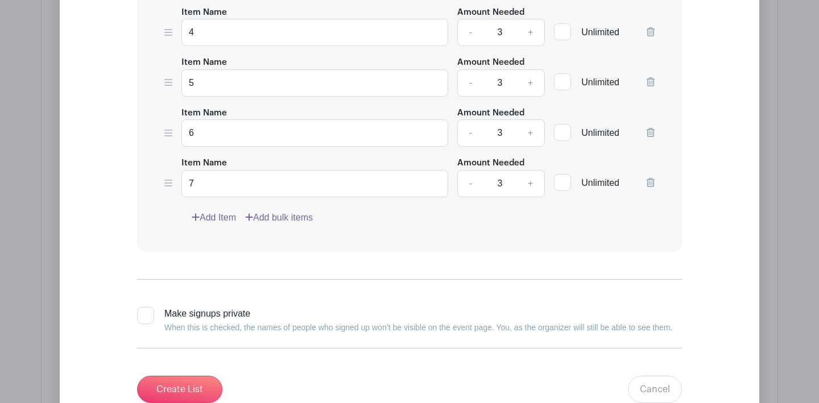
click at [214, 216] on link "Add Item" at bounding box center [214, 218] width 44 height 14
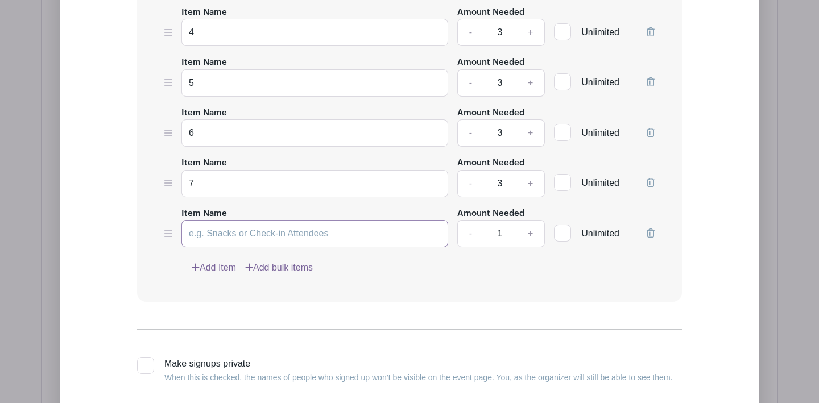
click at [202, 236] on input "Item Name" at bounding box center [314, 233] width 267 height 27
type input "8"
click at [527, 234] on link "+" at bounding box center [530, 233] width 28 height 27
type input "3"
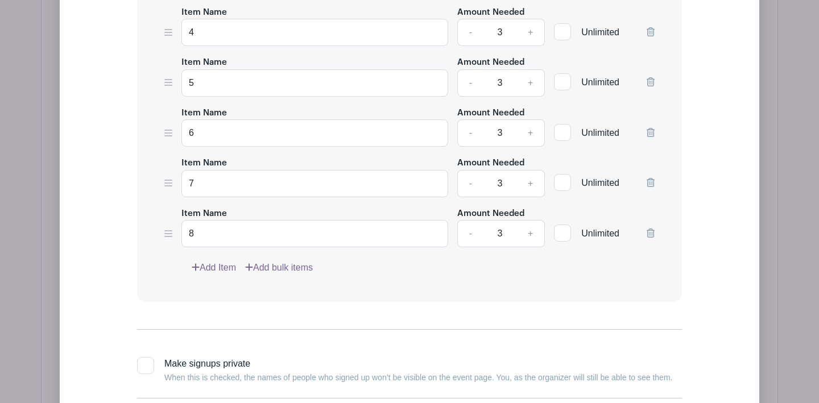
click at [212, 267] on link "Add Item" at bounding box center [214, 268] width 44 height 14
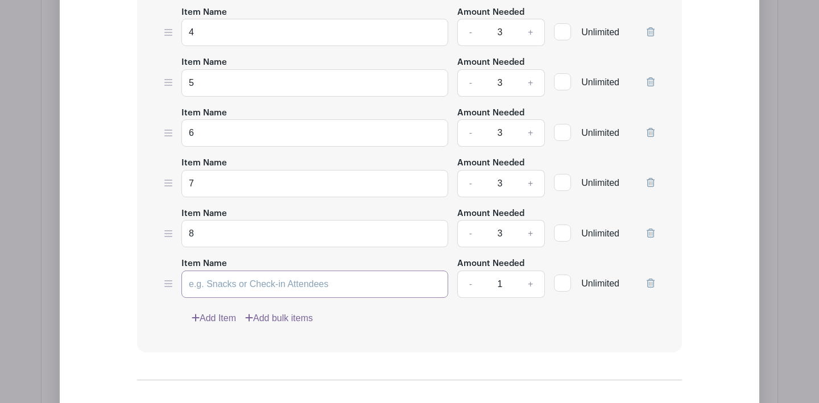
click at [200, 282] on input "Item Name" at bounding box center [314, 284] width 267 height 27
type input "9"
click at [533, 284] on link "+" at bounding box center [530, 284] width 28 height 27
type input "3"
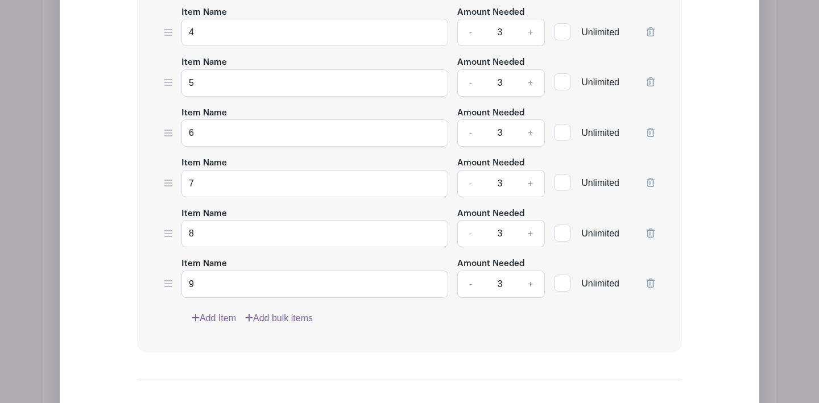
click at [221, 320] on link "Add Item" at bounding box center [214, 319] width 44 height 14
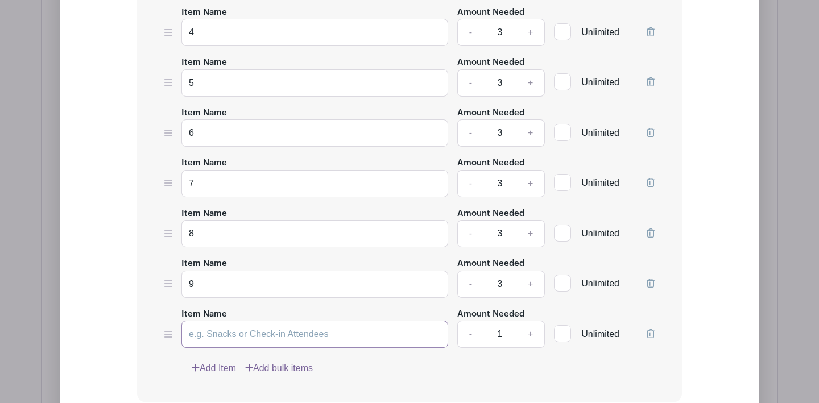
click at [206, 342] on input "Item Name" at bounding box center [314, 334] width 267 height 27
type input "10"
click at [529, 333] on link "+" at bounding box center [530, 334] width 28 height 27
type input "3"
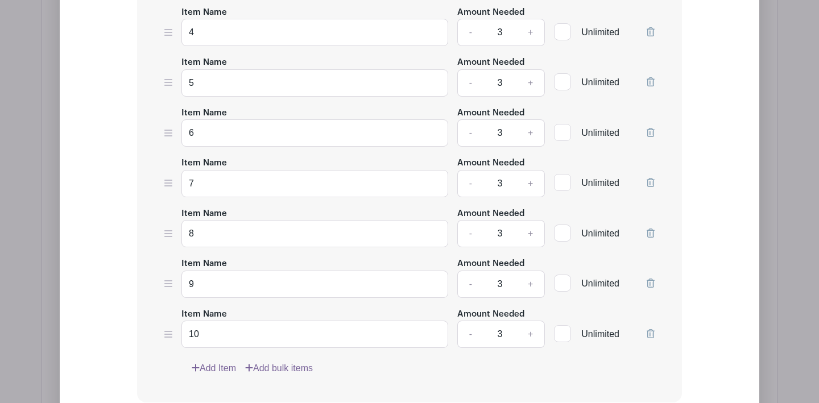
click at [219, 368] on link "Add Item" at bounding box center [214, 369] width 44 height 14
click at [211, 380] on input "Item Name" at bounding box center [314, 384] width 267 height 27
type input "11"
click at [532, 381] on link "+" at bounding box center [530, 384] width 28 height 27
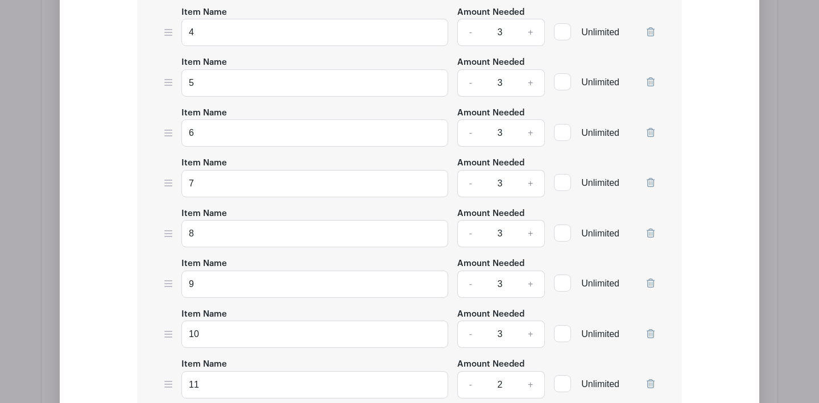
type input "3"
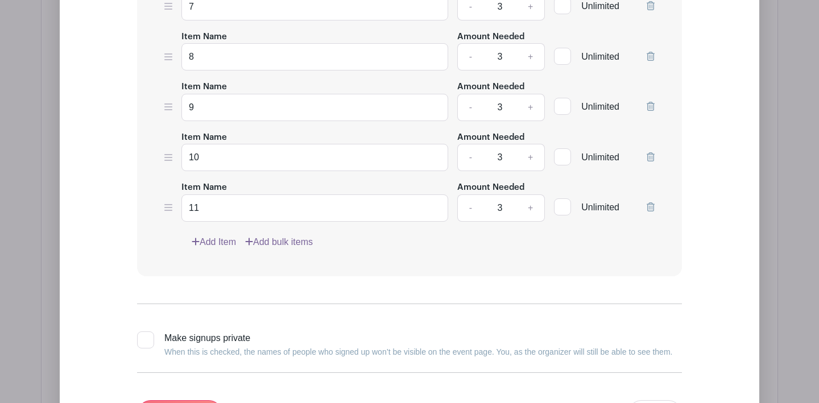
scroll to position [2609, 0]
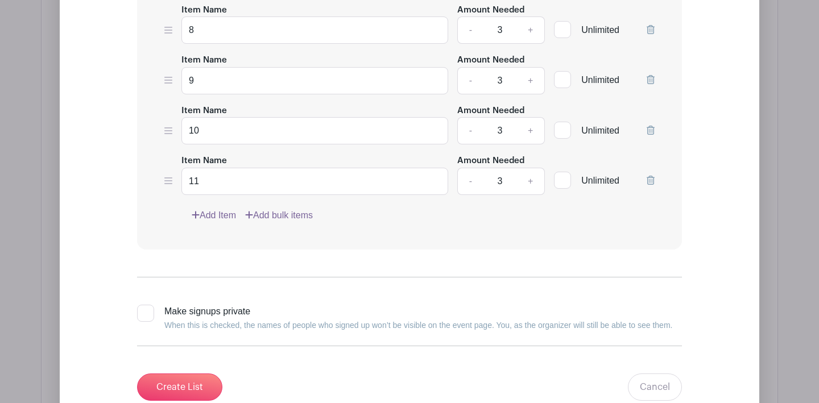
click at [219, 210] on link "Add Item" at bounding box center [214, 216] width 44 height 14
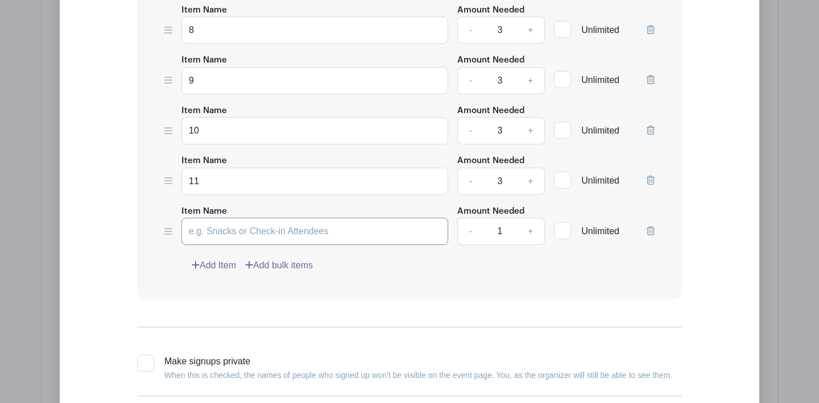
click at [215, 232] on input "Item Name" at bounding box center [314, 231] width 267 height 27
type input "12"
click at [528, 235] on link "+" at bounding box center [530, 231] width 28 height 27
type input "3"
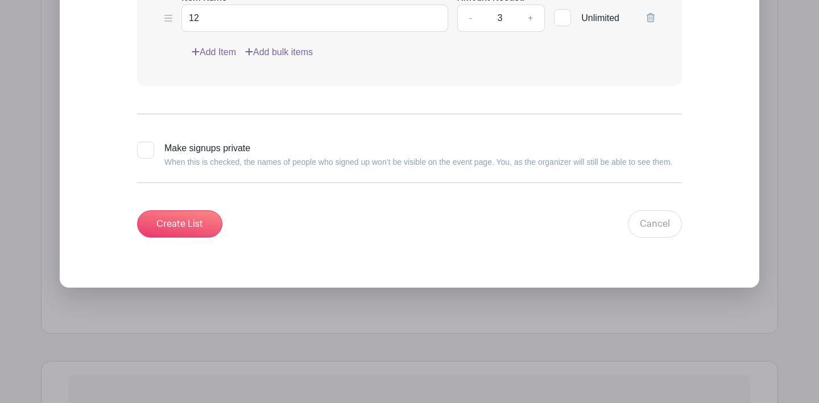
scroll to position [2943, 0]
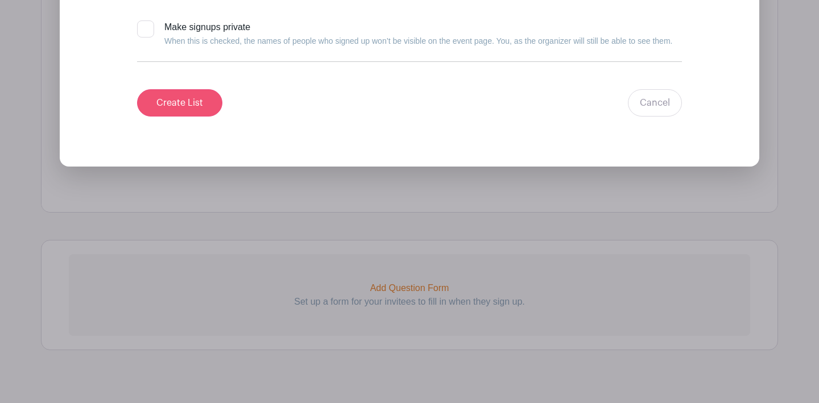
click at [195, 111] on input "Create List" at bounding box center [179, 102] width 85 height 27
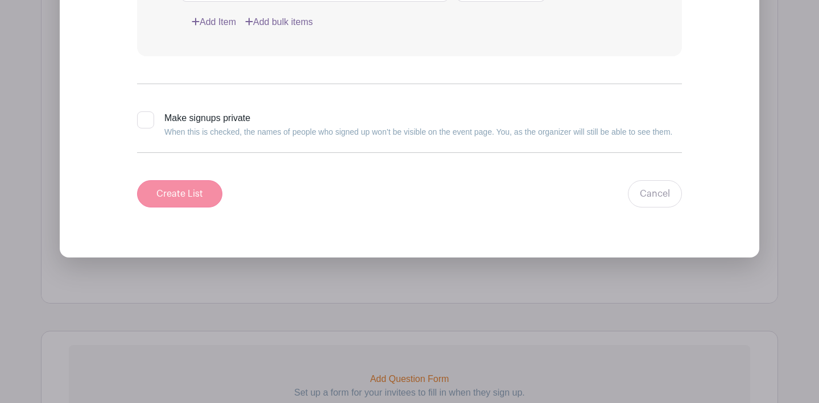
scroll to position [2450, 0]
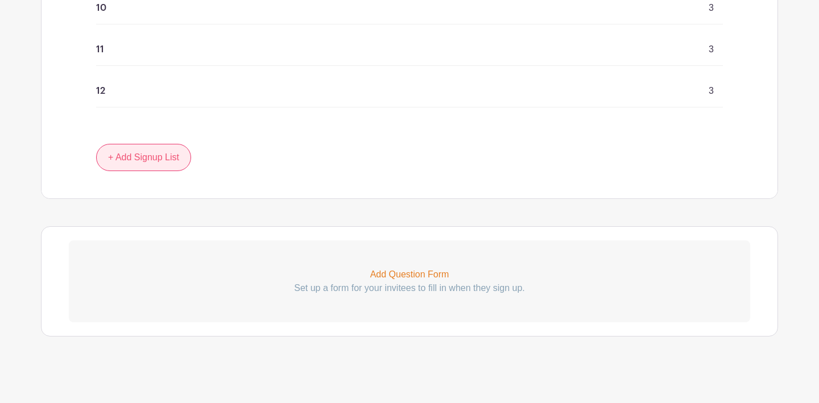
click at [167, 154] on link "+ Add Signup List" at bounding box center [143, 157] width 95 height 27
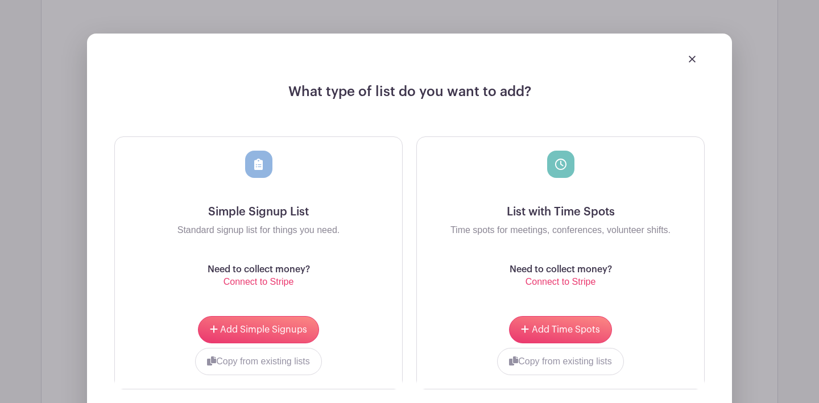
scroll to position [2798, 0]
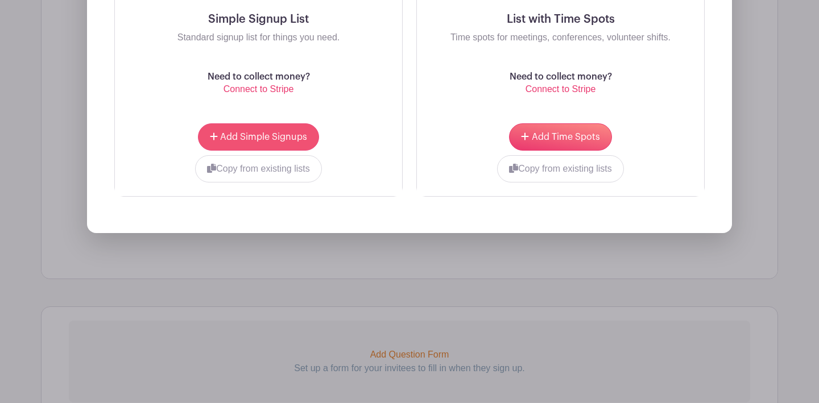
click at [254, 143] on button "Add Simple Signups" at bounding box center [258, 136] width 121 height 27
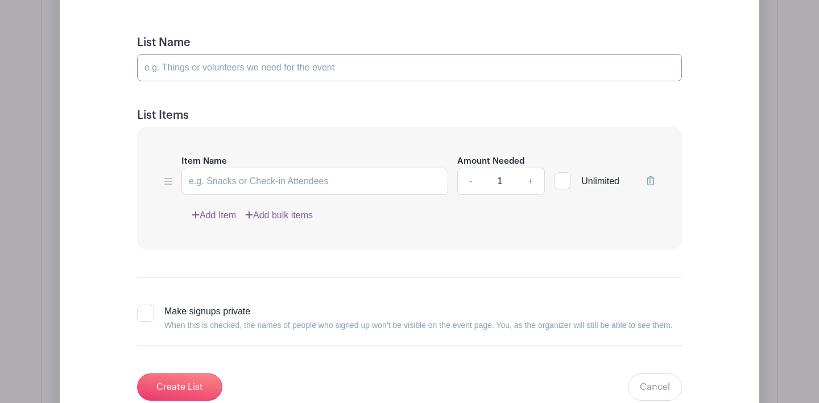
click at [178, 67] on input "List Name" at bounding box center [409, 67] width 545 height 27
paste input "Booth and Game Helpers, General Student Club Assistants"
type input "Booth and Game Helpers, General Student Club Assistants"
click at [221, 178] on input "Item Name" at bounding box center [314, 181] width 267 height 27
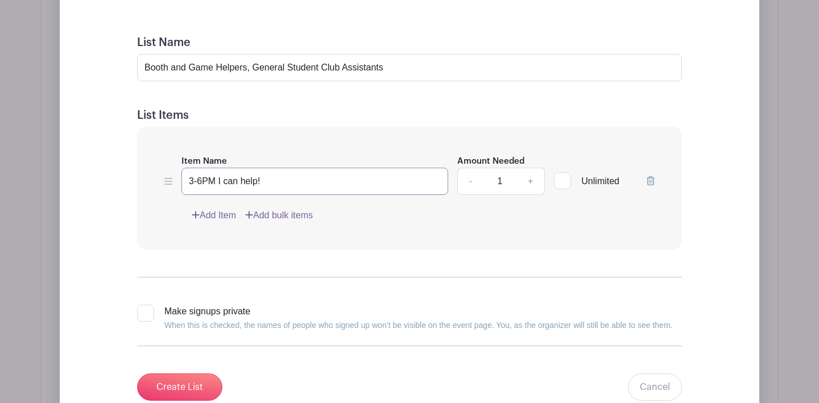
click at [217, 179] on input "3-6PM I can help!" at bounding box center [314, 181] width 267 height 27
type input "3-6PM: I can help!"
click at [534, 180] on link "+" at bounding box center [530, 181] width 28 height 27
click at [525, 177] on link "+" at bounding box center [530, 181] width 28 height 27
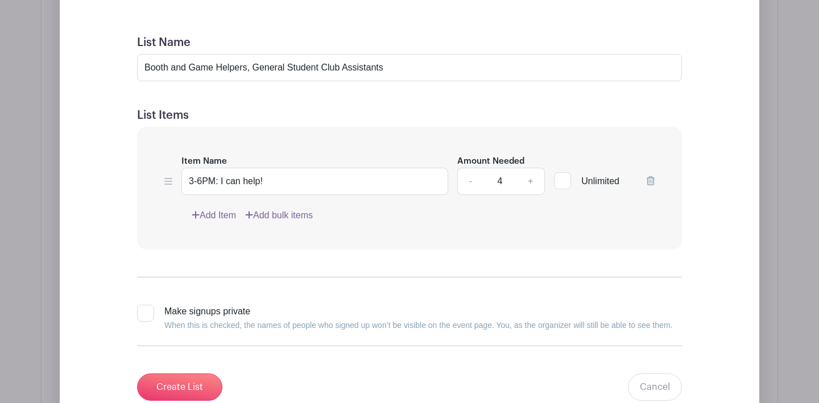
click at [525, 177] on link "+" at bounding box center [530, 181] width 28 height 27
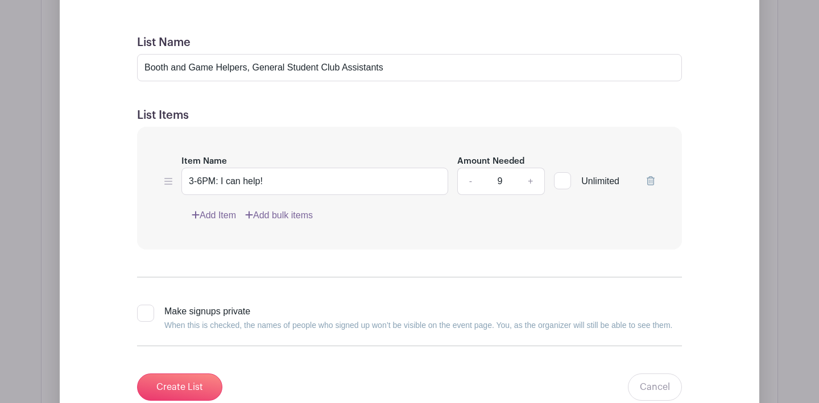
click at [525, 177] on link "+" at bounding box center [530, 181] width 28 height 27
type input "12"
click at [160, 387] on input "Create List" at bounding box center [179, 386] width 85 height 27
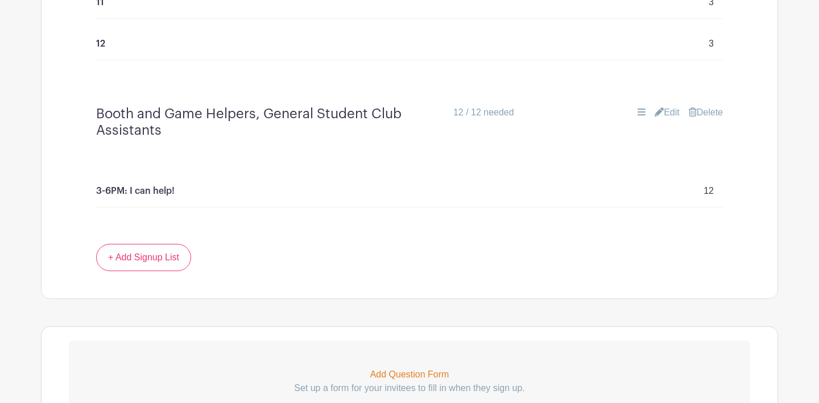
scroll to position [2497, 0]
click at [670, 109] on link "Edit" at bounding box center [666, 113] width 25 height 14
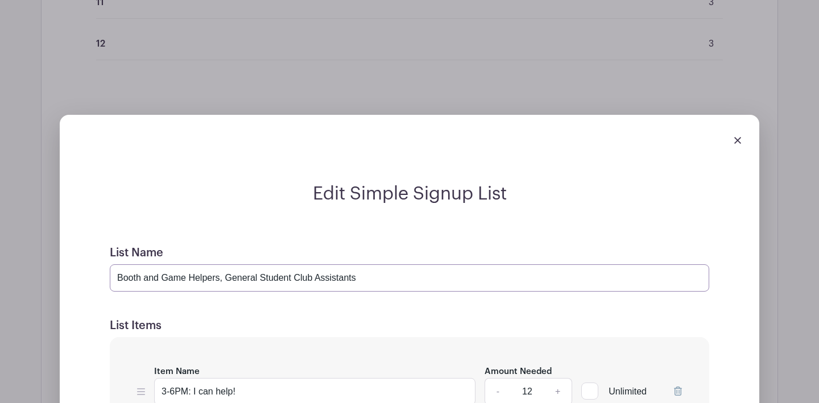
click at [118, 271] on input "Booth and Game Helpers, General Student Club Assistants" at bounding box center [409, 277] width 599 height 27
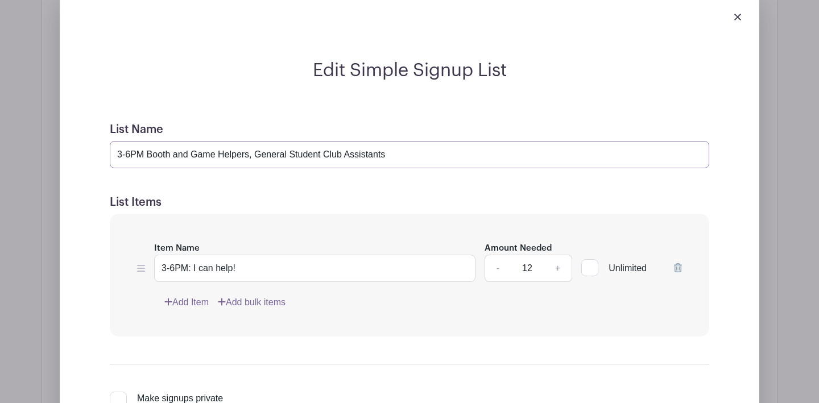
scroll to position [2731, 0]
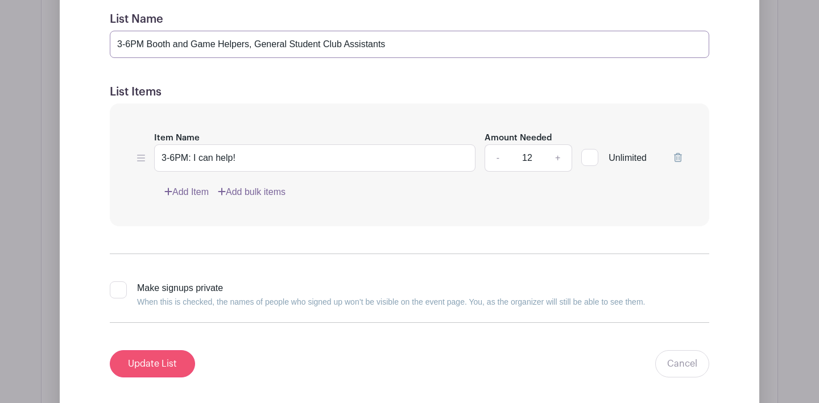
type input "3-6PM Booth and Game Helpers, General Student Club Assistants"
click at [171, 358] on input "Update List" at bounding box center [152, 363] width 85 height 27
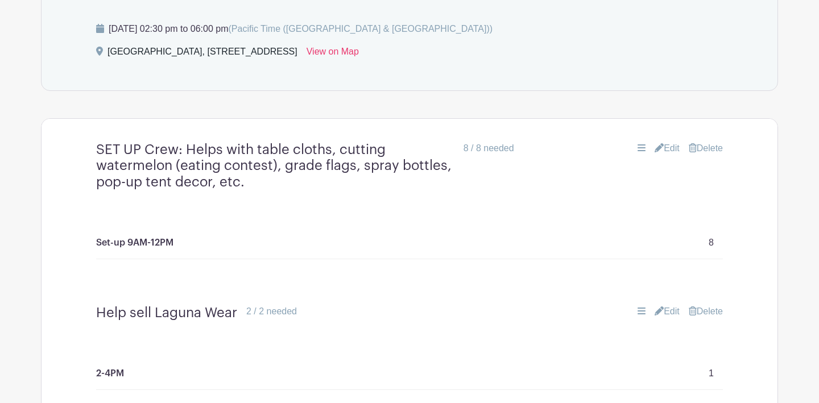
scroll to position [689, 0]
click at [670, 147] on link "Edit" at bounding box center [666, 147] width 25 height 14
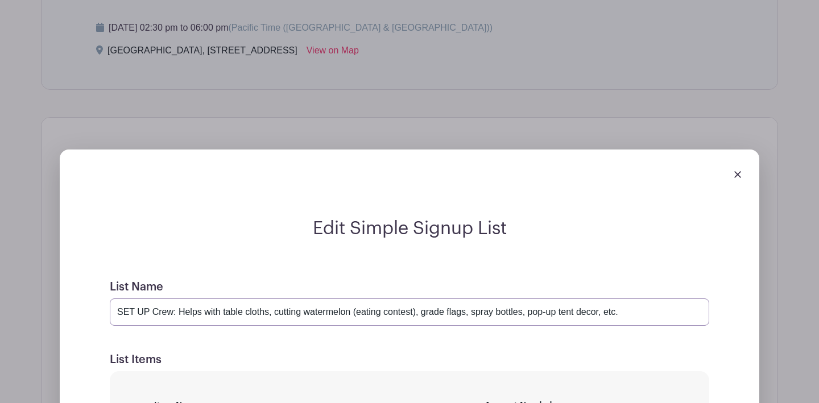
click at [117, 313] on input "SET UP Crew: Helps with table cloths, cutting watermelon (eating contest), grad…" at bounding box center [409, 311] width 599 height 27
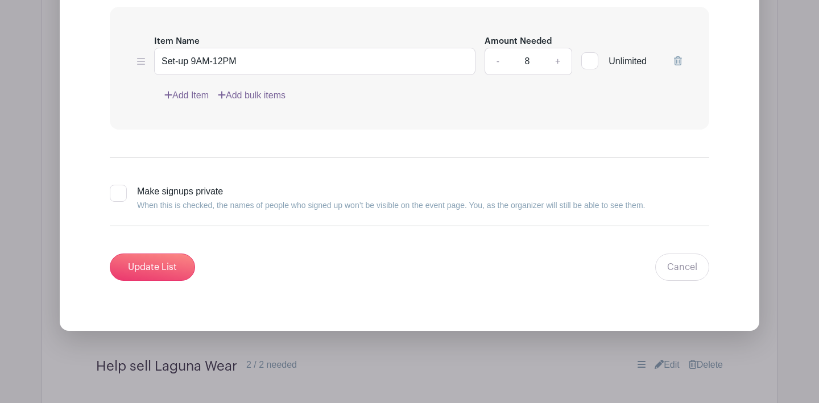
scroll to position [1088, 0]
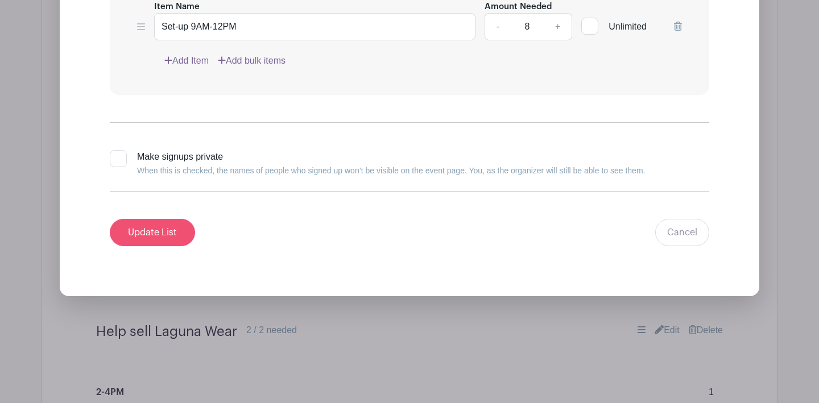
type input "9AM-12PM SET UP Crew: Helps with table cloths, cutting watermelon (eating conte…"
click at [169, 240] on input "Update List" at bounding box center [152, 232] width 85 height 27
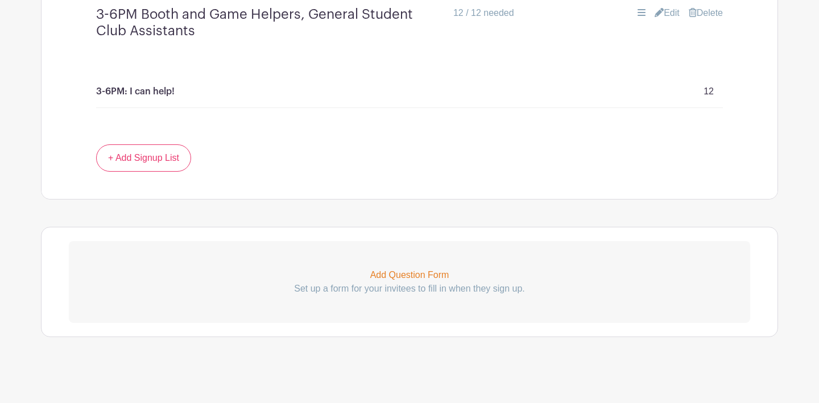
scroll to position [2596, 0]
click at [160, 159] on link "+ Add Signup List" at bounding box center [143, 158] width 95 height 27
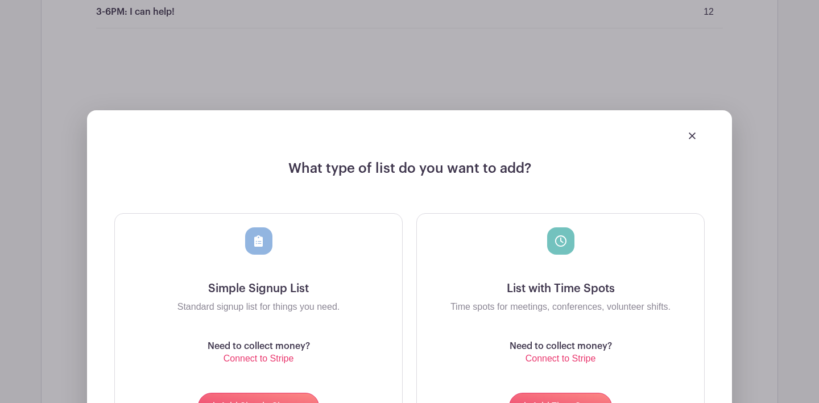
scroll to position [2802, 0]
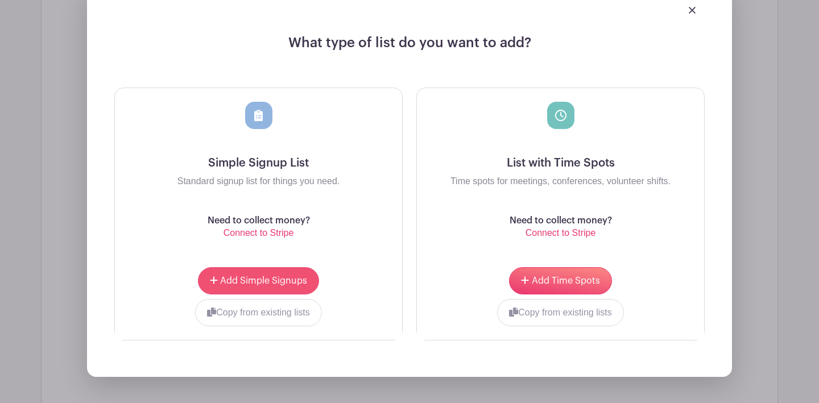
click at [233, 281] on button "Add Simple Signups" at bounding box center [258, 280] width 121 height 27
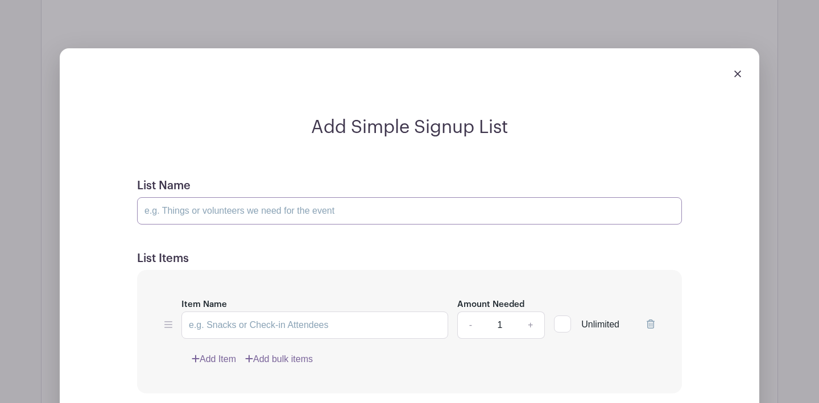
click at [172, 205] on input "List Name" at bounding box center [409, 210] width 545 height 27
paste input "Clean-Up Crew | Work with other volunteers to bring supplies from field, variou…"
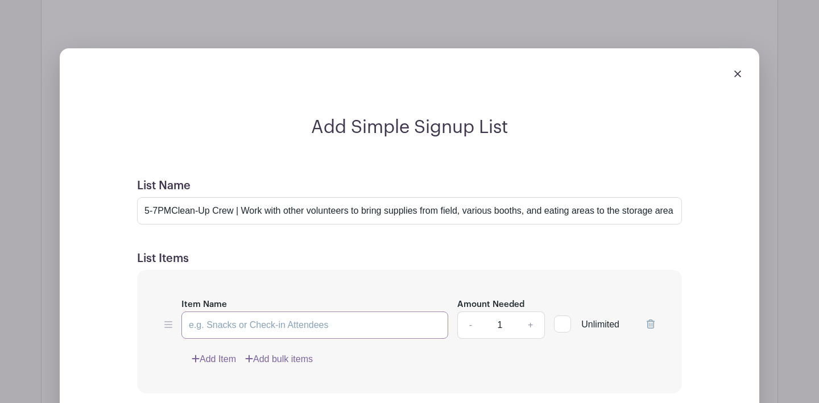
click at [256, 312] on input "Item Name" at bounding box center [314, 325] width 267 height 27
click at [172, 205] on input "5-7PMClean-Up Crew | Work with other volunteers to bring supplies from field, v…" at bounding box center [409, 210] width 545 height 27
click at [244, 203] on input "5-7PM Clean-Up Crew | Work with other volunteers to bring supplies from field, …" at bounding box center [409, 210] width 545 height 27
type input "5-7PM Clean-Up Crew: Work with other volunteers to bring supplies from field, v…"
click at [207, 317] on input "Item Name" at bounding box center [314, 325] width 267 height 27
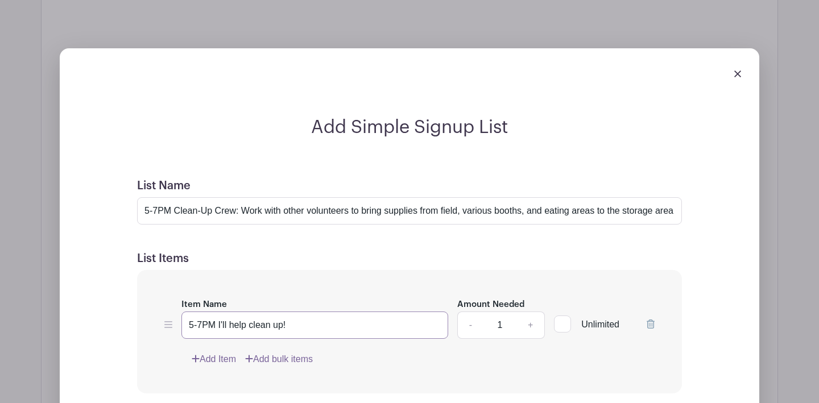
type input "5-7PM I'll help clean up!"
click at [529, 319] on link "+" at bounding box center [530, 325] width 28 height 27
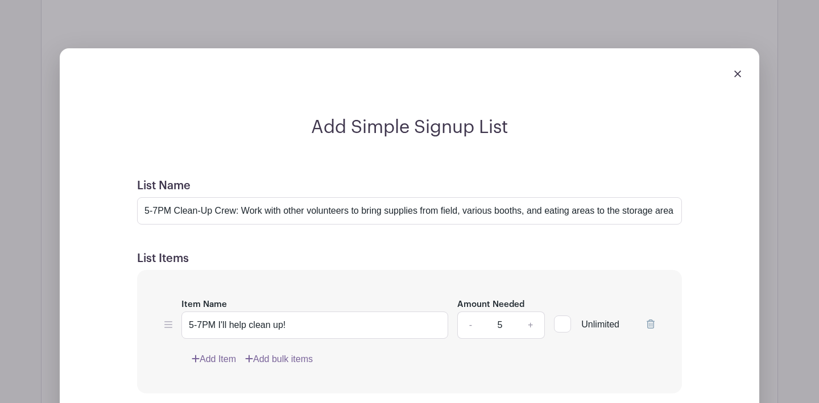
click at [529, 319] on link "+" at bounding box center [530, 325] width 28 height 27
type input "9"
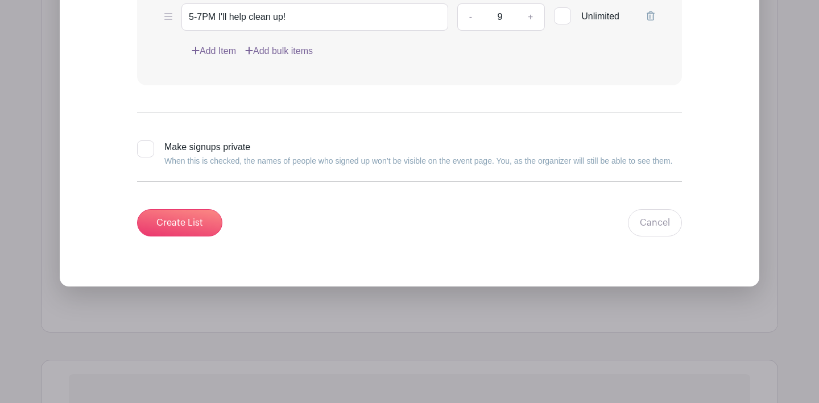
scroll to position [3141, 0]
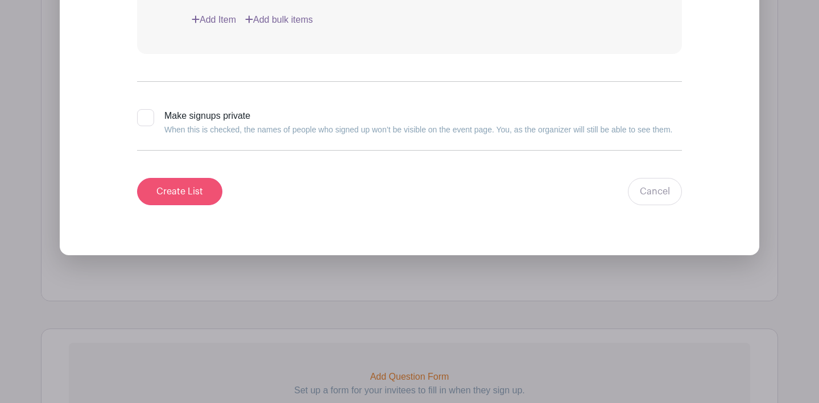
click at [180, 178] on input "Create List" at bounding box center [179, 191] width 85 height 27
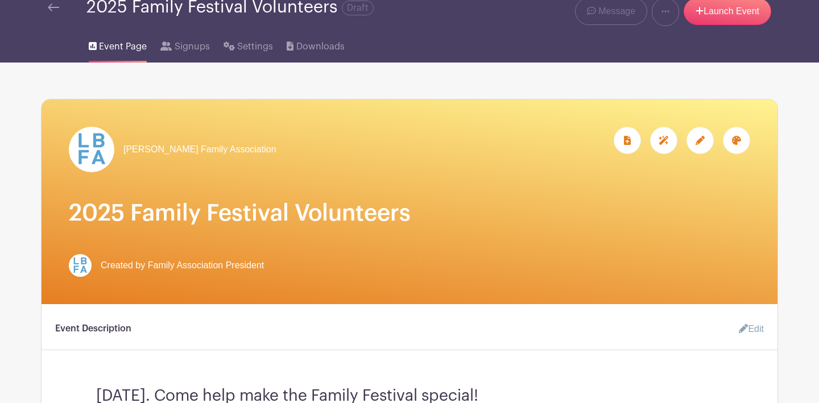
scroll to position [70, 0]
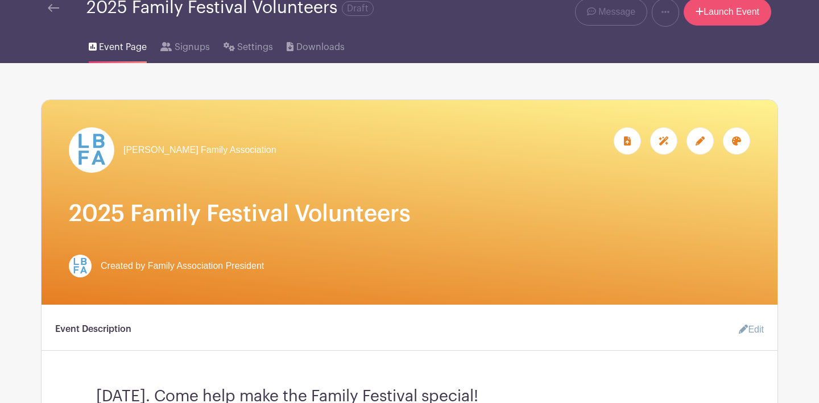
click at [739, 16] on link "Launch Event" at bounding box center [727, 11] width 88 height 27
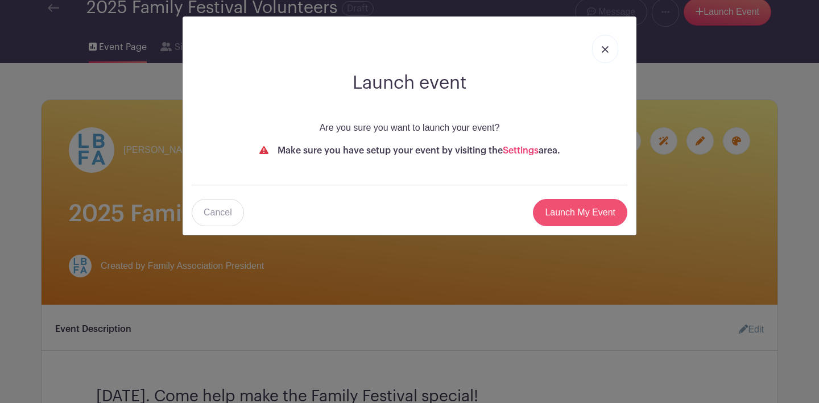
click at [577, 218] on input "Launch My Event" at bounding box center [580, 212] width 94 height 27
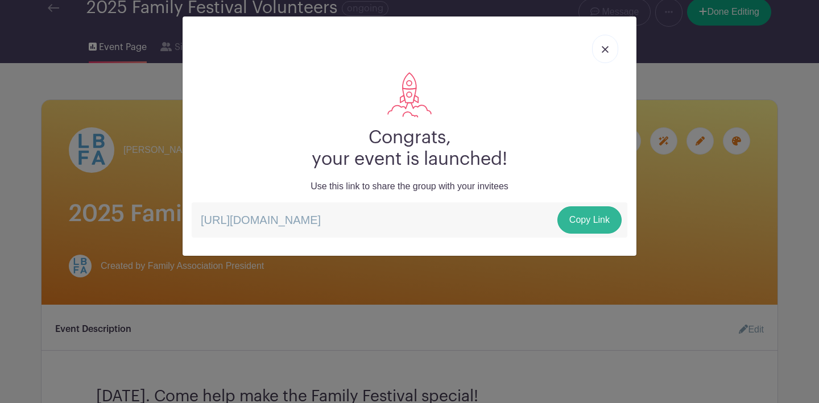
click at [591, 220] on link "Copy Link" at bounding box center [589, 219] width 64 height 27
click at [607, 49] on img at bounding box center [604, 49] width 7 height 7
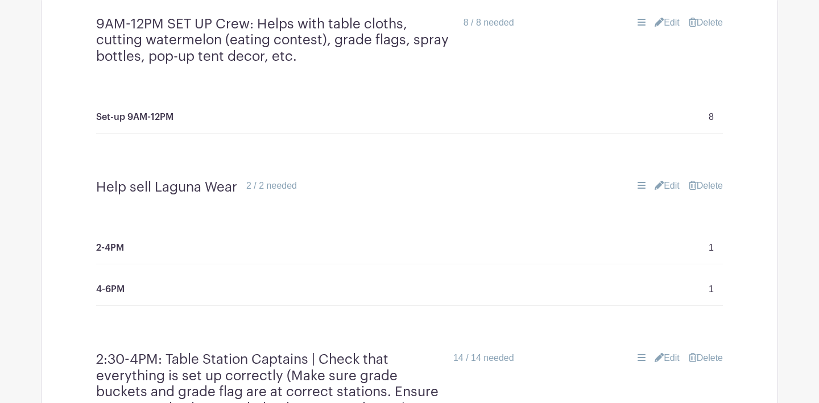
scroll to position [810, 0]
